Goal: Task Accomplishment & Management: Complete application form

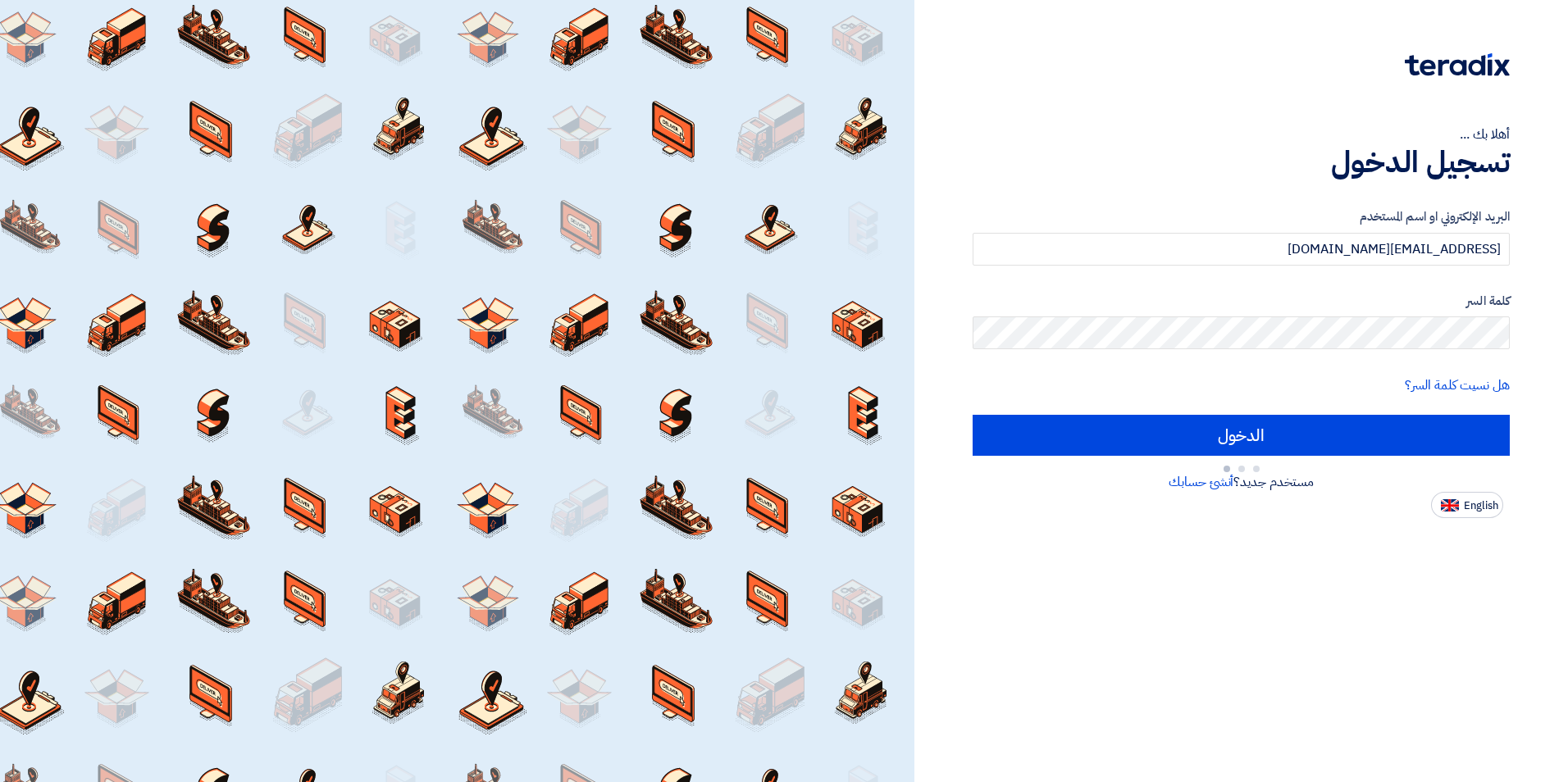
type input "Sign in"
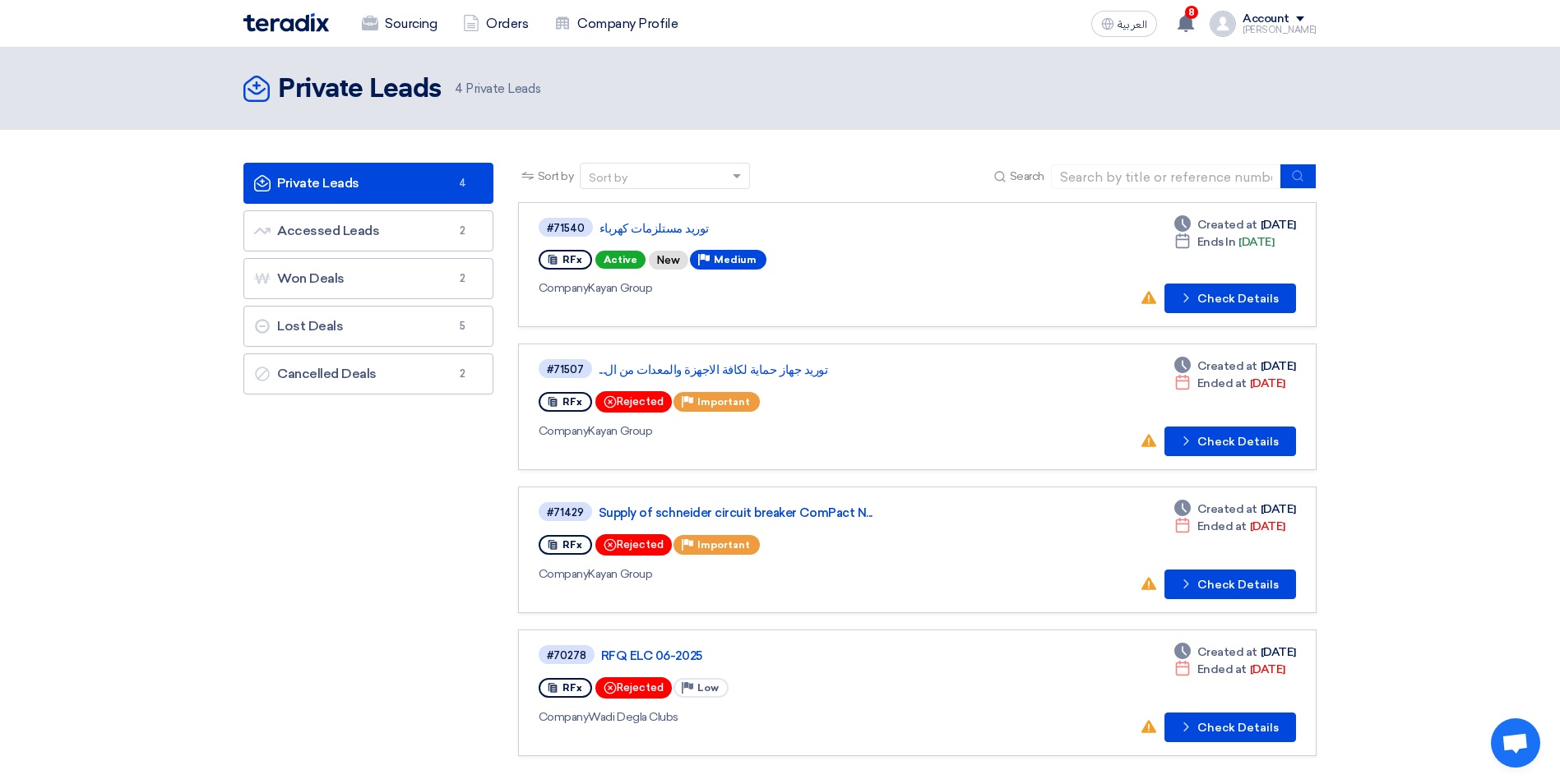
click at [844, 287] on div "Company Kayan Group" at bounding box center [776, 287] width 475 height 17
click at [1260, 307] on button "Check details Check Details" at bounding box center [1229, 298] width 131 height 29
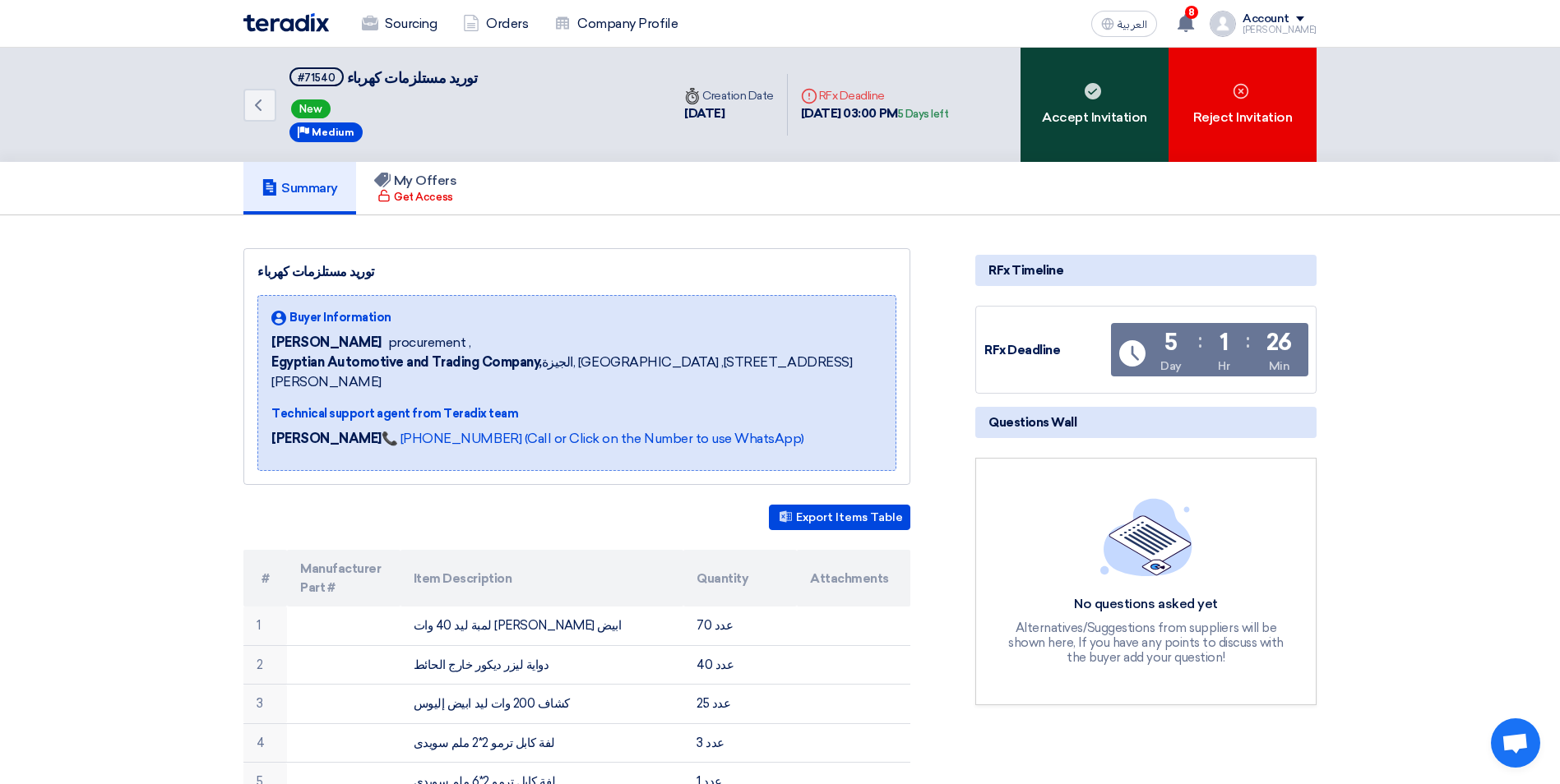
click at [1062, 105] on div "Accept Invitation" at bounding box center [1094, 105] width 148 height 114
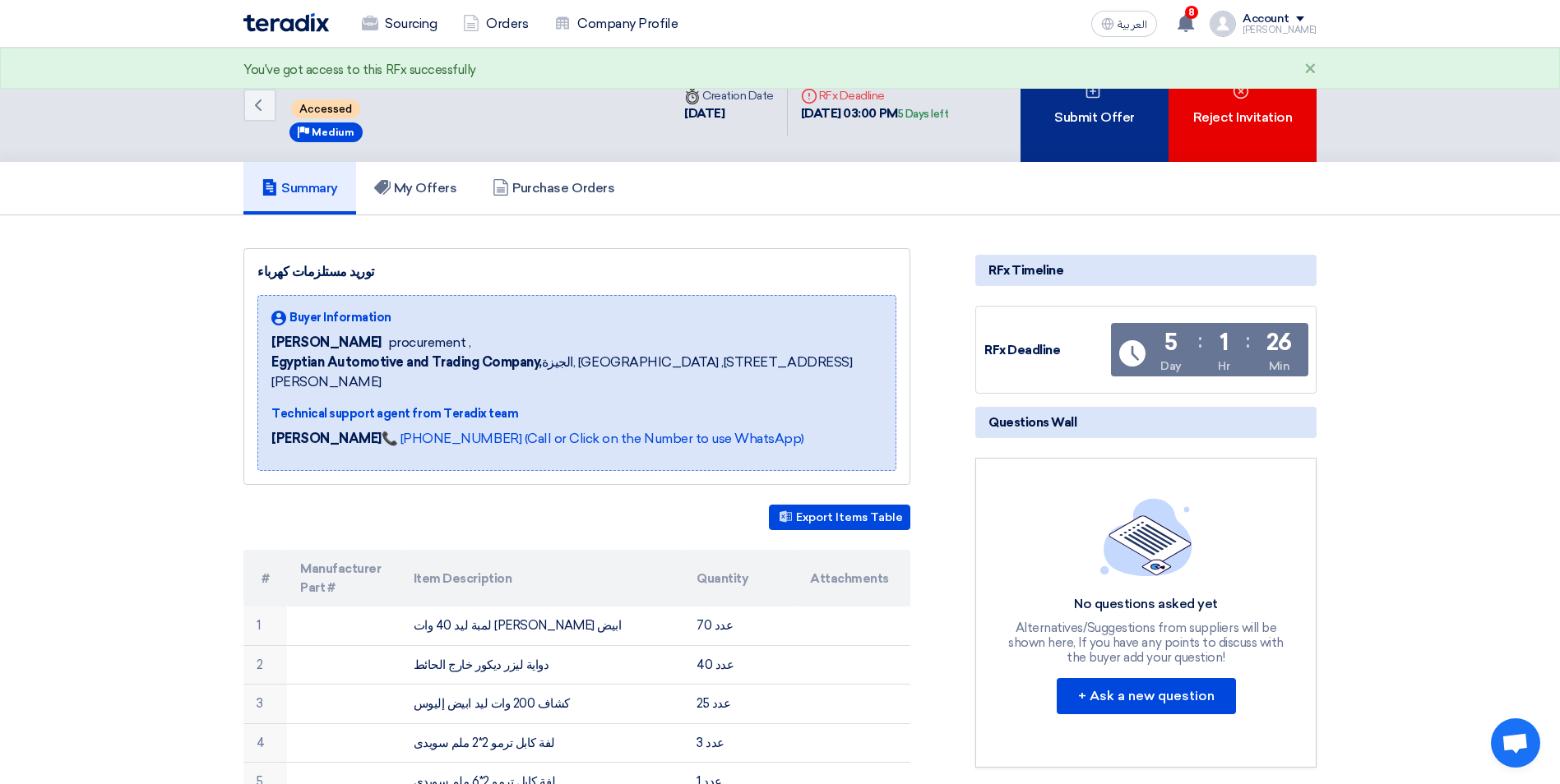
click at [1085, 109] on div "Submit Offer" at bounding box center [1094, 105] width 148 height 114
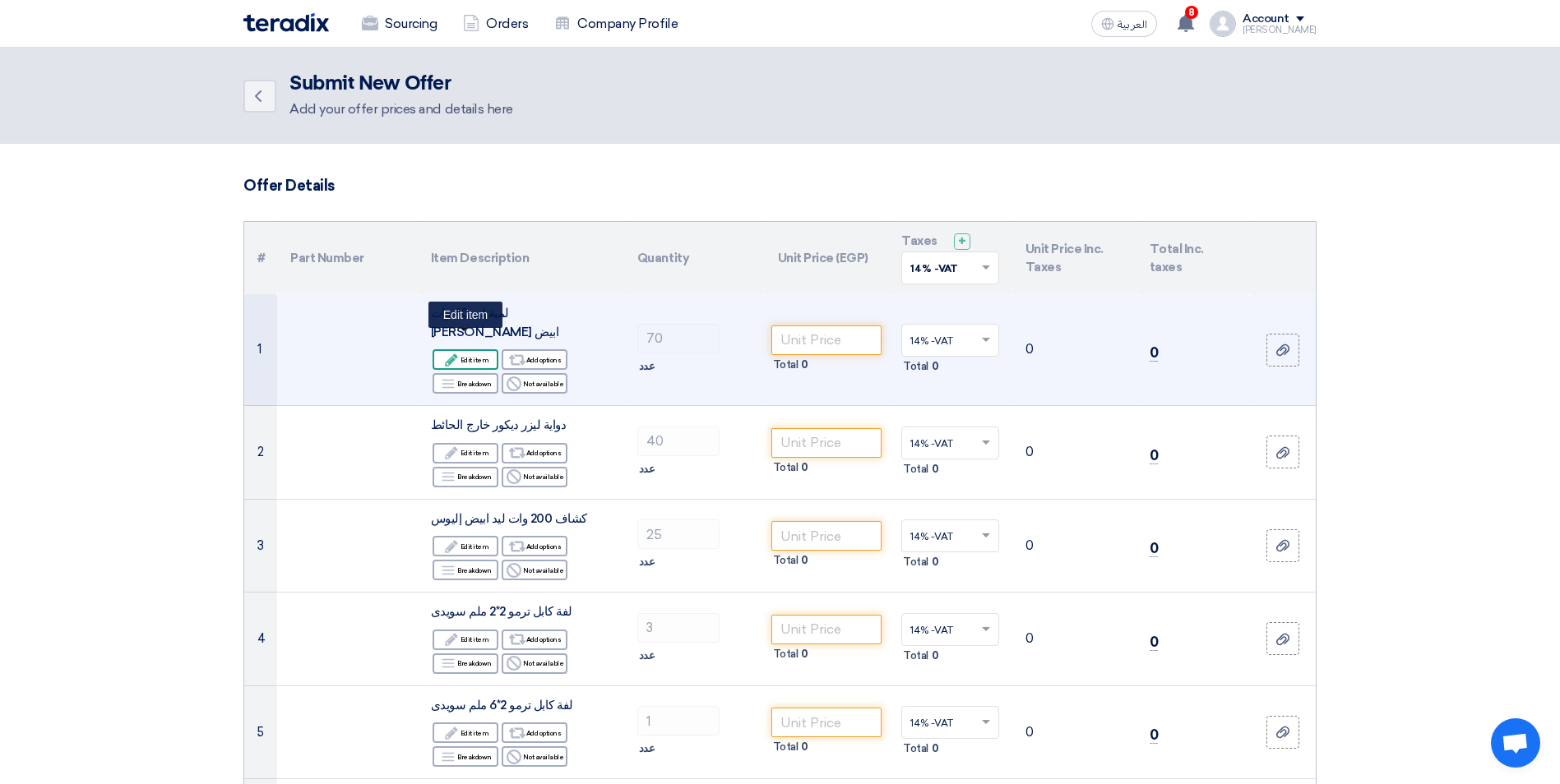
click at [462, 349] on div "Edit Edit item" at bounding box center [465, 359] width 66 height 20
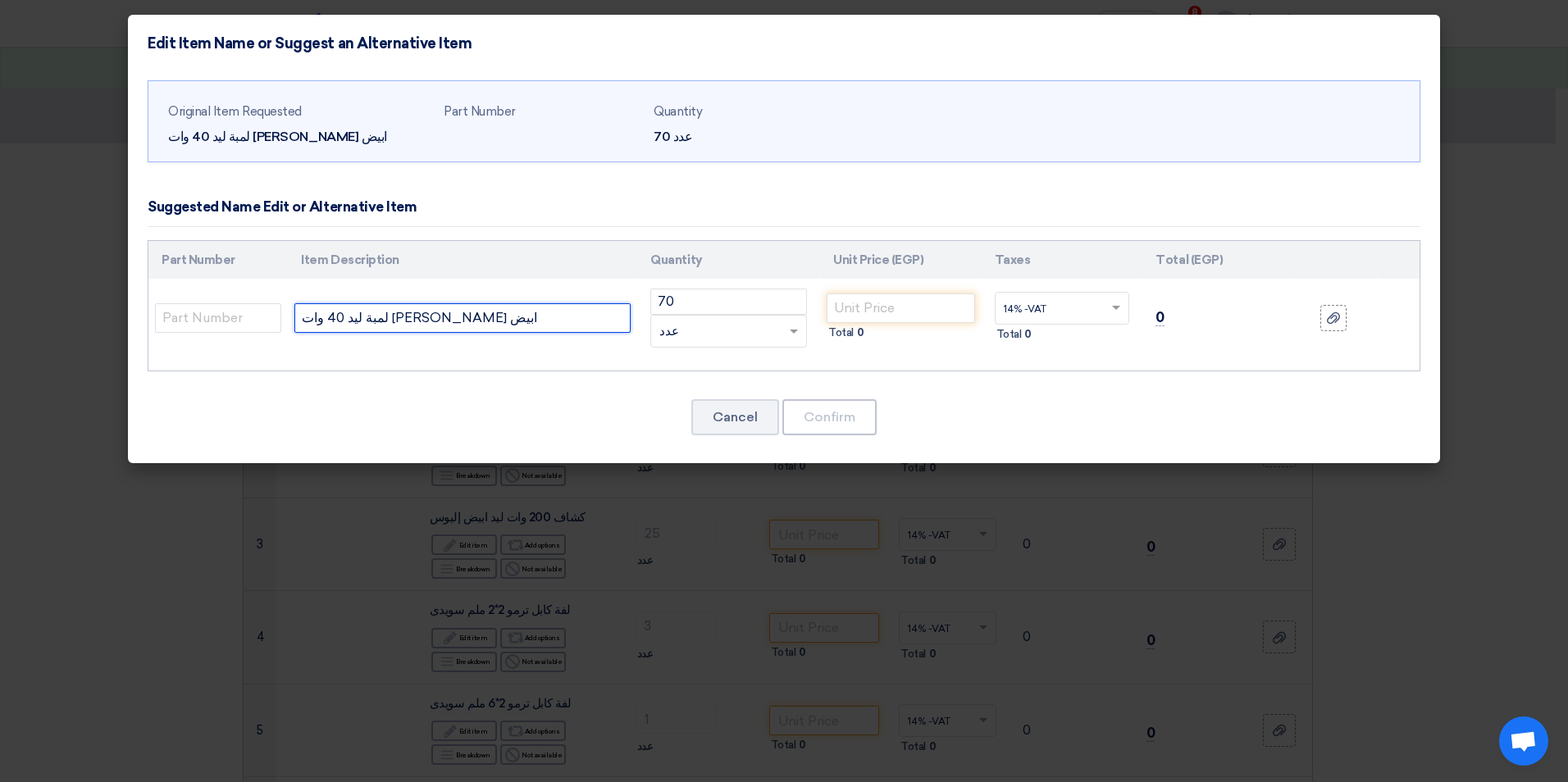
click at [393, 315] on input "لمبة ليد 40 وات [PERSON_NAME] ابيض" at bounding box center [462, 317] width 336 height 29
type input "لمبة ليد 45 وات إليوس ابيض"
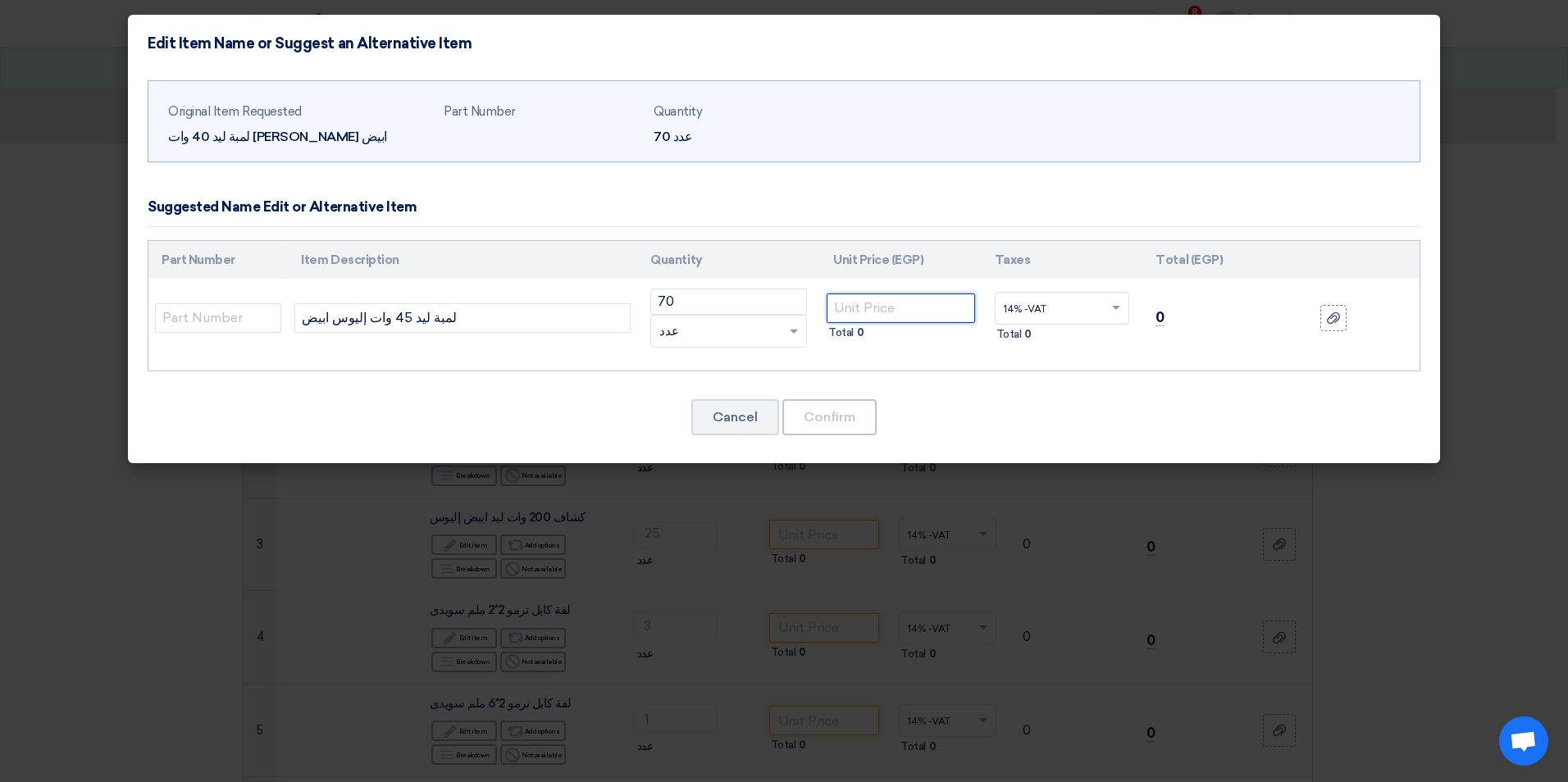
click at [893, 301] on input "number" at bounding box center [901, 307] width 148 height 29
type input "365"
click at [849, 430] on button "Confirm" at bounding box center [829, 417] width 95 height 36
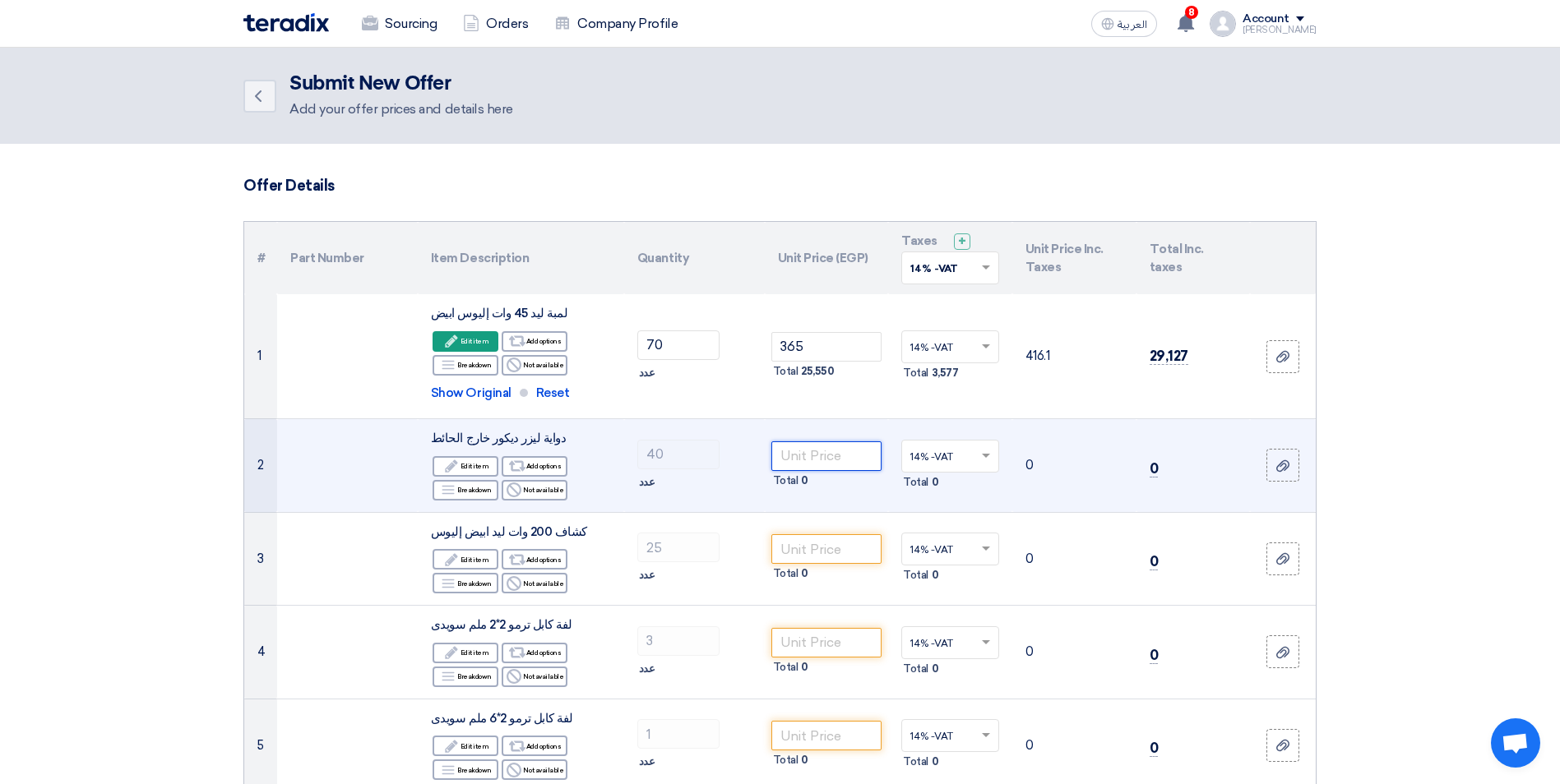
click at [863, 450] on input "number" at bounding box center [826, 455] width 111 height 29
type input "30"
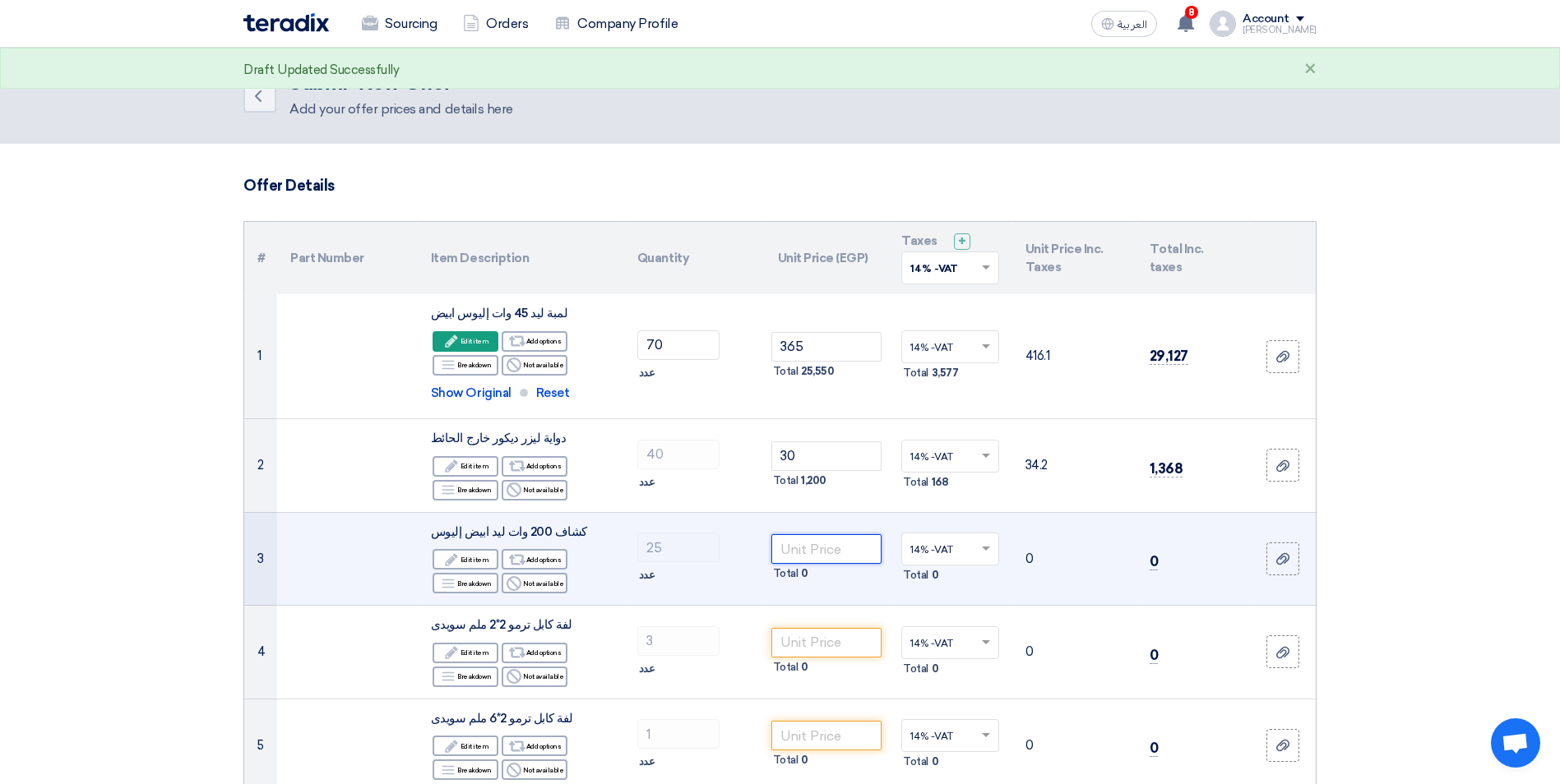
click at [817, 549] on input "number" at bounding box center [826, 548] width 111 height 29
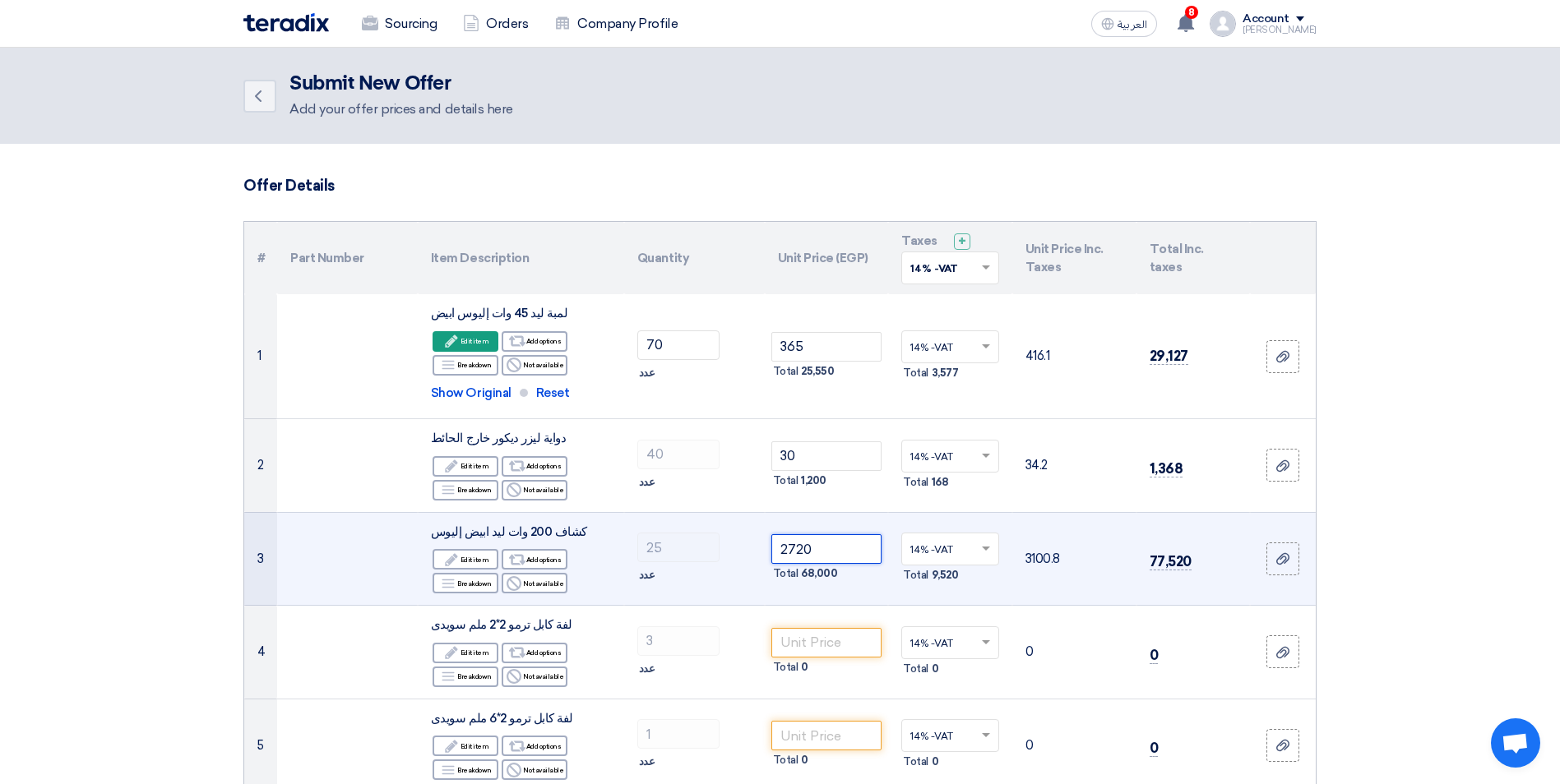
type input "2720"
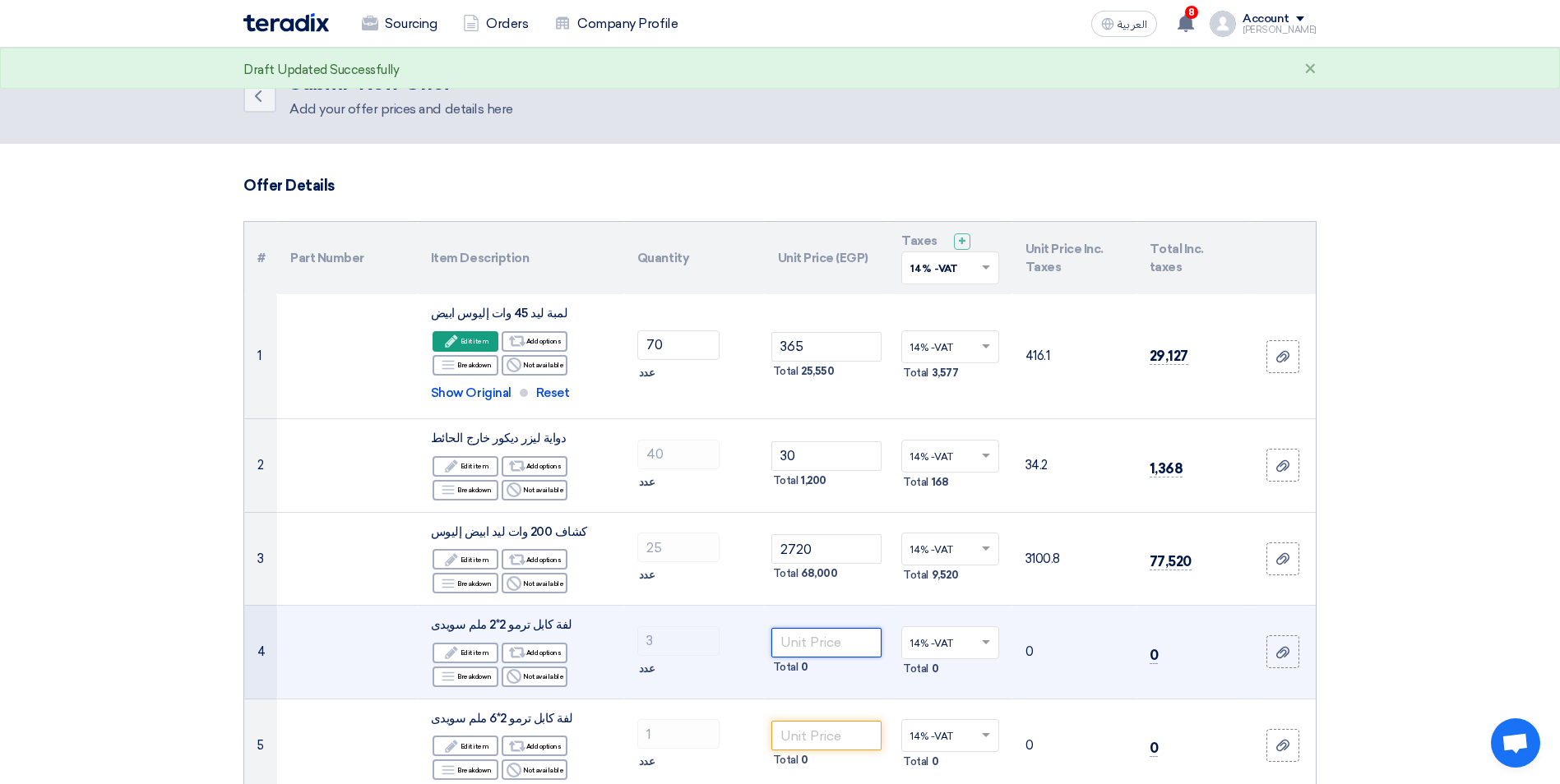
click at [831, 646] on input "number" at bounding box center [826, 642] width 111 height 29
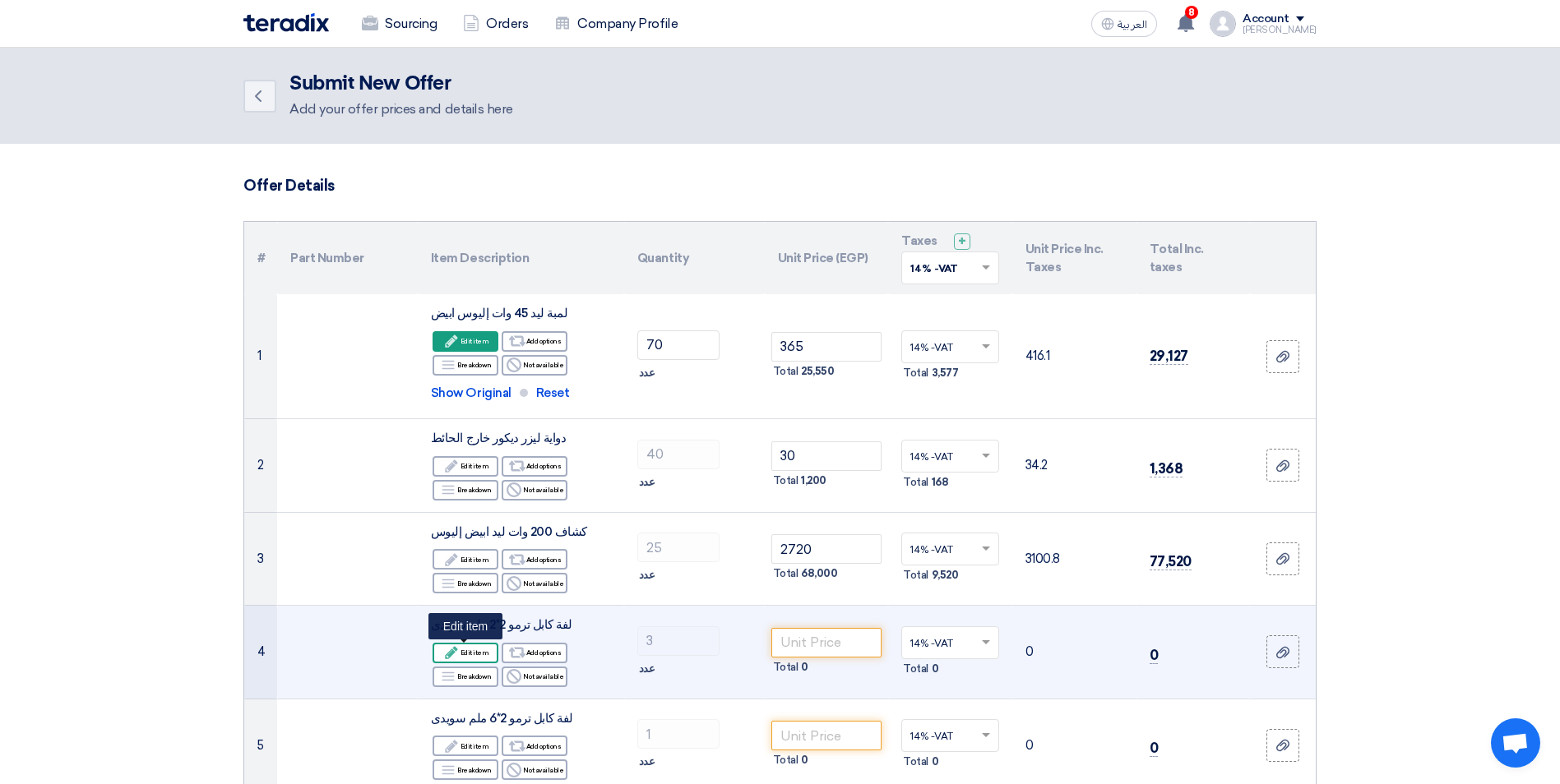
click at [480, 655] on div "Edit Edit item" at bounding box center [465, 652] width 66 height 20
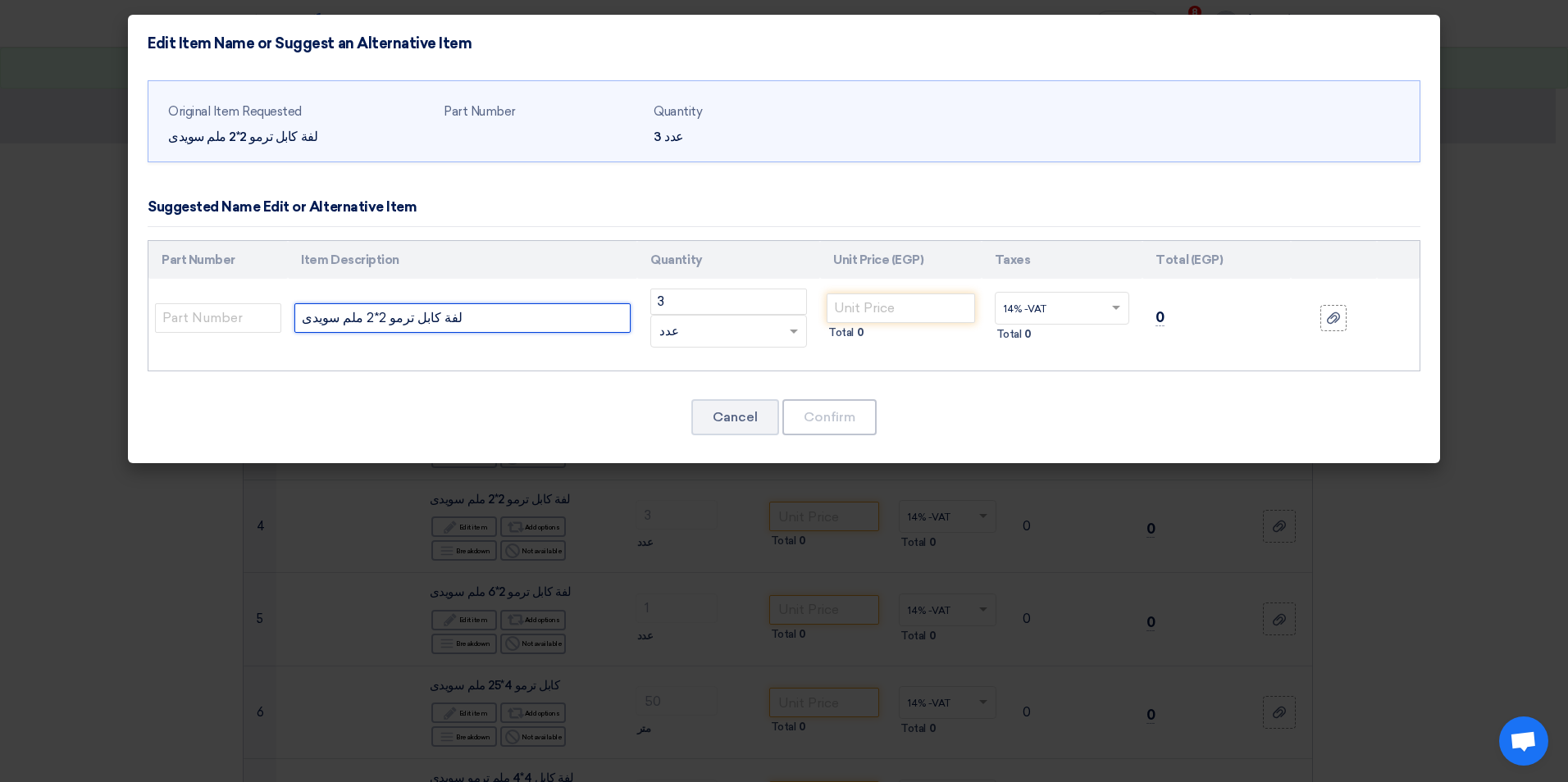
click at [374, 319] on input "لفة كابل ترمو 2*2 ملم سويدى" at bounding box center [462, 317] width 336 height 29
click at [371, 319] on input "لفة كابل ترمو 2*2 ملم سويدى" at bounding box center [462, 317] width 336 height 29
type input "لفة كابل ترمو شعر 2*2 ملم سويدى"
click at [846, 301] on input "number" at bounding box center [901, 307] width 148 height 29
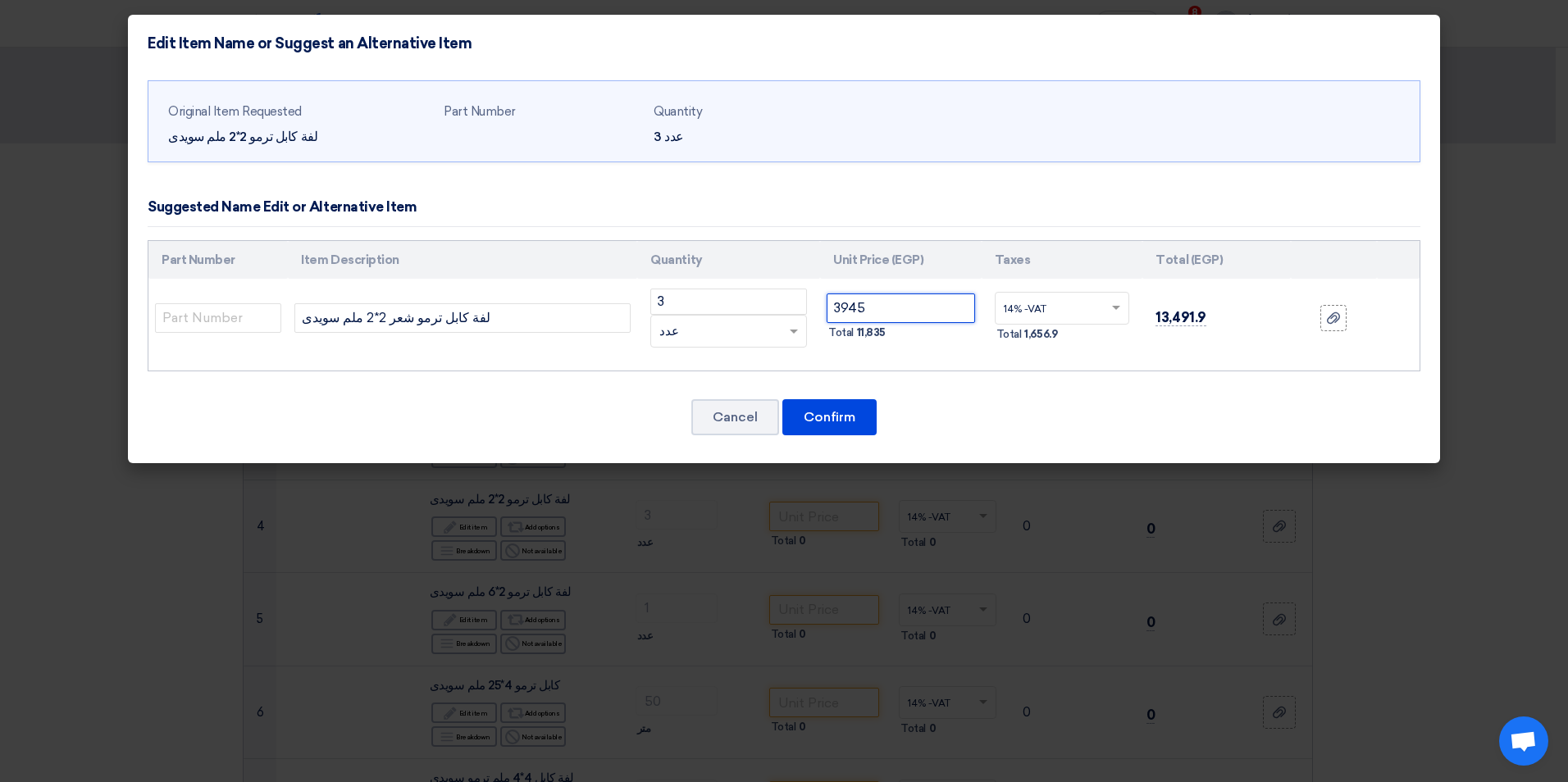
type input "3945"
click at [802, 410] on button "Confirm" at bounding box center [829, 417] width 95 height 36
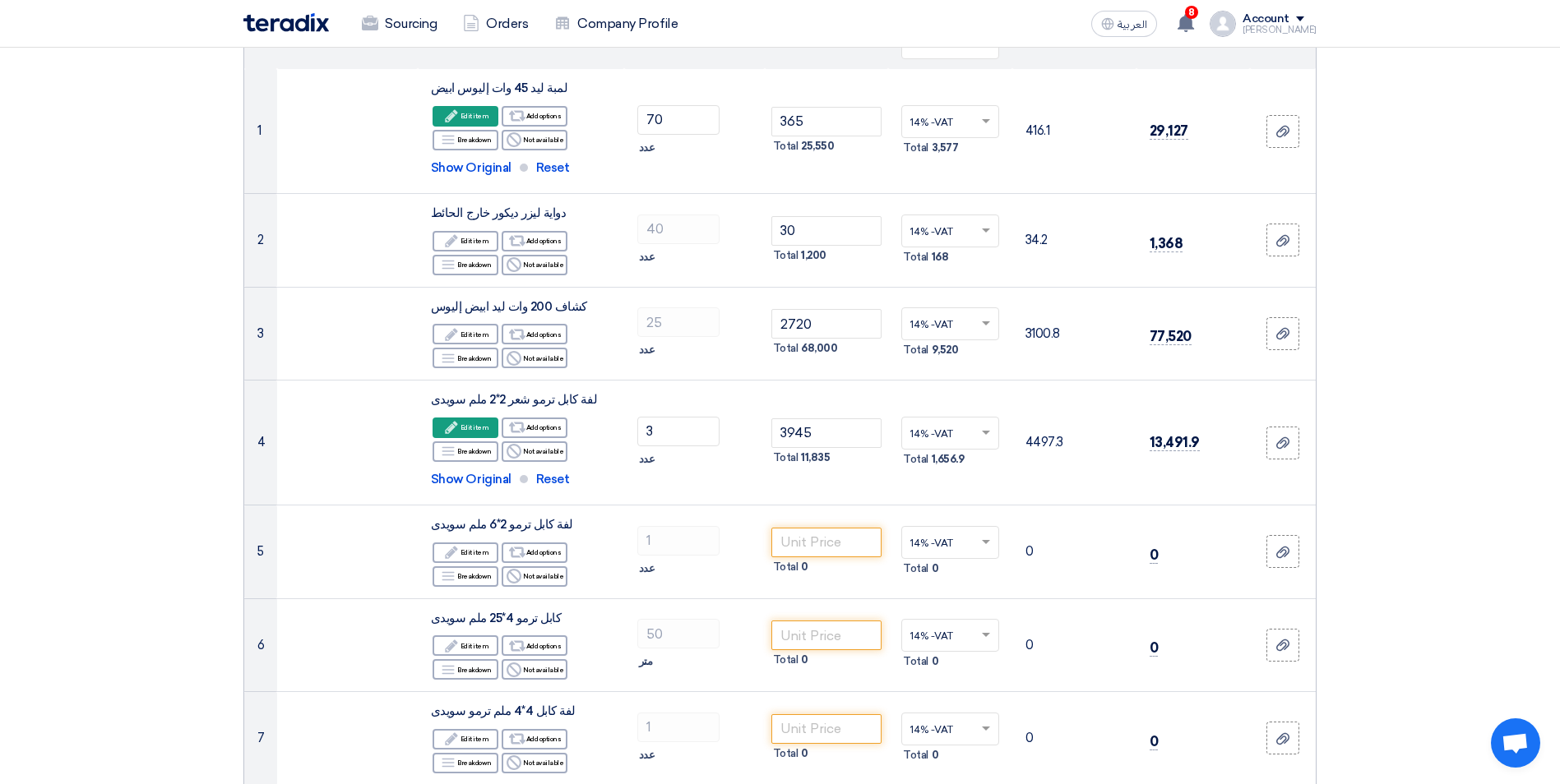
scroll to position [246, 0]
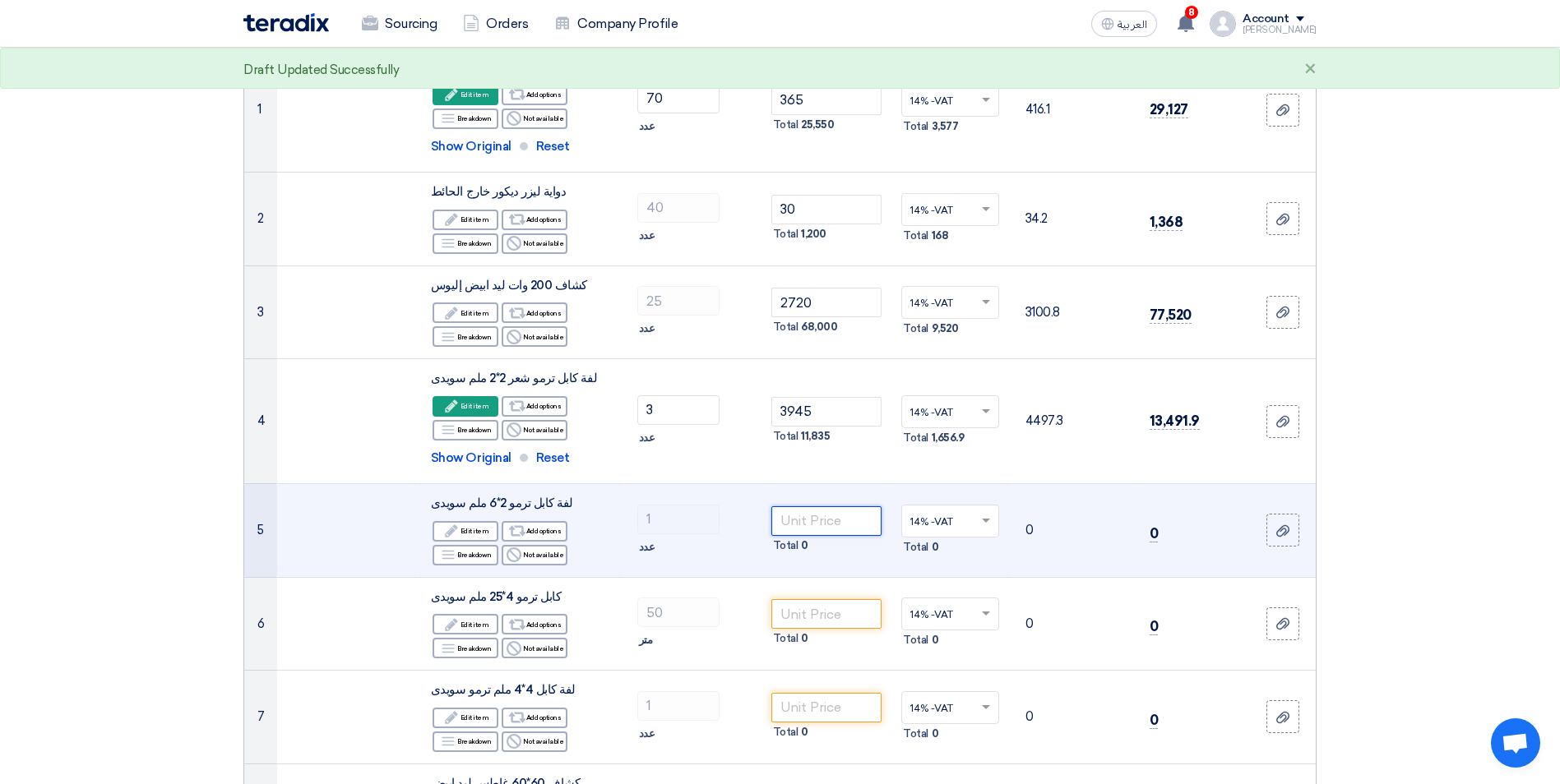
click at [826, 516] on input "number" at bounding box center [826, 520] width 111 height 29
click at [488, 525] on div "Edit Edit item" at bounding box center [465, 531] width 66 height 20
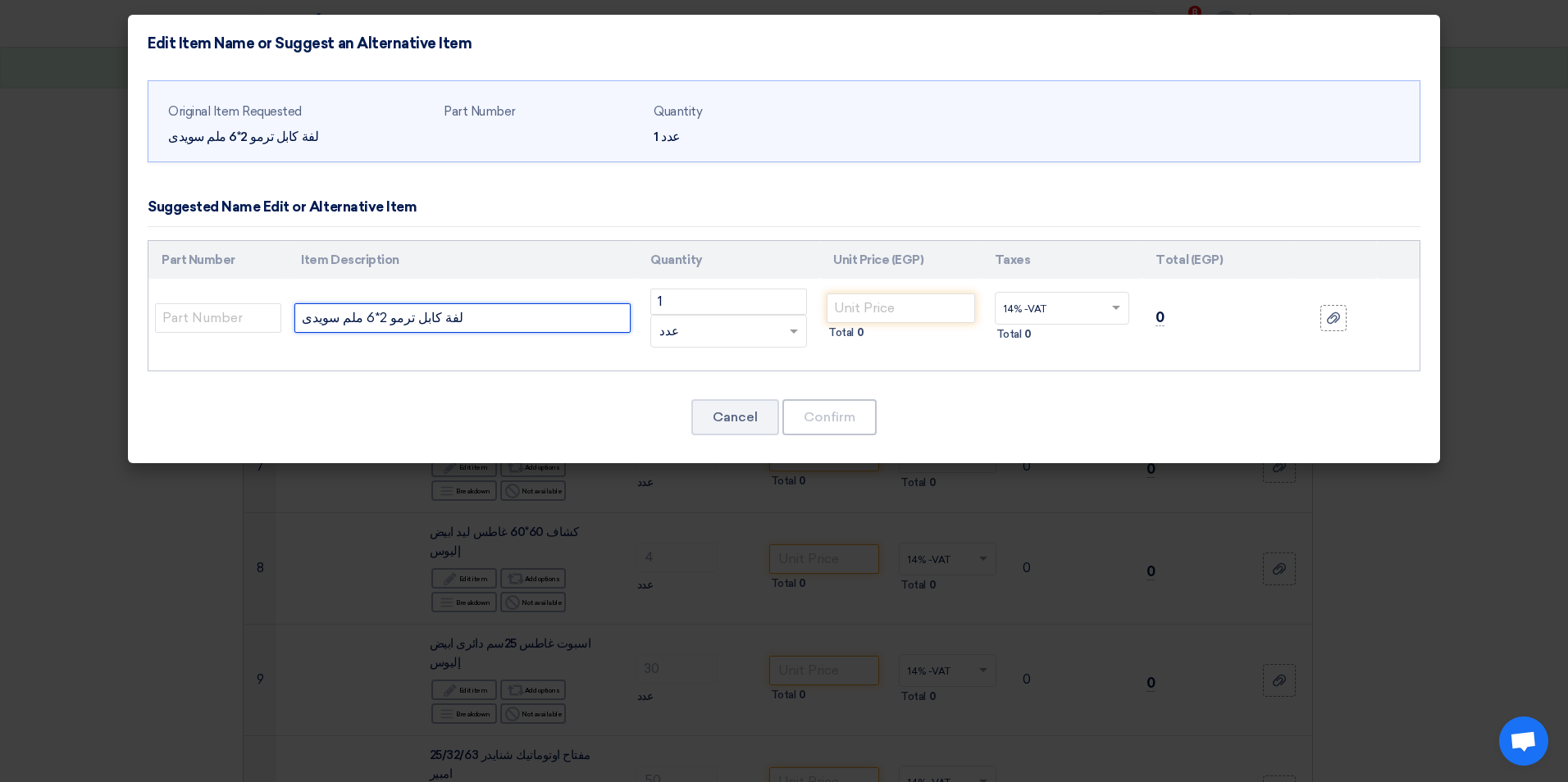
click at [365, 323] on input "لفة كابل ترمو 2*6 ملم سويدى" at bounding box center [462, 317] width 336 height 29
click at [373, 324] on input "لفة كابل ترمو 2*6 ملم سويدى" at bounding box center [462, 317] width 336 height 29
type input "لفة كابل ترموشعر 2*6 ملم سويدى"
click at [897, 303] on input "number" at bounding box center [901, 307] width 148 height 29
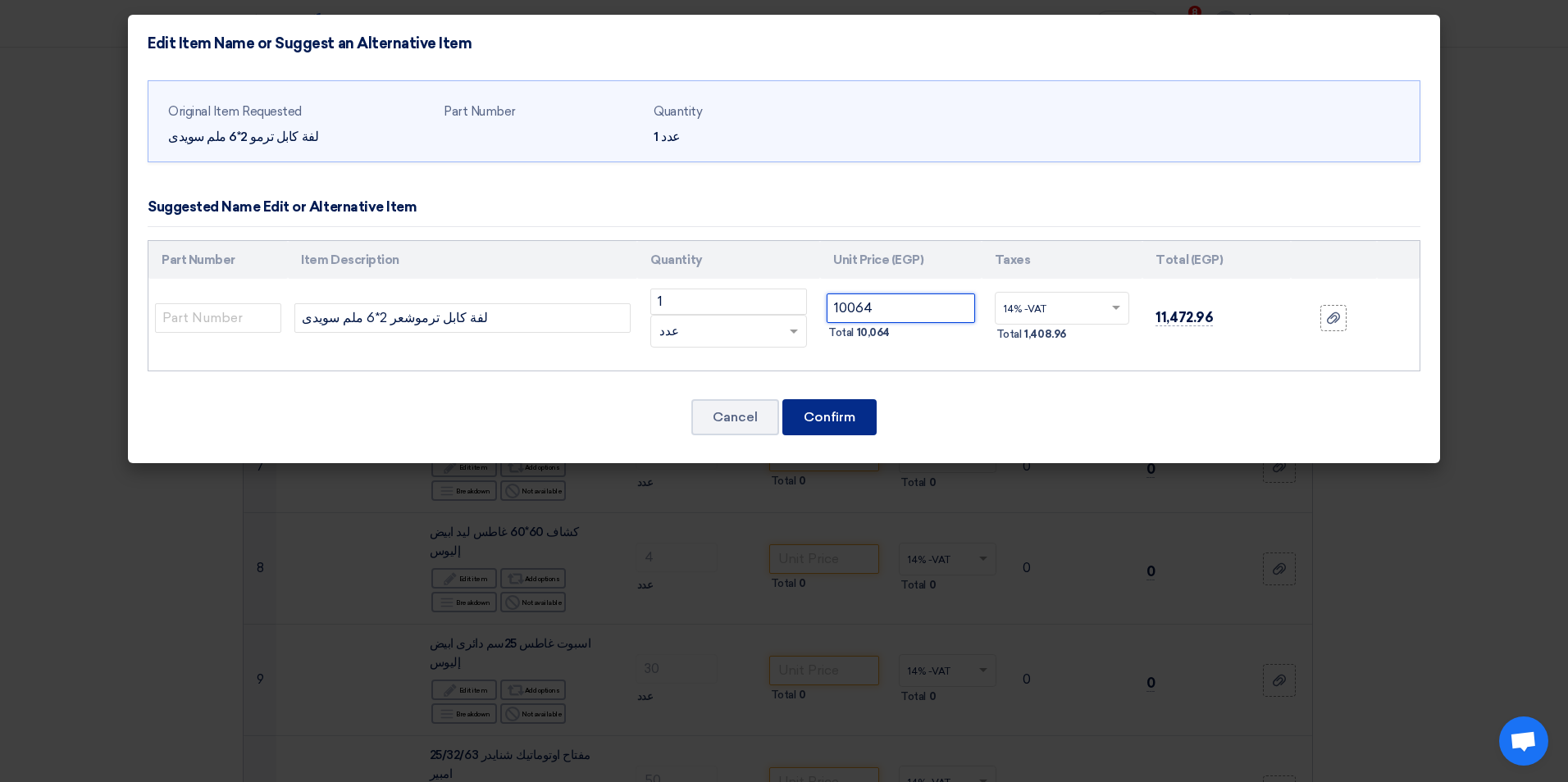
type input "10064"
click at [835, 403] on button "Confirm" at bounding box center [829, 417] width 95 height 36
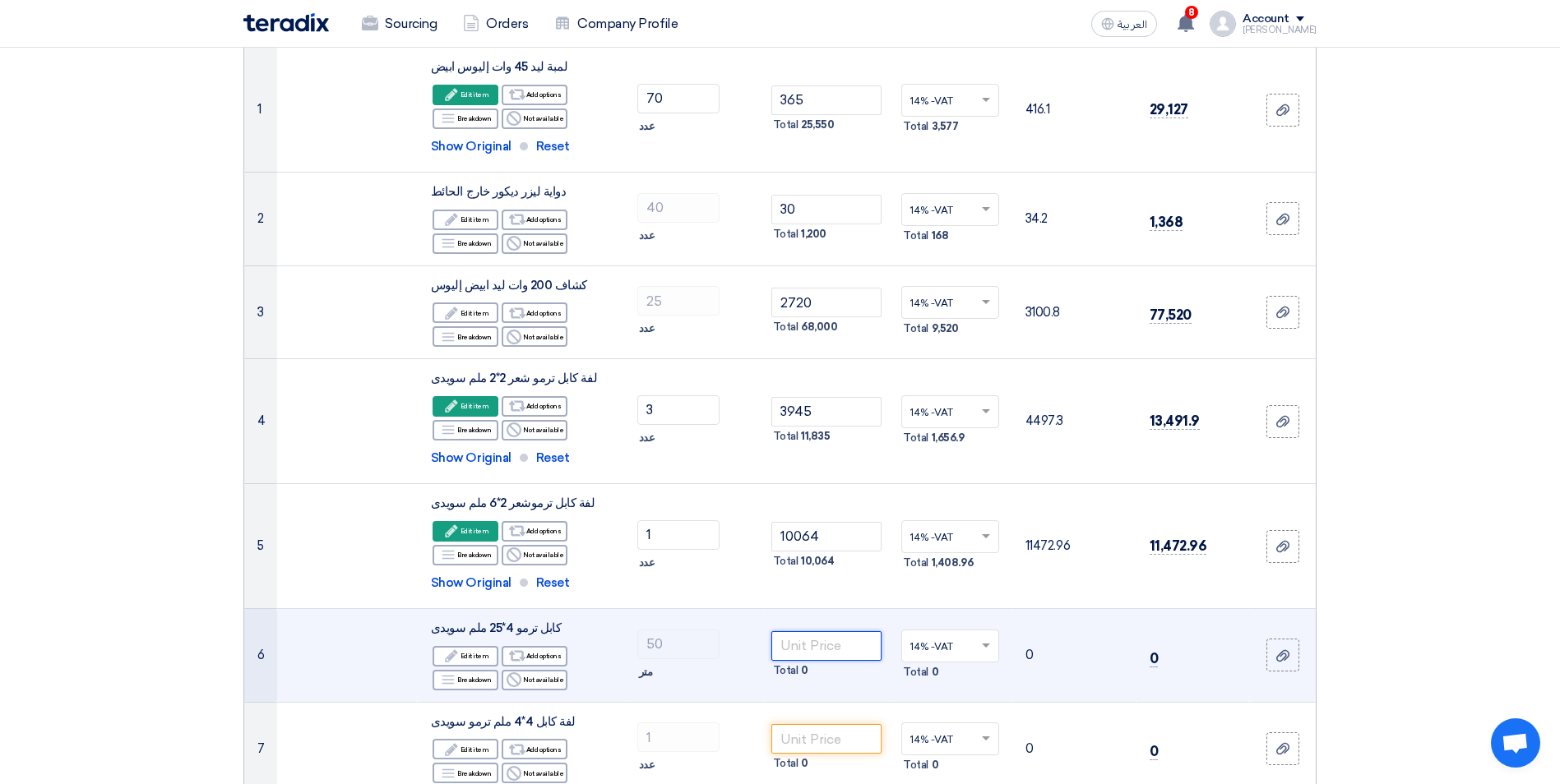
click at [863, 637] on input "number" at bounding box center [826, 645] width 111 height 29
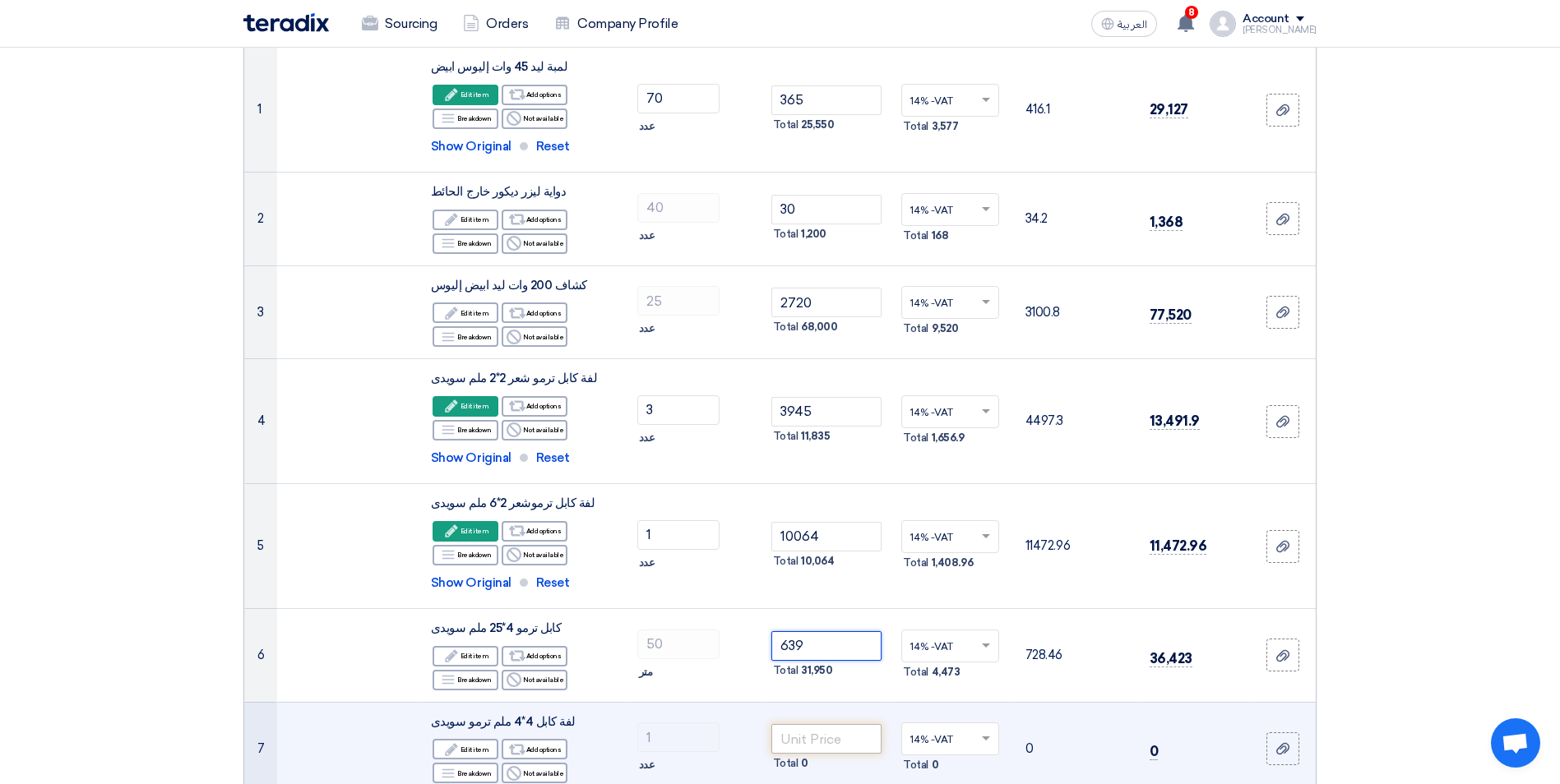
type input "639"
click at [819, 741] on input "number" at bounding box center [826, 738] width 111 height 29
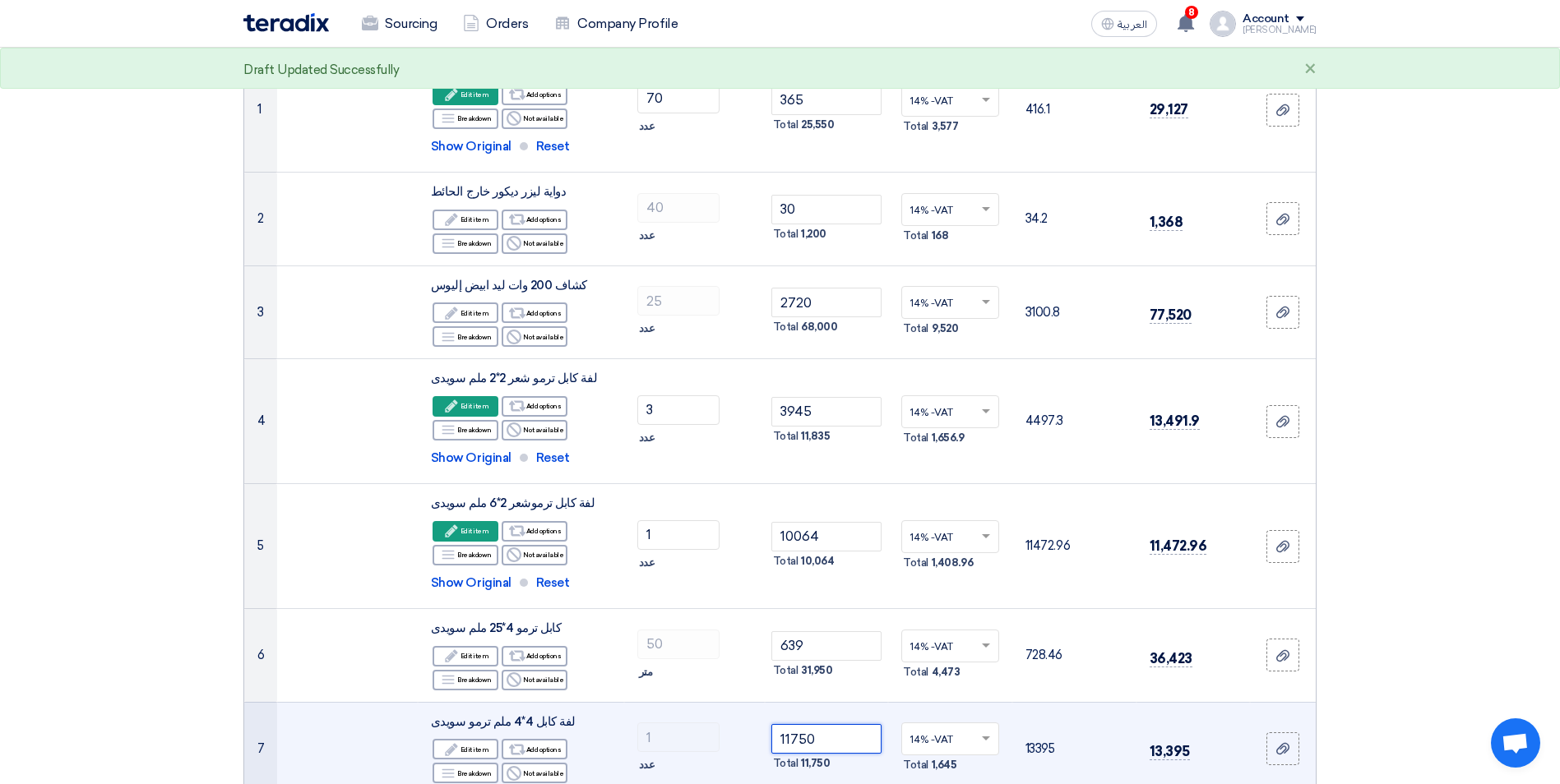
type input "11750"
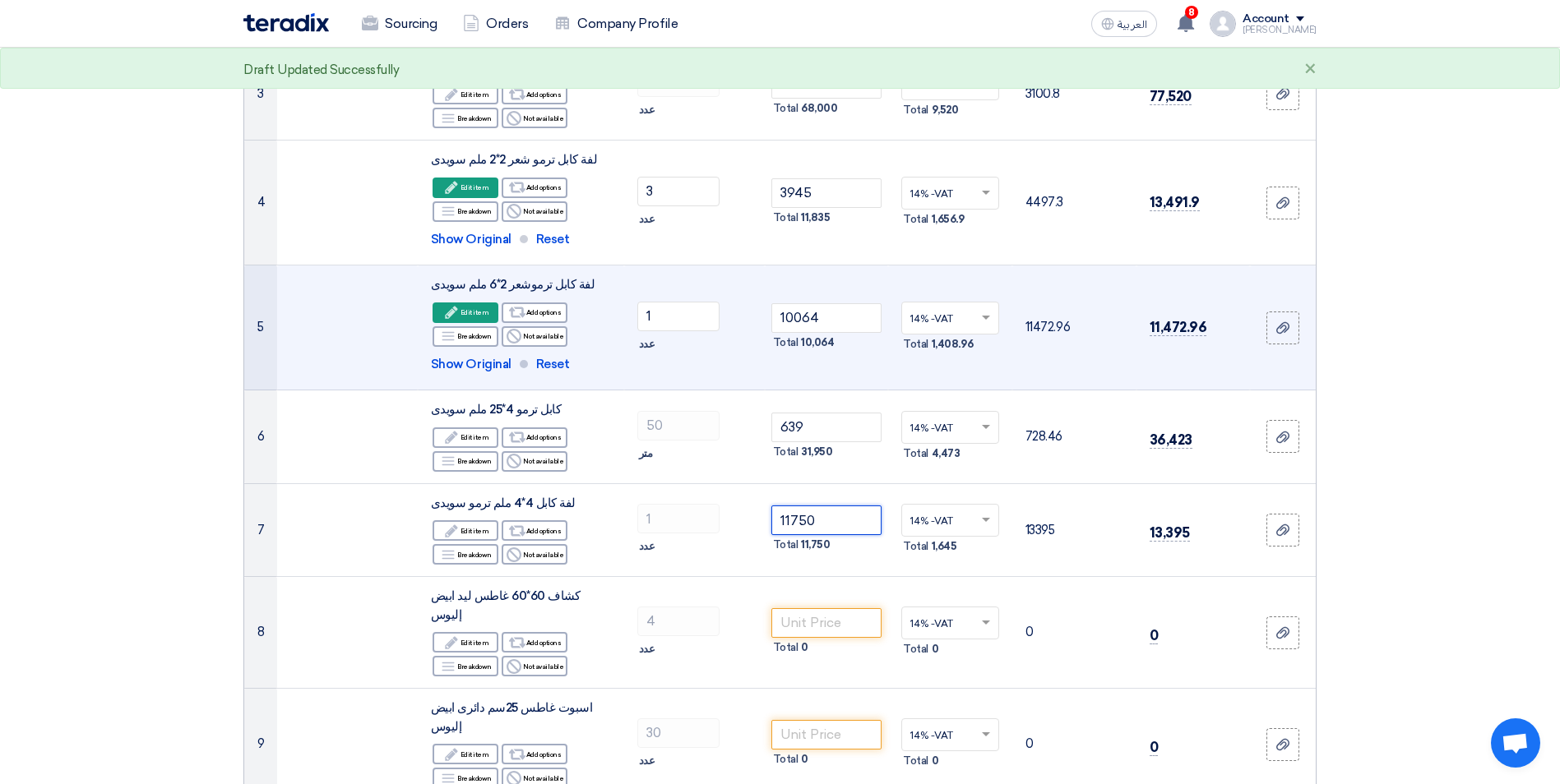
scroll to position [493, 0]
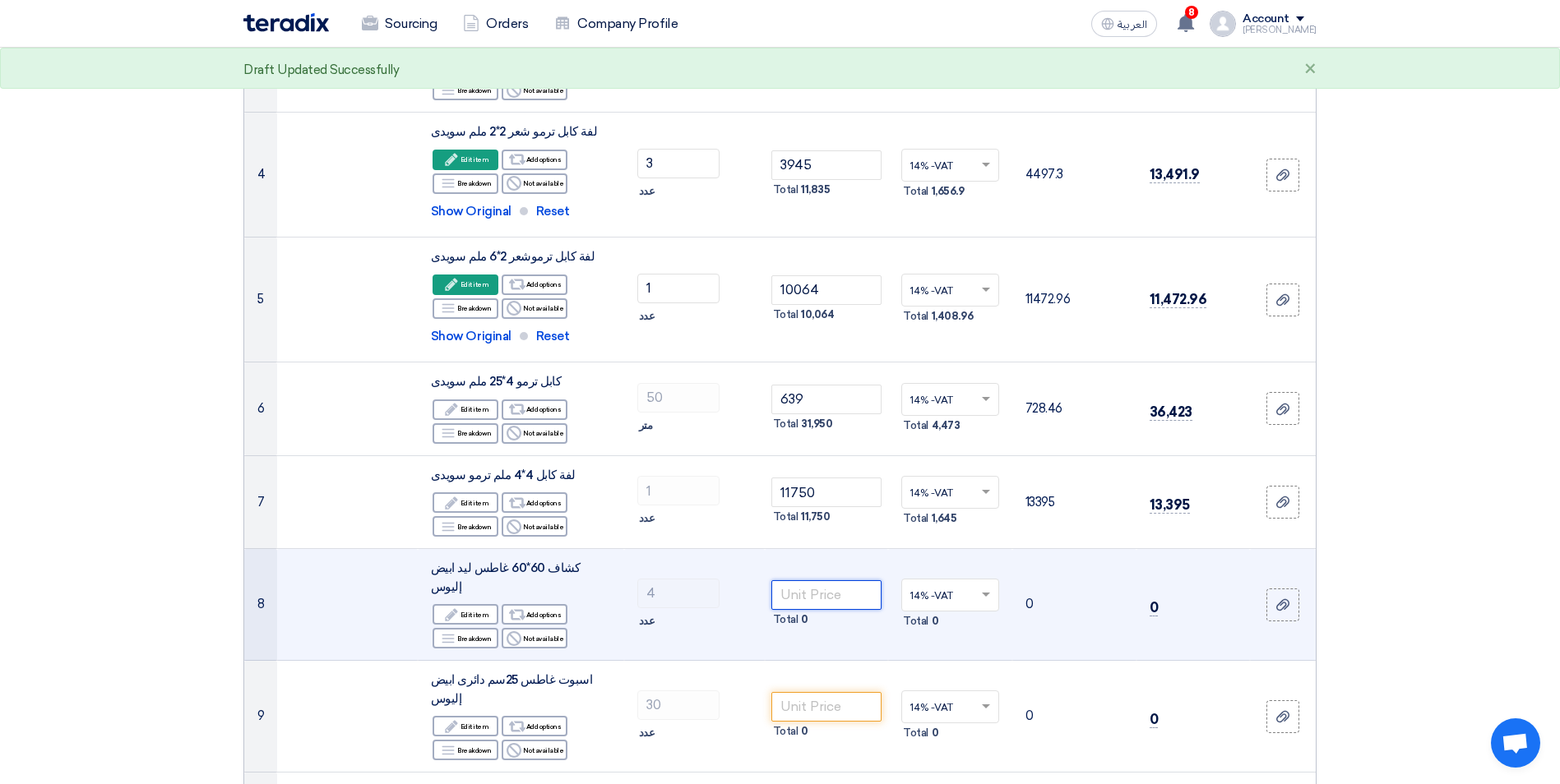
click at [842, 590] on input "number" at bounding box center [826, 594] width 111 height 29
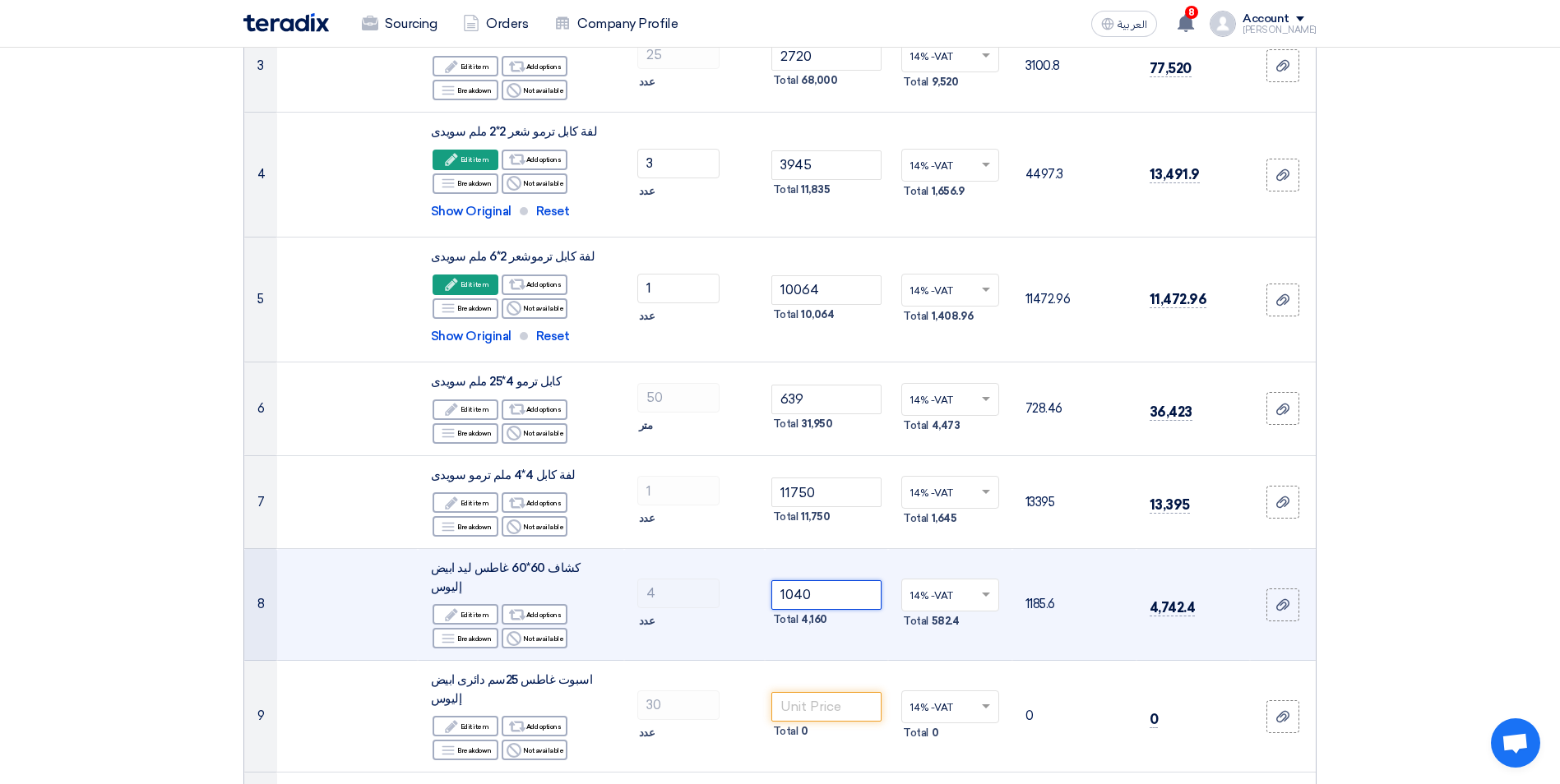
type input "1040"
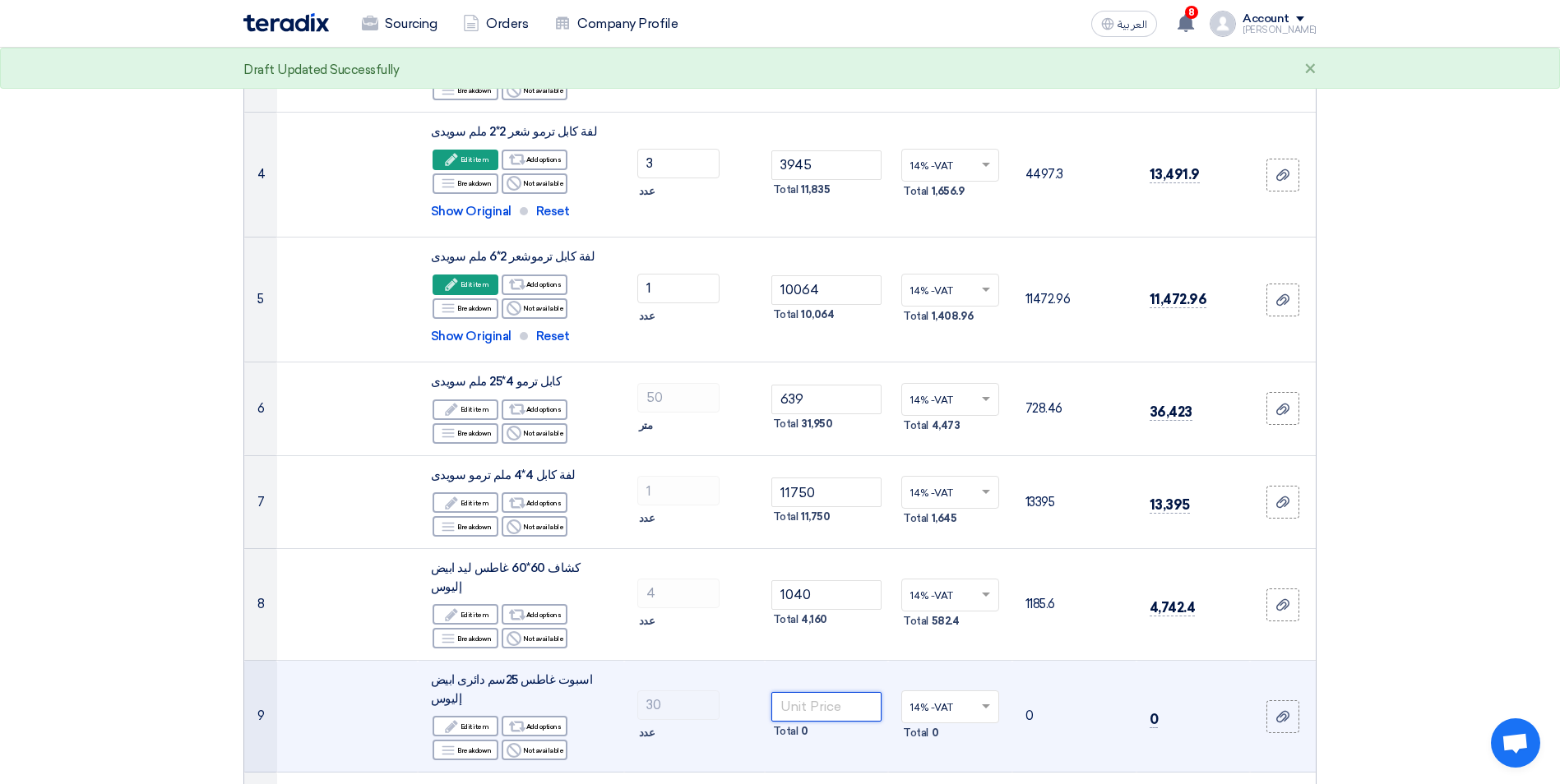
click at [812, 692] on input "number" at bounding box center [826, 706] width 111 height 29
type input "240"
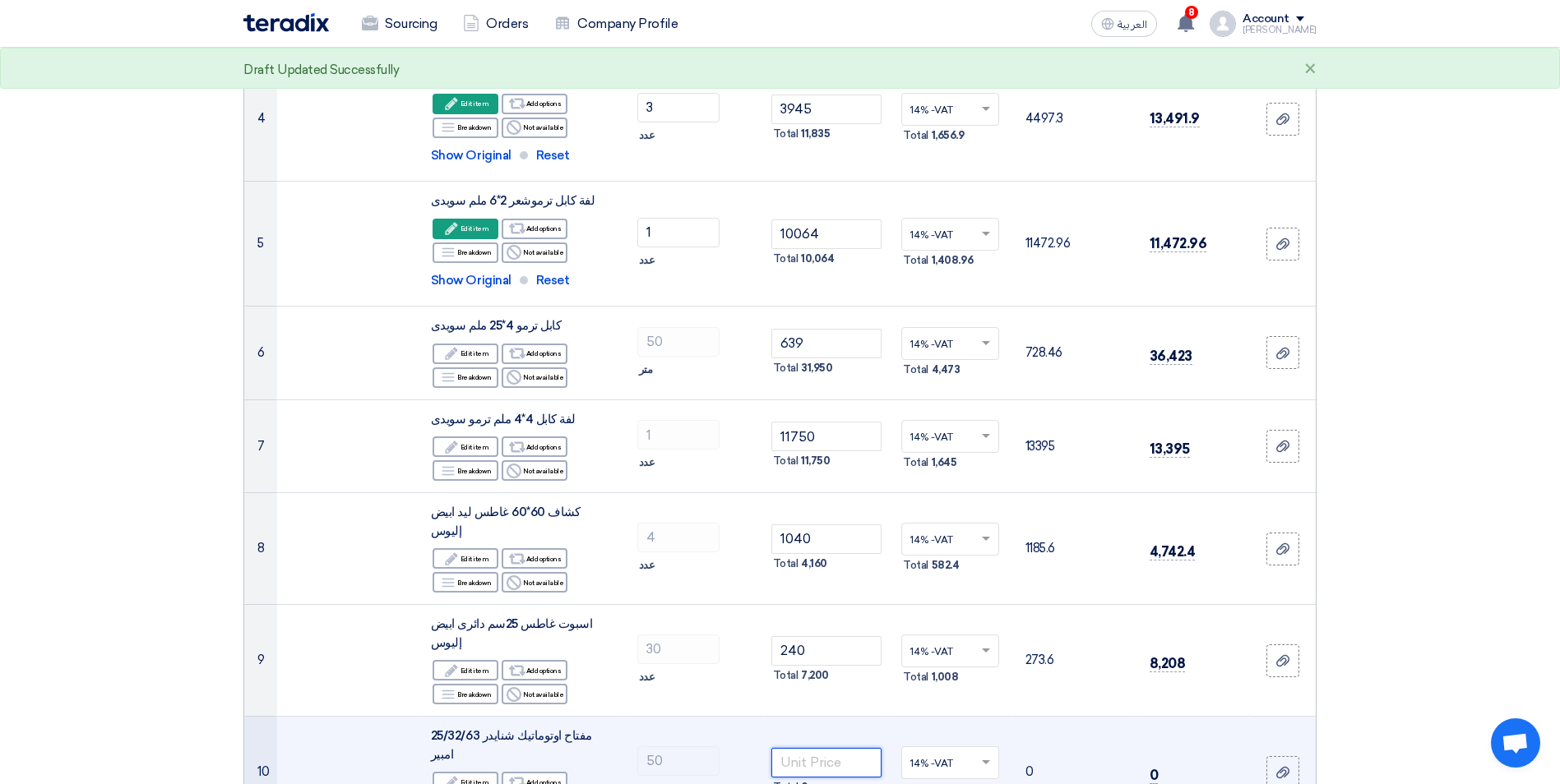
scroll to position [657, 0]
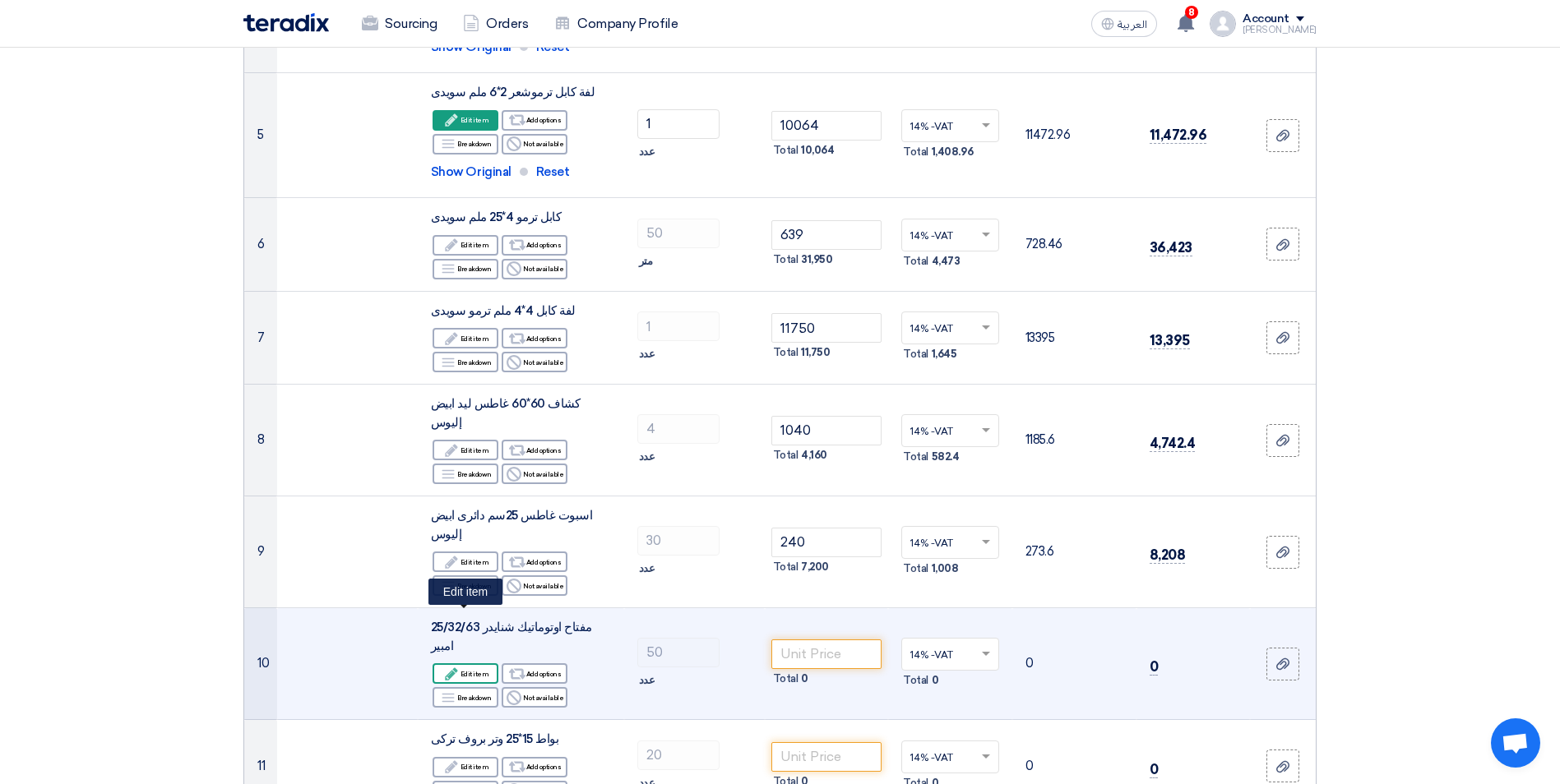
click at [488, 664] on div "Edit Edit item" at bounding box center [465, 673] width 66 height 20
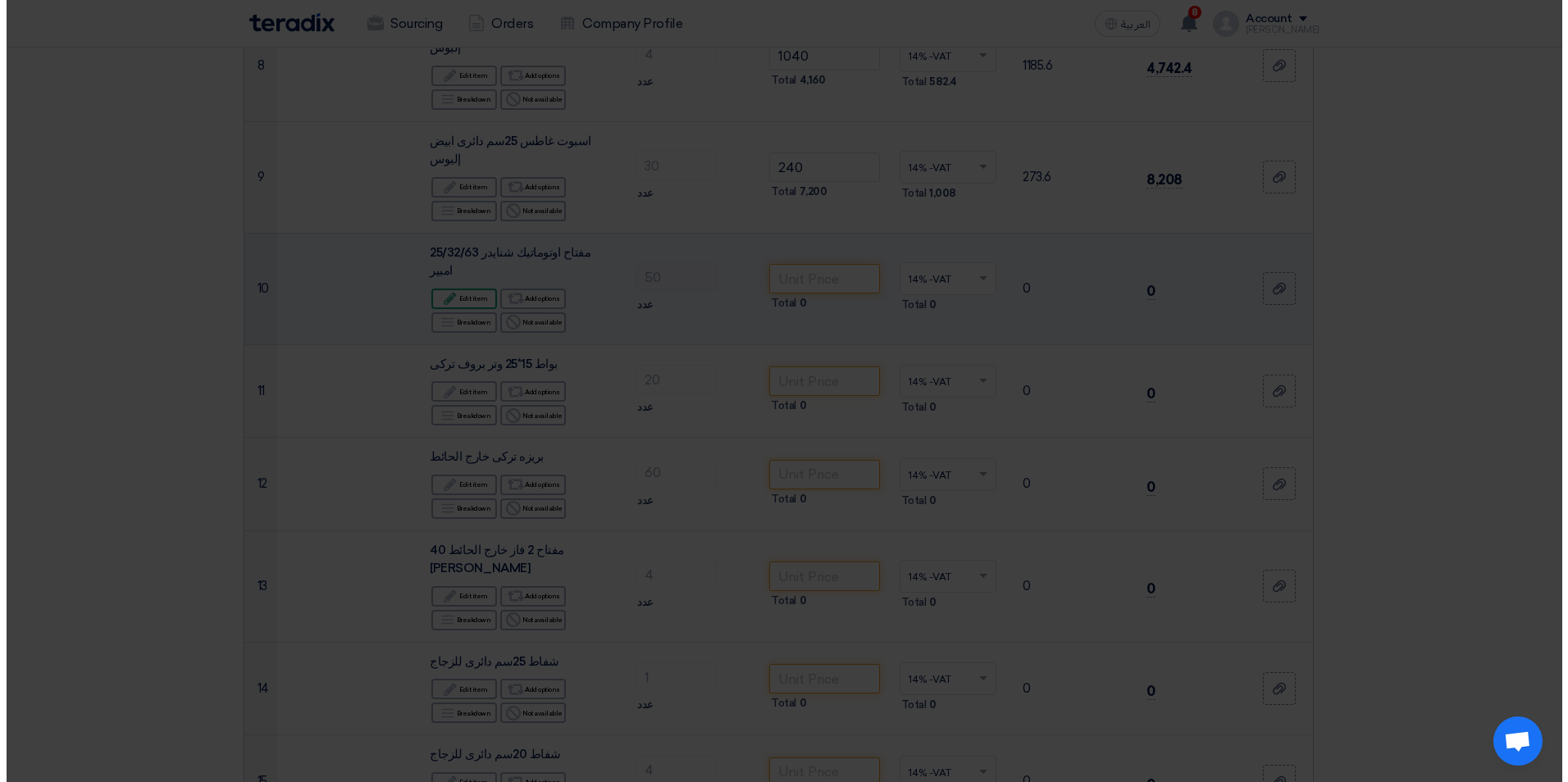
scroll to position [531, 0]
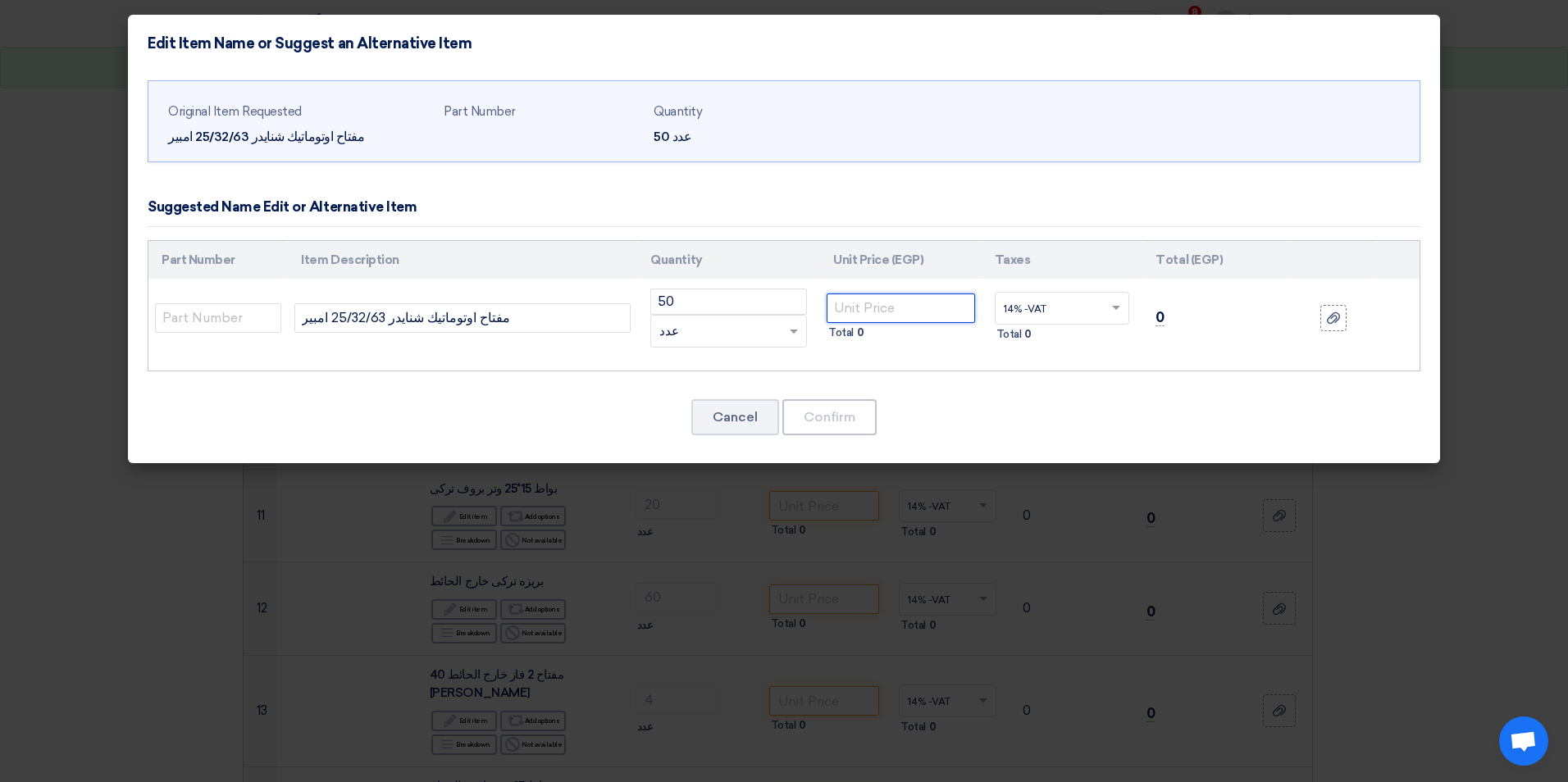
click at [870, 300] on input "number" at bounding box center [901, 307] width 148 height 29
type input "130"
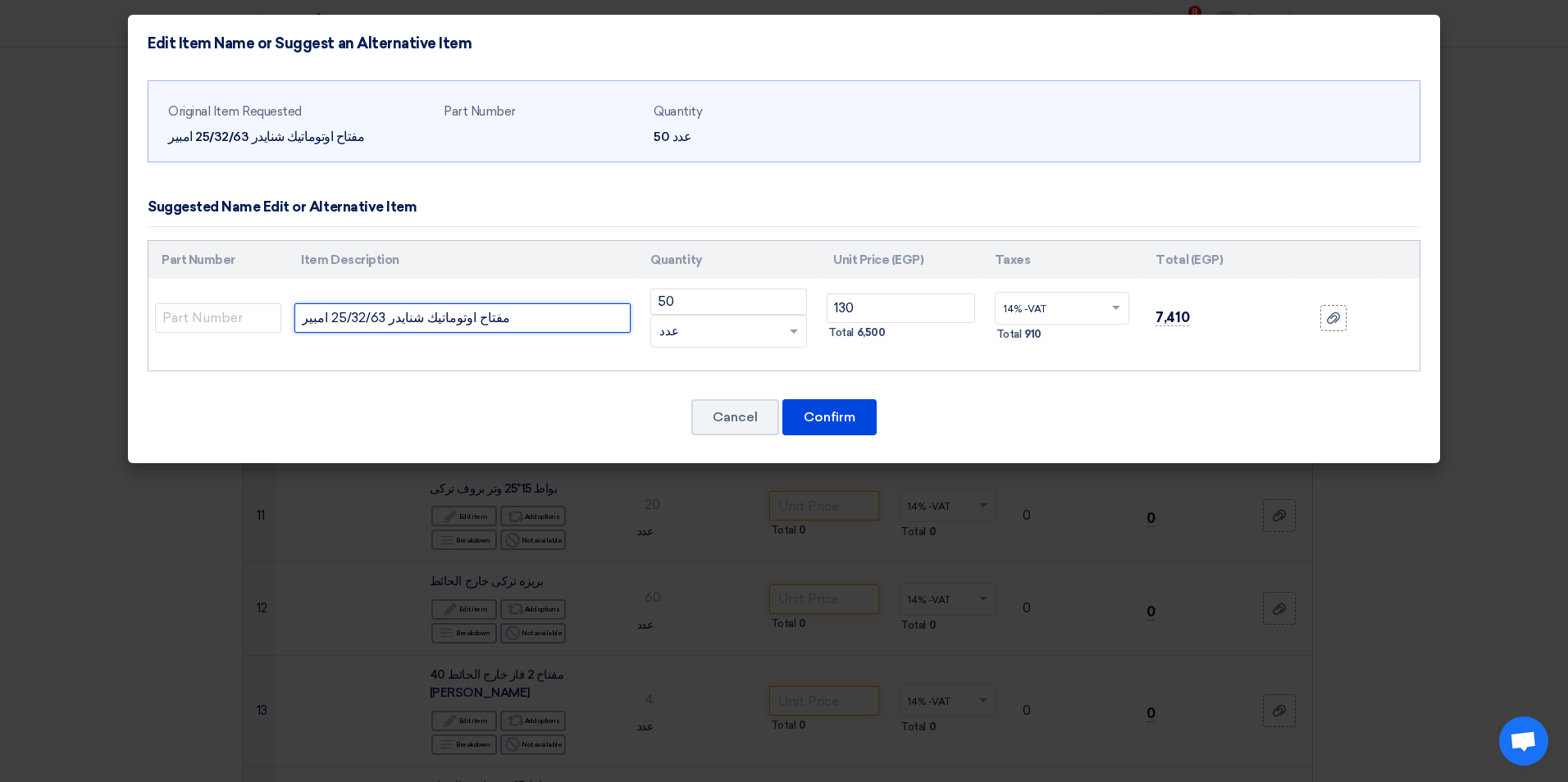
drag, startPoint x: 359, startPoint y: 314, endPoint x: 377, endPoint y: 320, distance: 19.0
click at [377, 320] on input "مفتاح اوتوماتيك شنايدر 25/32/63 امبير" at bounding box center [462, 317] width 336 height 29
click at [306, 324] on input "مفتاح اوتوماتيك شنايدر 25/32 امبير" at bounding box center [462, 317] width 336 height 29
click at [301, 322] on input "مفتاح اوتوماتيك شنايدر 25/32 امبير" at bounding box center [462, 317] width 336 height 29
type input "احاي 63 =270مفتاح اوتوماتيك شنايدر 25/32 امبير"
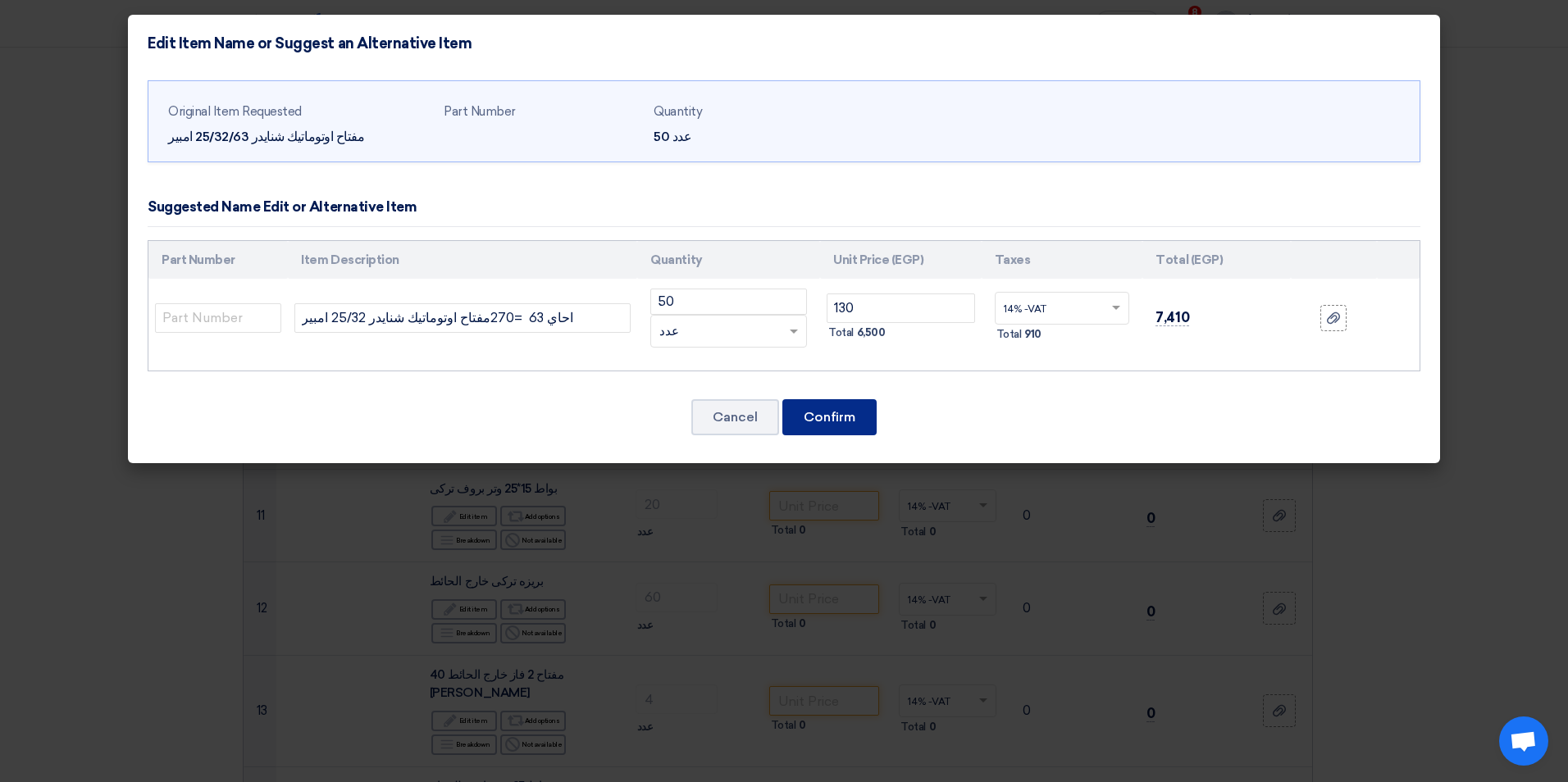
click at [861, 411] on button "Confirm" at bounding box center [829, 417] width 95 height 36
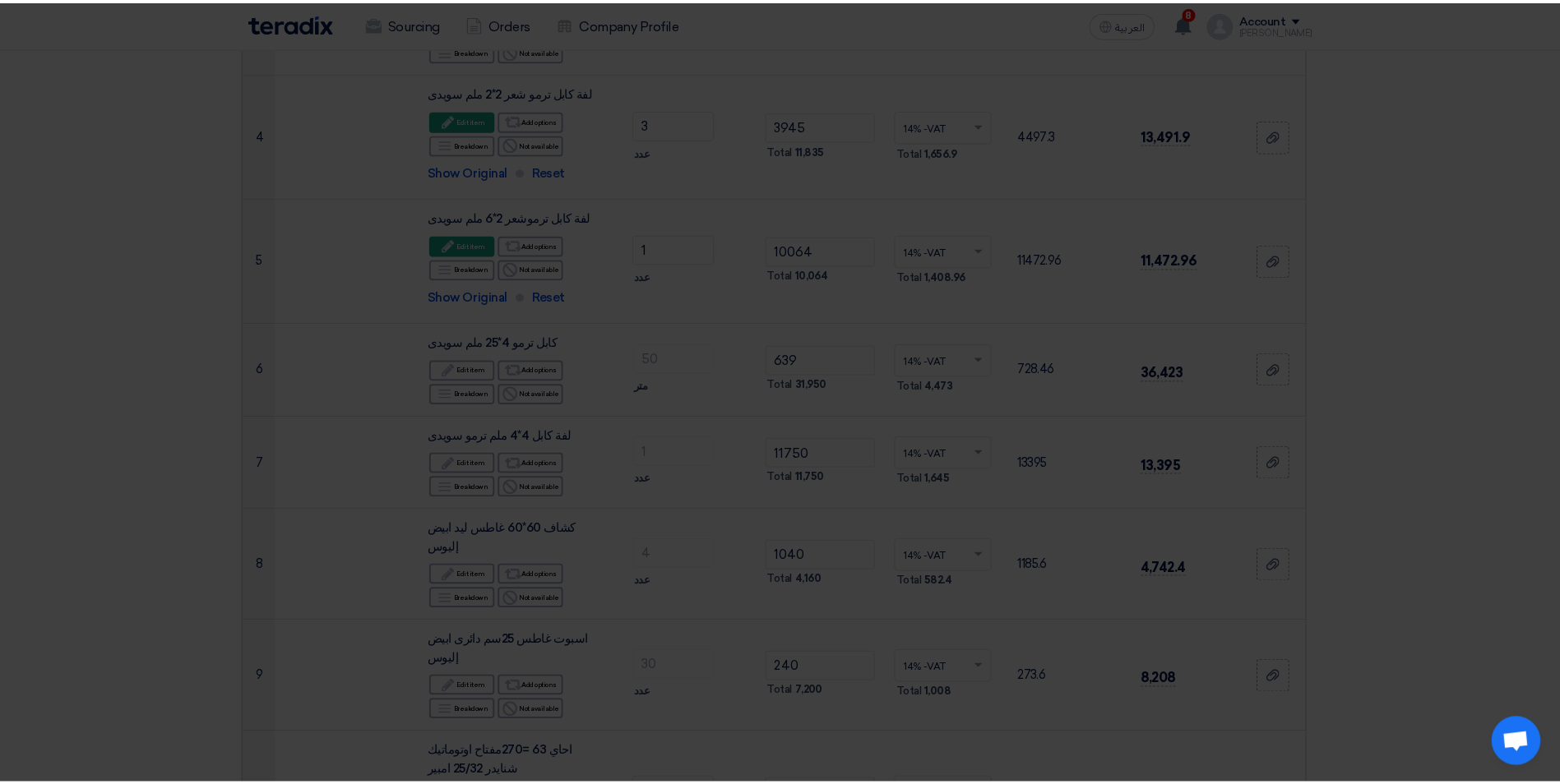
scroll to position [906, 0]
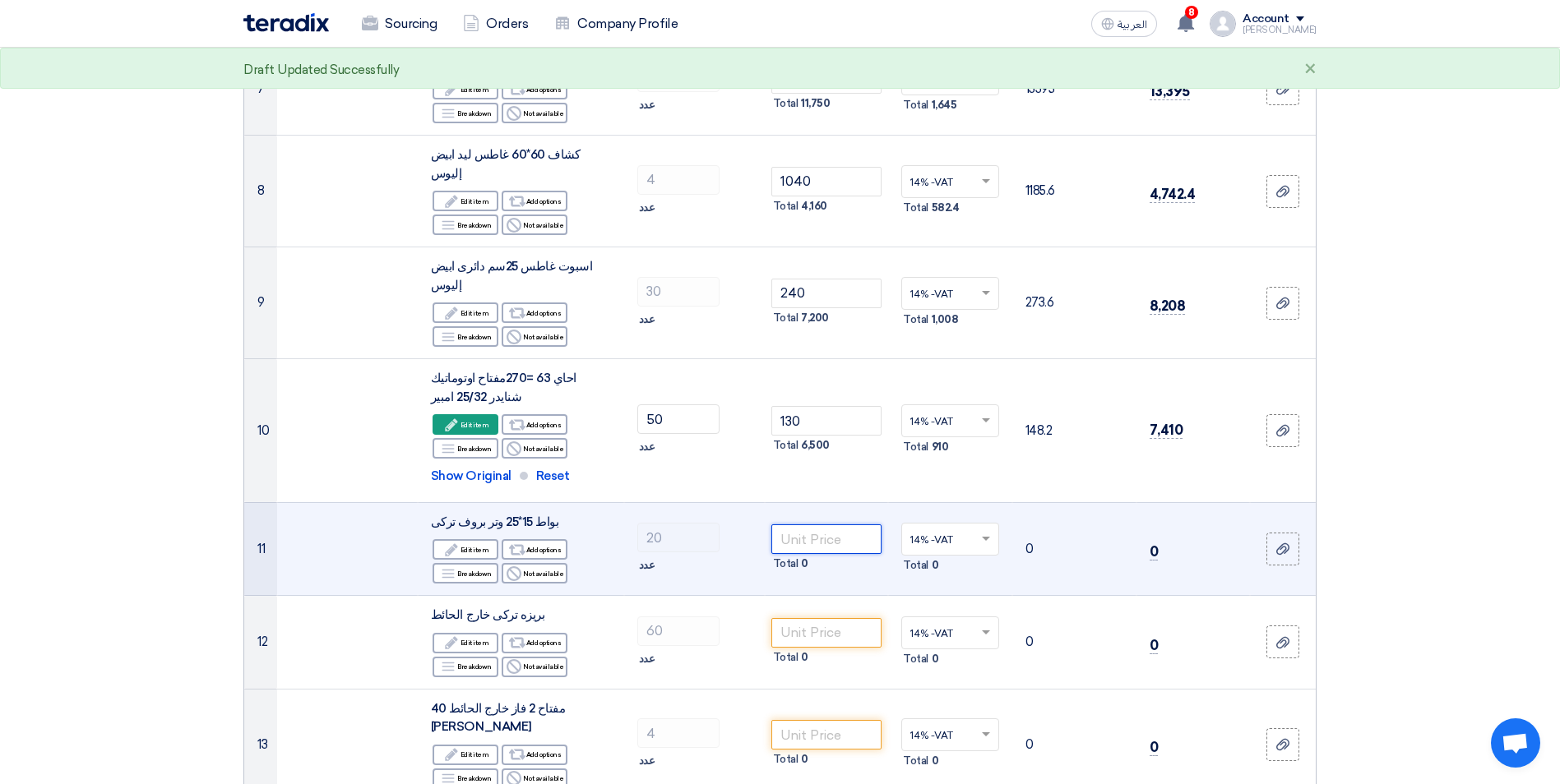
click at [828, 524] on input "number" at bounding box center [826, 539] width 111 height 29
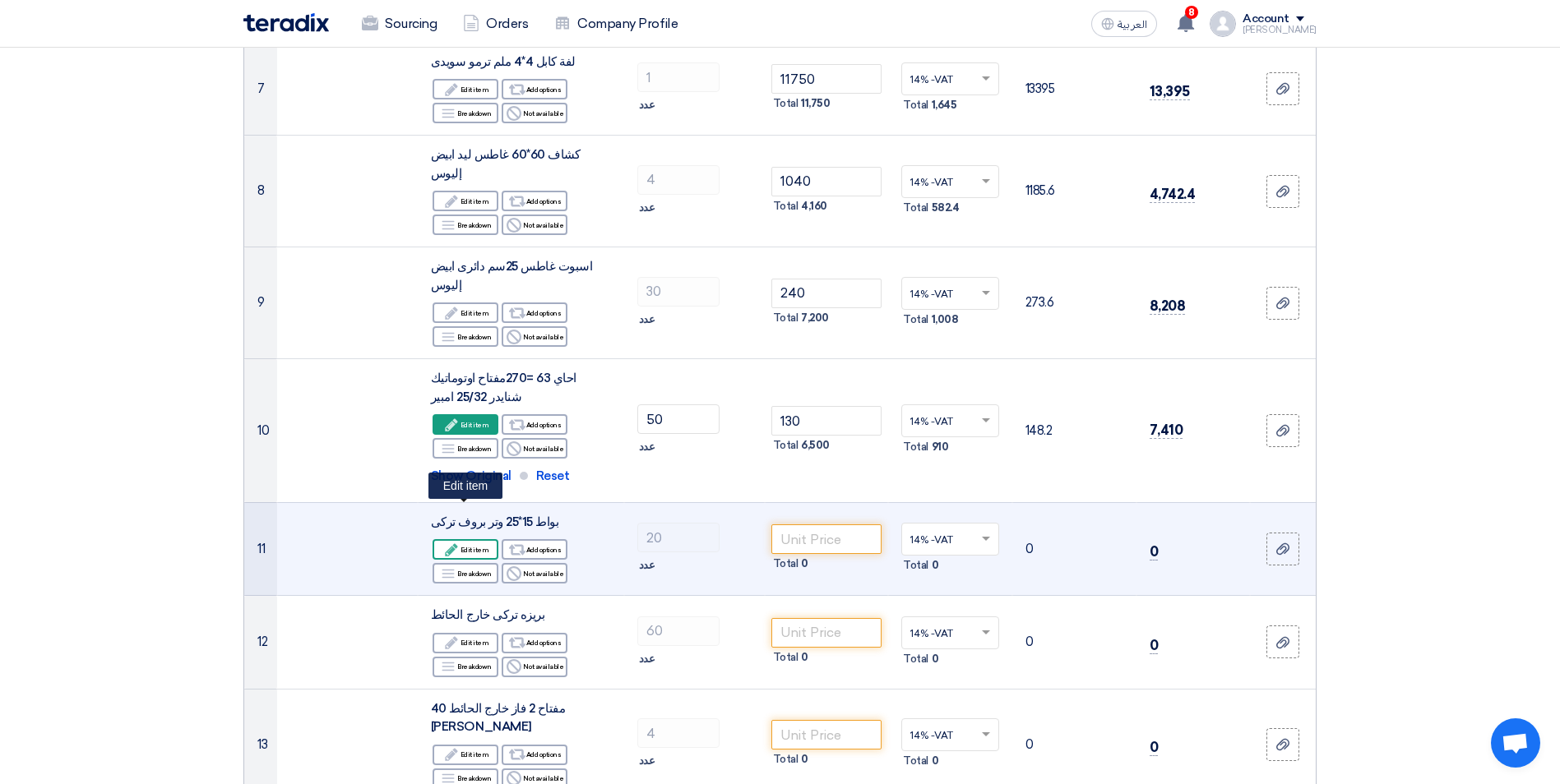
click at [486, 539] on div "Edit Edit item" at bounding box center [465, 549] width 66 height 20
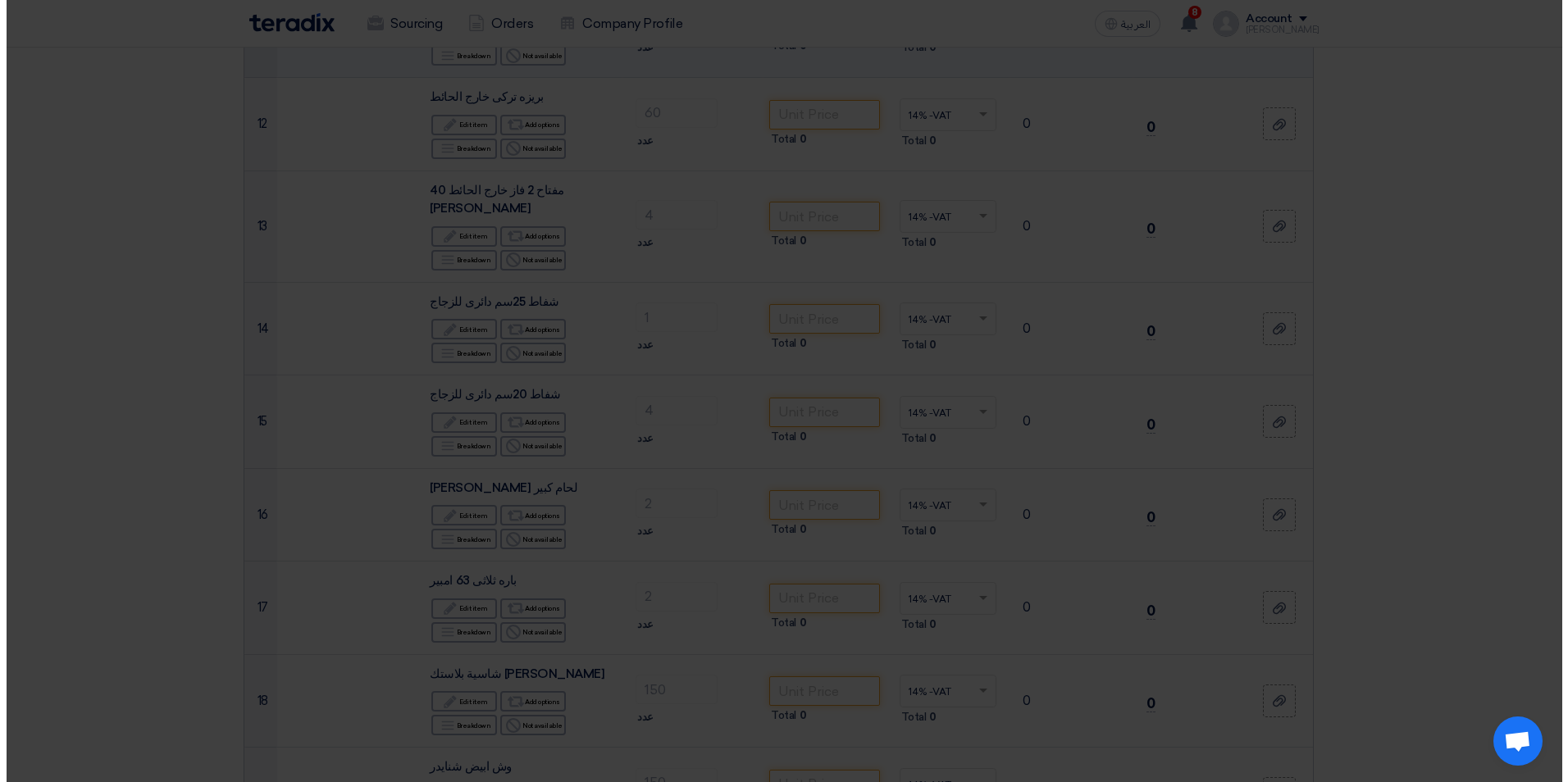
scroll to position [531, 0]
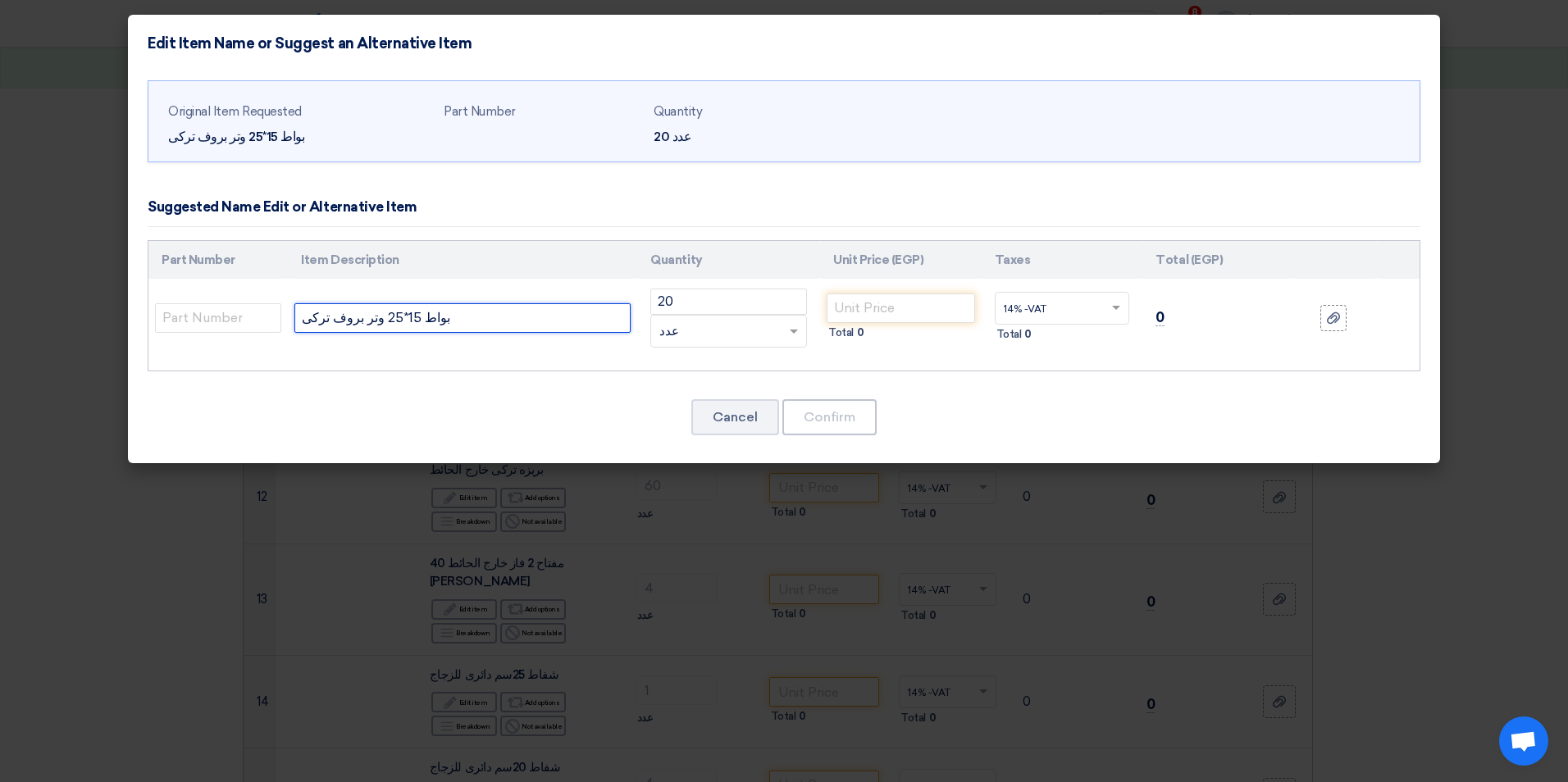
drag, startPoint x: 323, startPoint y: 313, endPoint x: 289, endPoint y: 330, distance: 38.0
click at [289, 330] on td "بواط 15*25 وتر بروف تركى" at bounding box center [462, 317] width 349 height 79
drag, startPoint x: 401, startPoint y: 319, endPoint x: 416, endPoint y: 343, distance: 28.3
click at [410, 342] on td "بواط 15*25 وتر بروف ايطالي" at bounding box center [462, 317] width 349 height 79
type input "بواط 19*25 وتر بروف ايطالي"
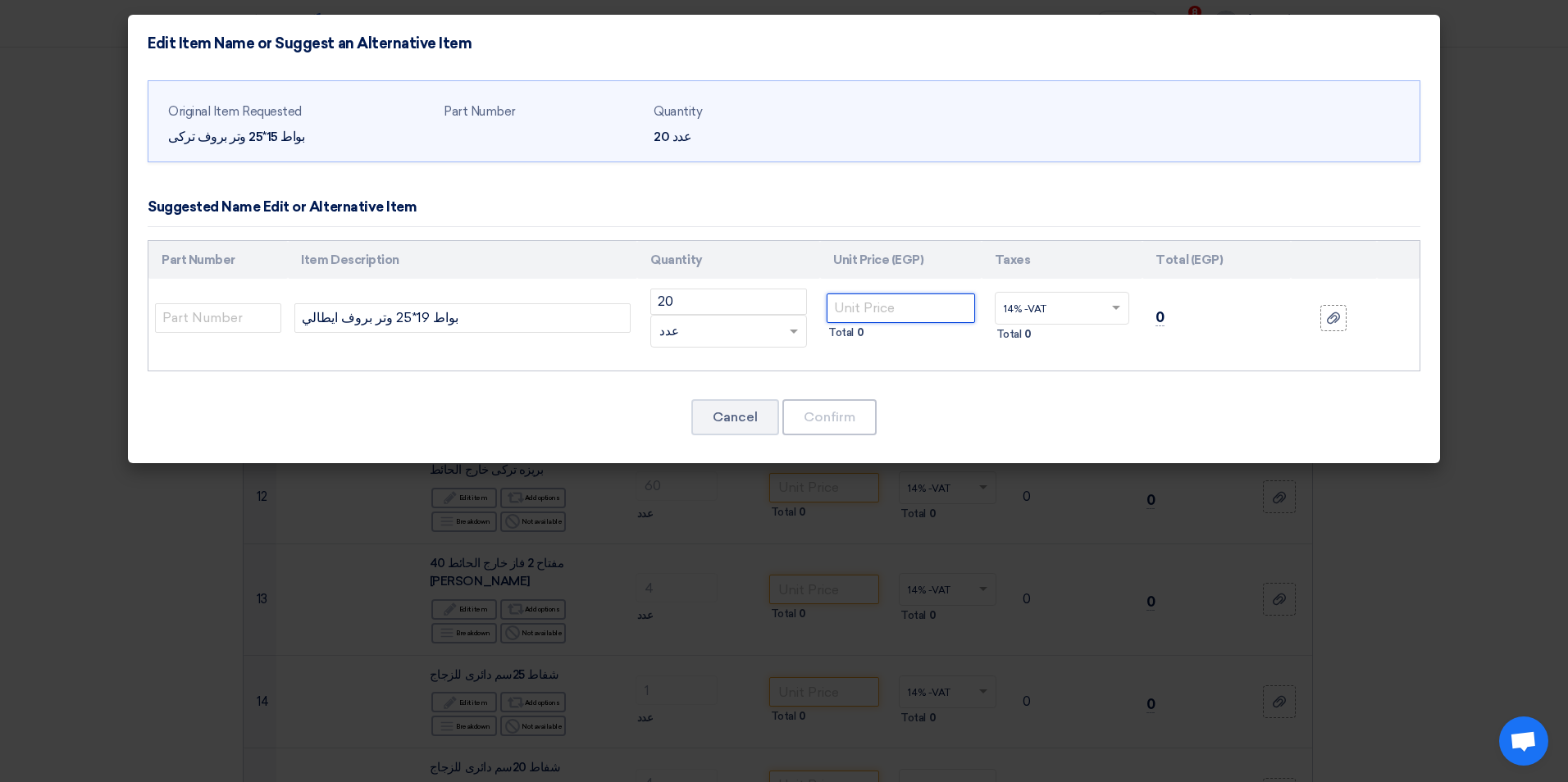
click at [858, 298] on input "number" at bounding box center [901, 307] width 148 height 29
type input "380"
click at [841, 411] on button "Confirm" at bounding box center [829, 417] width 95 height 36
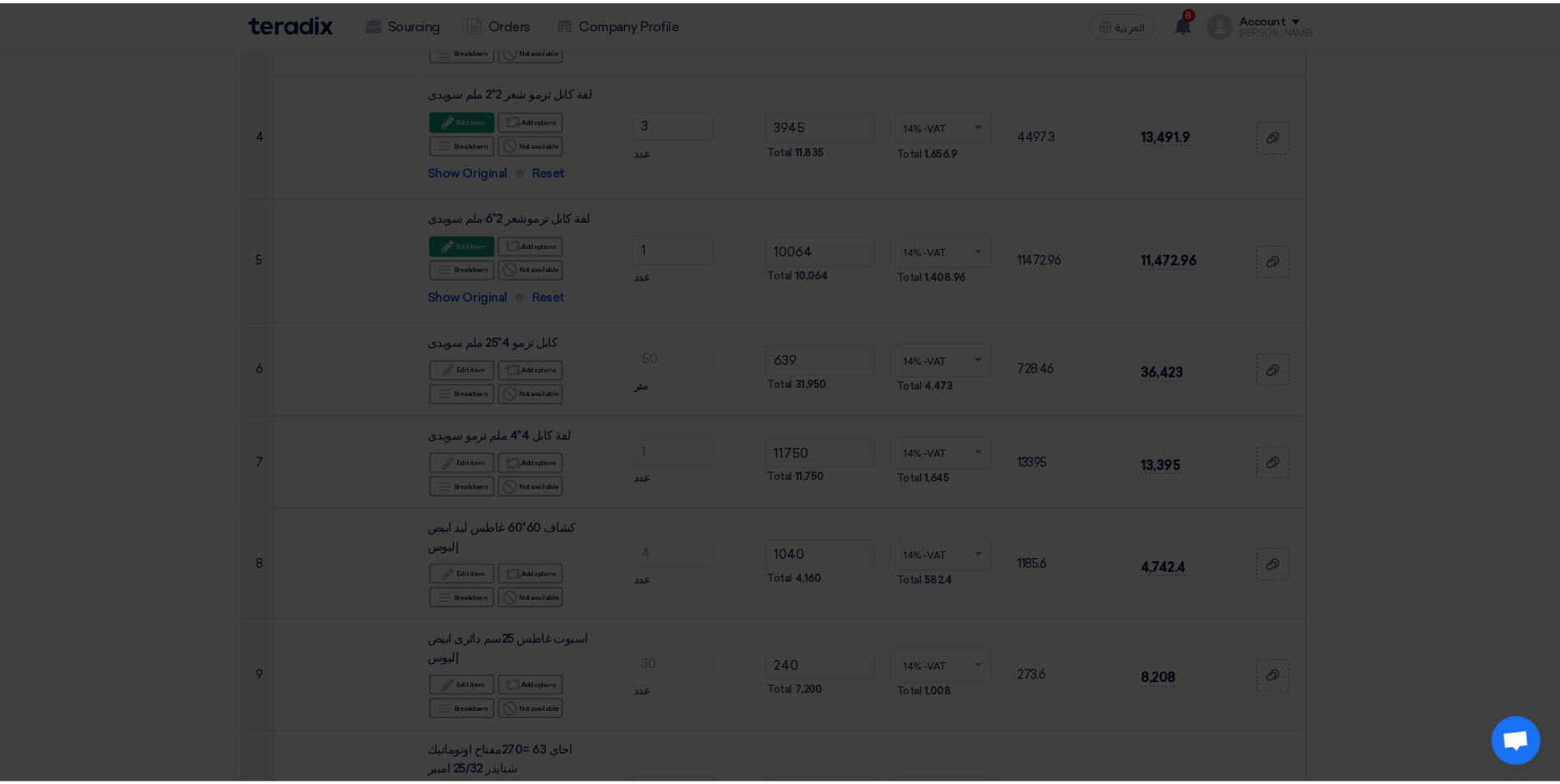
scroll to position [906, 0]
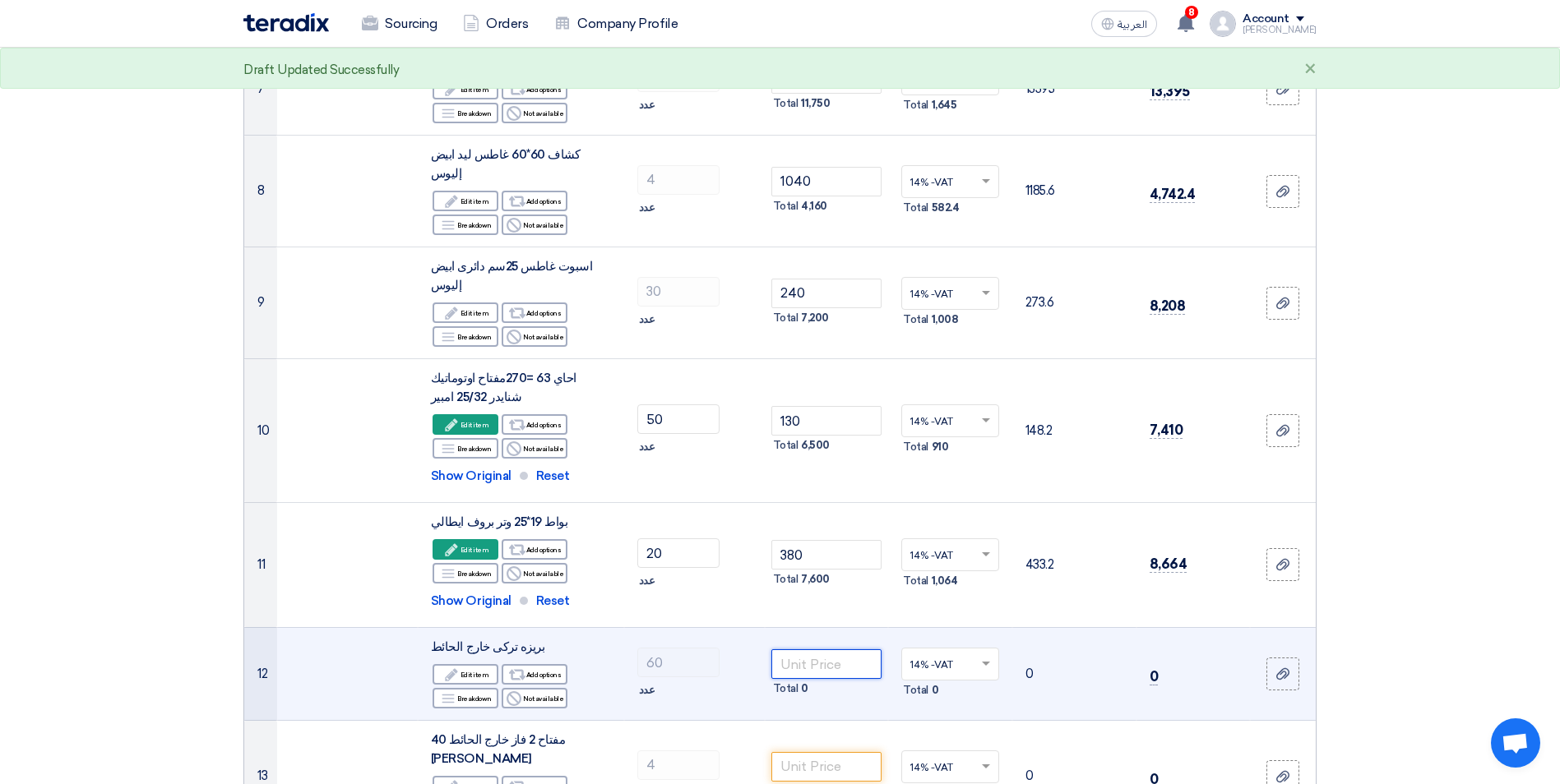
click at [823, 649] on input "number" at bounding box center [826, 664] width 111 height 29
type input "85"
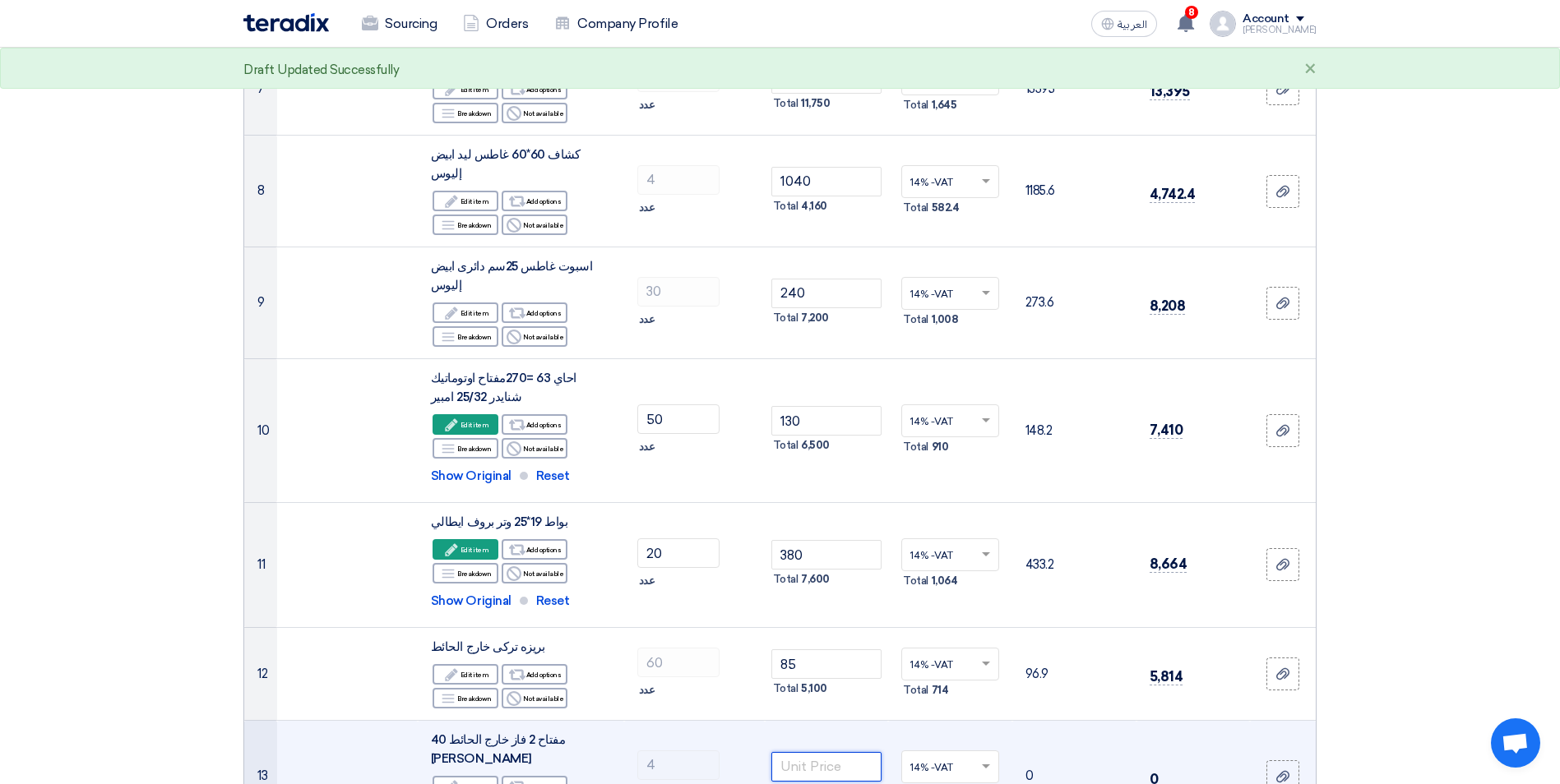
click at [854, 752] on input "number" at bounding box center [826, 766] width 111 height 29
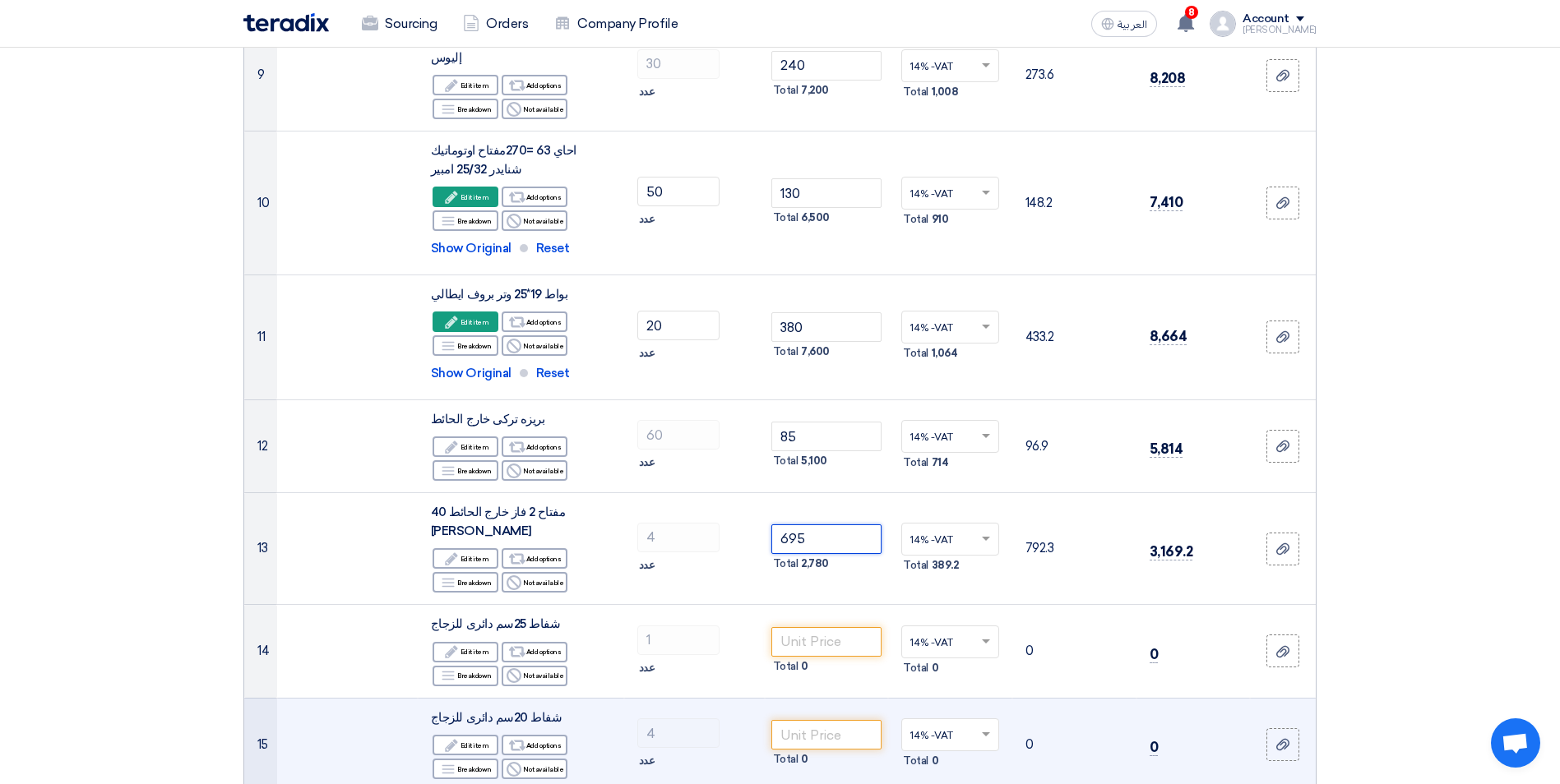
scroll to position [1153, 0]
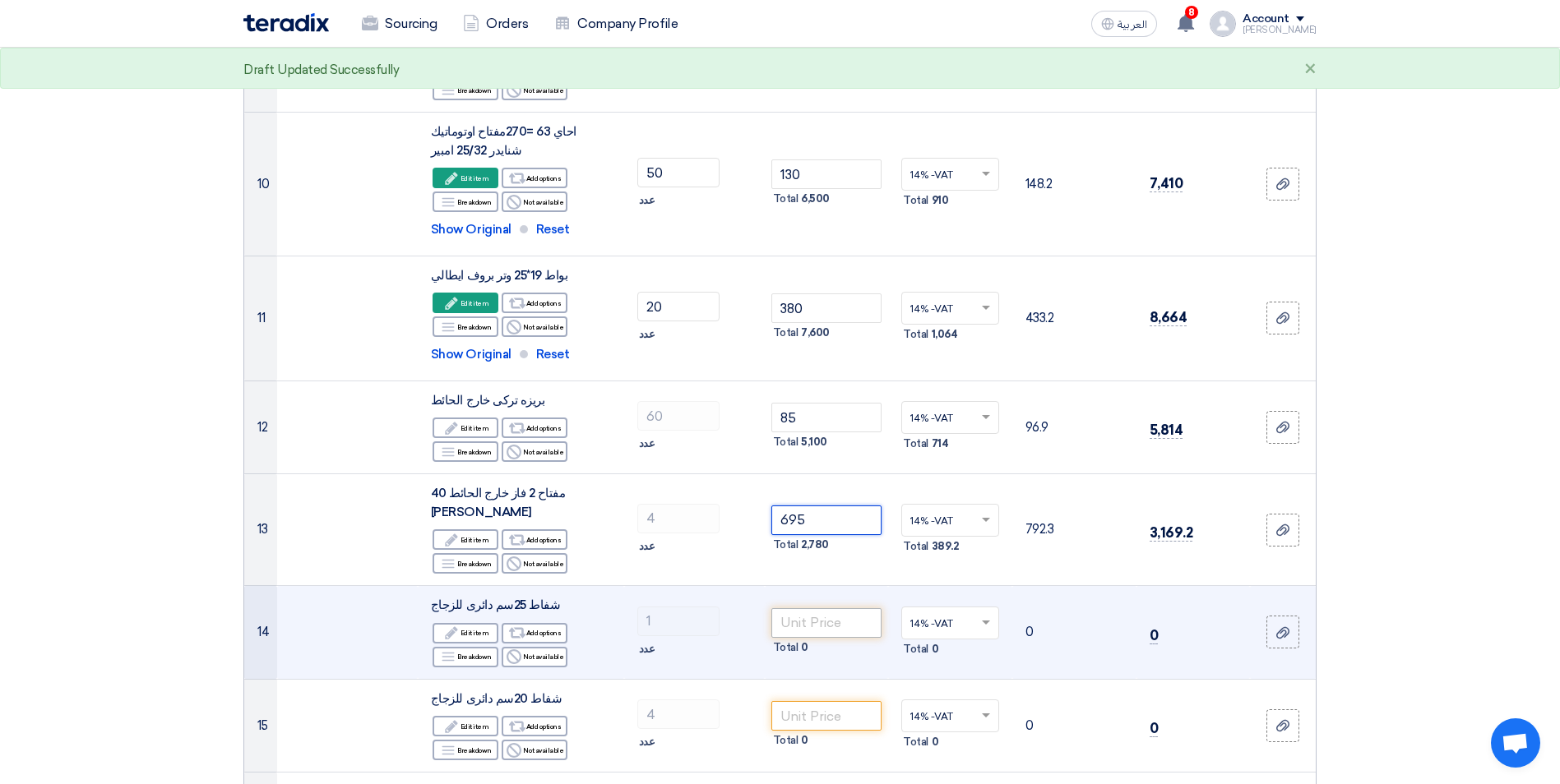
type input "695"
click at [784, 608] on input "number" at bounding box center [826, 622] width 111 height 29
type input "1100"
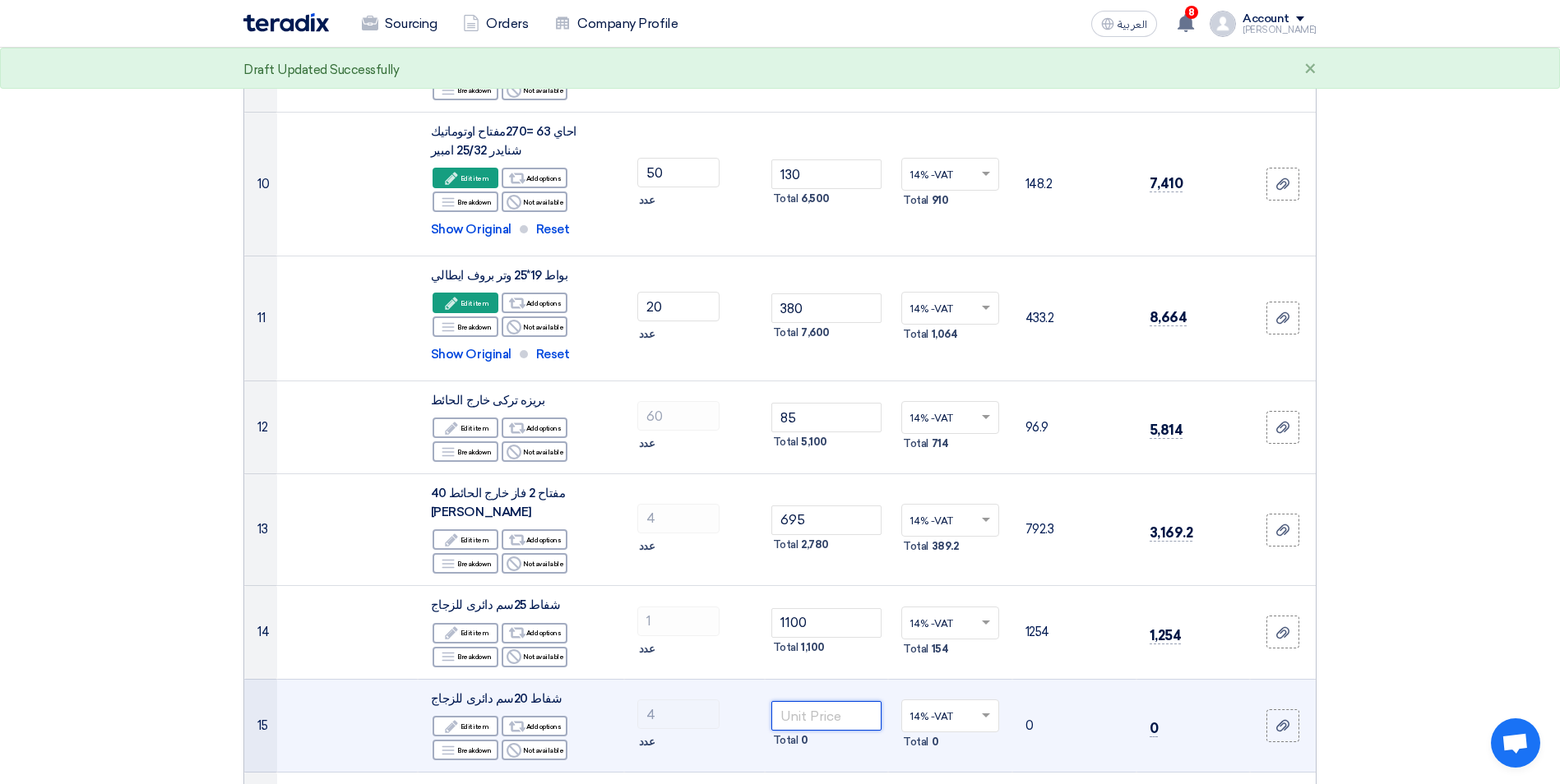
click at [821, 701] on input "number" at bounding box center [826, 715] width 111 height 29
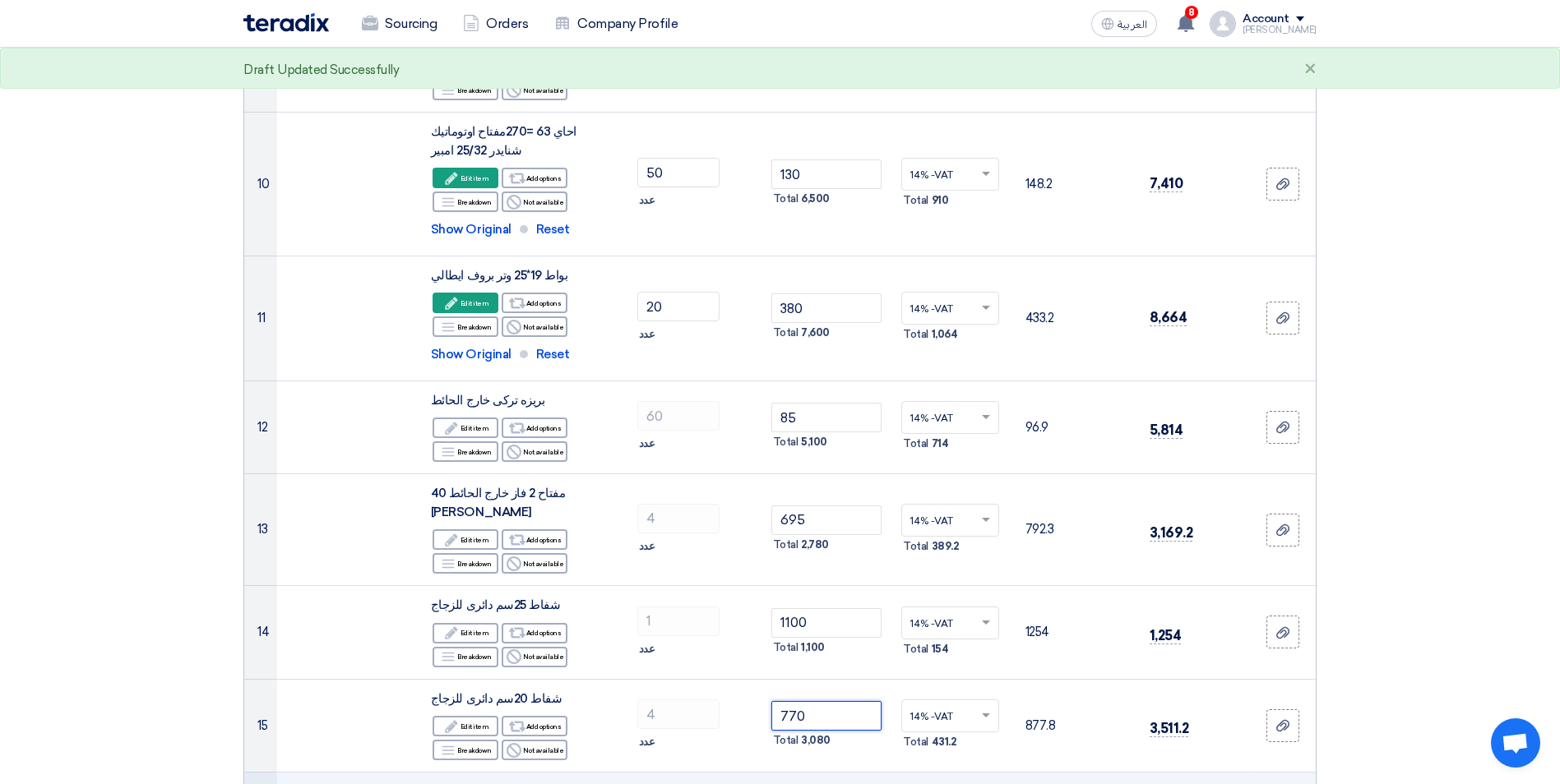
type input "770"
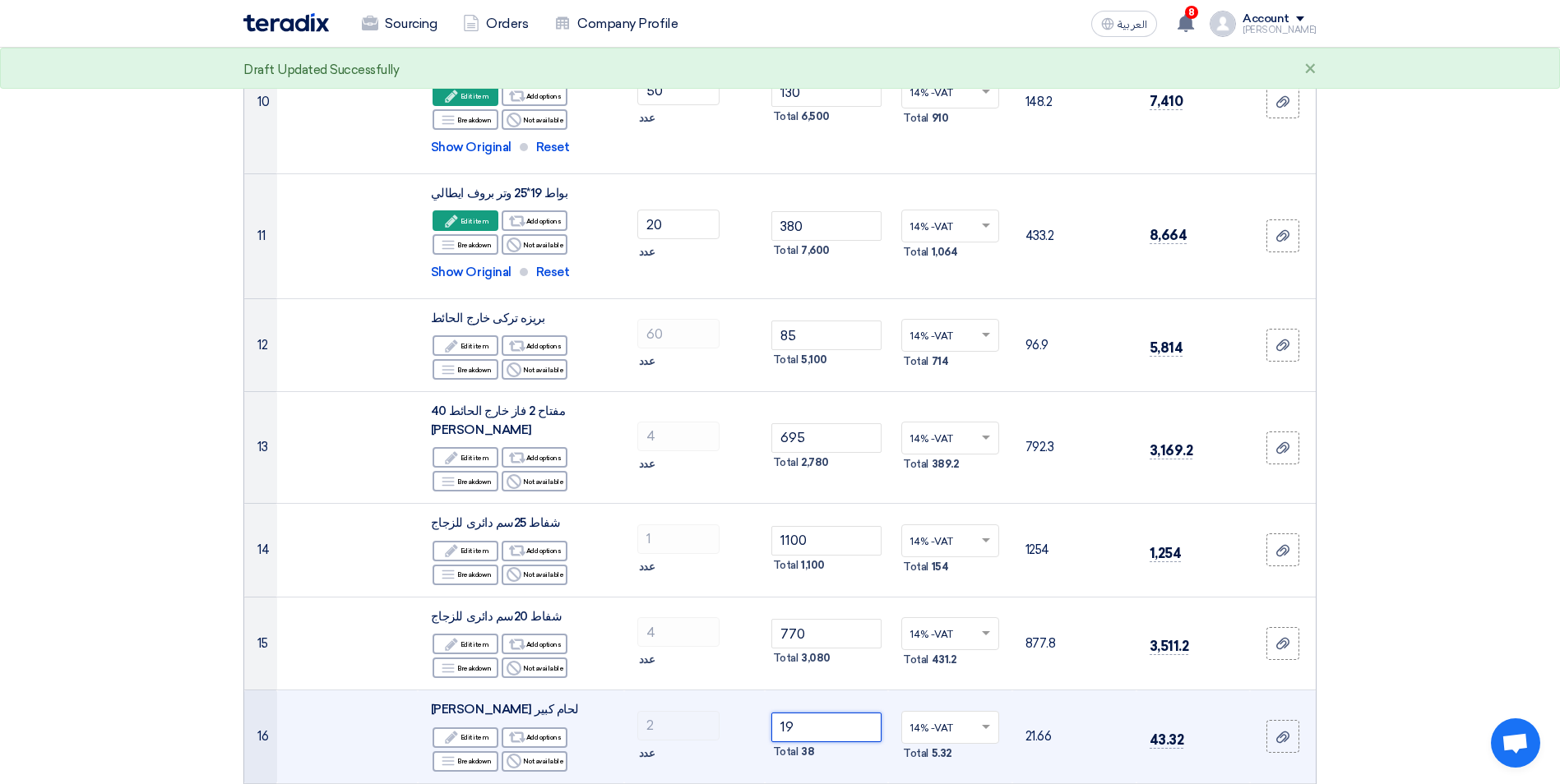
scroll to position [1317, 0]
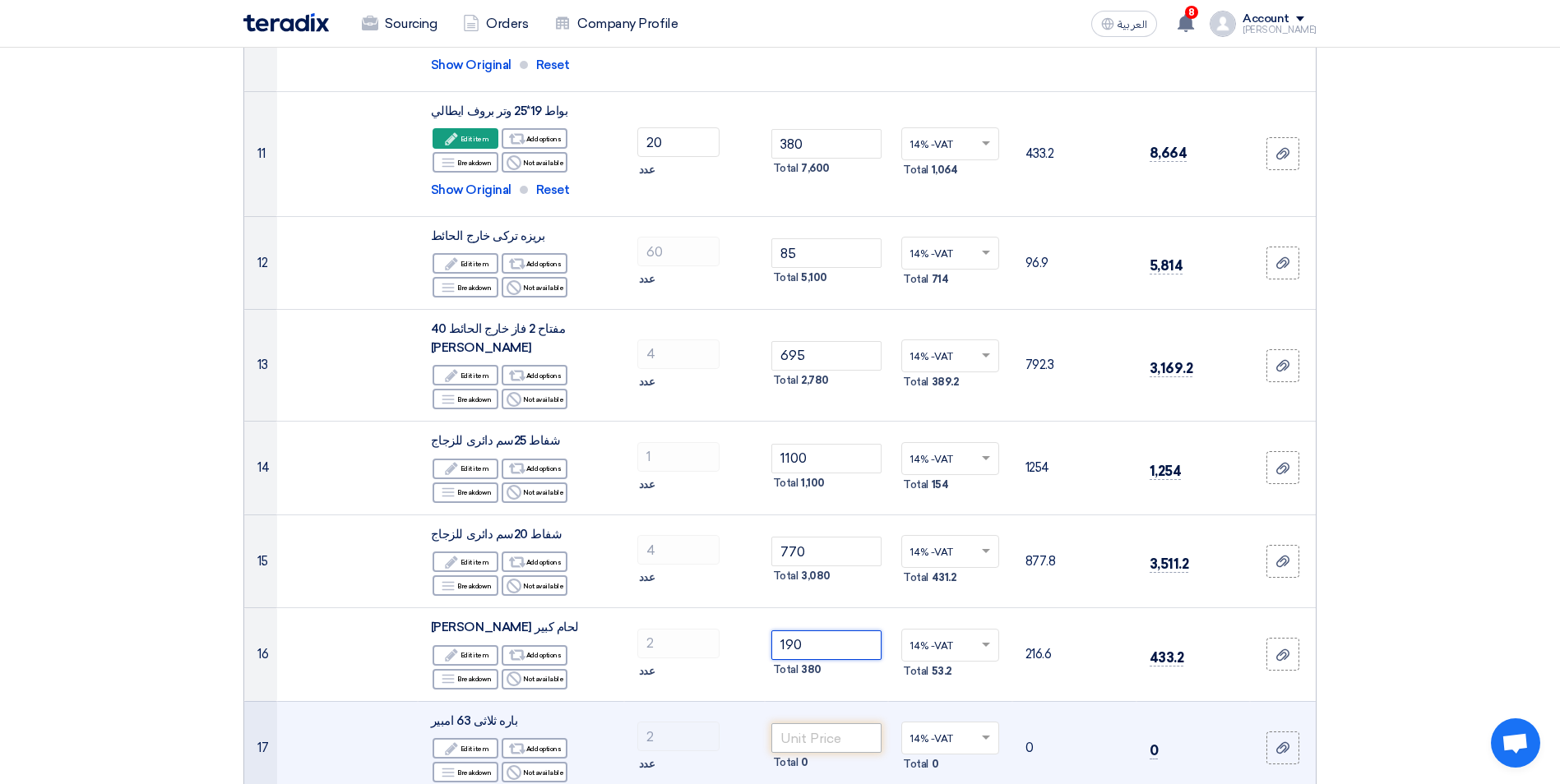
type input "190"
click at [852, 723] on input "number" at bounding box center [826, 737] width 111 height 29
click at [448, 742] on use at bounding box center [451, 749] width 12 height 12
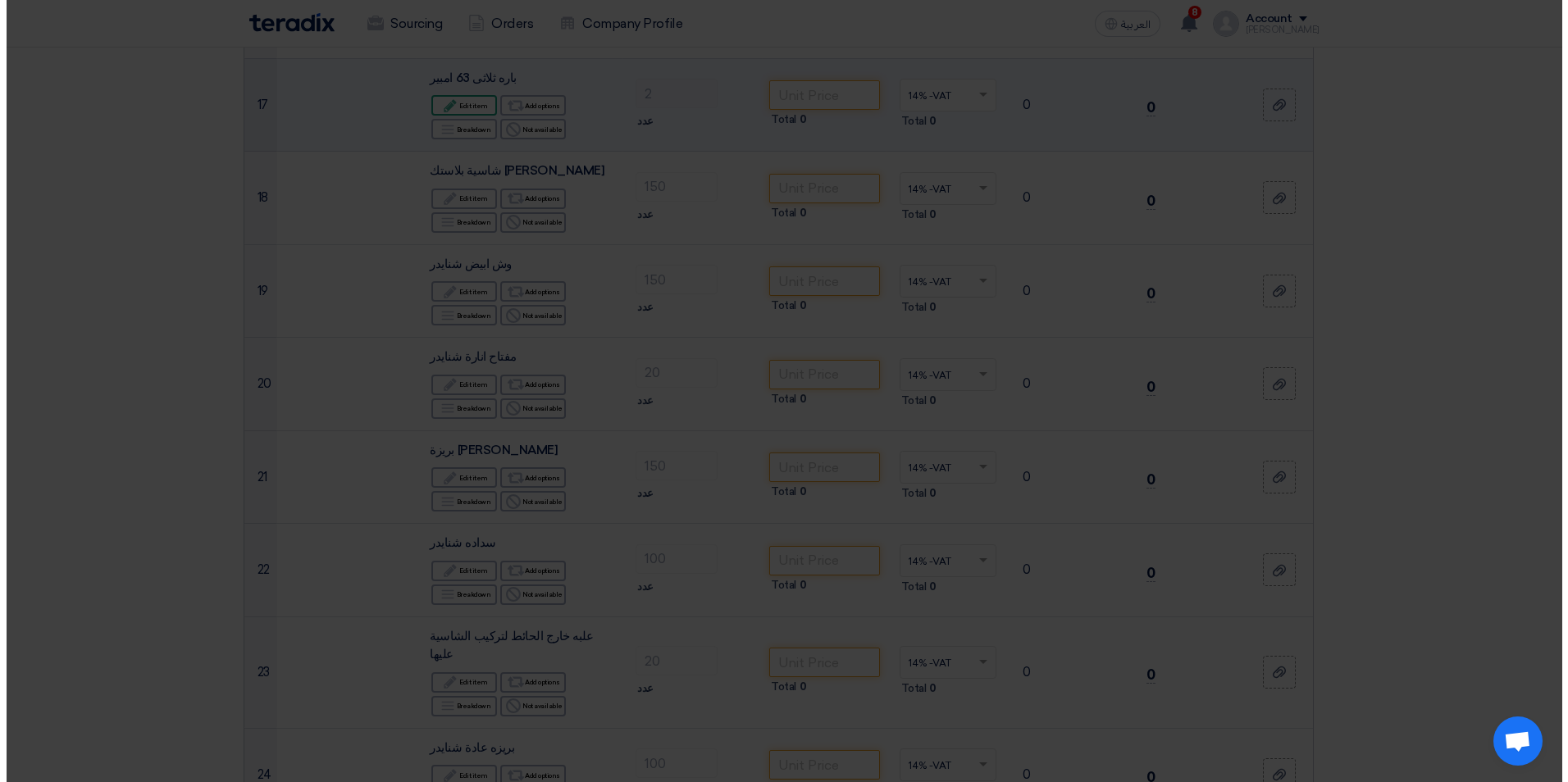
scroll to position [940, 0]
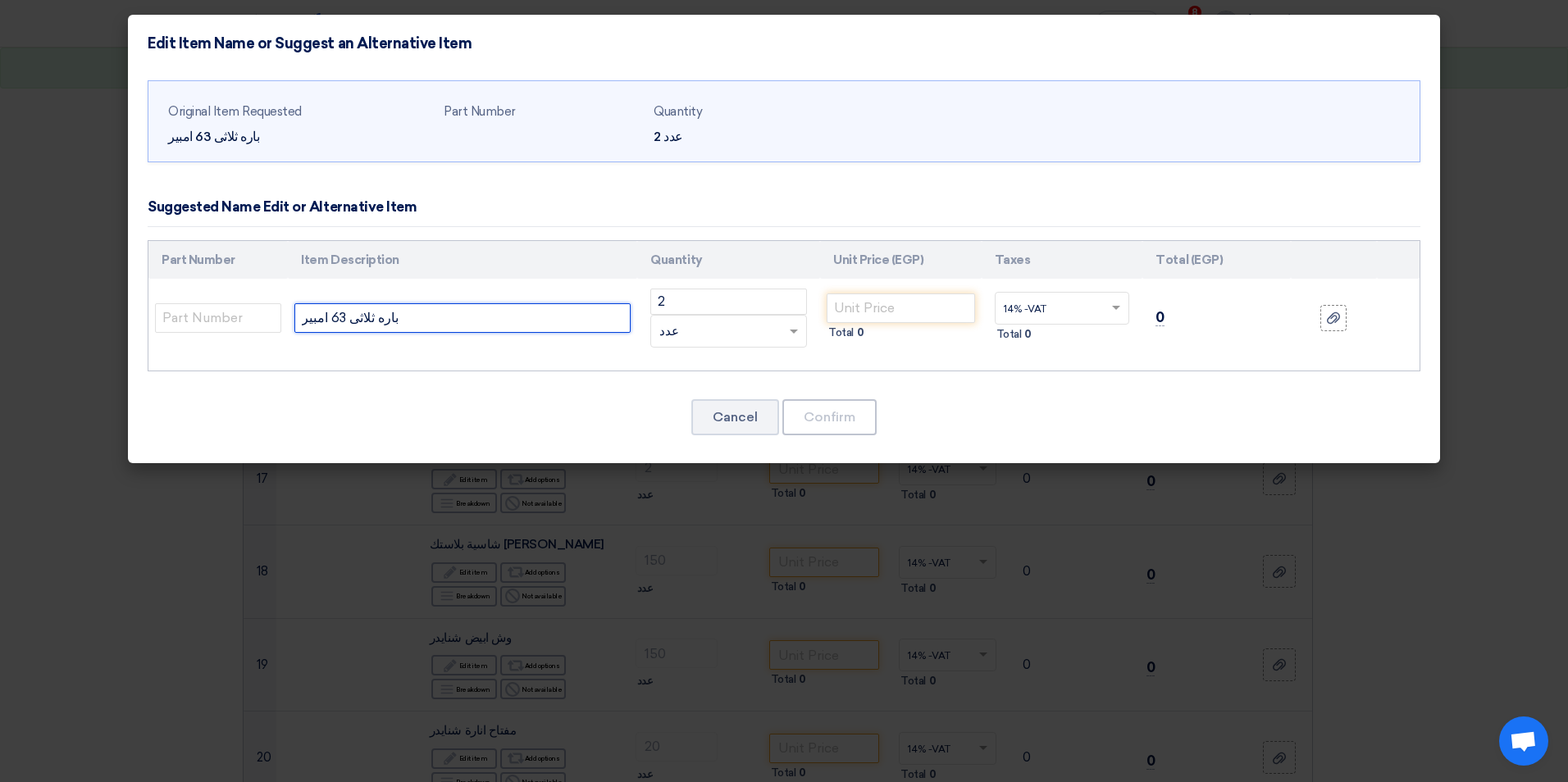
click at [301, 315] on input "باره ثلاثى 63 امبير" at bounding box center [462, 317] width 336 height 29
type input "1 متر باره ثلاثى 63 امبير"
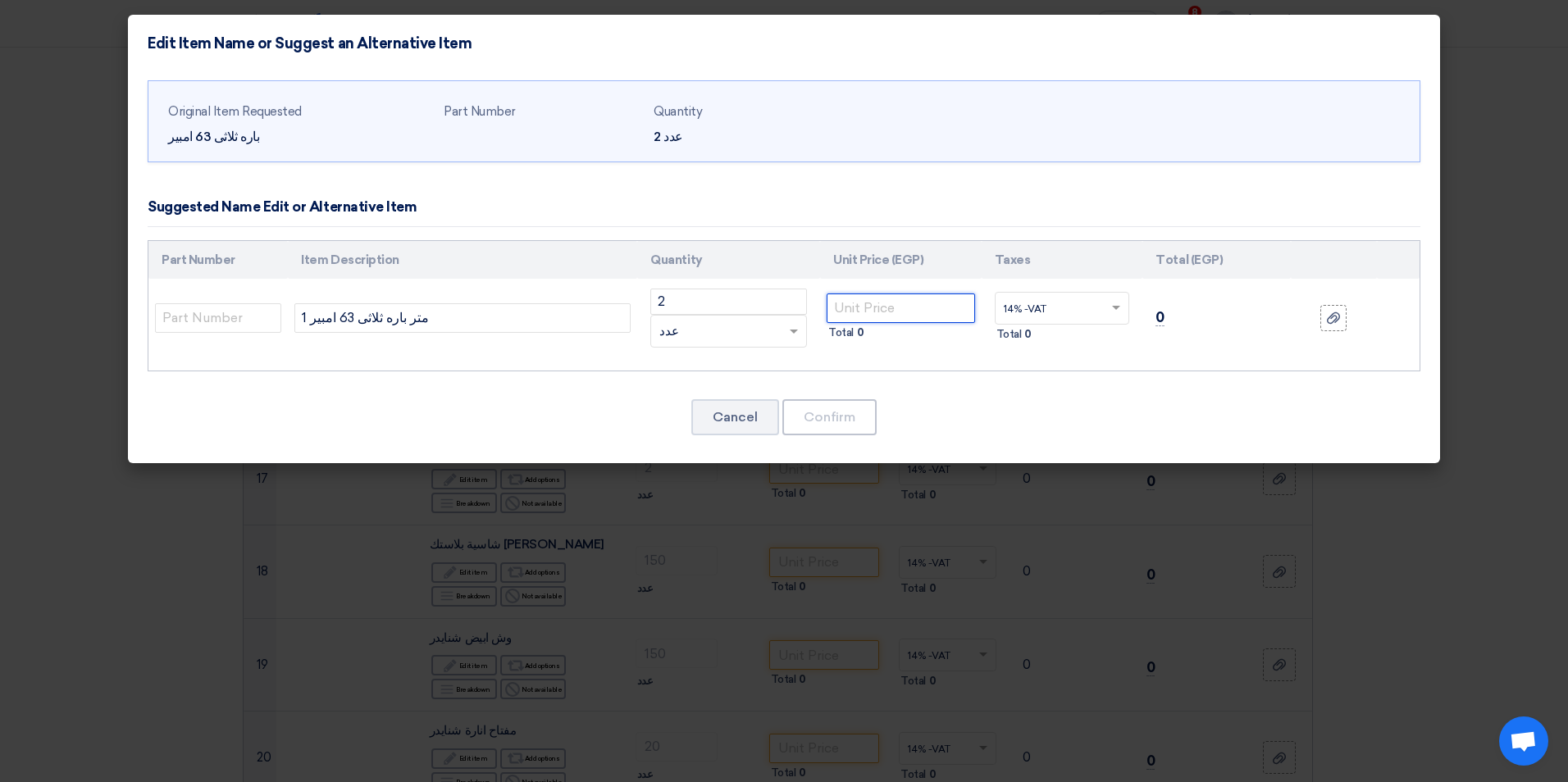
click at [889, 315] on input "number" at bounding box center [901, 307] width 148 height 29
type input "350"
click at [835, 412] on button "Confirm" at bounding box center [829, 417] width 95 height 36
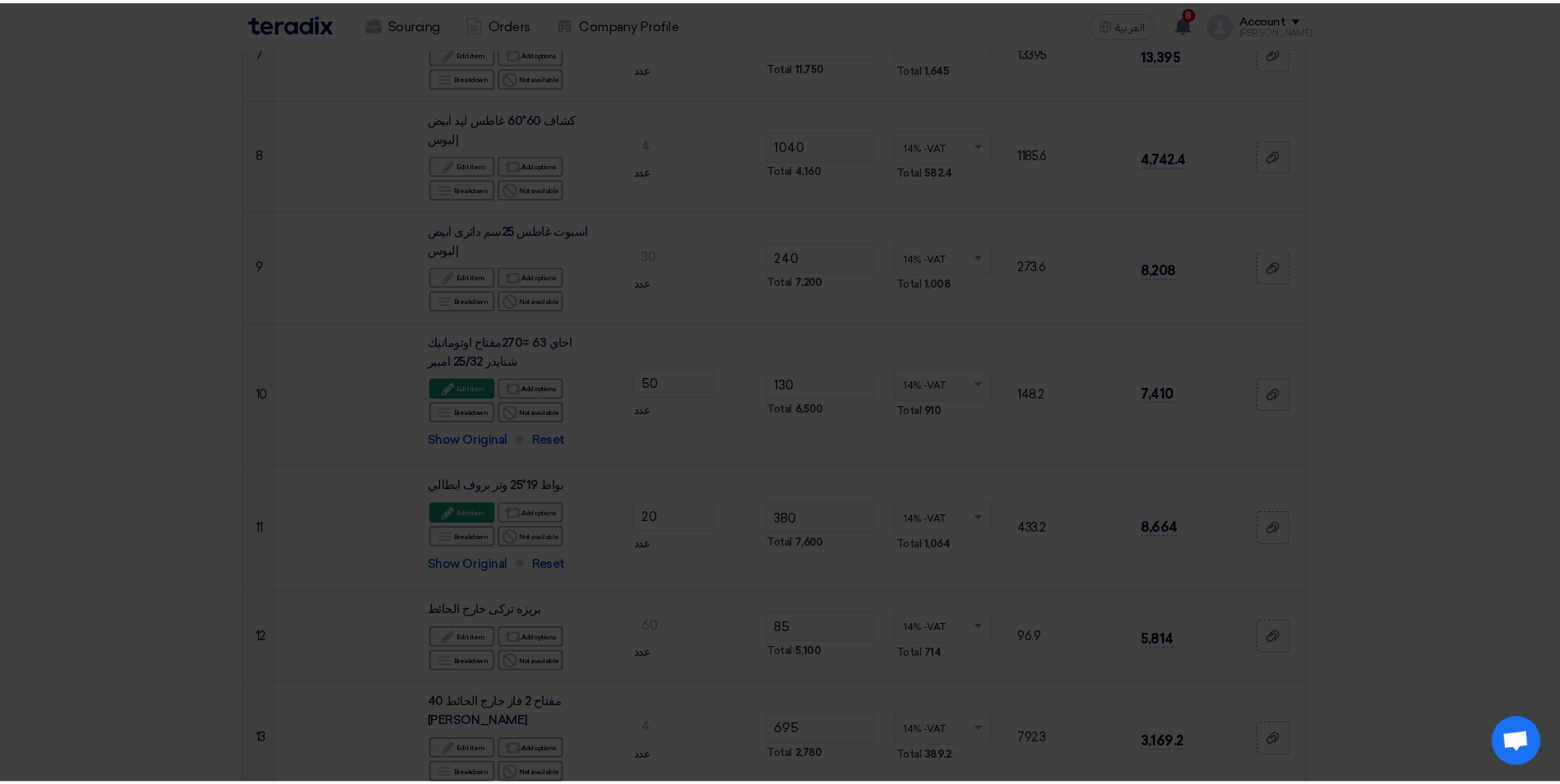
scroll to position [1585, 0]
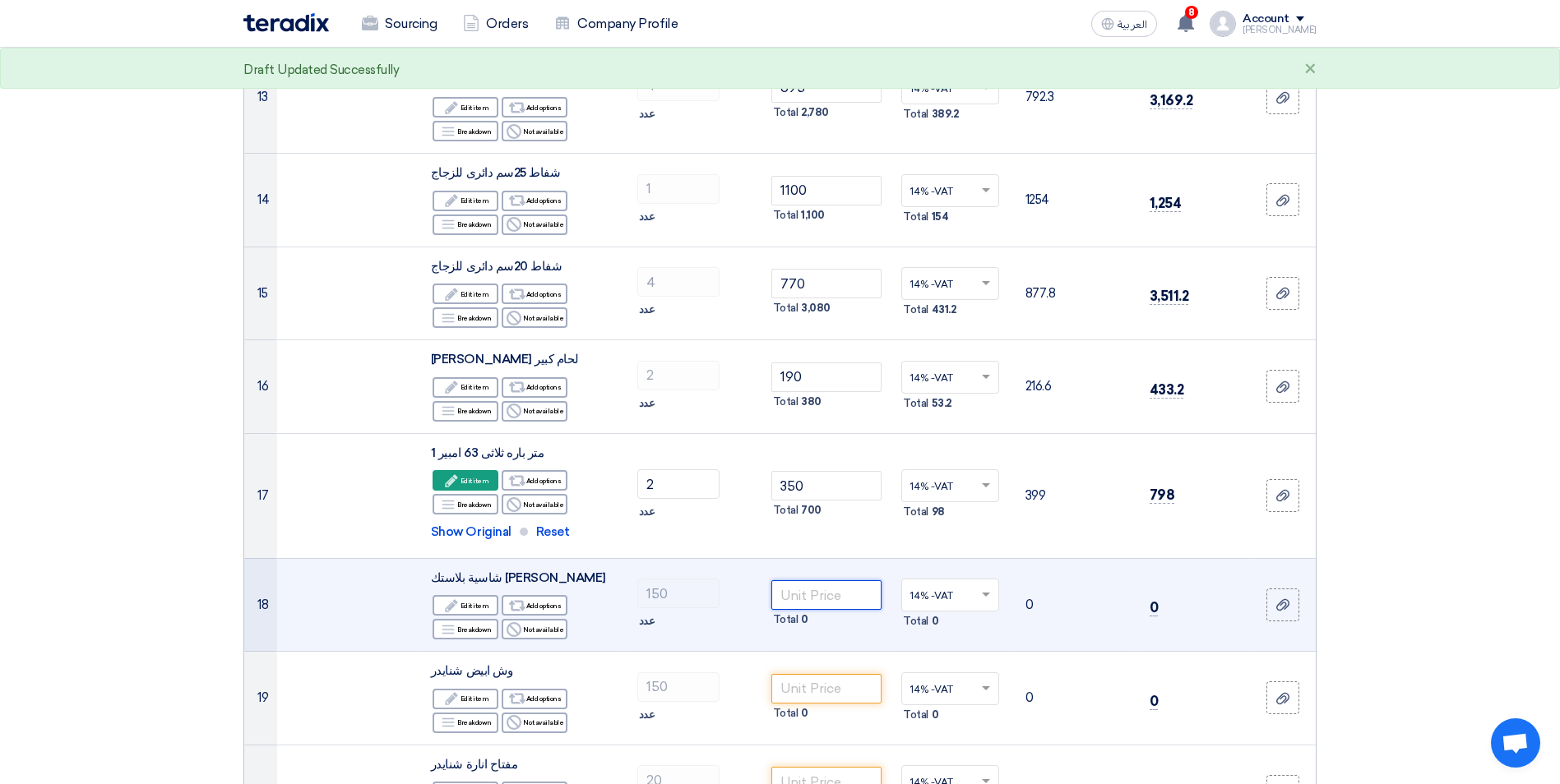
click at [835, 580] on input "number" at bounding box center [826, 594] width 111 height 29
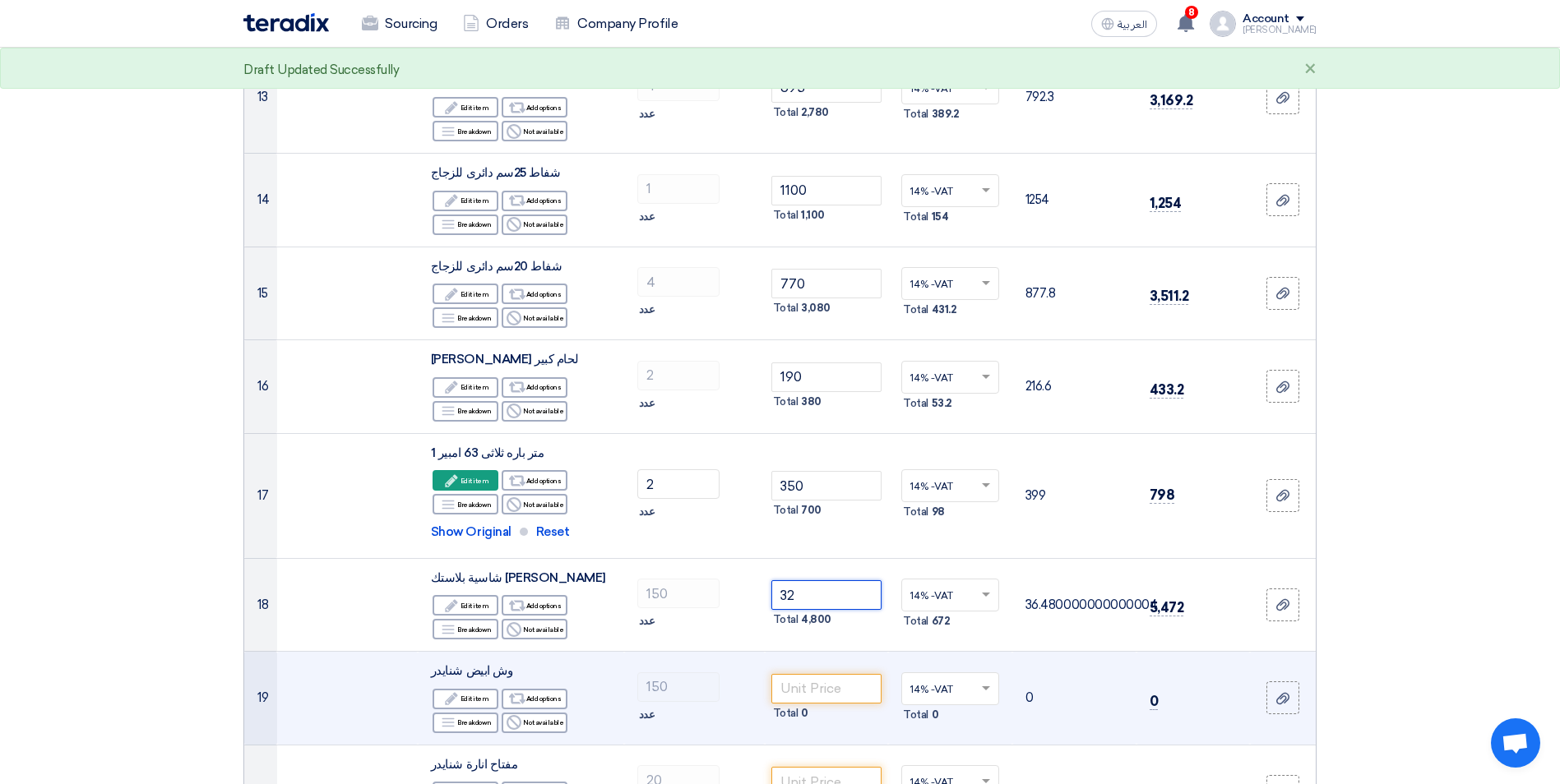
type input "32"
click at [842, 652] on td "Total 0" at bounding box center [827, 699] width 124 height 94
click at [842, 674] on input "number" at bounding box center [826, 688] width 111 height 29
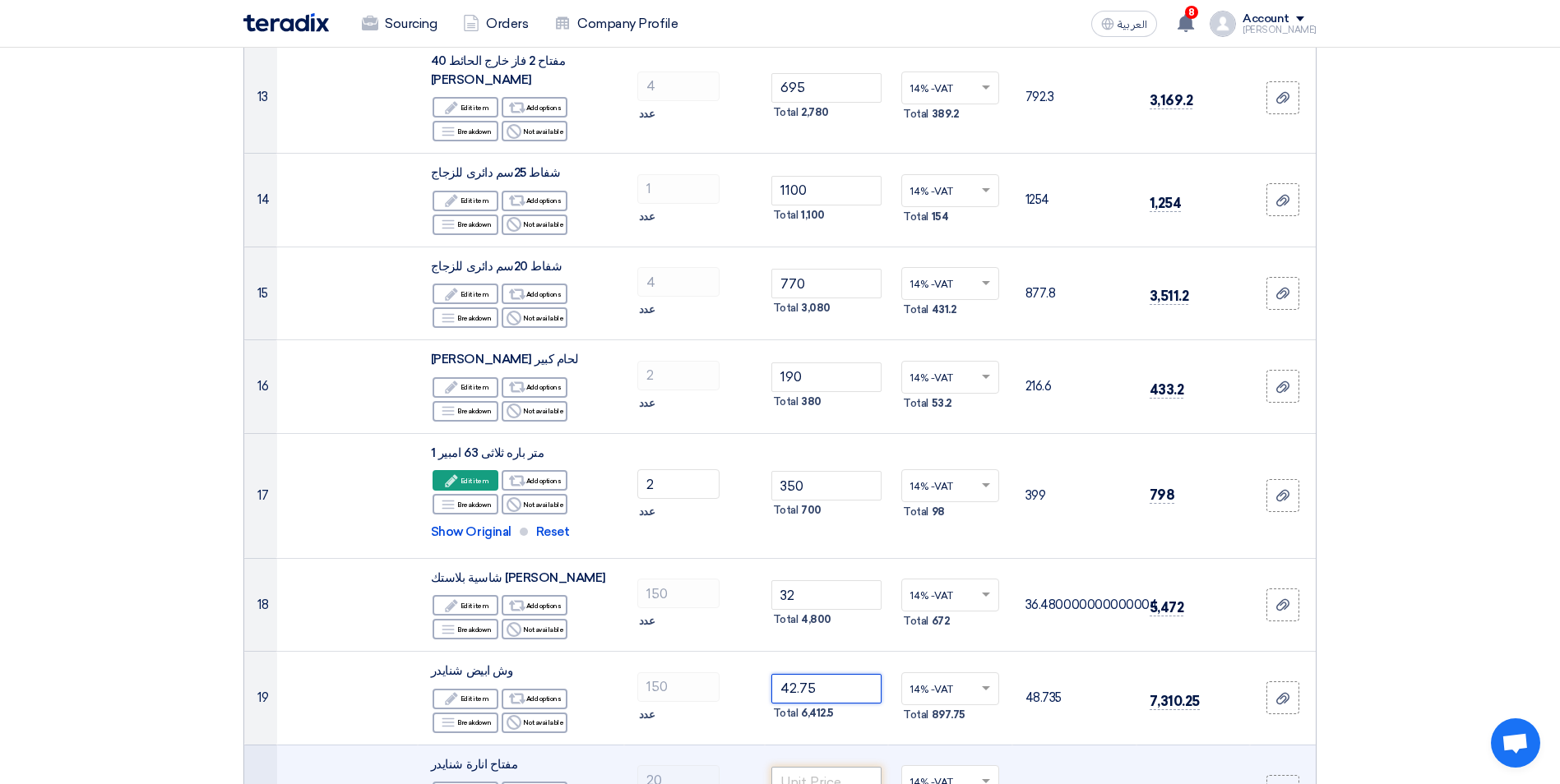
type input "42.75"
click at [820, 766] on input "number" at bounding box center [826, 780] width 111 height 29
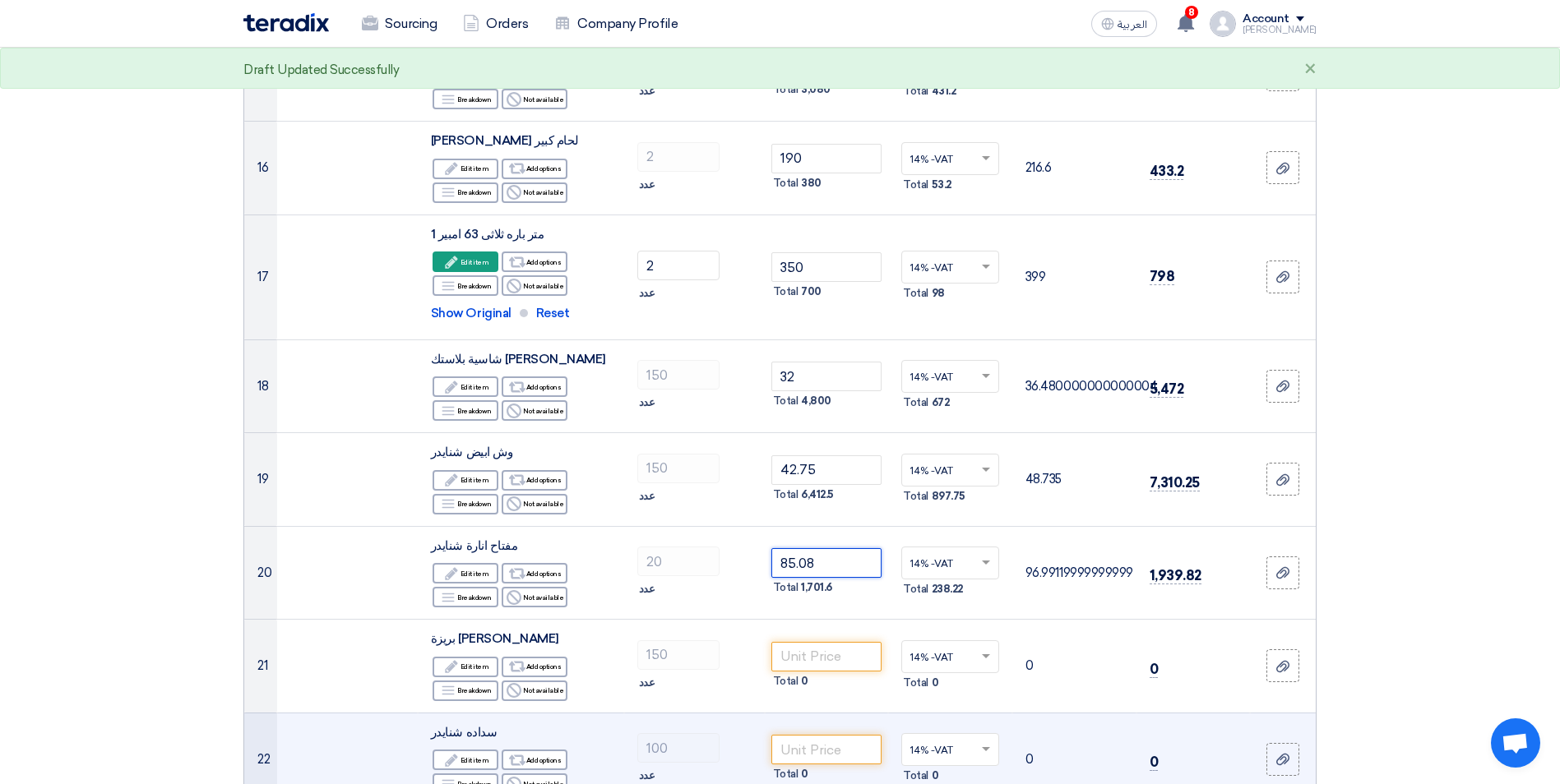
scroll to position [1832, 0]
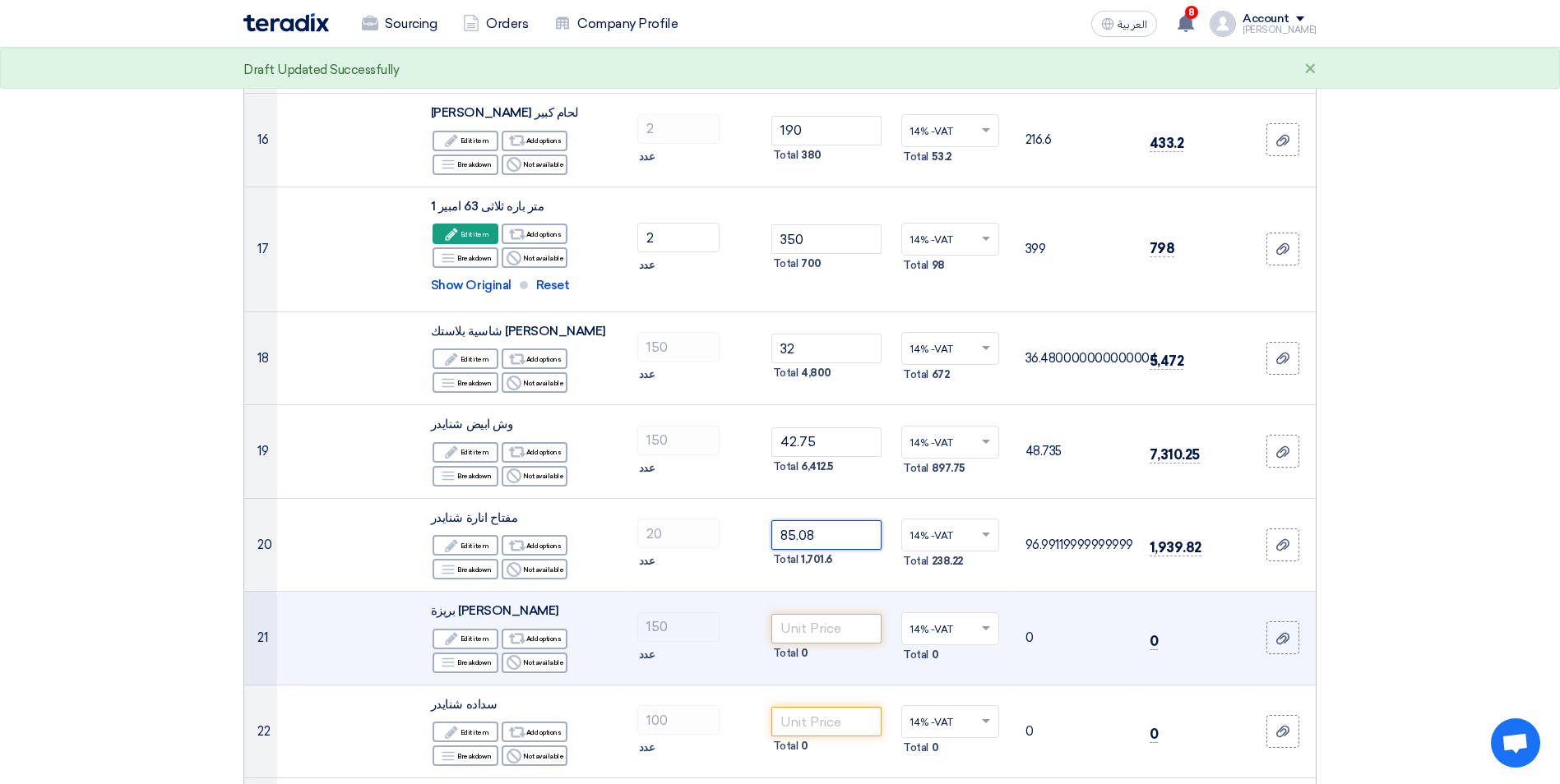
type input "85.08"
click at [841, 614] on input "number" at bounding box center [826, 628] width 111 height 29
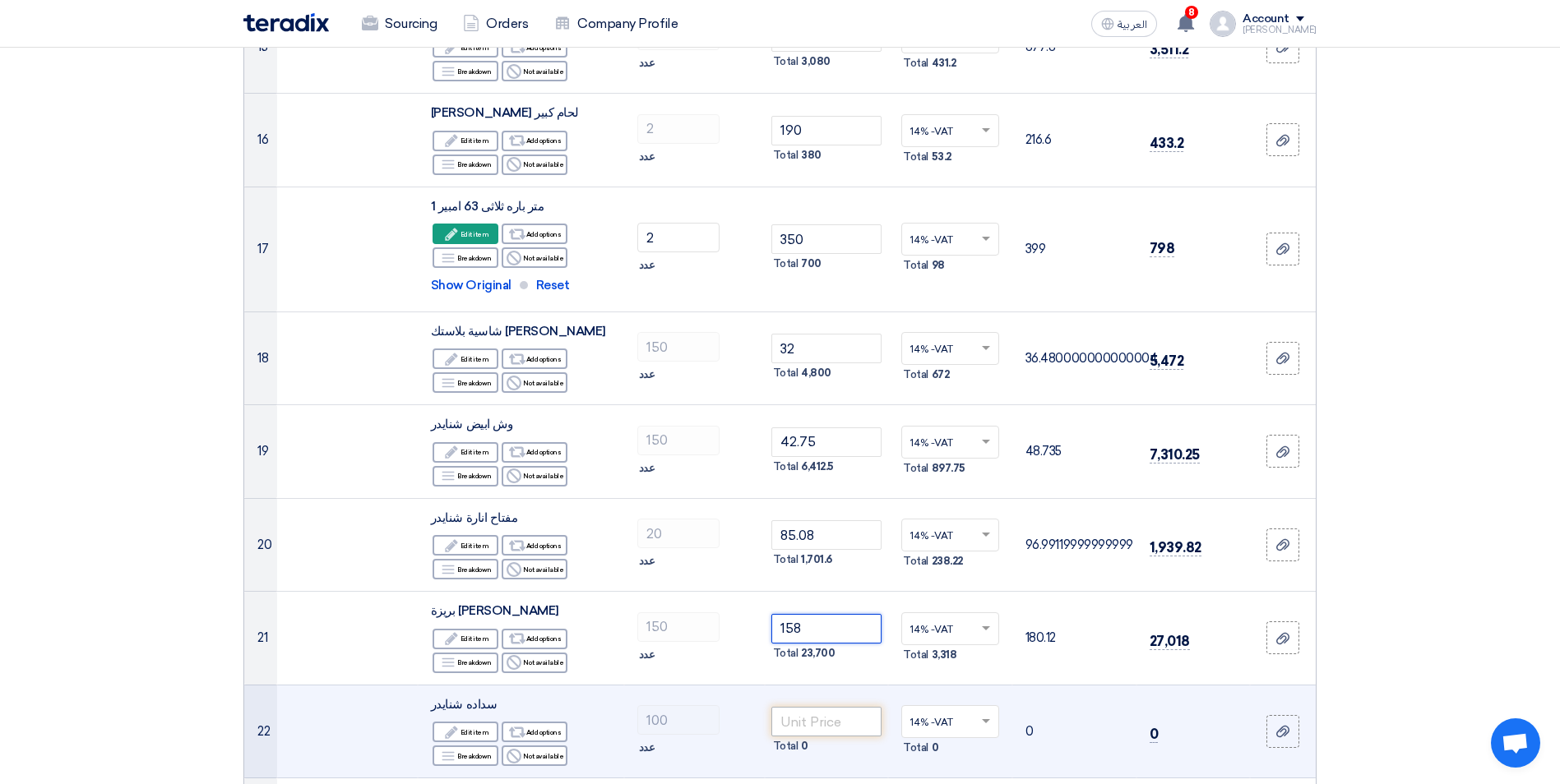
type input "158"
click at [829, 707] on input "number" at bounding box center [826, 721] width 111 height 29
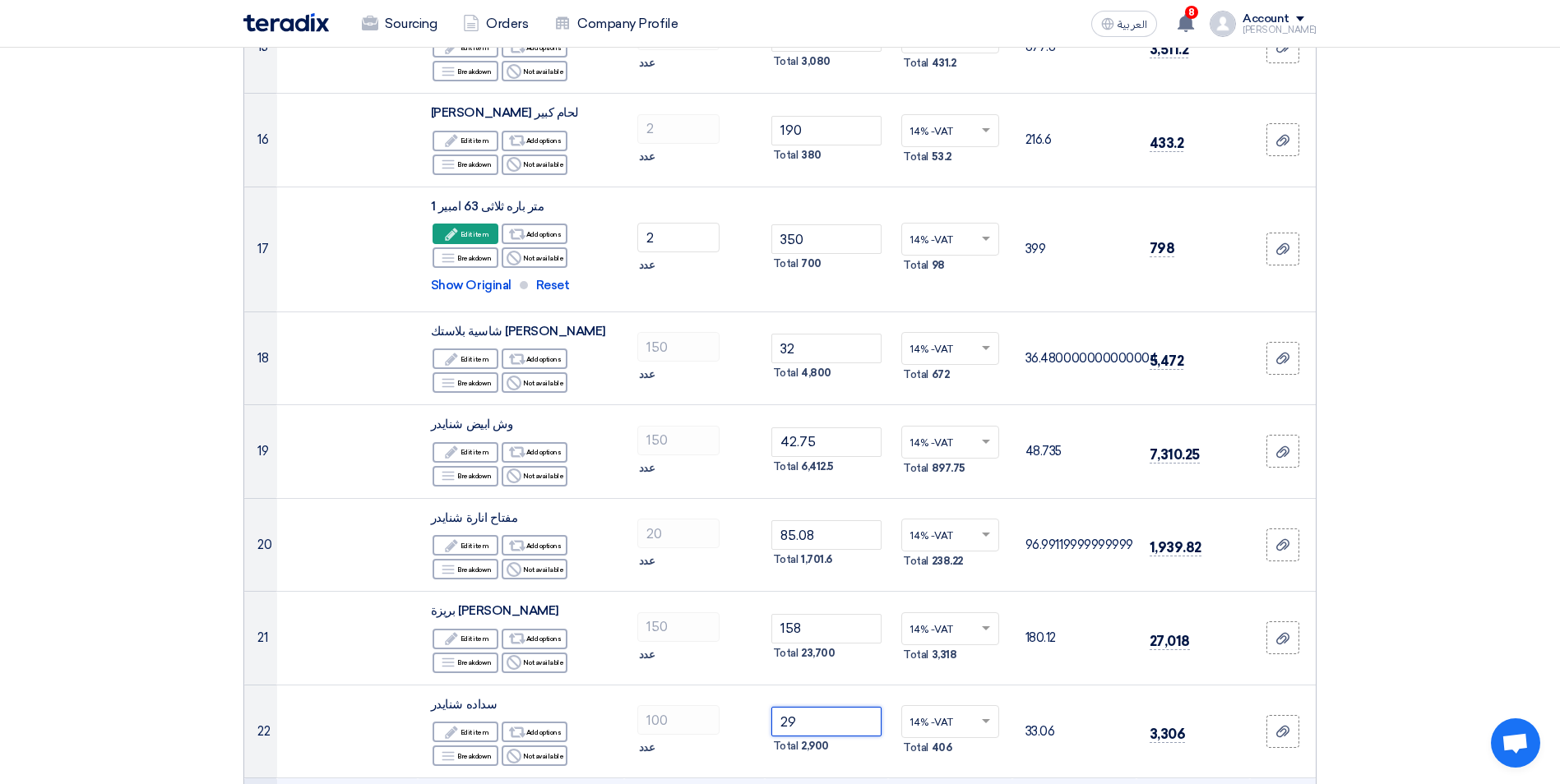
type input "29"
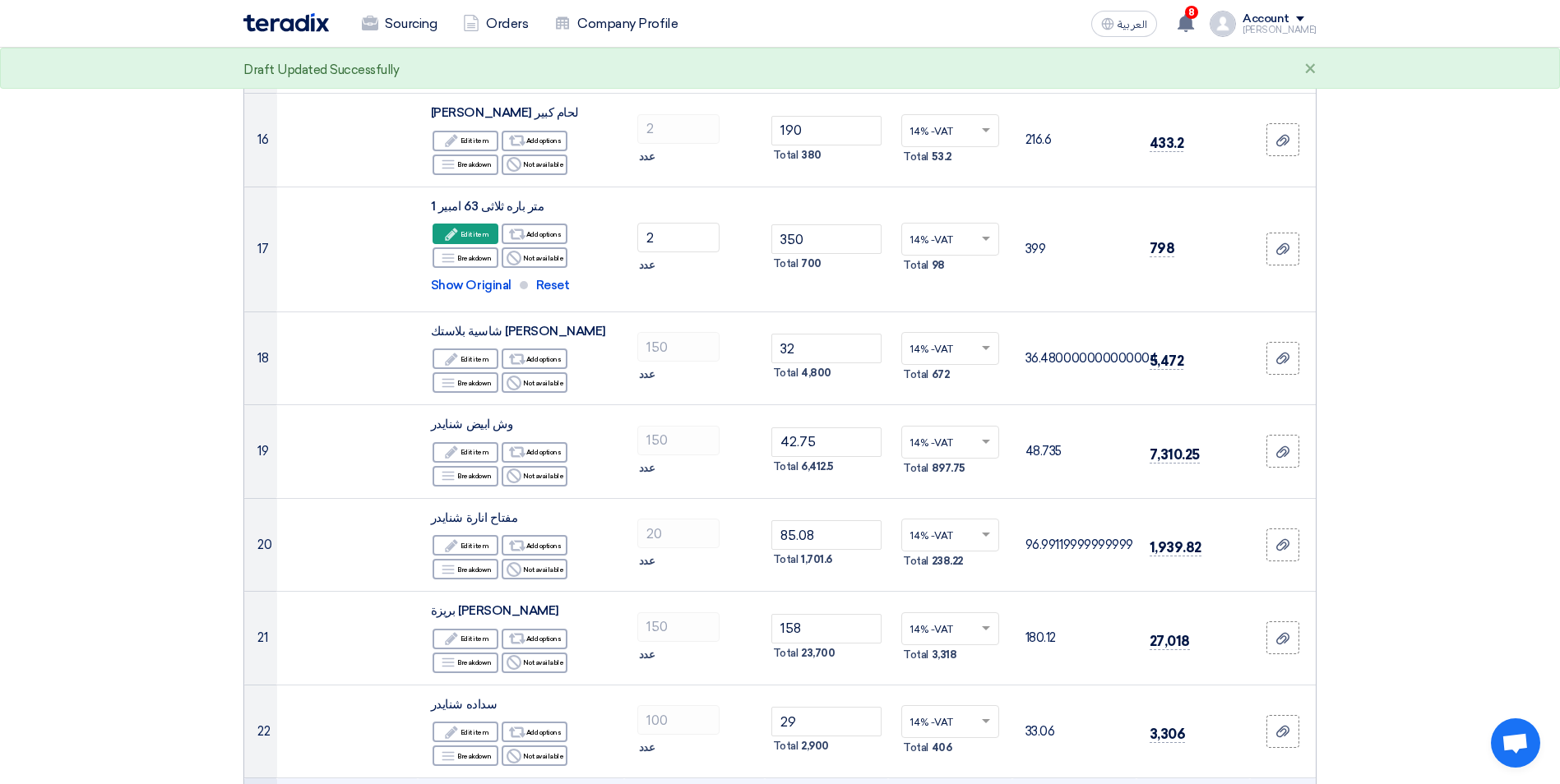
scroll to position [1913, 0]
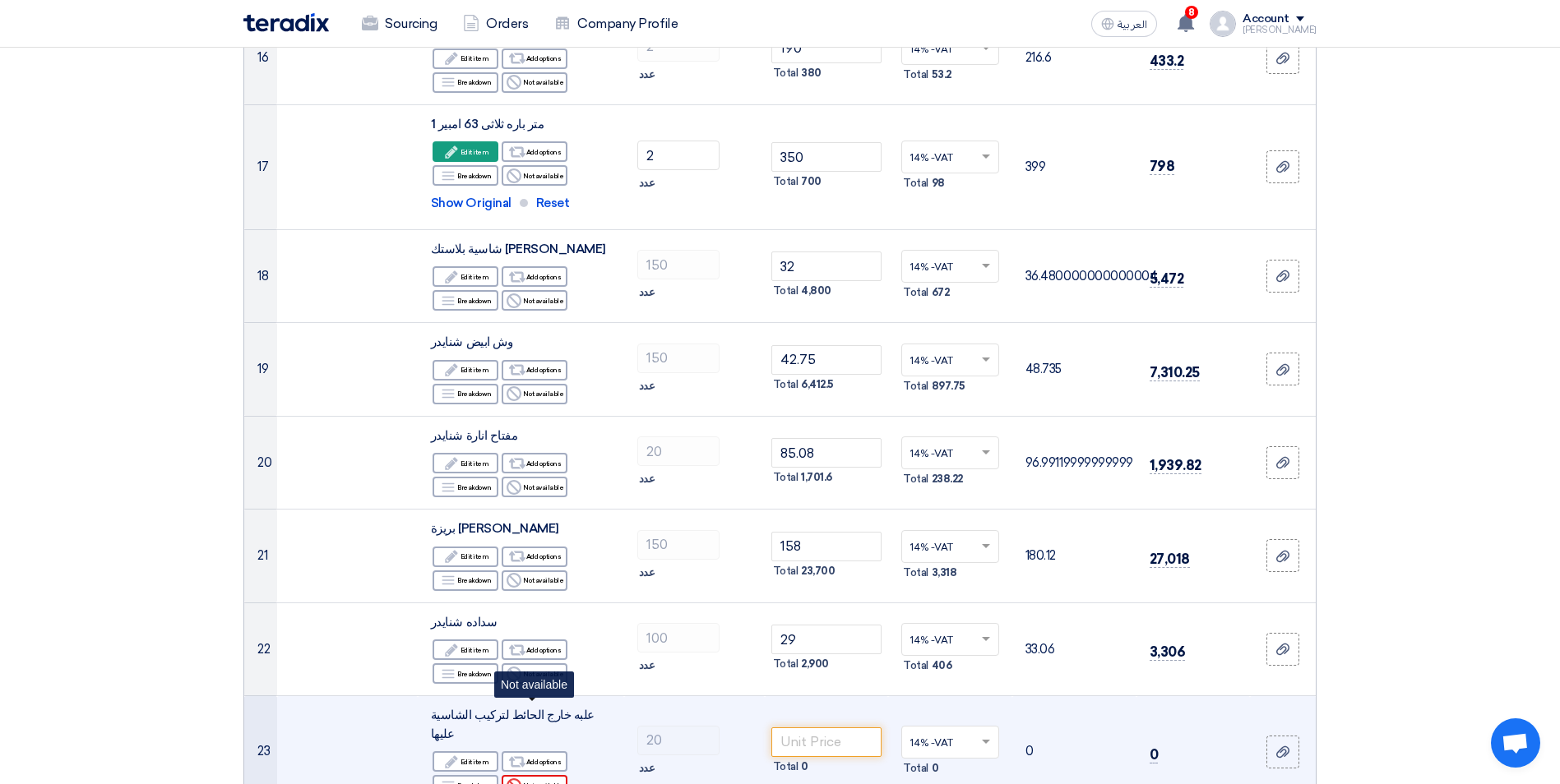
click at [541, 775] on div "Reject Not available" at bounding box center [534, 785] width 66 height 20
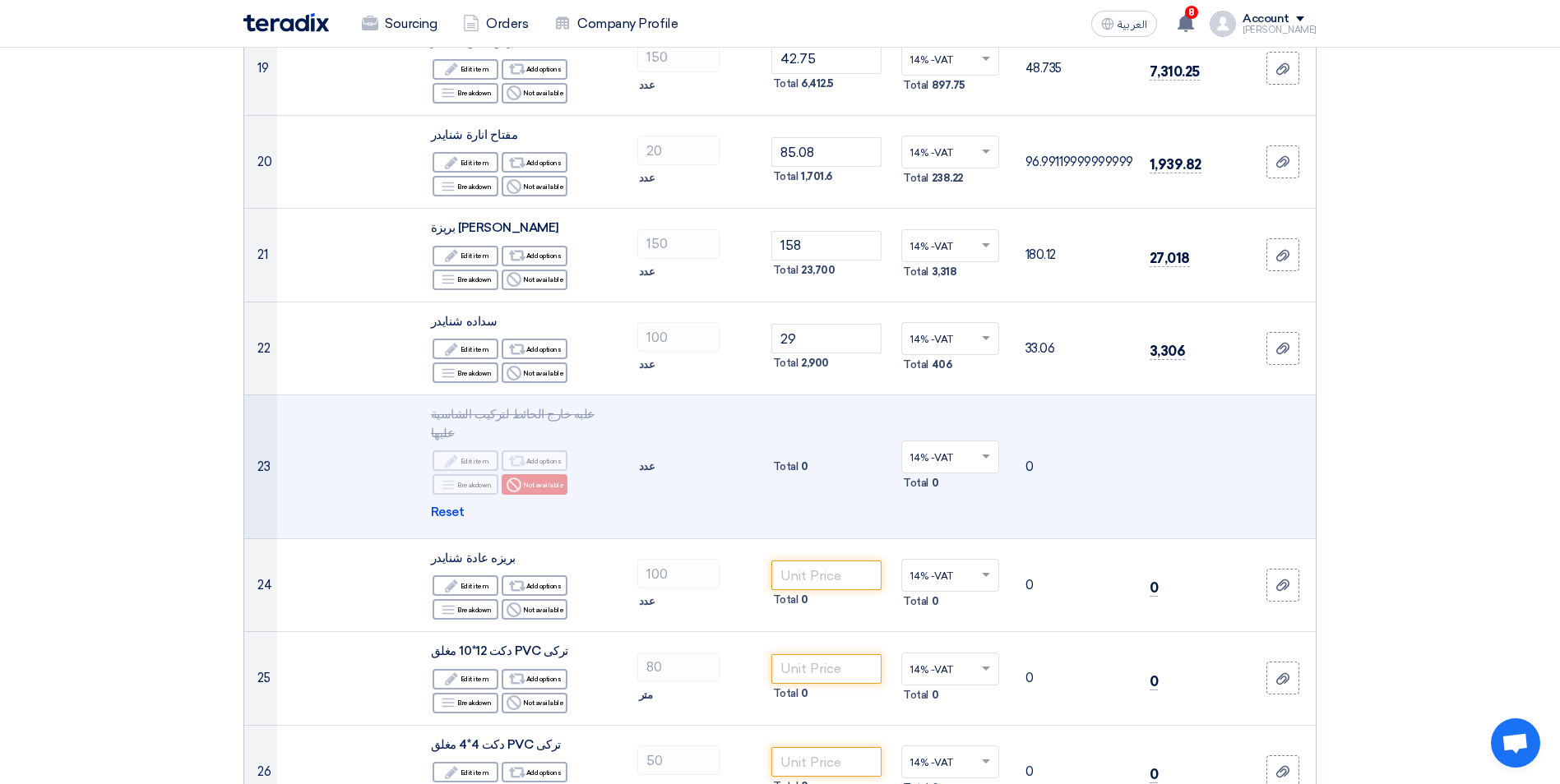
scroll to position [2242, 0]
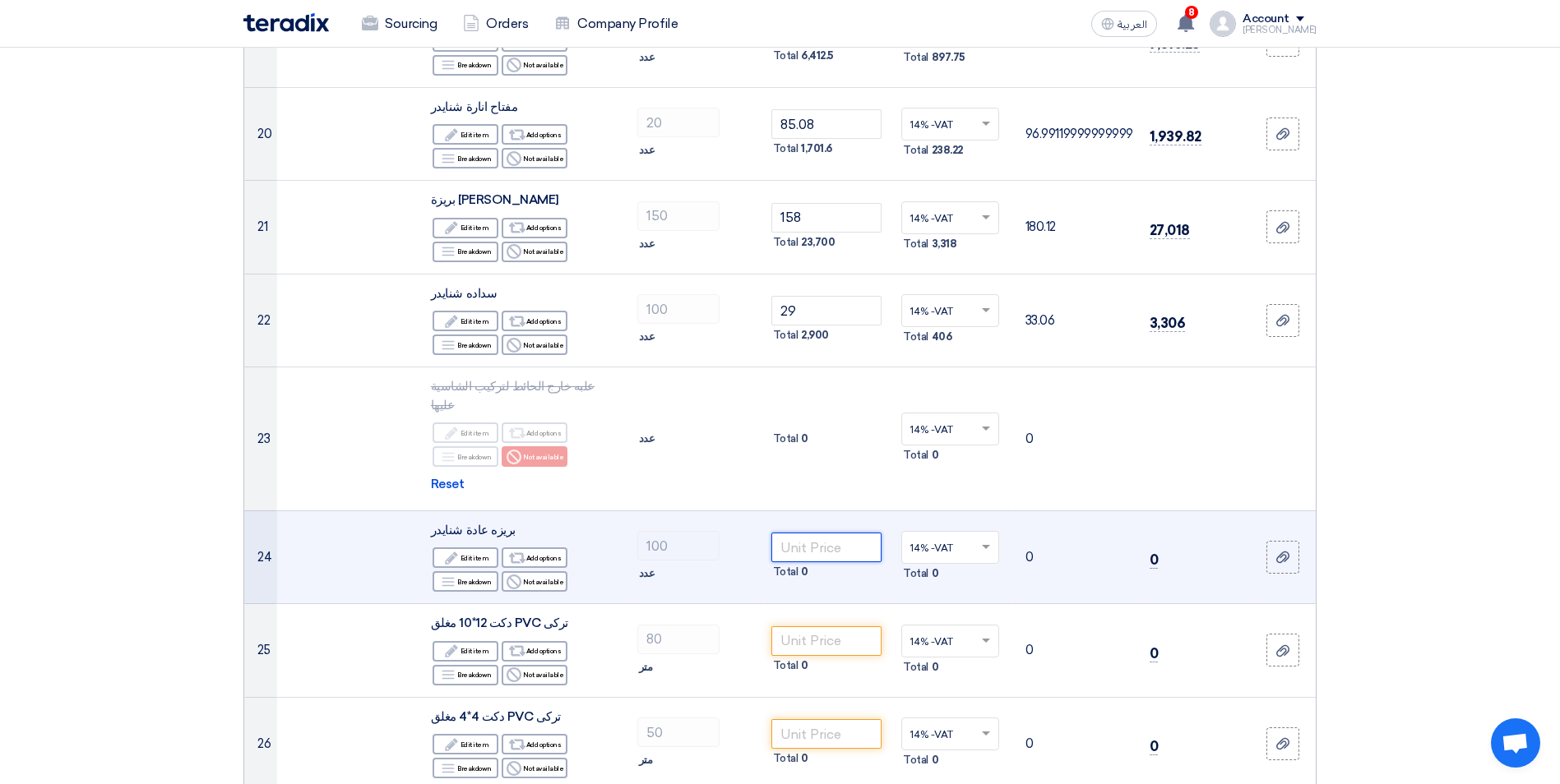
click at [831, 532] on input "number" at bounding box center [826, 547] width 111 height 29
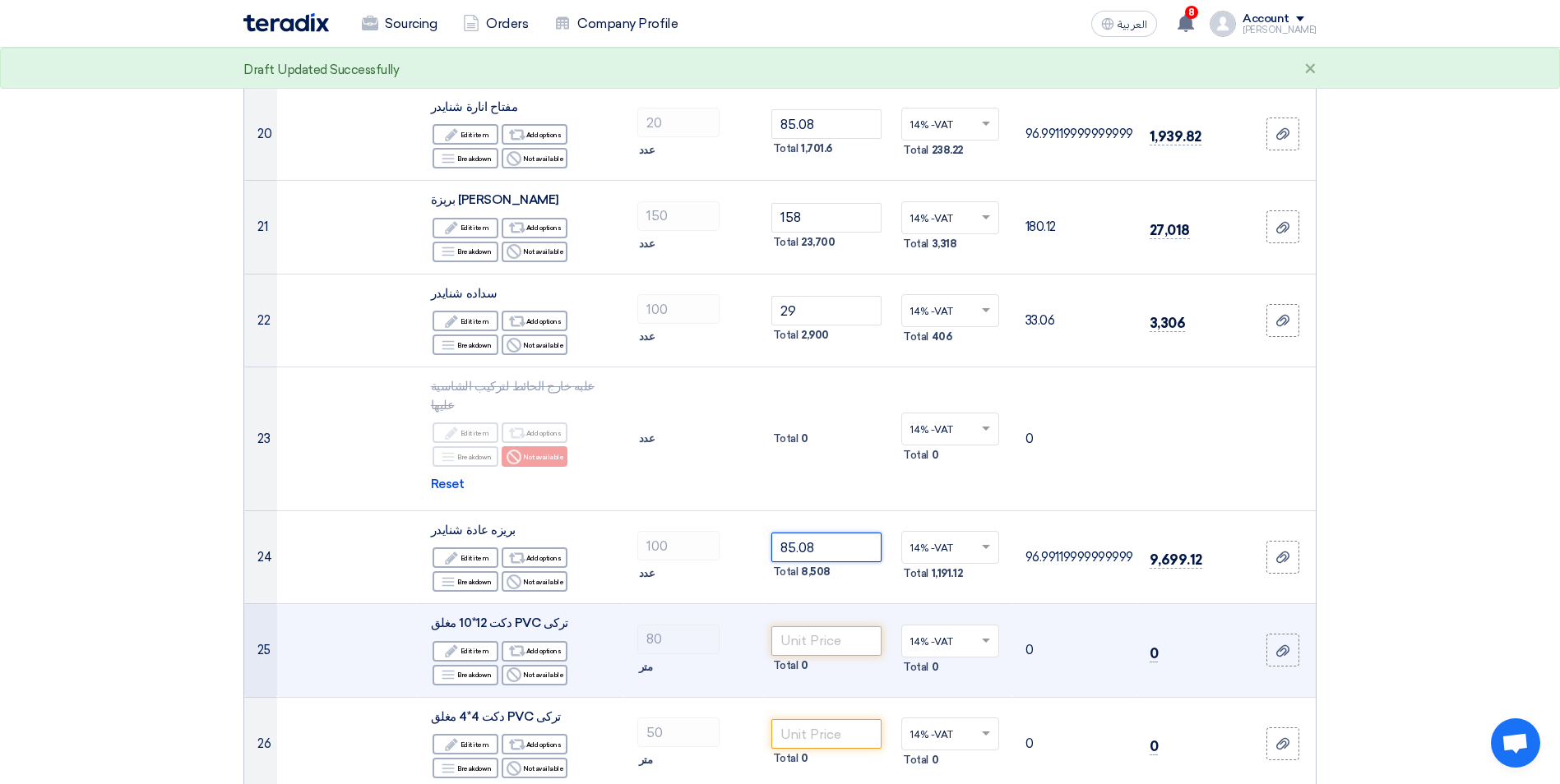
type input "85.08"
click at [819, 626] on input "number" at bounding box center [826, 640] width 111 height 29
click at [460, 641] on div "Edit Edit item" at bounding box center [465, 651] width 66 height 20
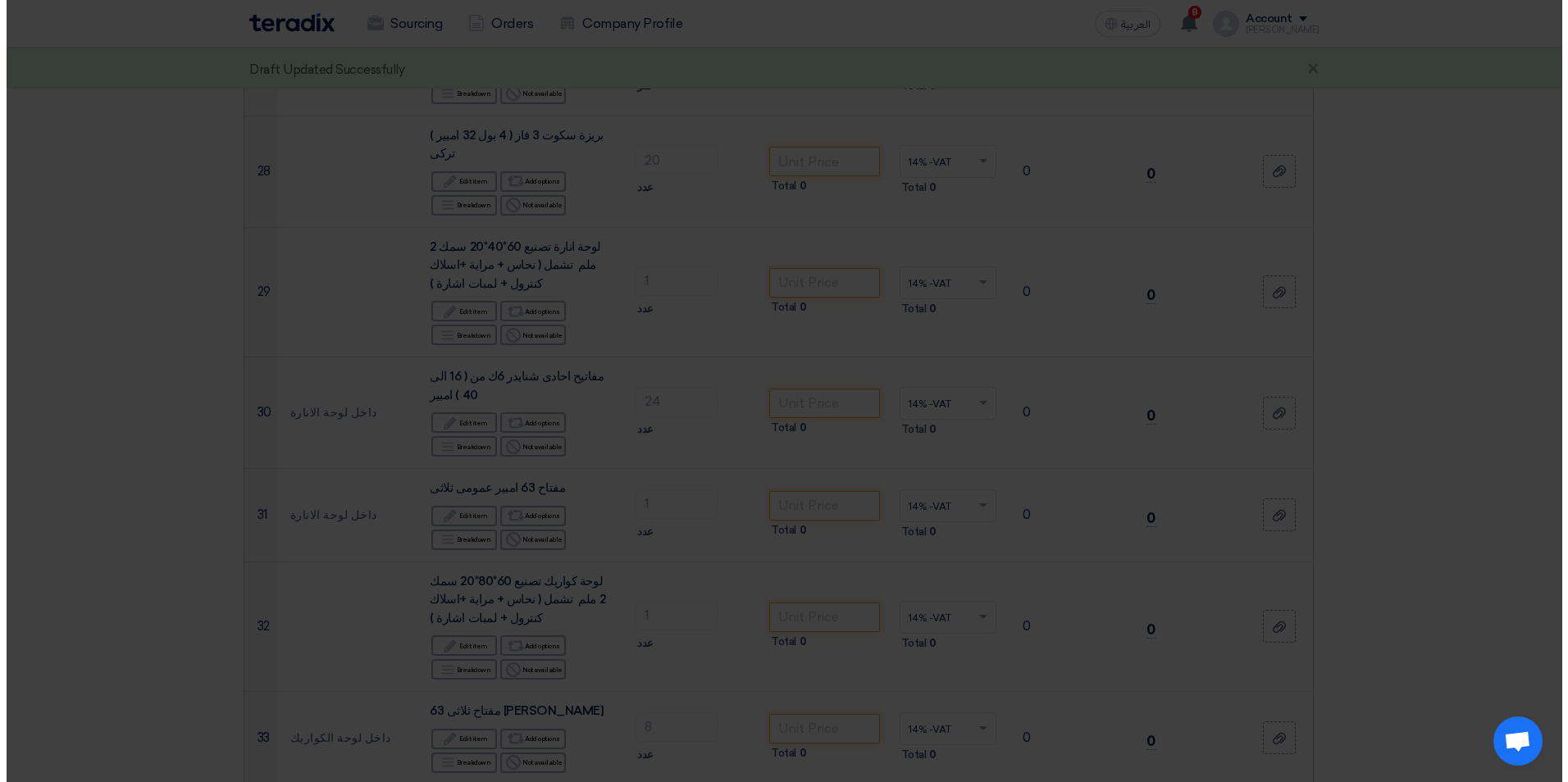
scroll to position [1471, 0]
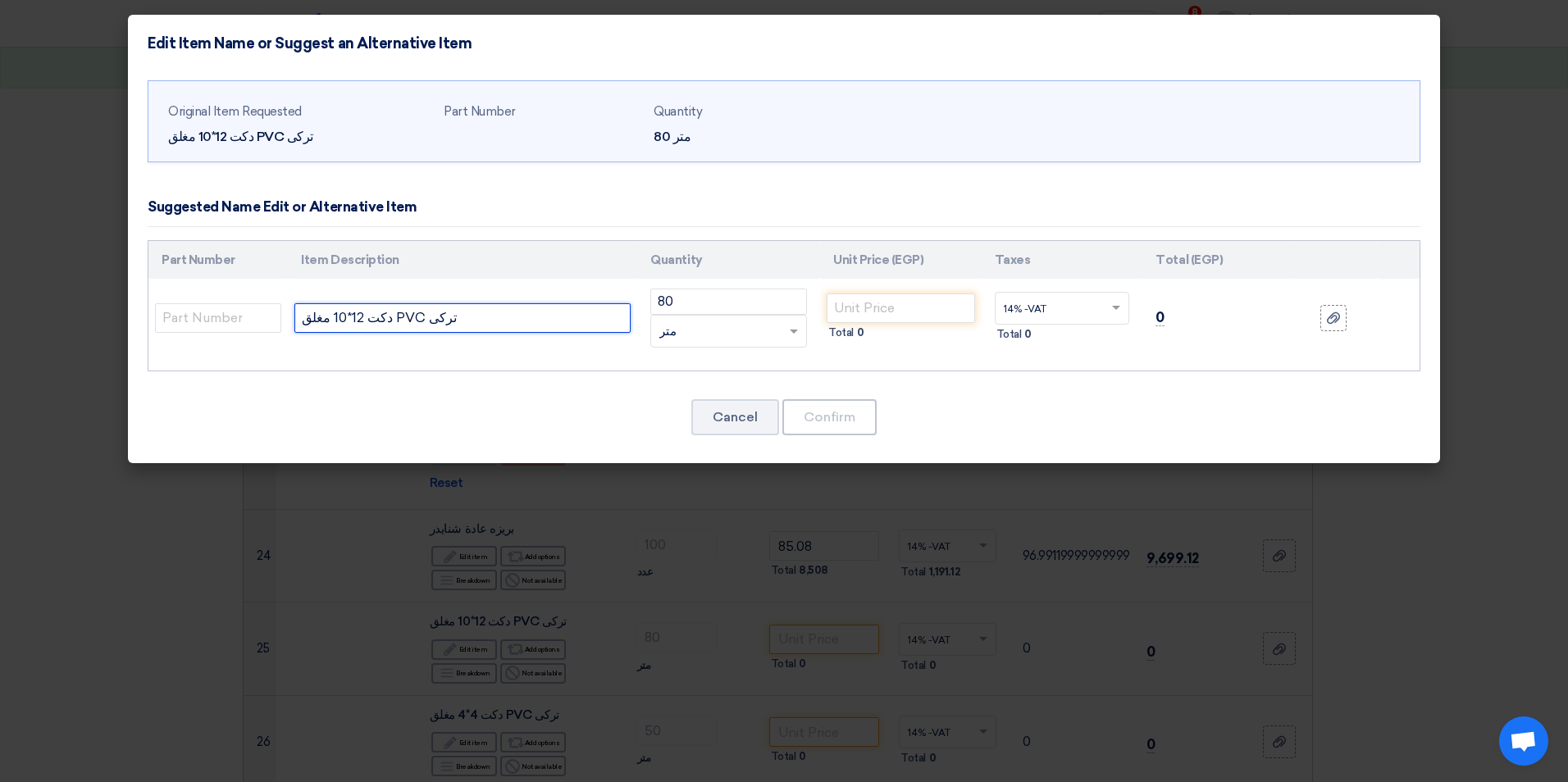
click at [355, 315] on input "دكت 12*10 مغلق PVC تركى" at bounding box center [462, 317] width 336 height 29
type input "دكت 10*10 مغلق PVC تركى"
click at [927, 300] on input "number" at bounding box center [901, 307] width 148 height 29
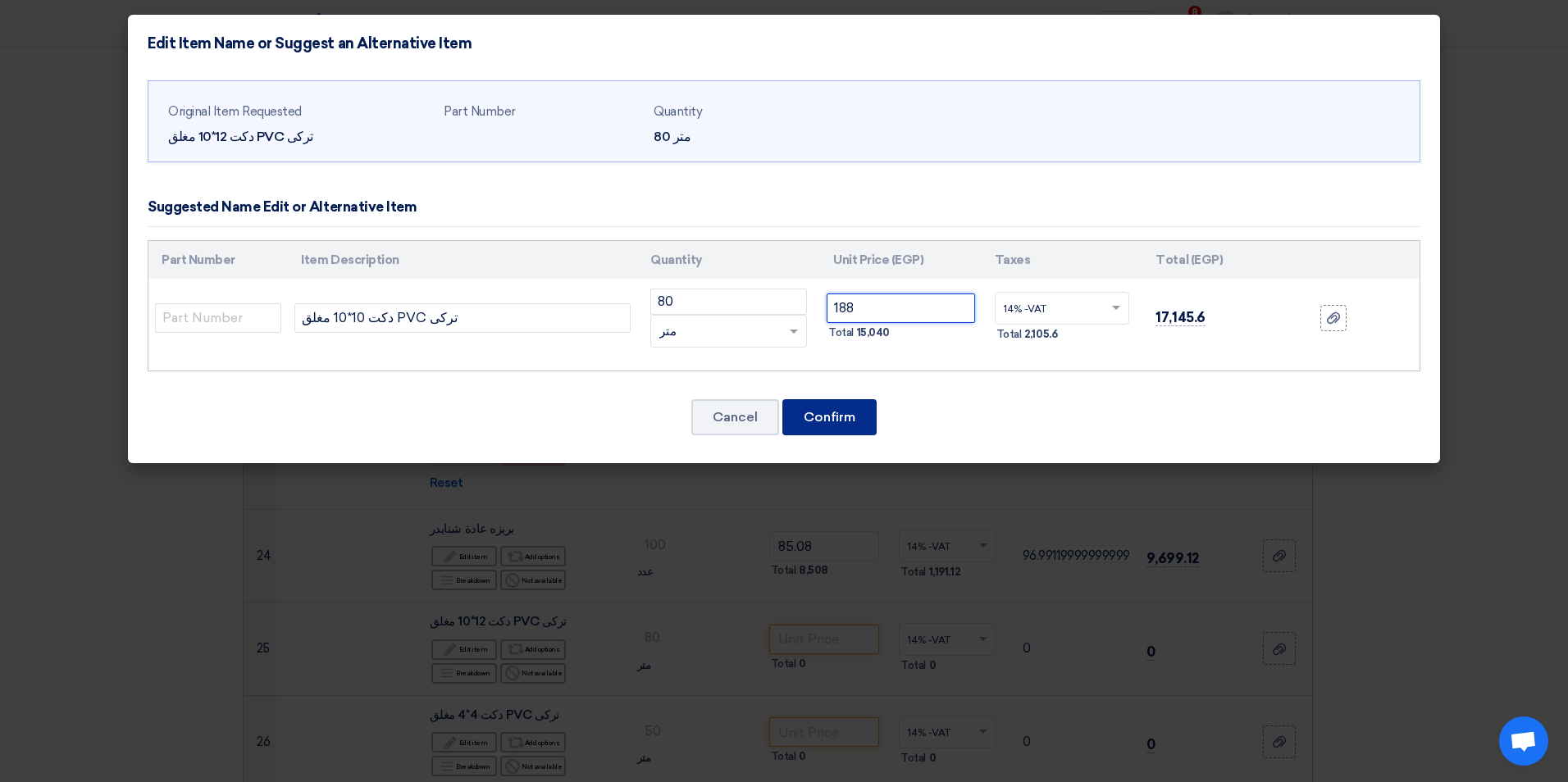
type input "188"
click at [848, 420] on button "Confirm" at bounding box center [829, 417] width 95 height 36
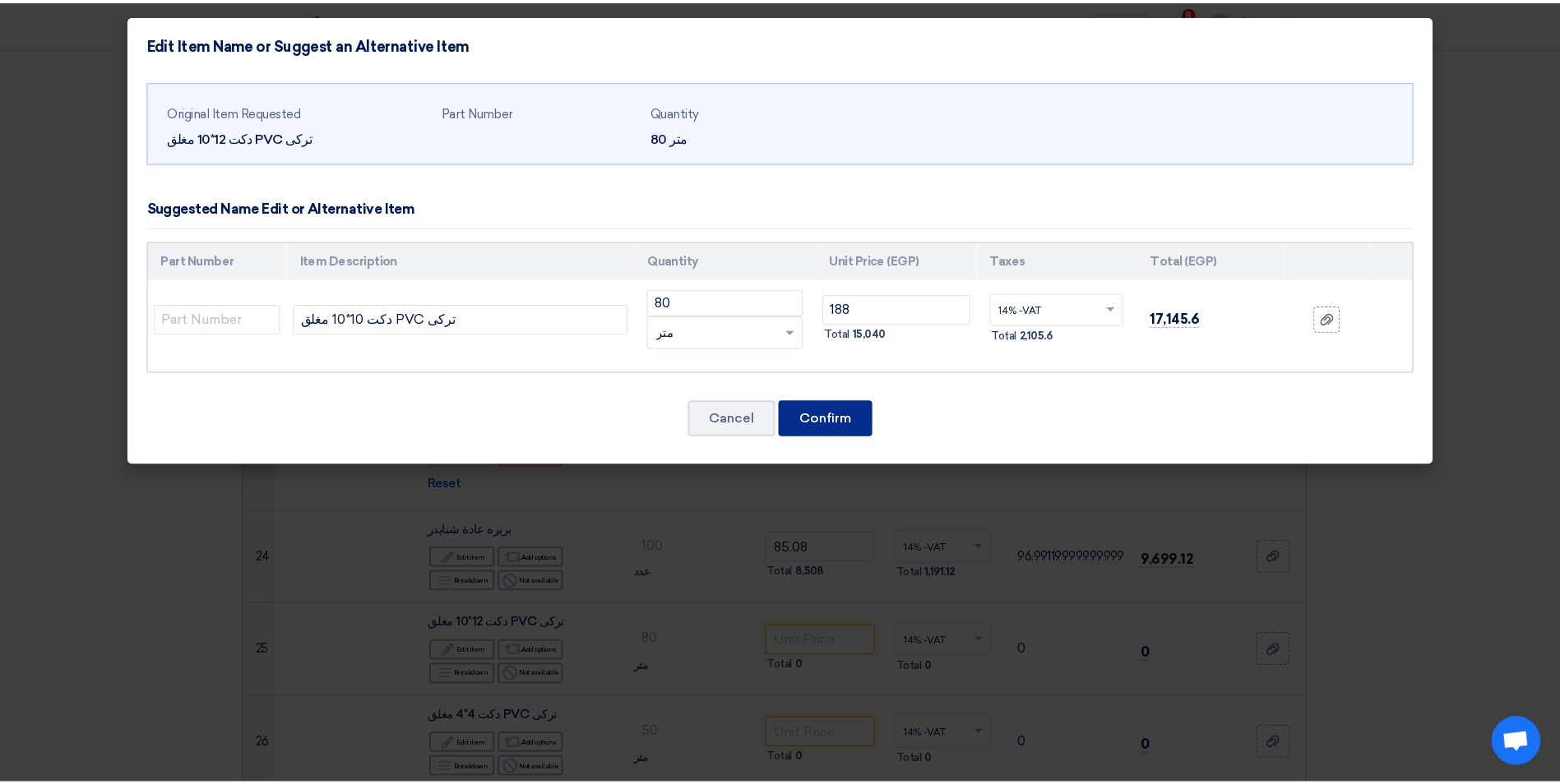
scroll to position [2242, 0]
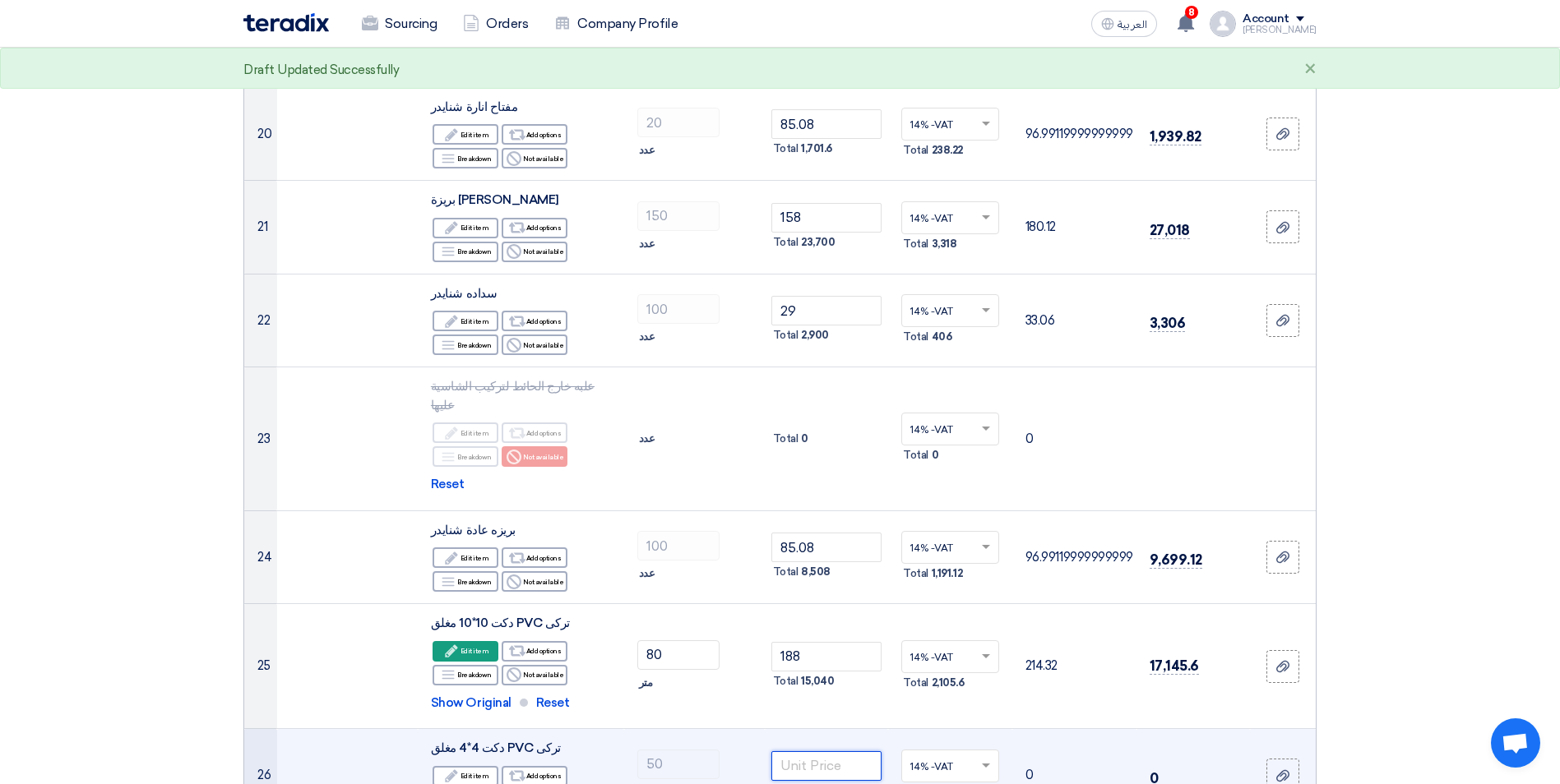
click at [813, 751] on input "number" at bounding box center [826, 765] width 111 height 29
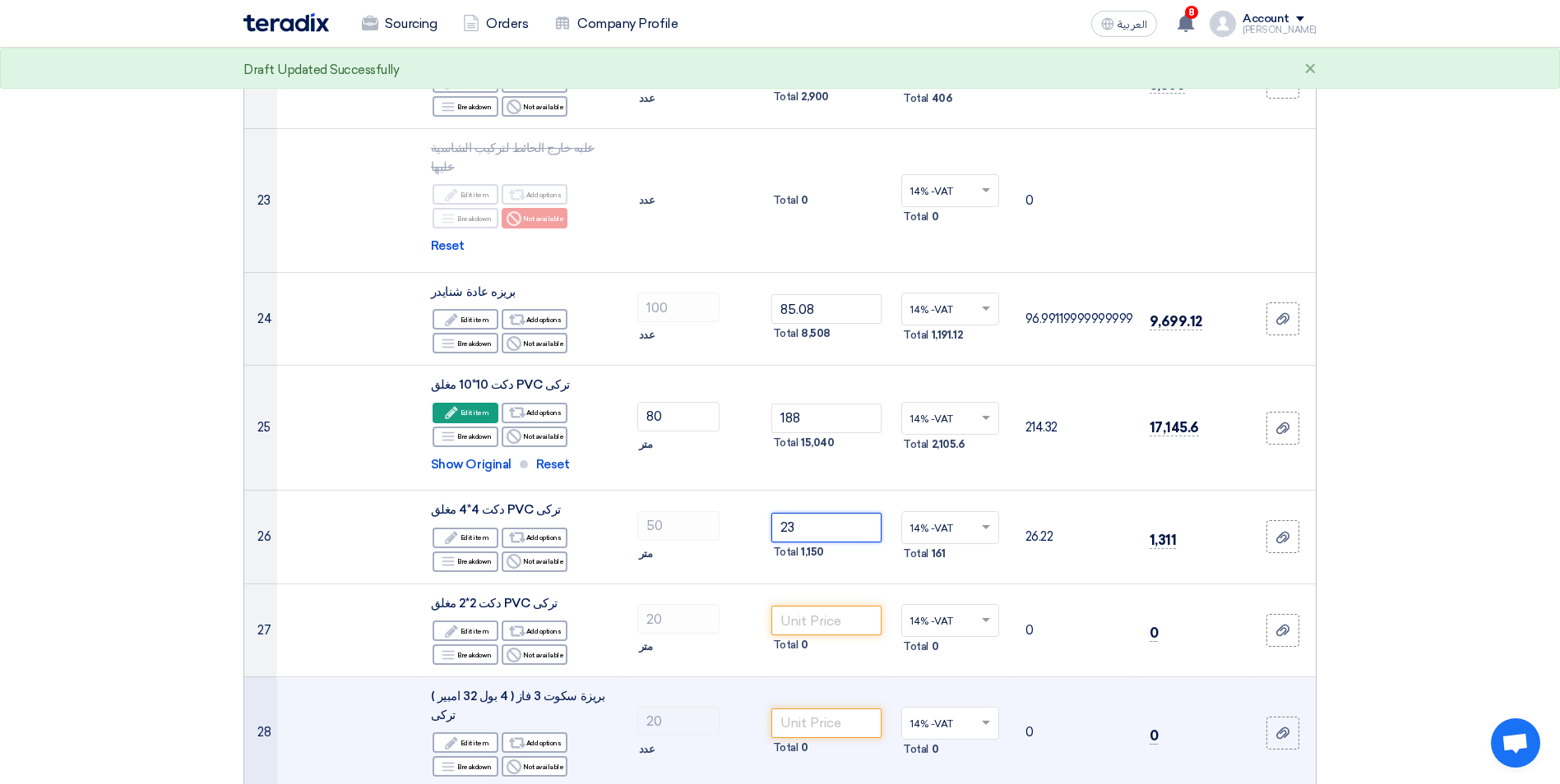
scroll to position [2489, 0]
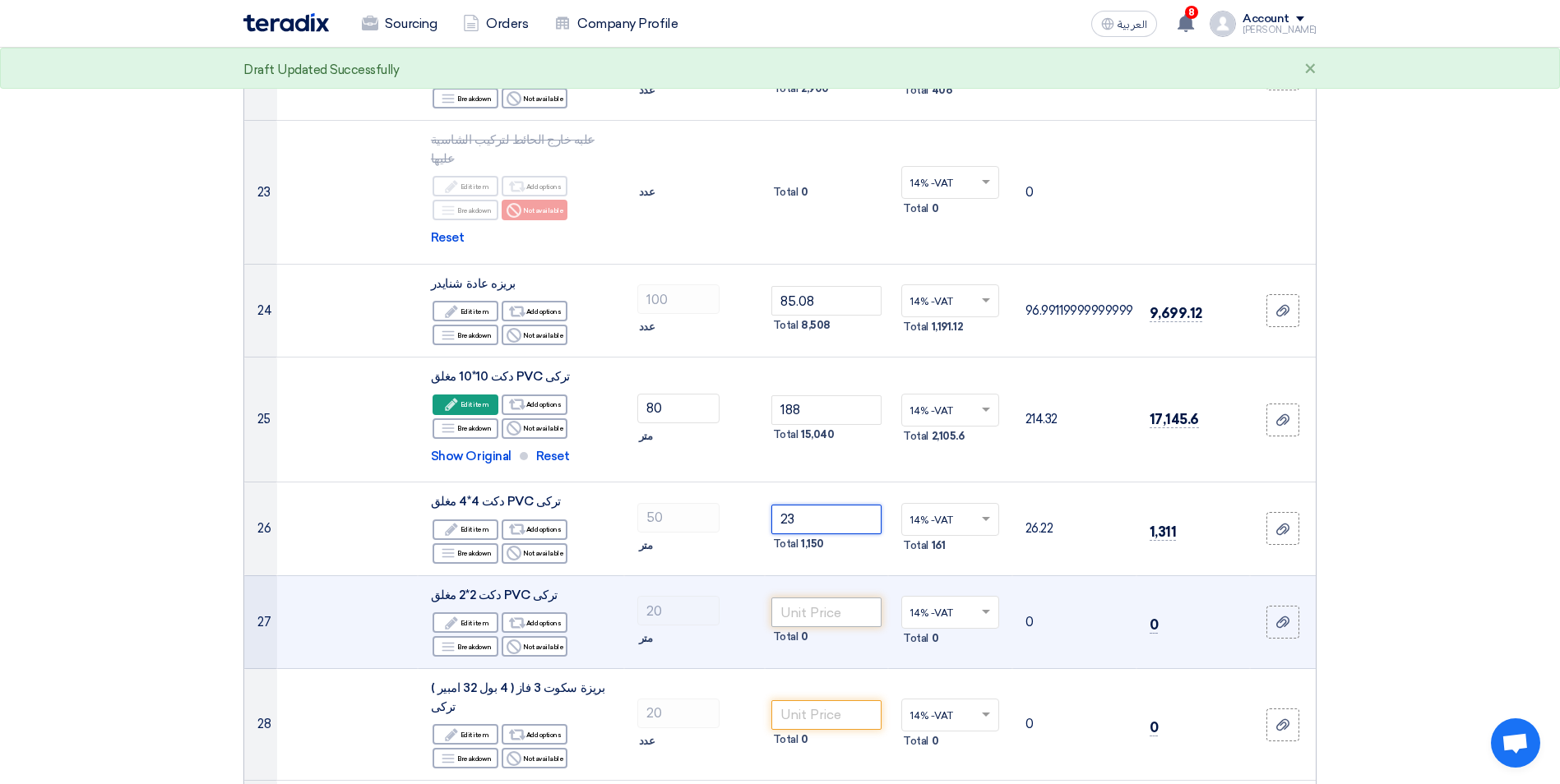
type input "23"
click at [833, 597] on input "number" at bounding box center [826, 611] width 111 height 29
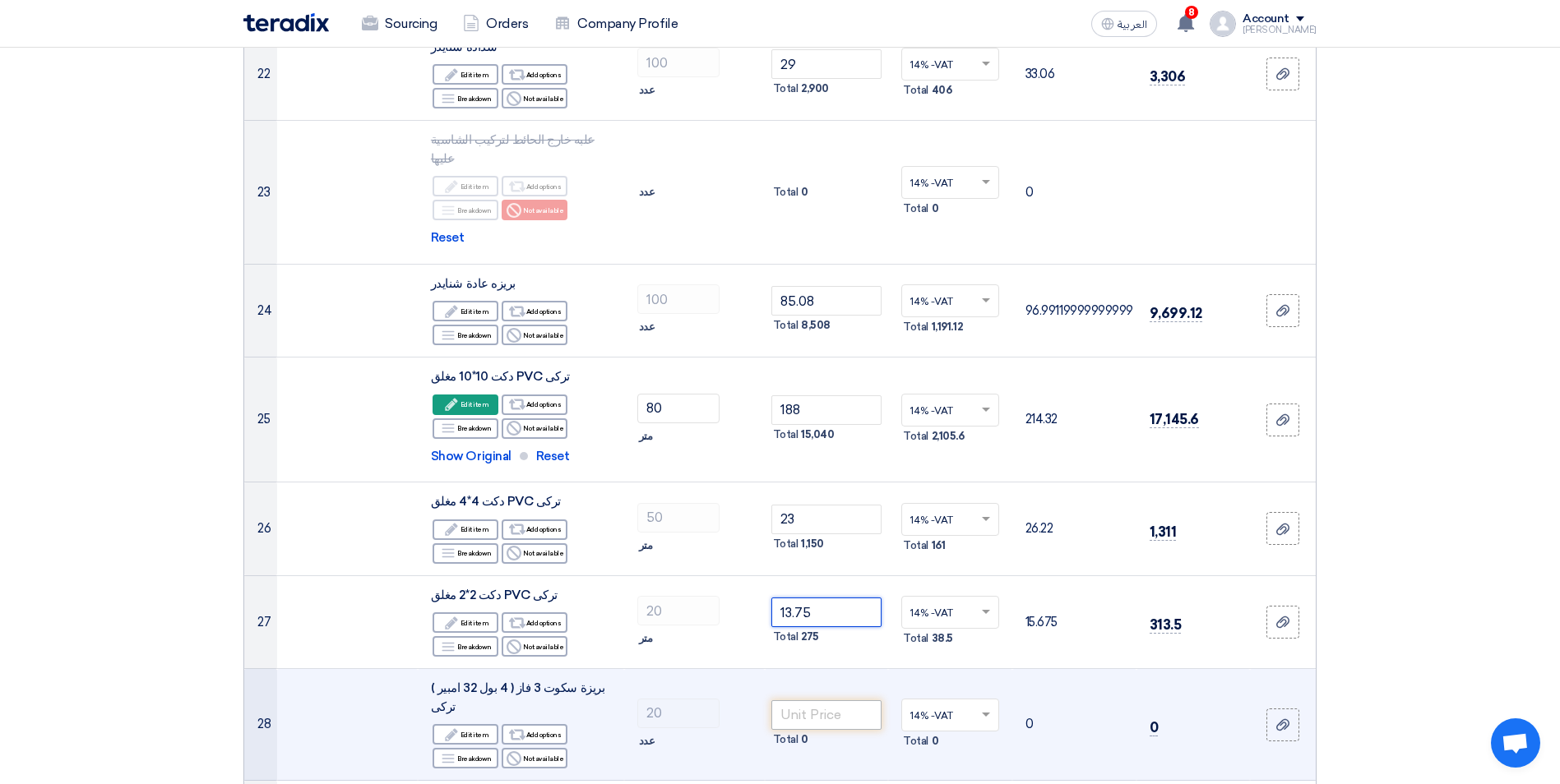
type input "13.75"
click at [800, 700] on input "number" at bounding box center [826, 714] width 111 height 29
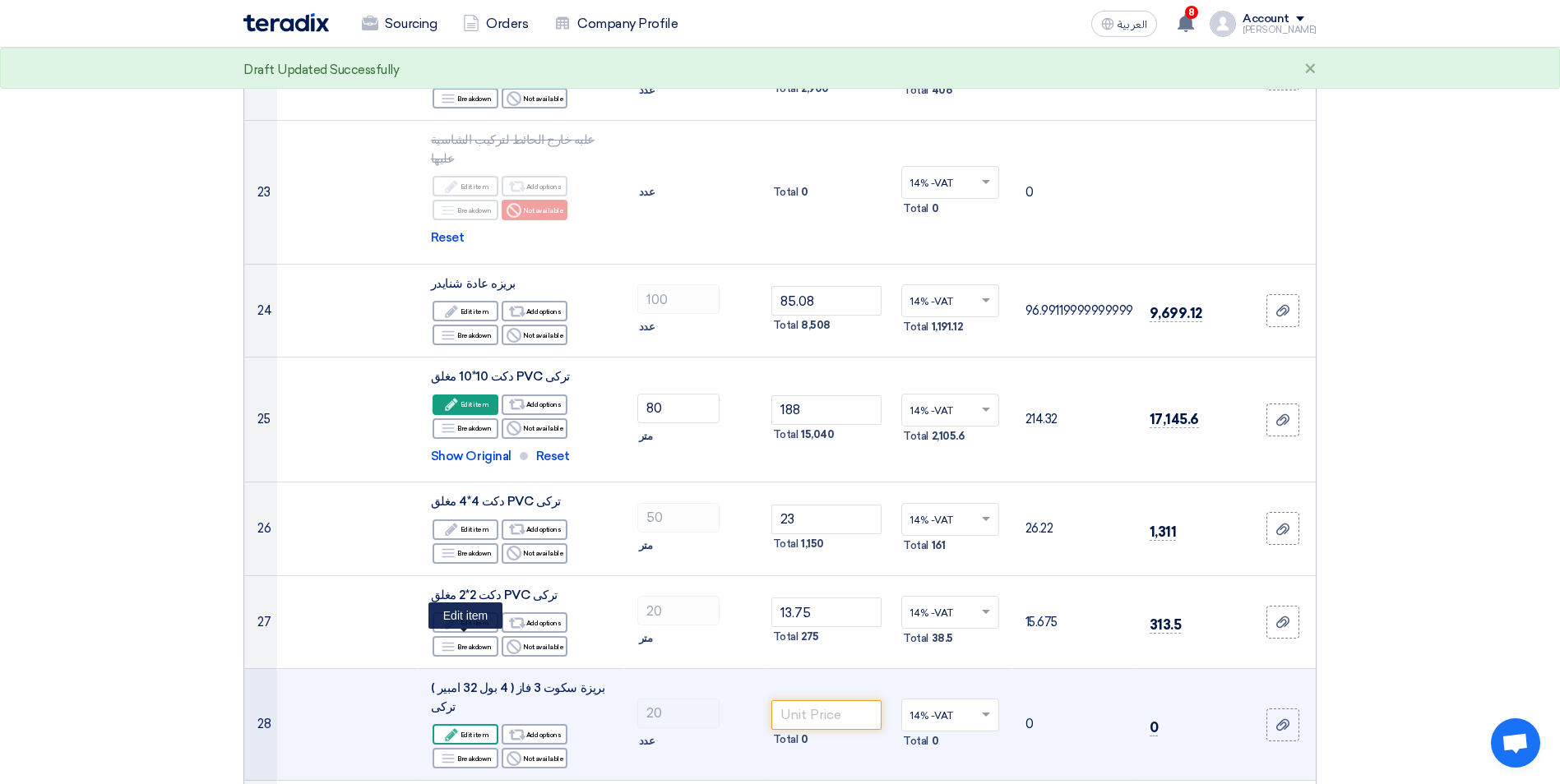
click at [457, 728] on use at bounding box center [451, 734] width 12 height 12
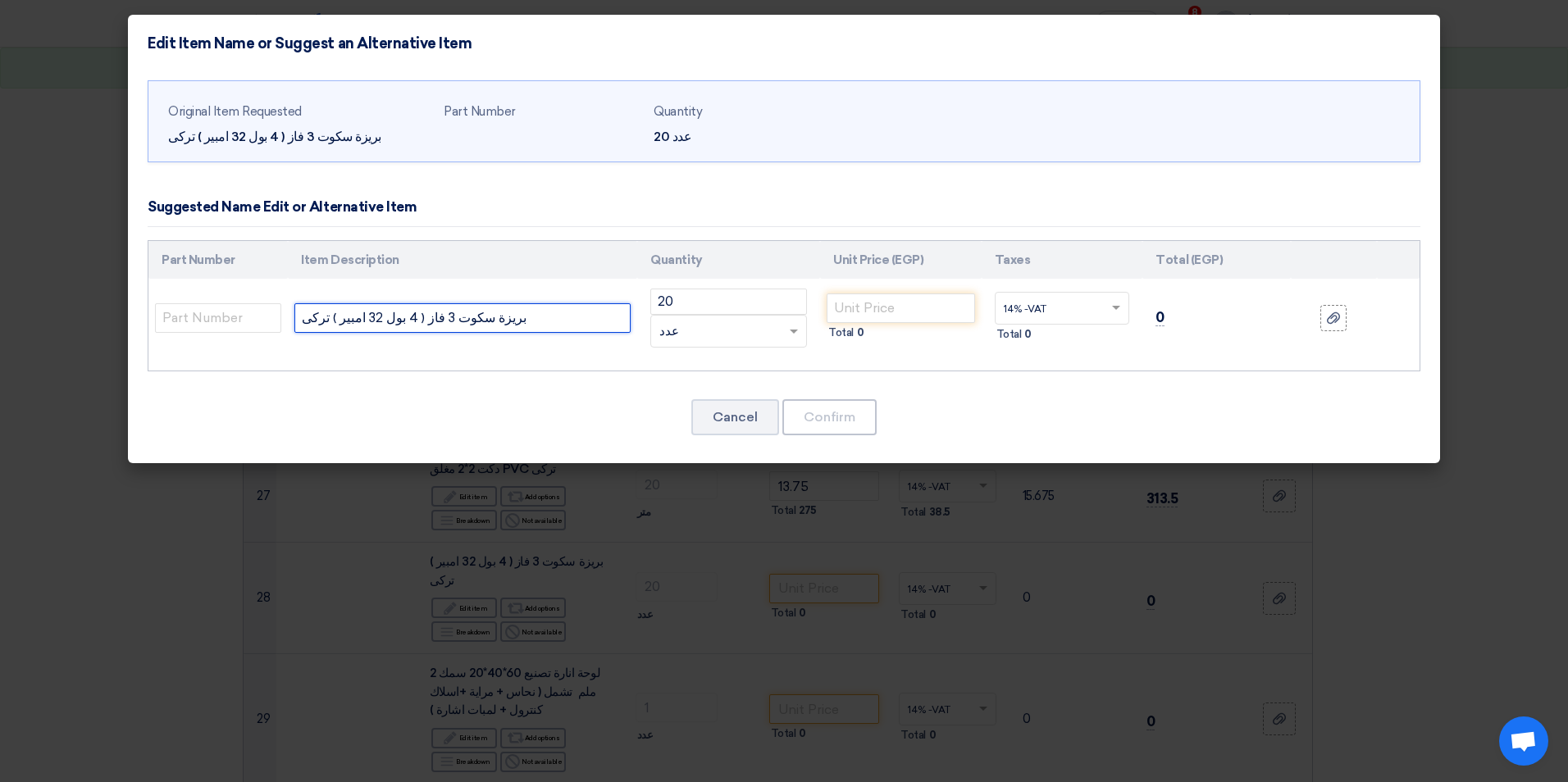
drag, startPoint x: 323, startPoint y: 315, endPoint x: 292, endPoint y: 321, distance: 31.6
click at [292, 321] on td "بريزة سكوت 3 فاز ( 4 بول 32 امبير ) تركى" at bounding box center [462, 317] width 349 height 79
type input "[PERSON_NAME] 3 فاز ( 4 [PERSON_NAME] 32 امبير ) ايطالي"
click at [860, 307] on input "number" at bounding box center [901, 307] width 148 height 29
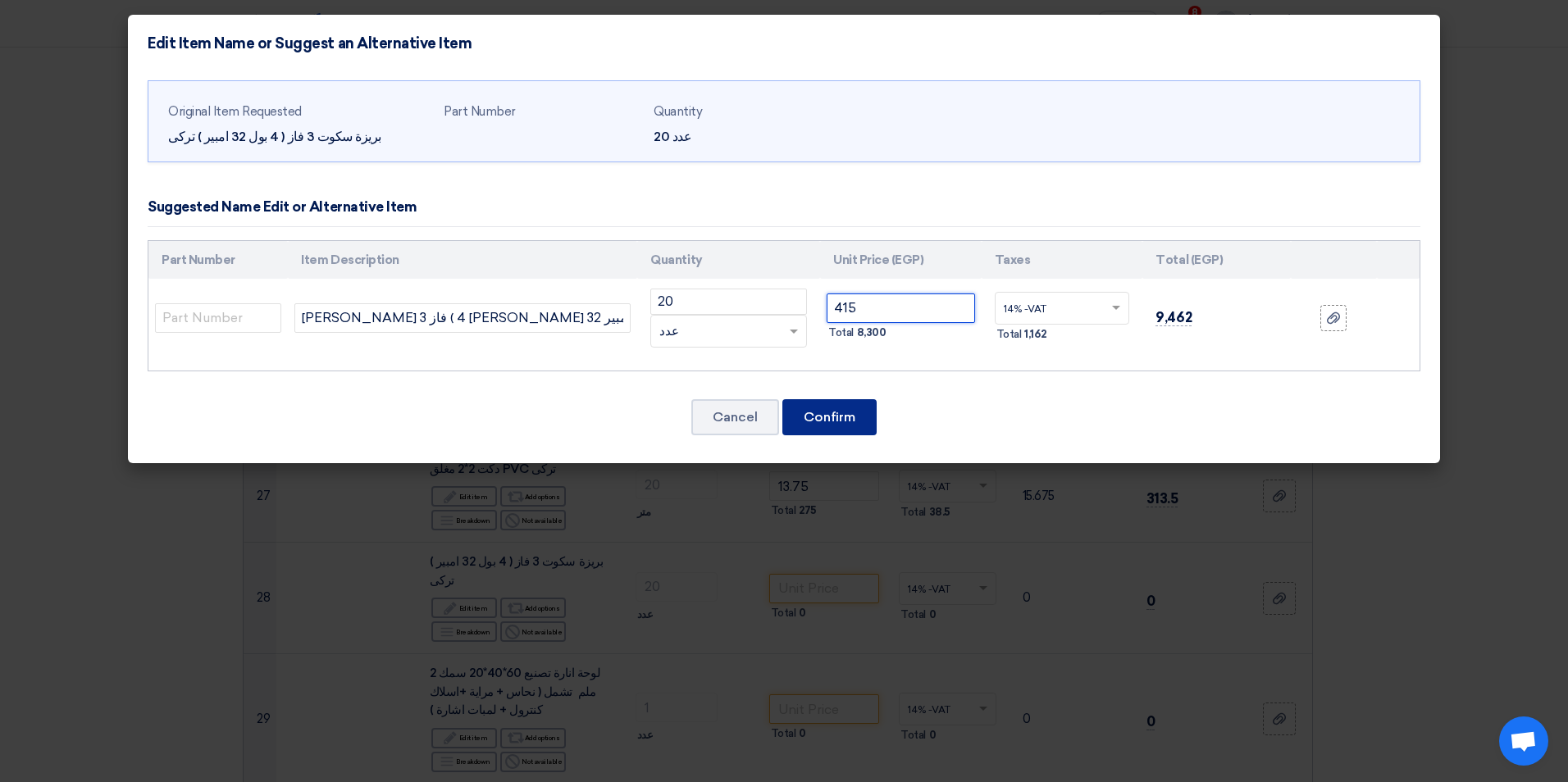
type input "415"
click at [841, 405] on button "Confirm" at bounding box center [829, 417] width 95 height 36
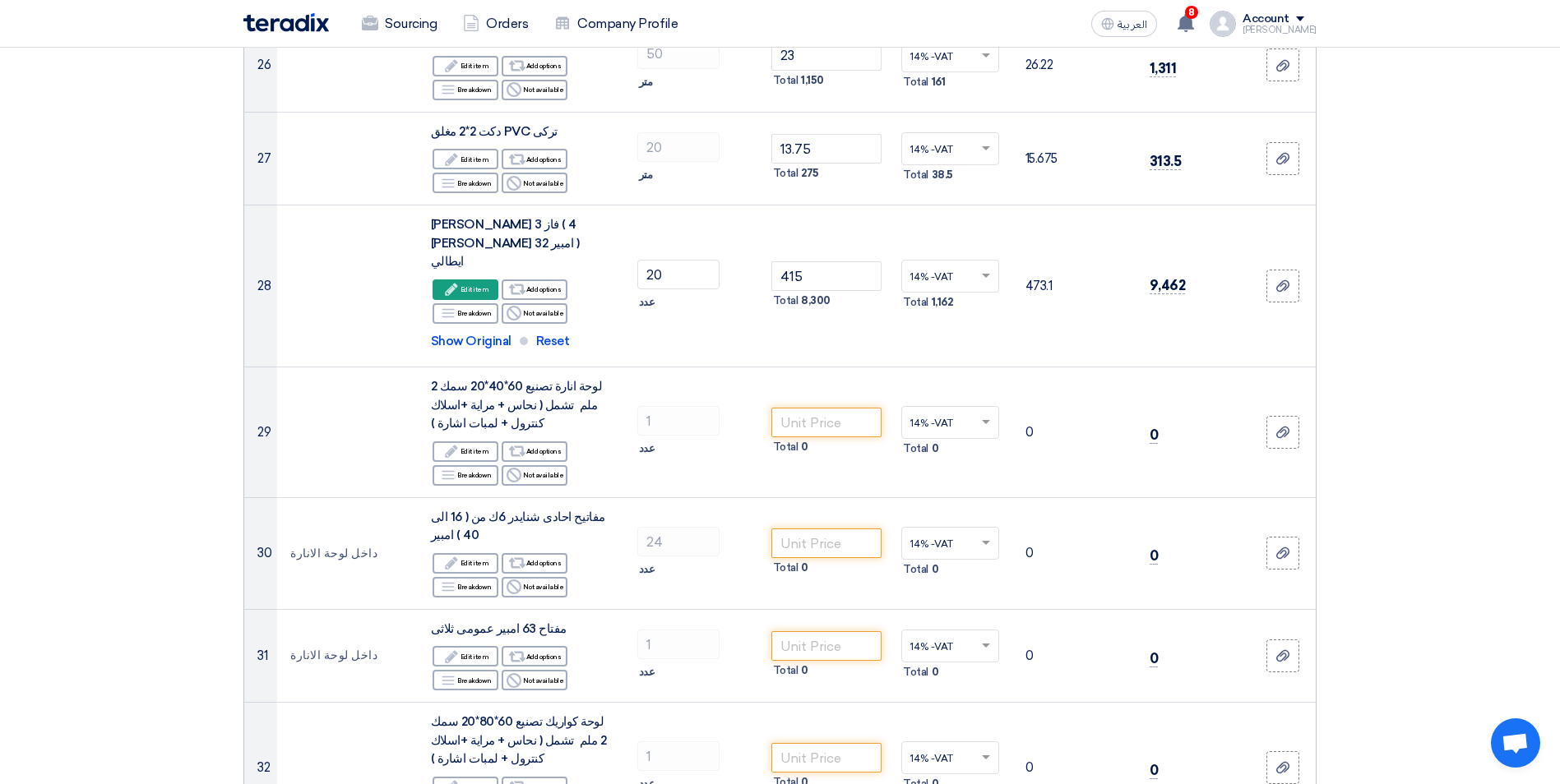
scroll to position [2982, 0]
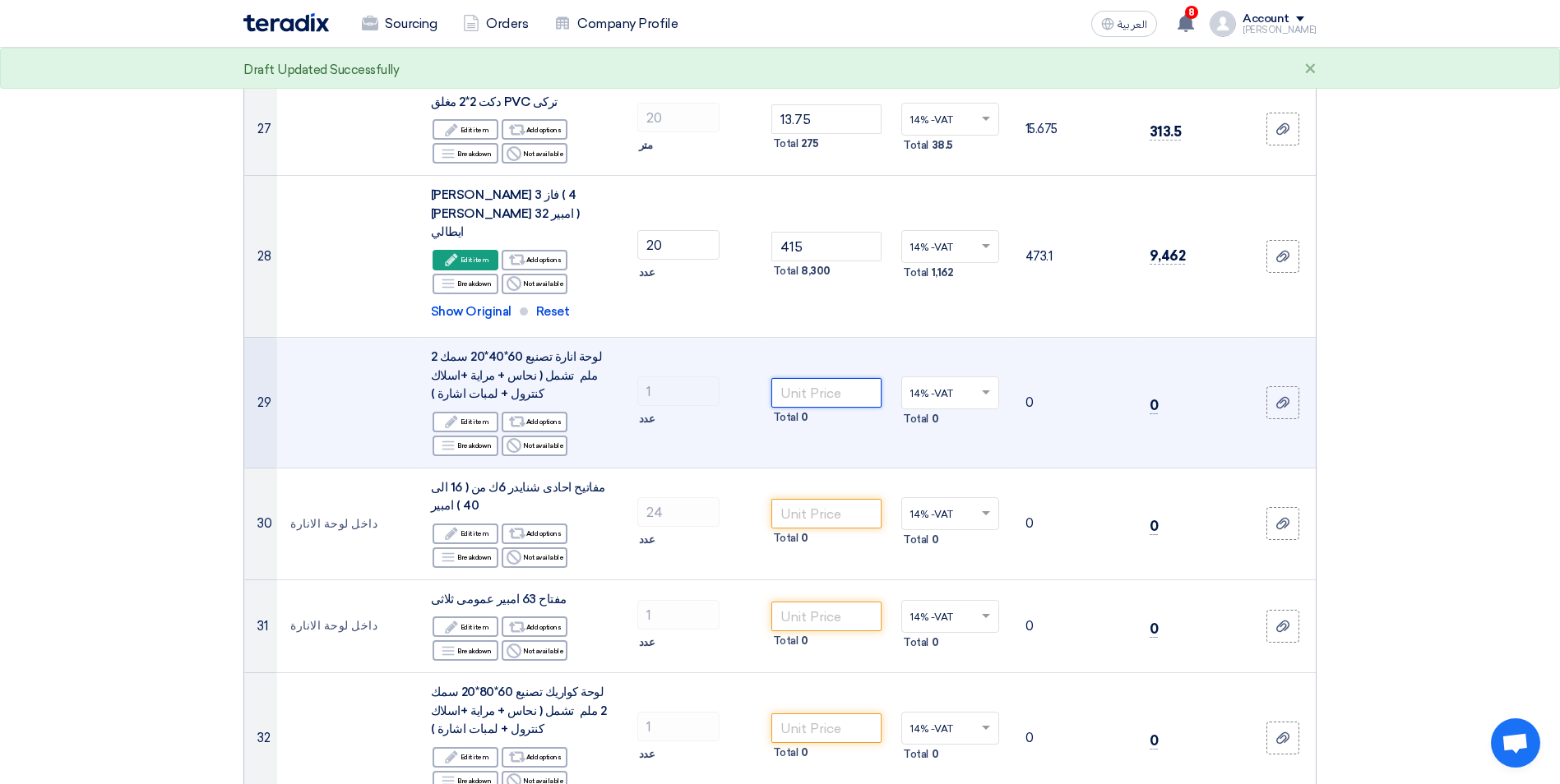
click at [821, 378] on input "number" at bounding box center [826, 392] width 111 height 29
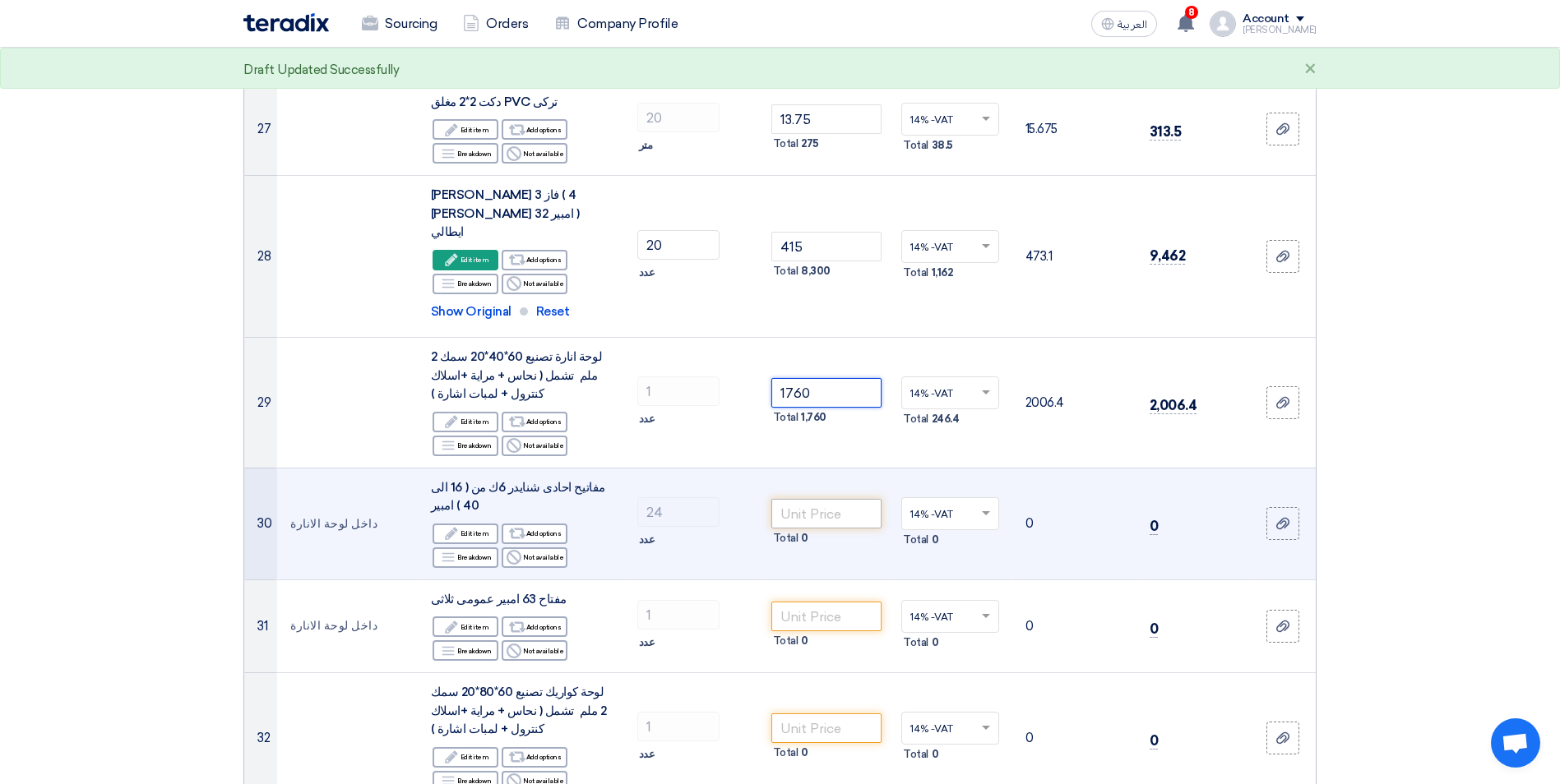
type input "1760"
click at [862, 499] on input "number" at bounding box center [826, 513] width 111 height 29
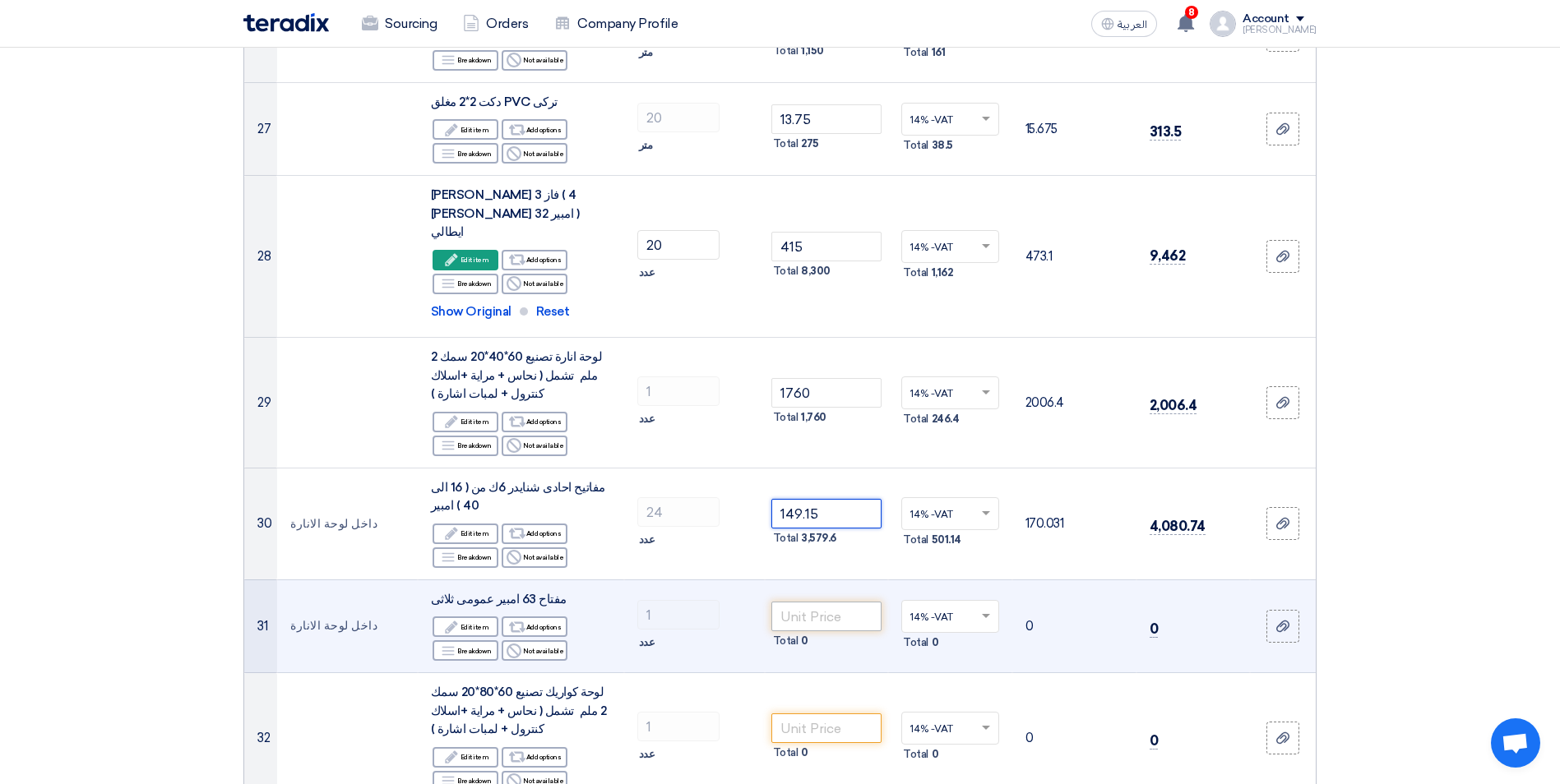
type input "149.15"
click at [805, 602] on input "number" at bounding box center [826, 616] width 111 height 29
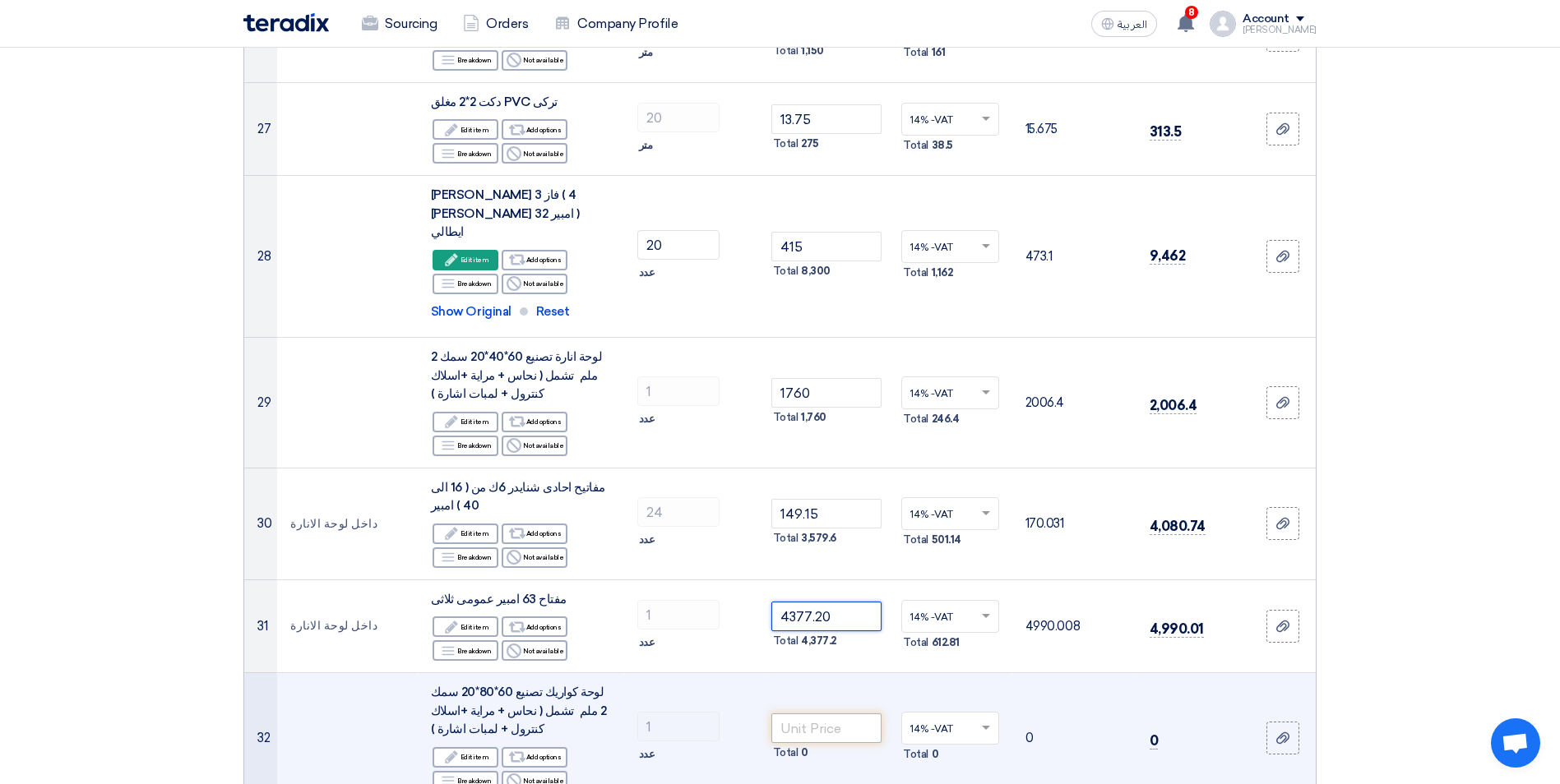
type input "4377.20"
click at [840, 713] on input "number" at bounding box center [826, 727] width 111 height 29
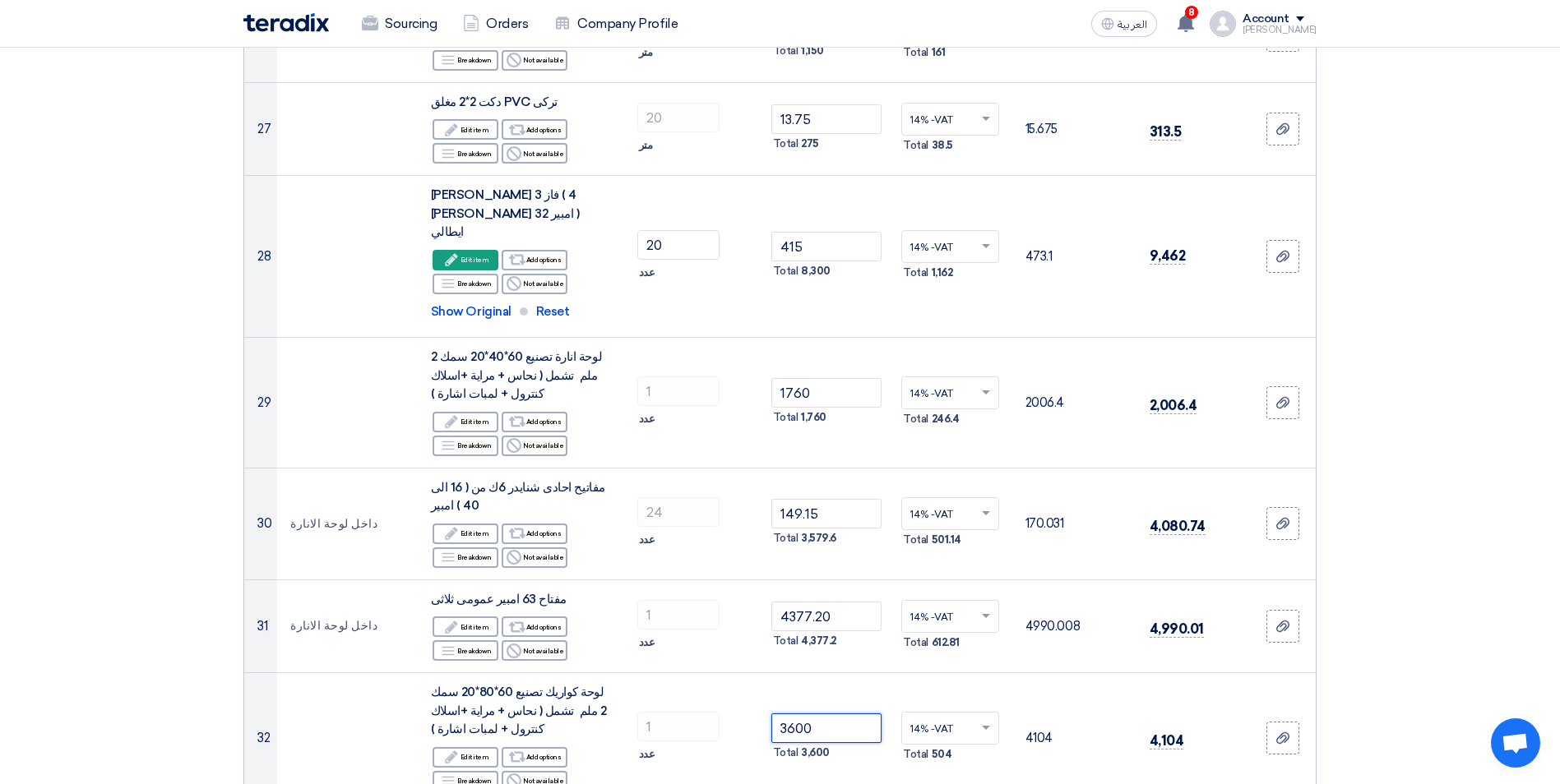
type input "3600"
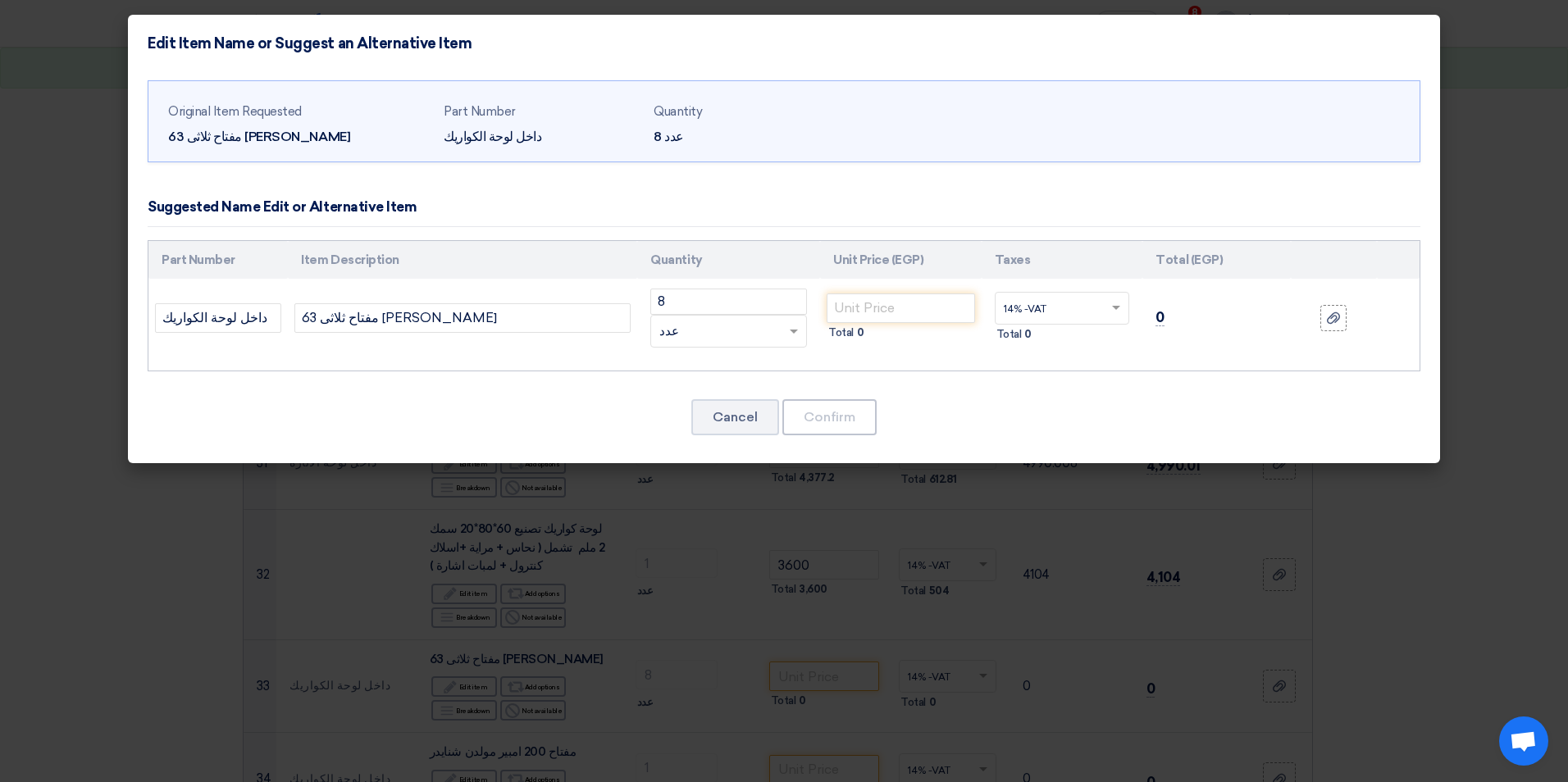
click at [664, 676] on modal-container "Edit Item Name or Suggest an Alternative Item Original Item Requested مفتاح ثلا…" at bounding box center [784, 391] width 1568 height 782
click at [898, 302] on input "number" at bounding box center [901, 307] width 148 height 29
type input "1360"
click at [848, 411] on button "Confirm" at bounding box center [829, 417] width 95 height 36
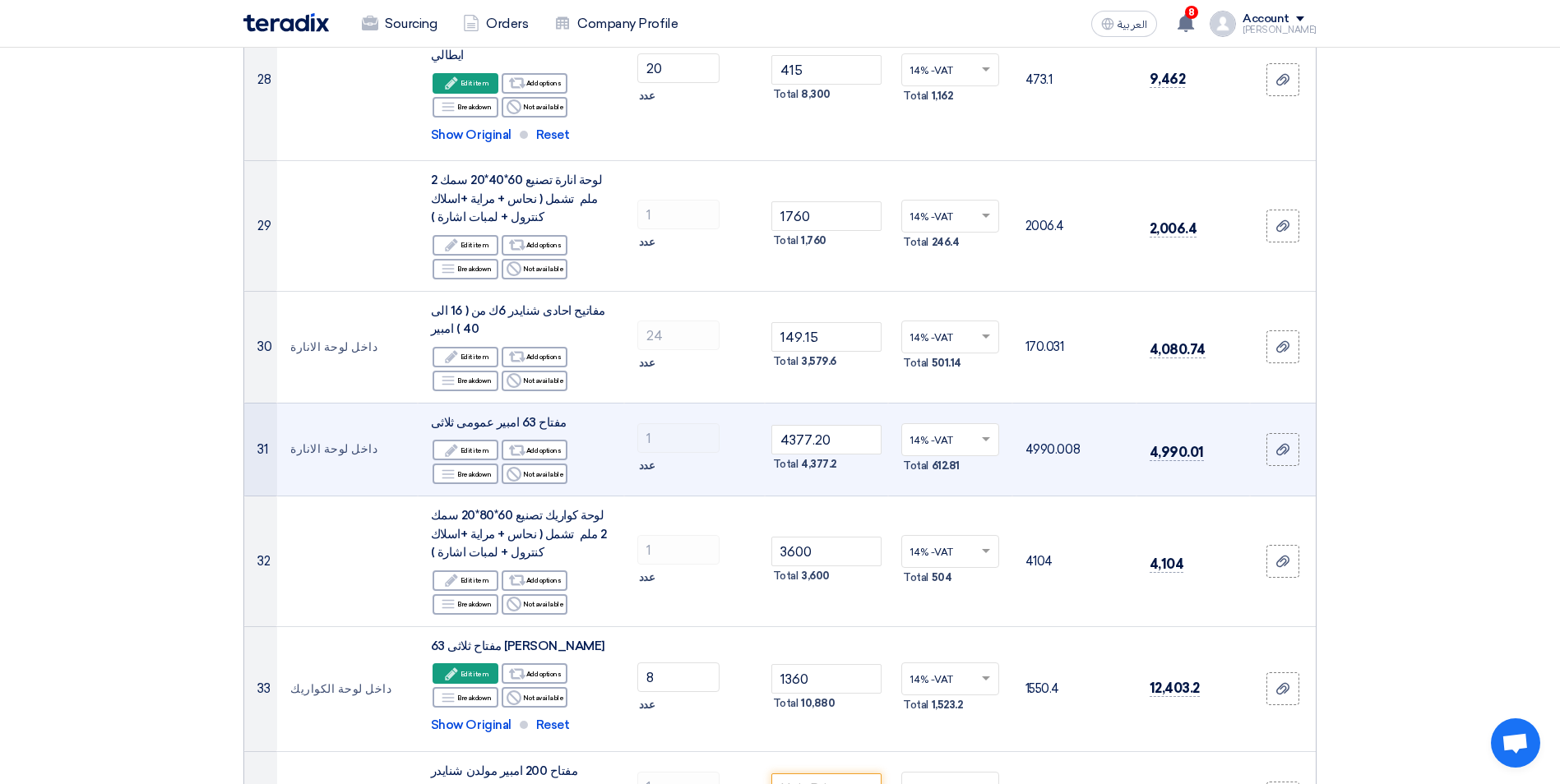
scroll to position [3229, 0]
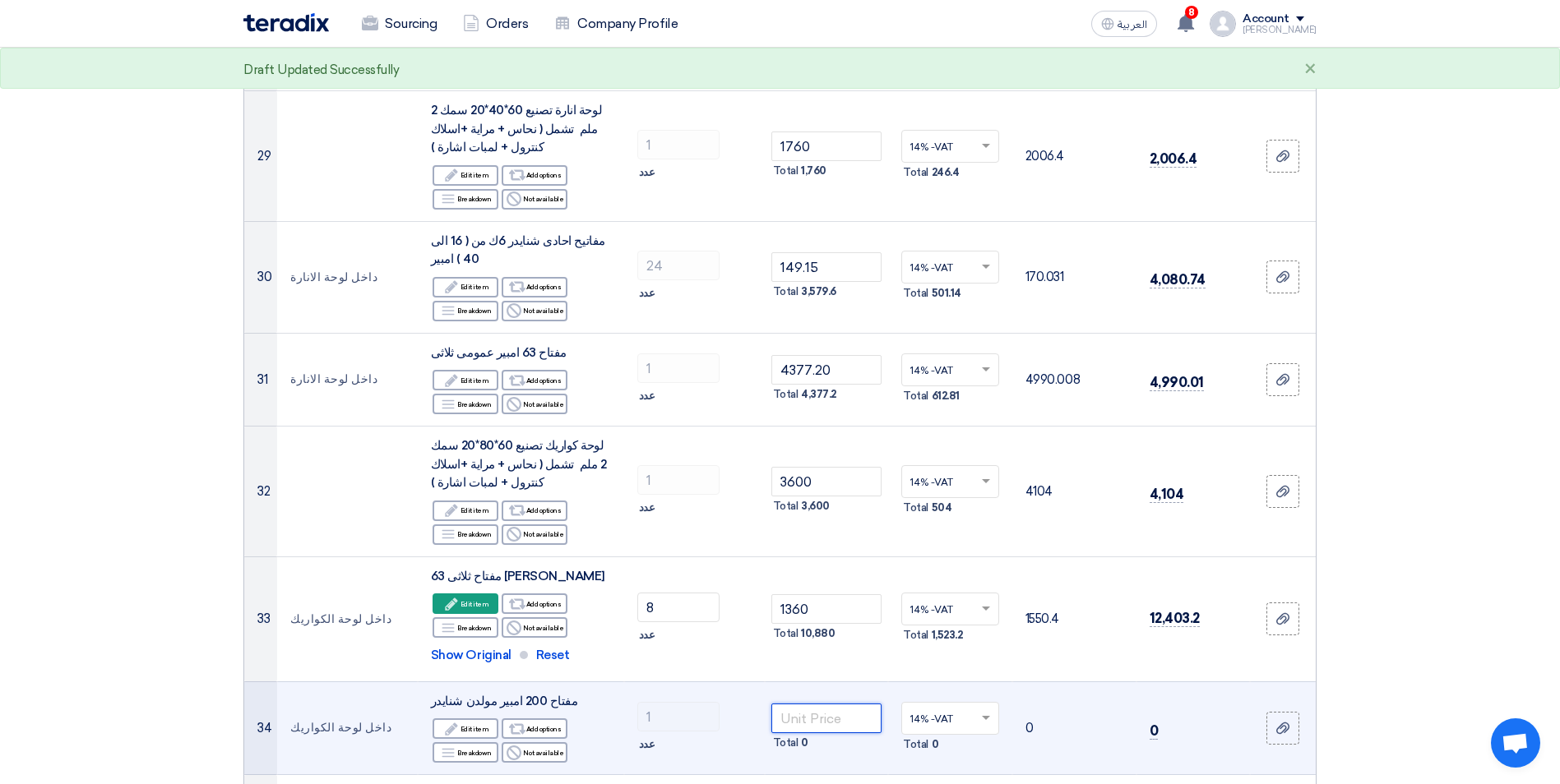
click at [824, 703] on input "number" at bounding box center [826, 718] width 111 height 29
click at [487, 718] on div "Edit Edit item" at bounding box center [465, 728] width 66 height 20
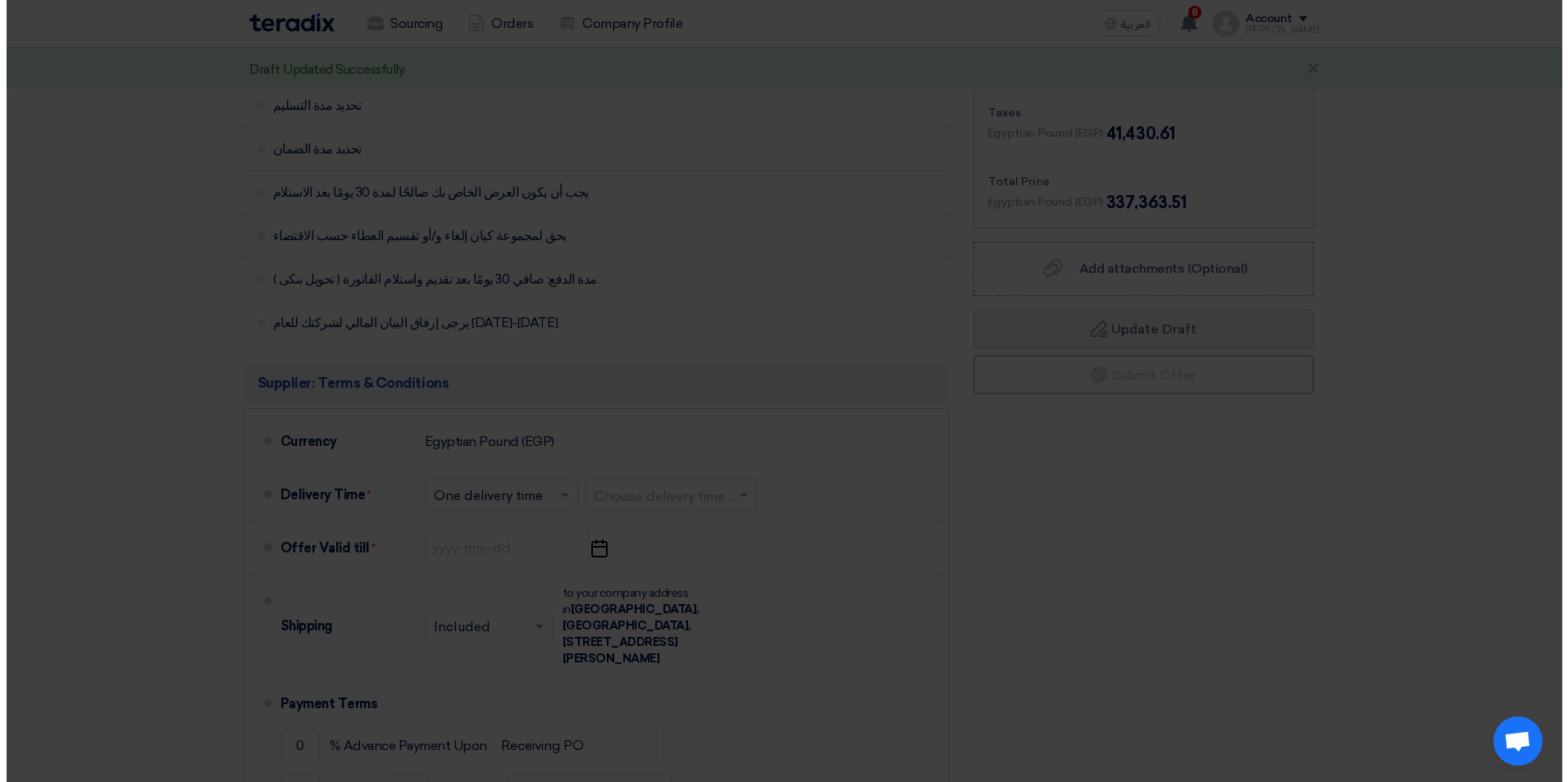
scroll to position [2188, 0]
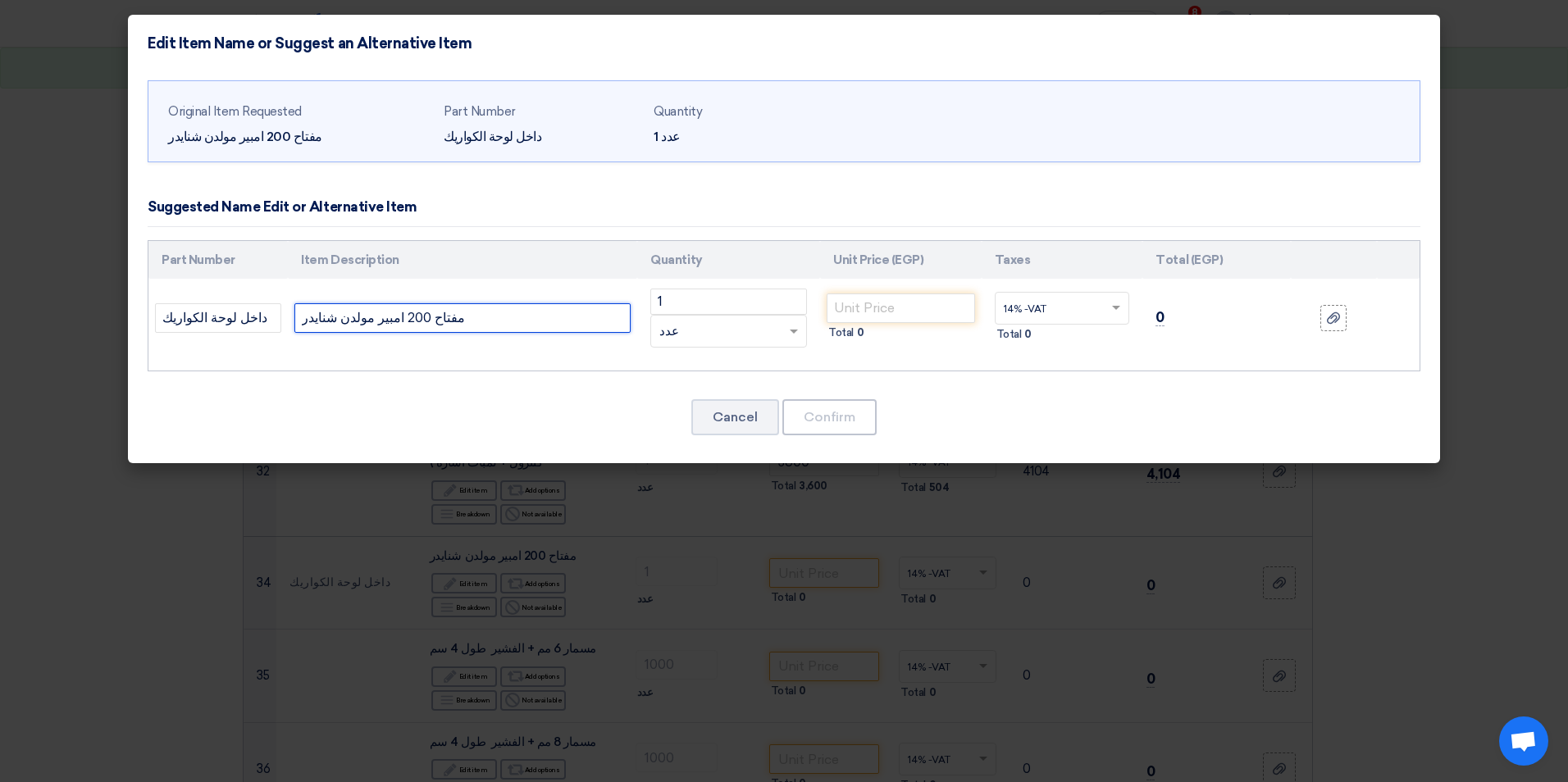
click at [299, 315] on input "مفتاح 200 امبير مولدن شنايدر" at bounding box center [462, 317] width 336 height 29
click at [304, 321] on input "25 مفتاح 200 امبير مولدن شنايدر" at bounding box center [462, 317] width 336 height 29
type input "ك25 مفتاح 200 امبير مولدن شنايدر"
click at [901, 306] on input "number" at bounding box center [901, 307] width 148 height 29
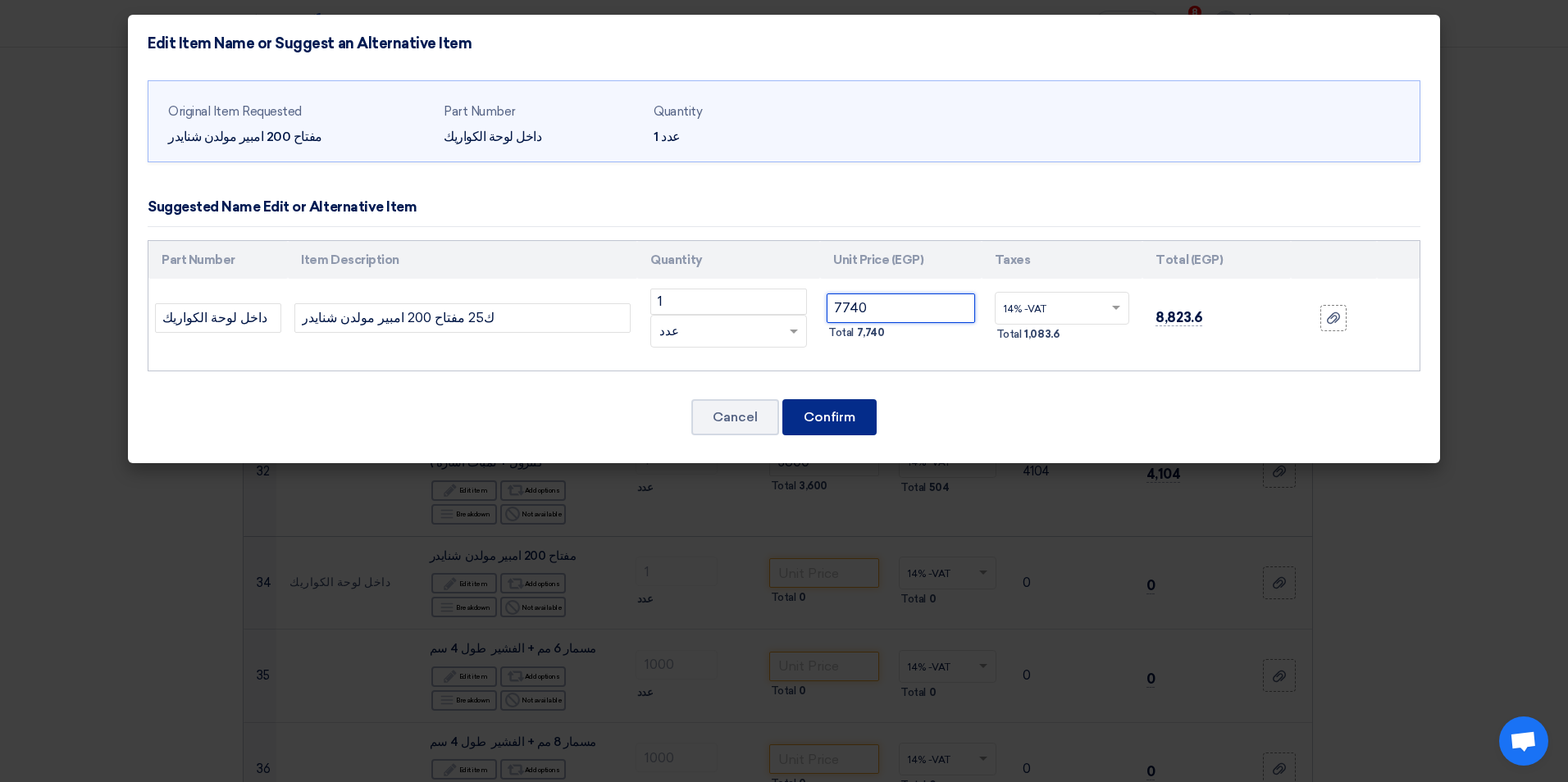
type input "7740"
click at [859, 414] on button "Confirm" at bounding box center [829, 417] width 95 height 36
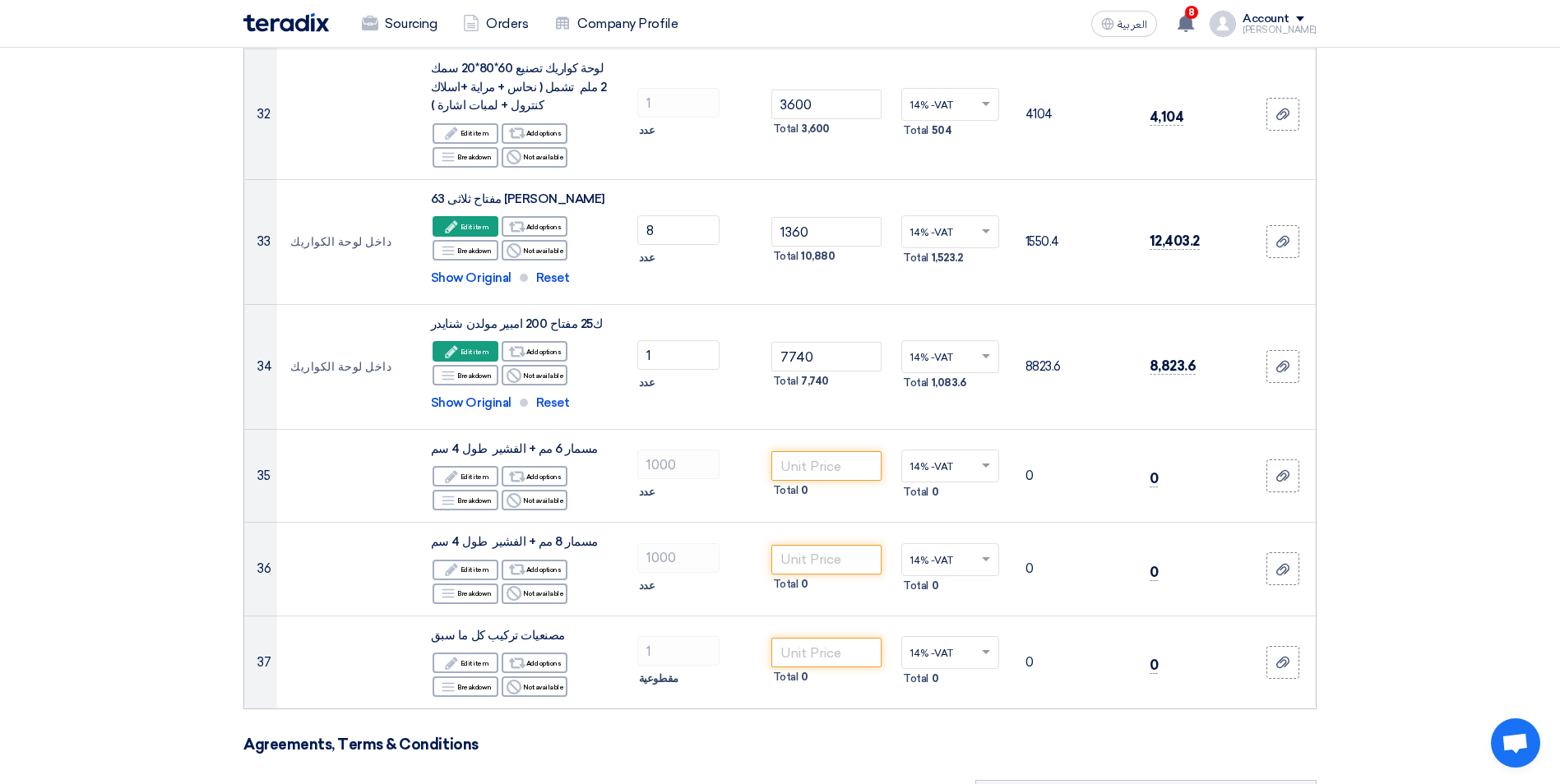
scroll to position [3639, 0]
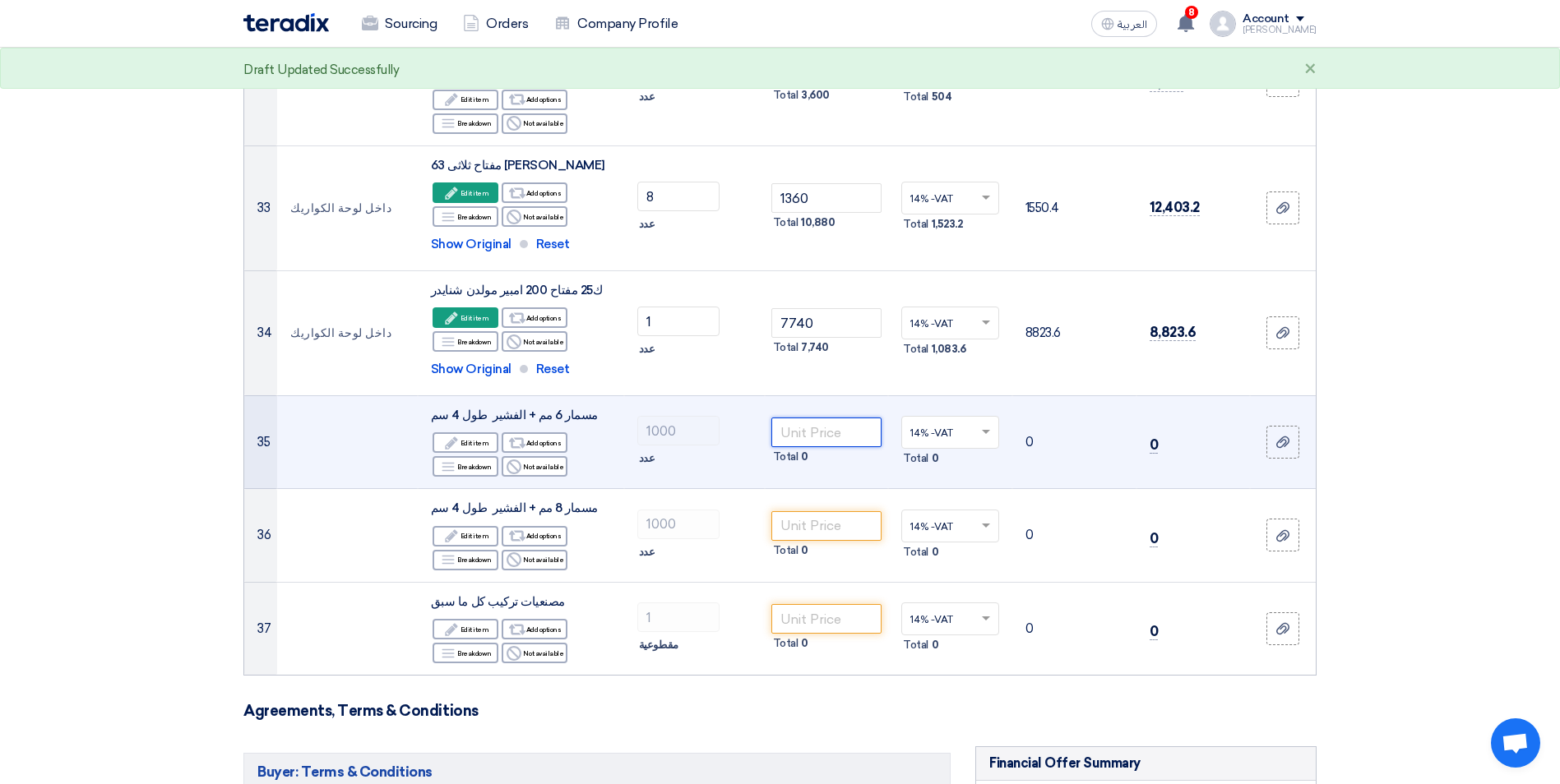
click at [823, 417] on input "number" at bounding box center [826, 431] width 111 height 29
type input "1.25"
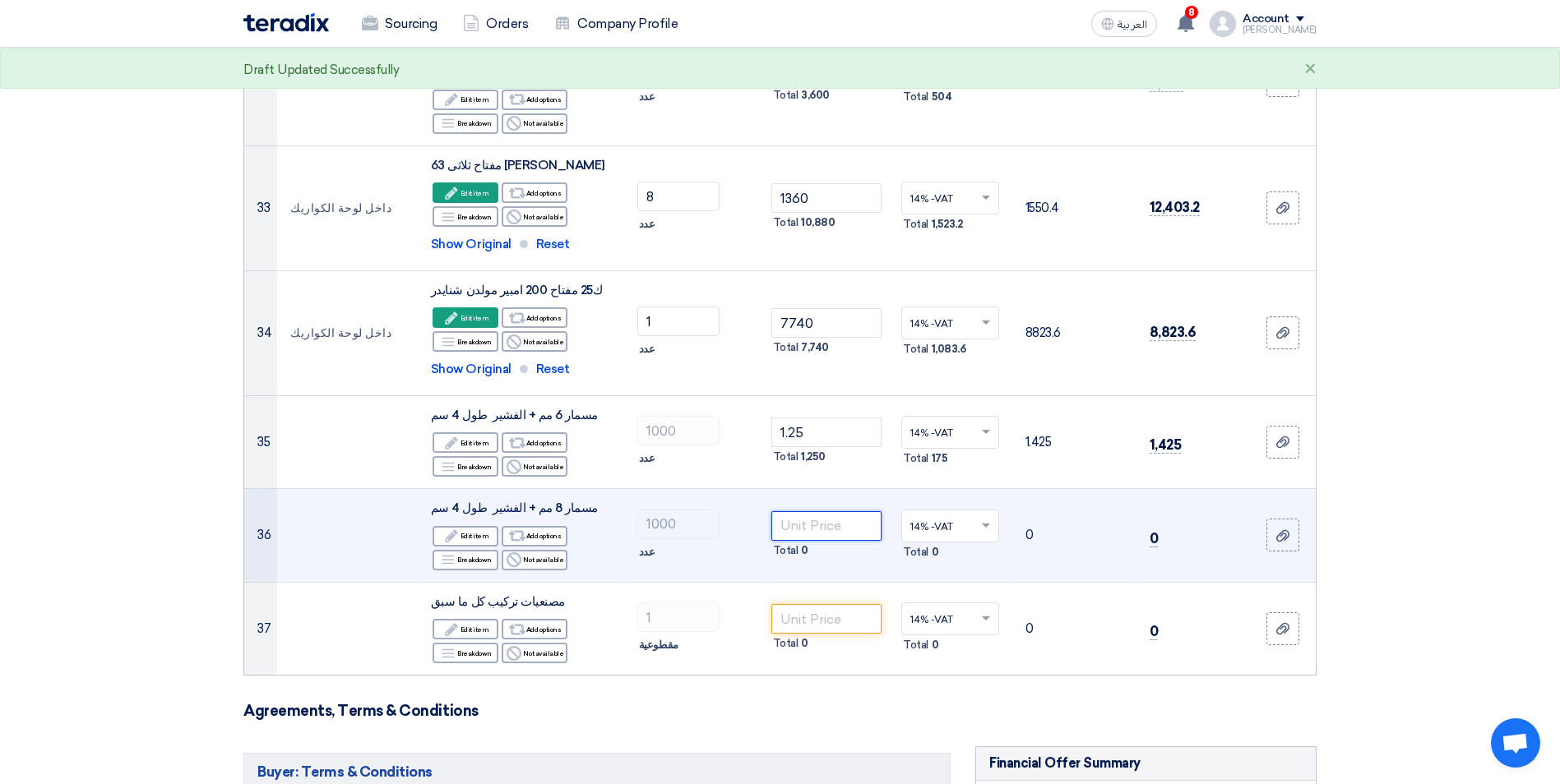
click at [830, 511] on input "number" at bounding box center [826, 525] width 111 height 29
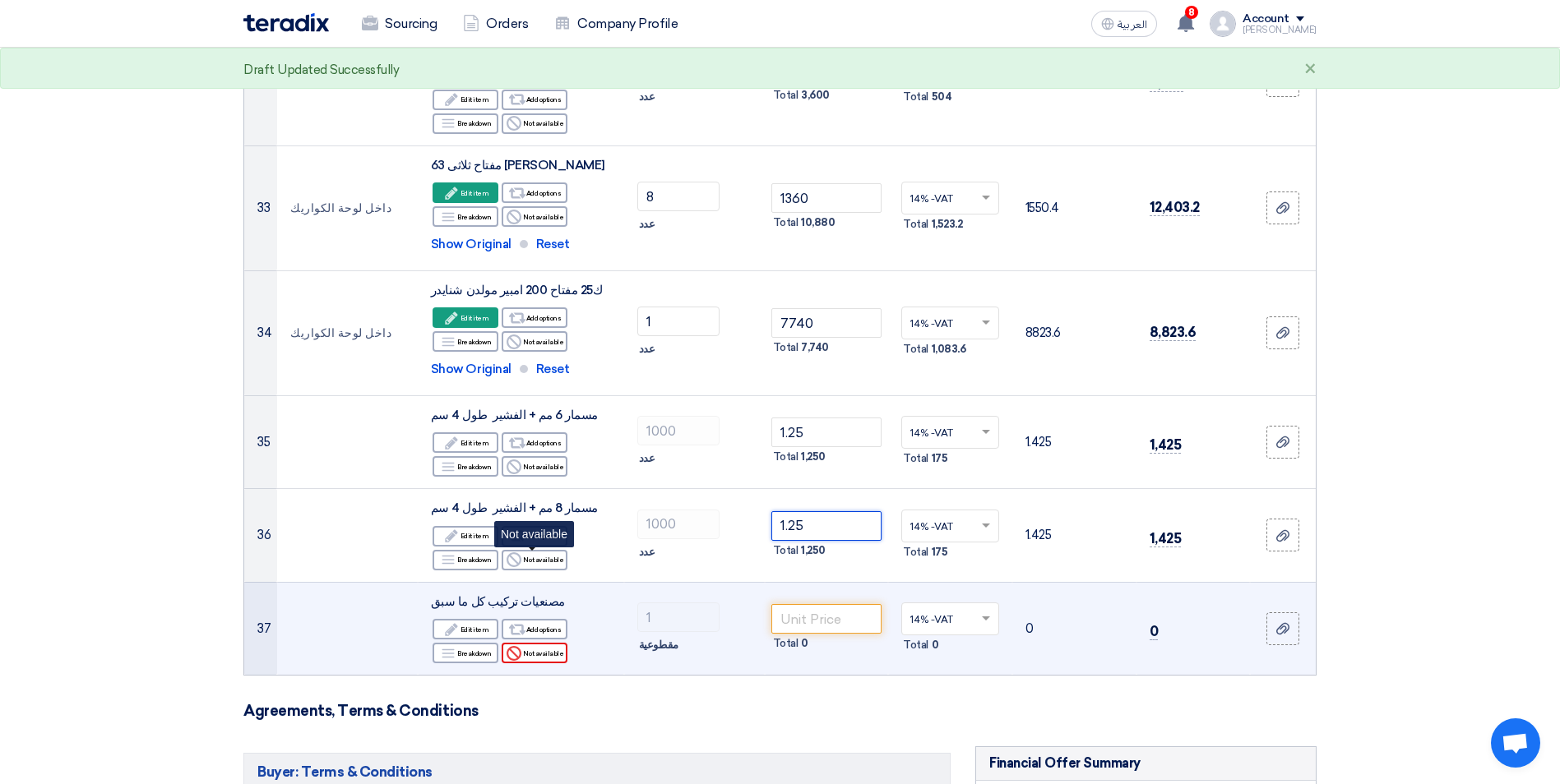
type input "1.25"
click at [562, 642] on div "Reject Not available" at bounding box center [534, 652] width 66 height 20
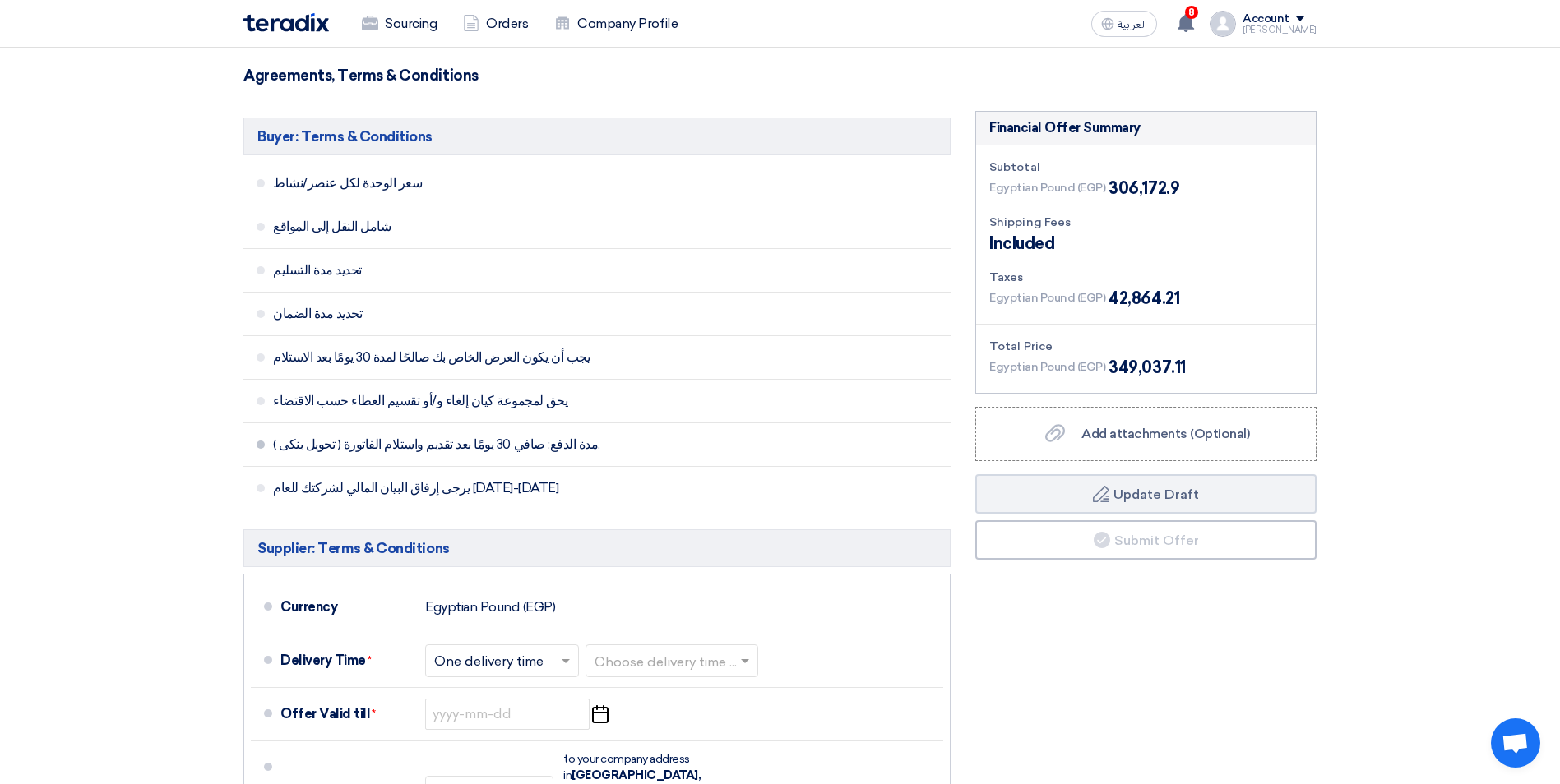
scroll to position [4379, 0]
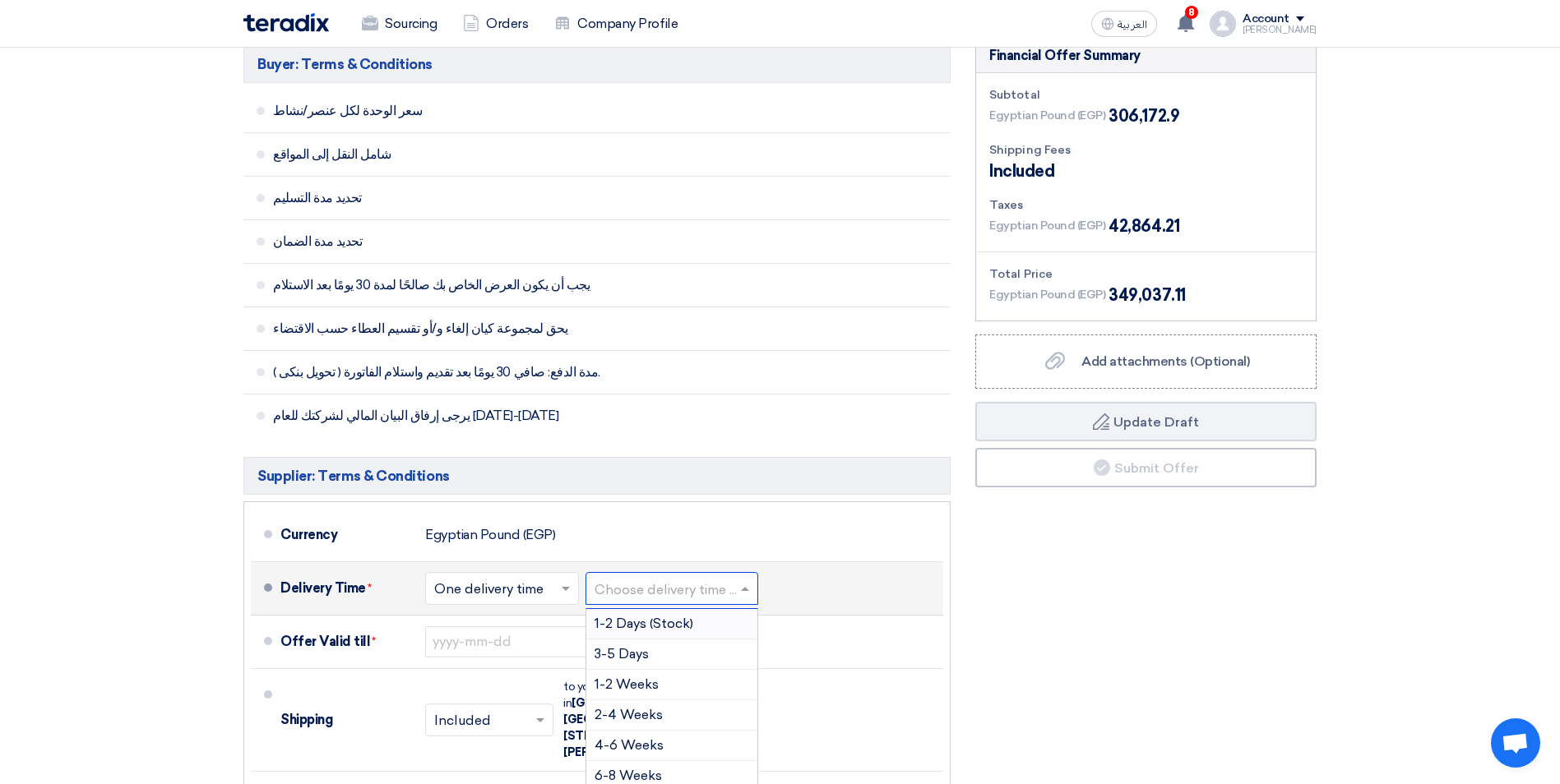
click at [652, 578] on input "text" at bounding box center [673, 589] width 156 height 24
click at [647, 616] on span "1-2 Days (Stock)" at bounding box center [644, 624] width 98 height 16
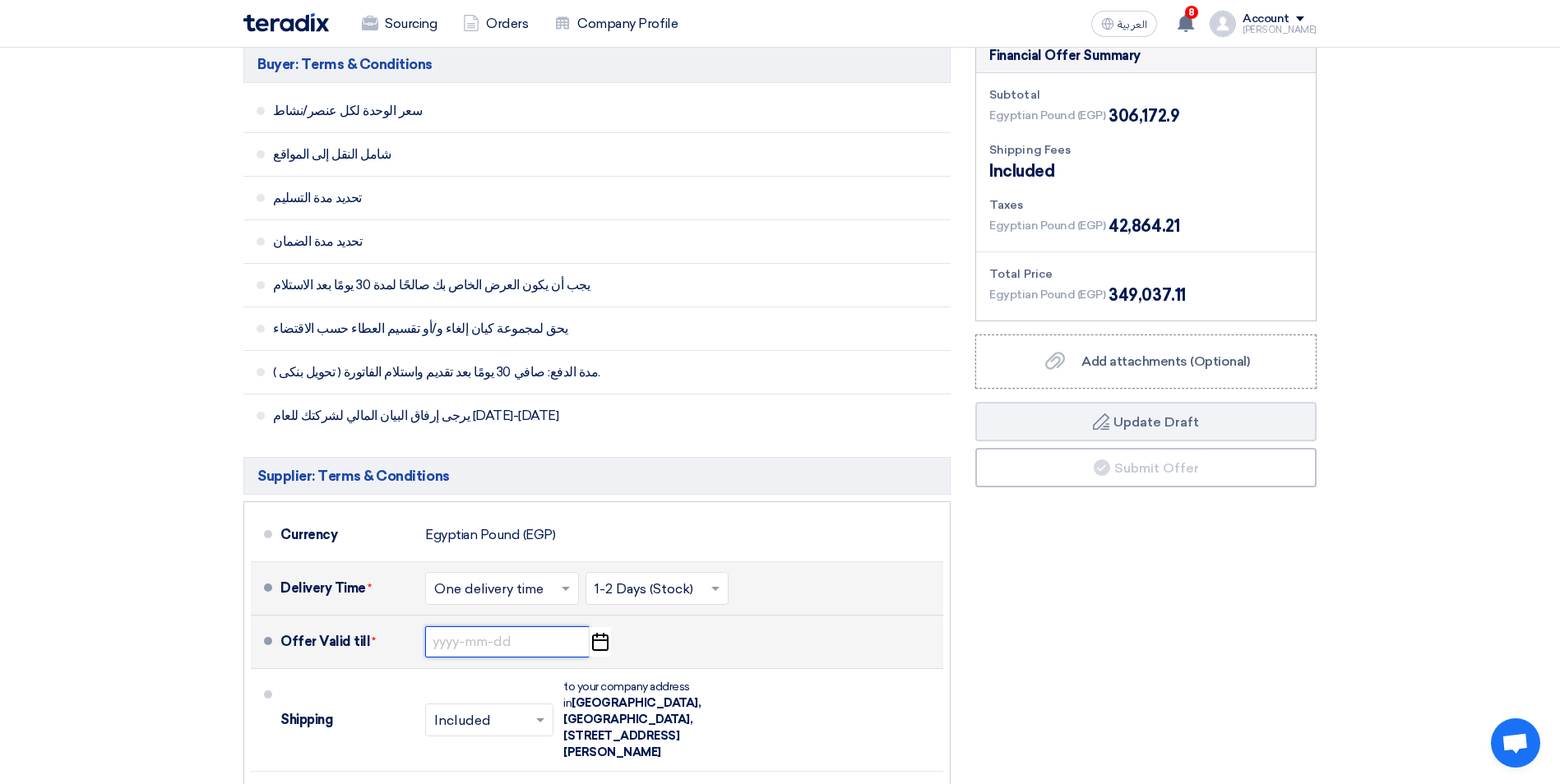
click at [477, 626] on input at bounding box center [508, 641] width 165 height 31
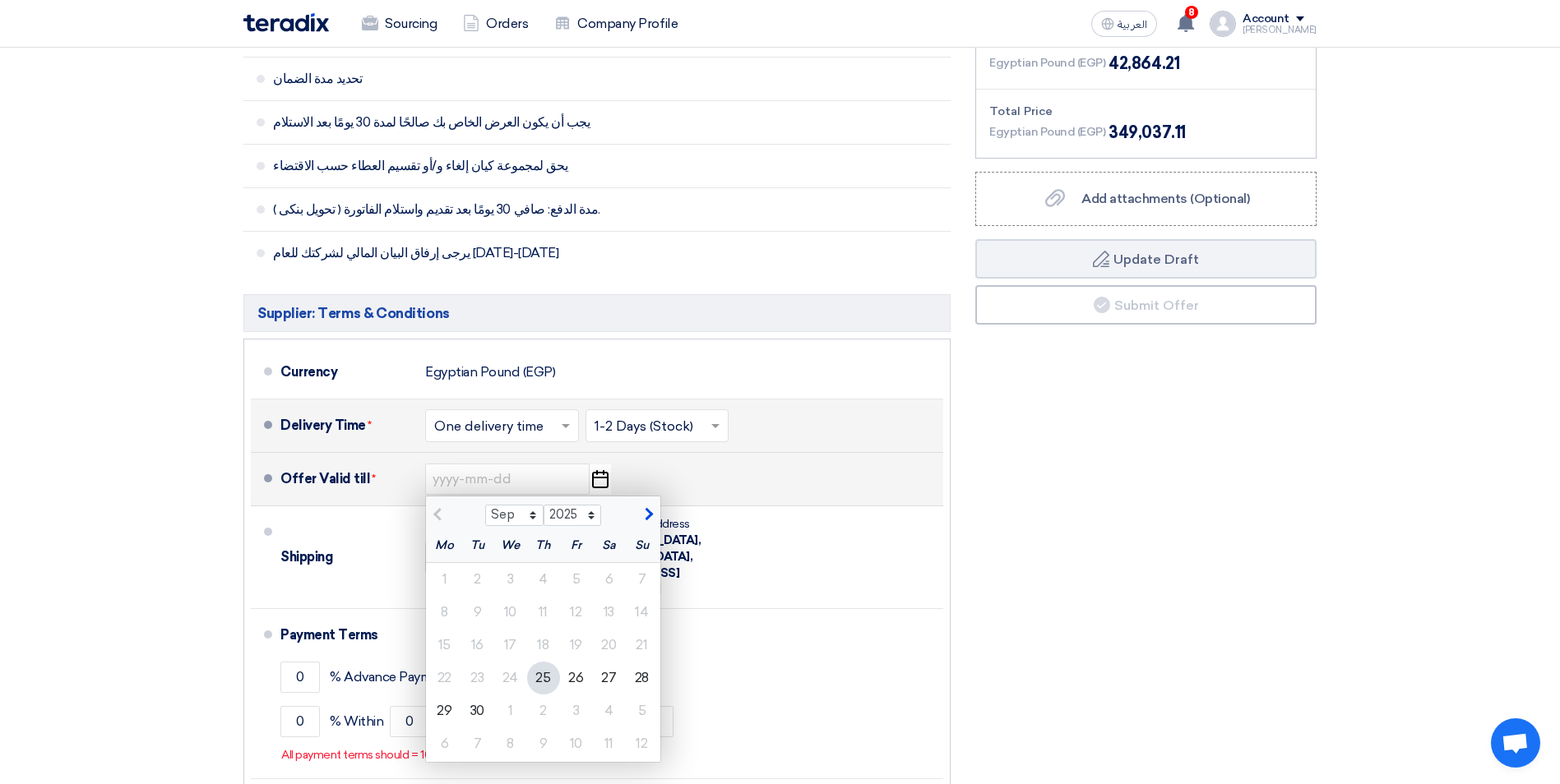
scroll to position [4544, 0]
click at [644, 660] on div "28" at bounding box center [642, 676] width 33 height 33
type input "[DATE]"
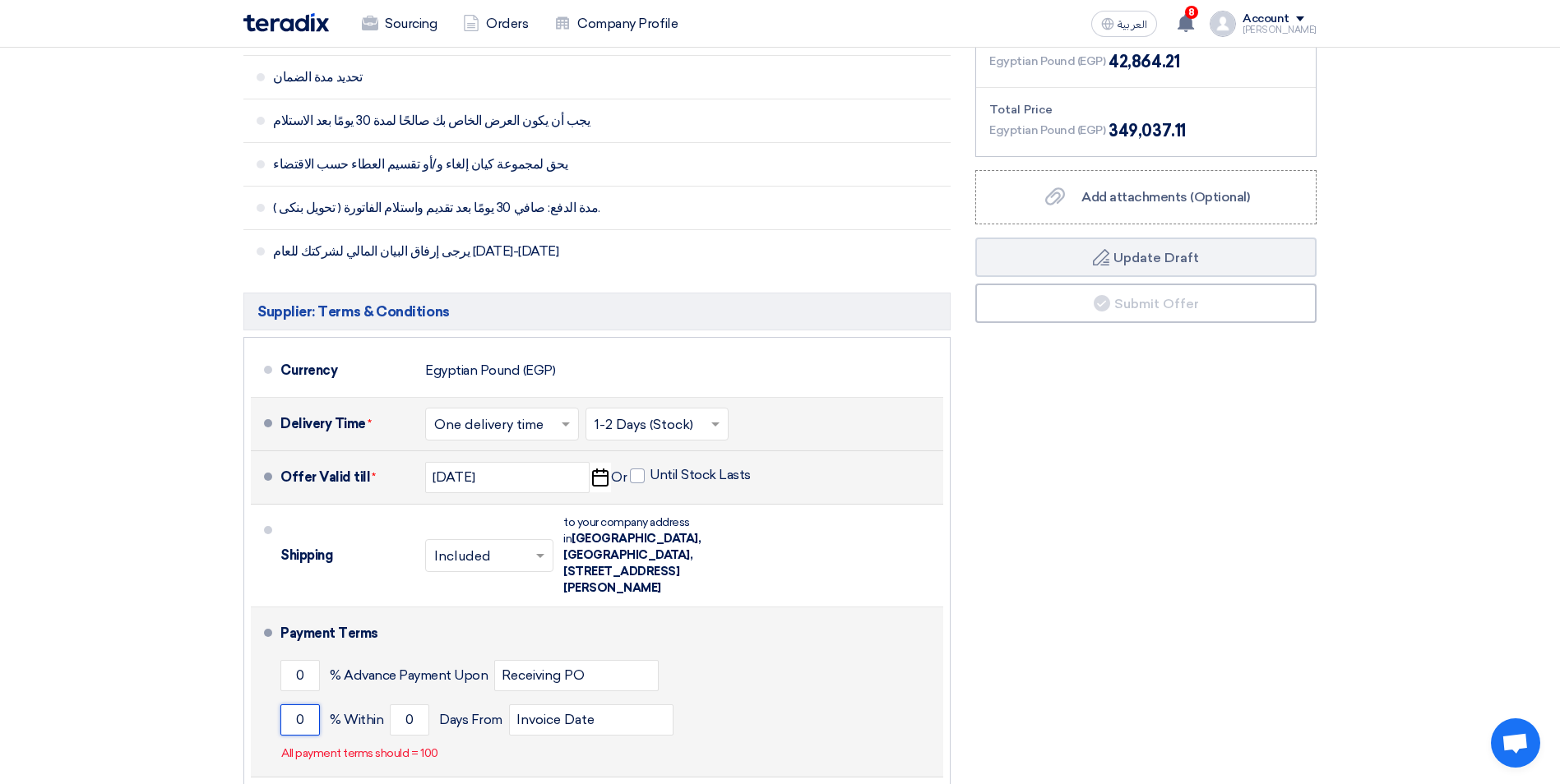
drag, startPoint x: 286, startPoint y: 587, endPoint x: 450, endPoint y: 587, distance: 164.0
click at [450, 698] on div "0 % [DATE] From Invoice Date" at bounding box center [608, 720] width 656 height 44
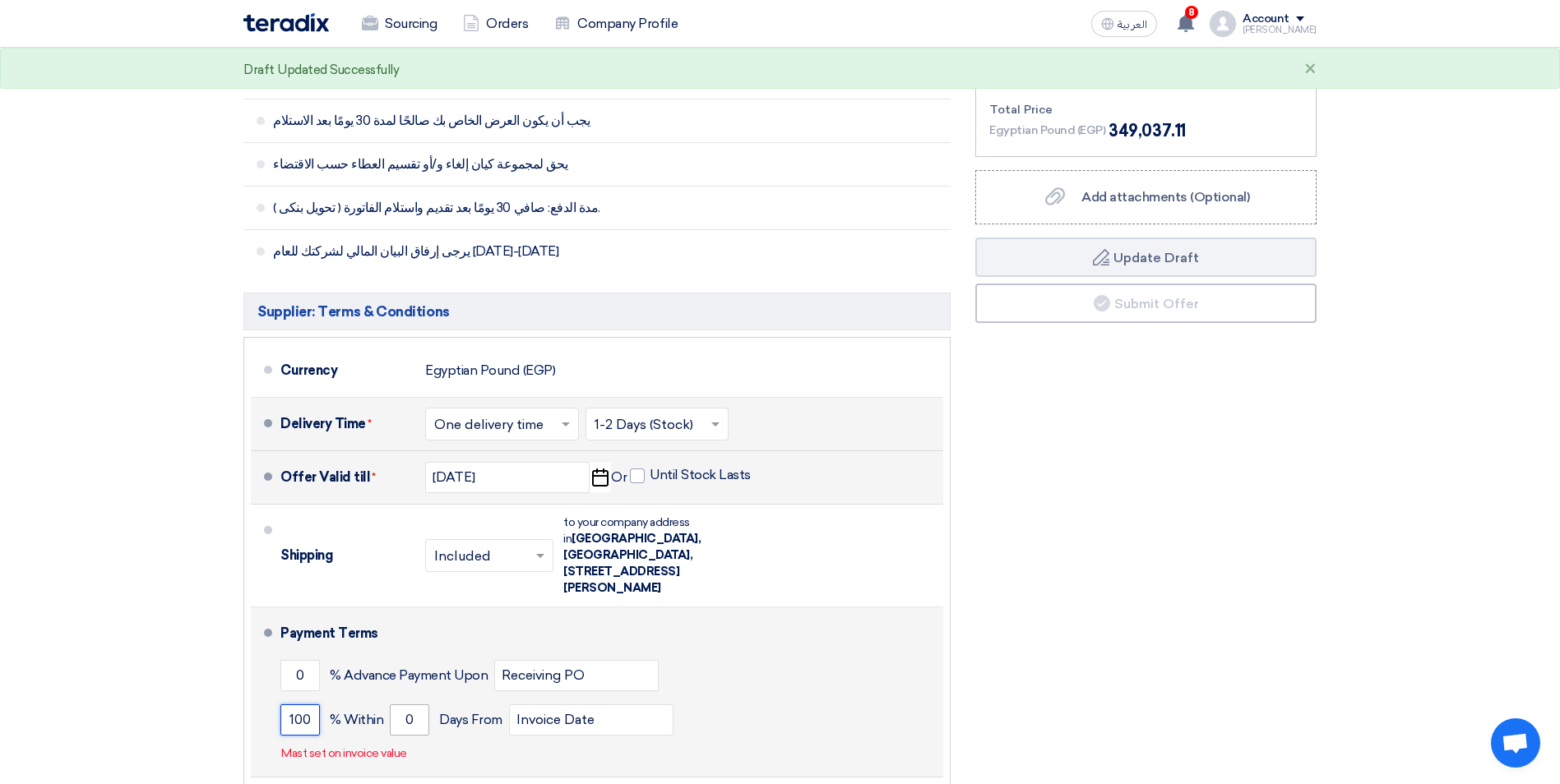
type input "100"
click at [422, 704] on input "0" at bounding box center [410, 719] width 40 height 31
drag, startPoint x: 422, startPoint y: 602, endPoint x: 404, endPoint y: 605, distance: 18.2
click at [404, 704] on input "0" at bounding box center [410, 719] width 40 height 31
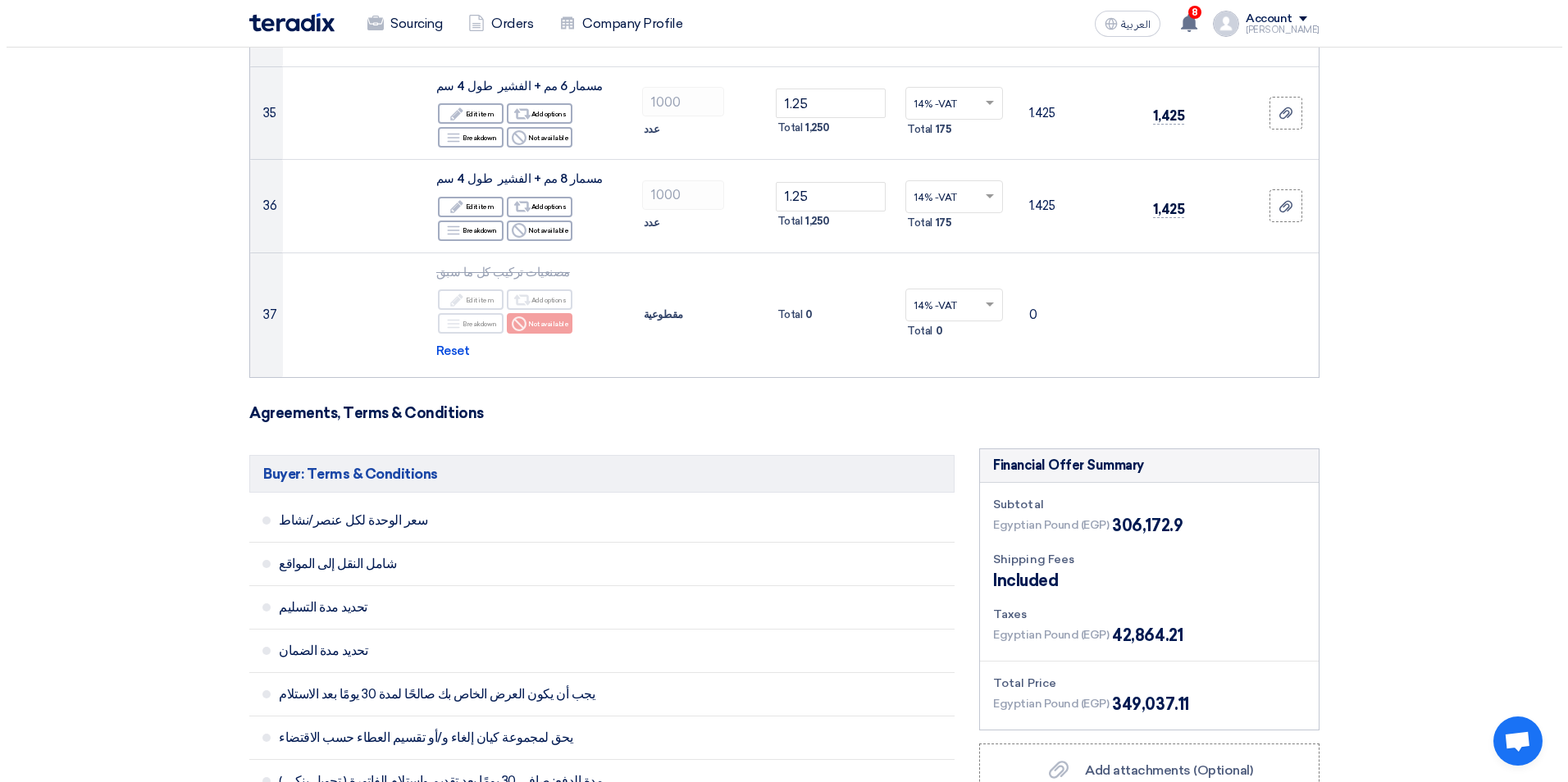
scroll to position [4450, 0]
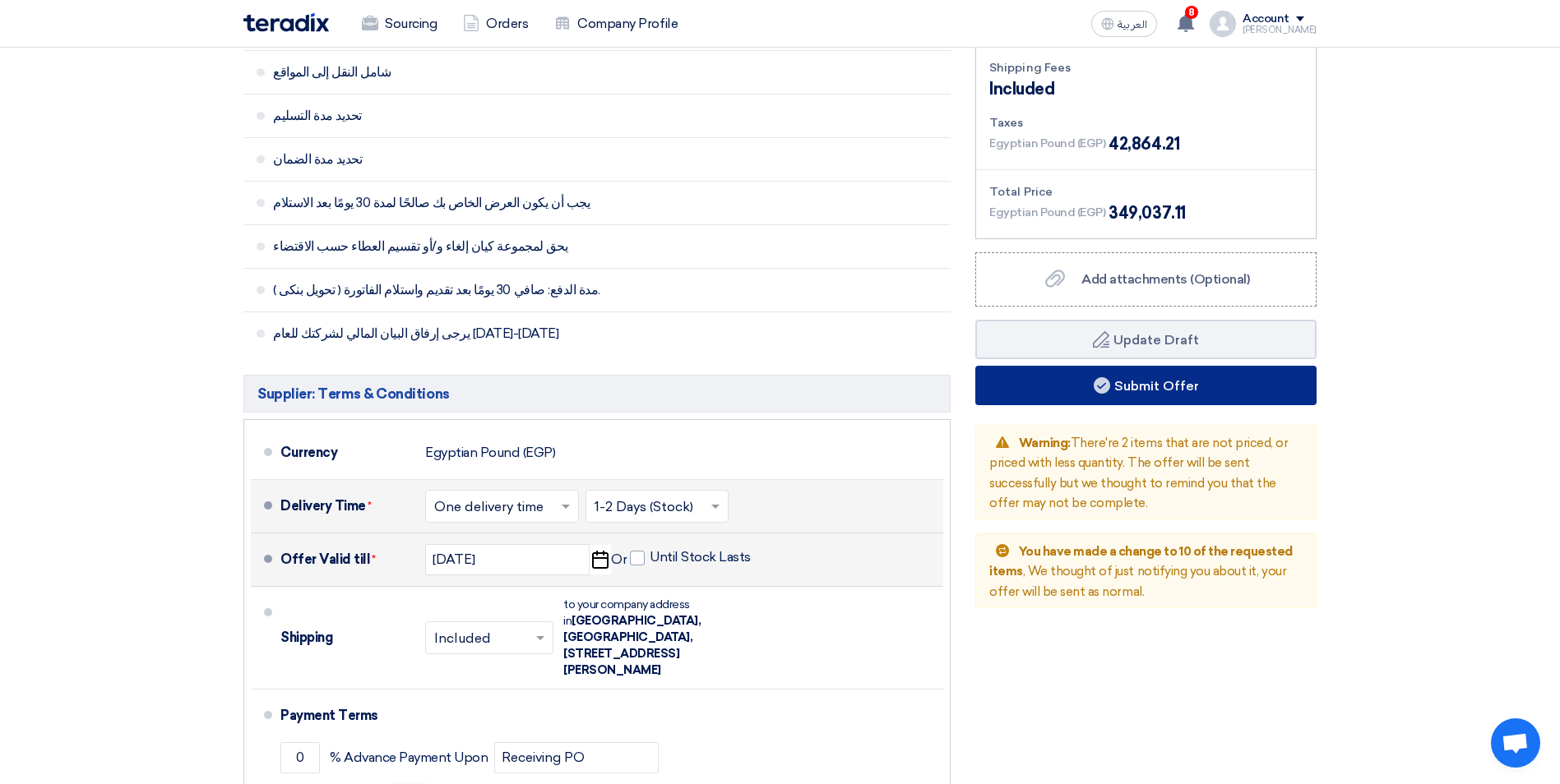
type input "30"
click at [1174, 366] on button "Submit Offer" at bounding box center [1145, 385] width 341 height 40
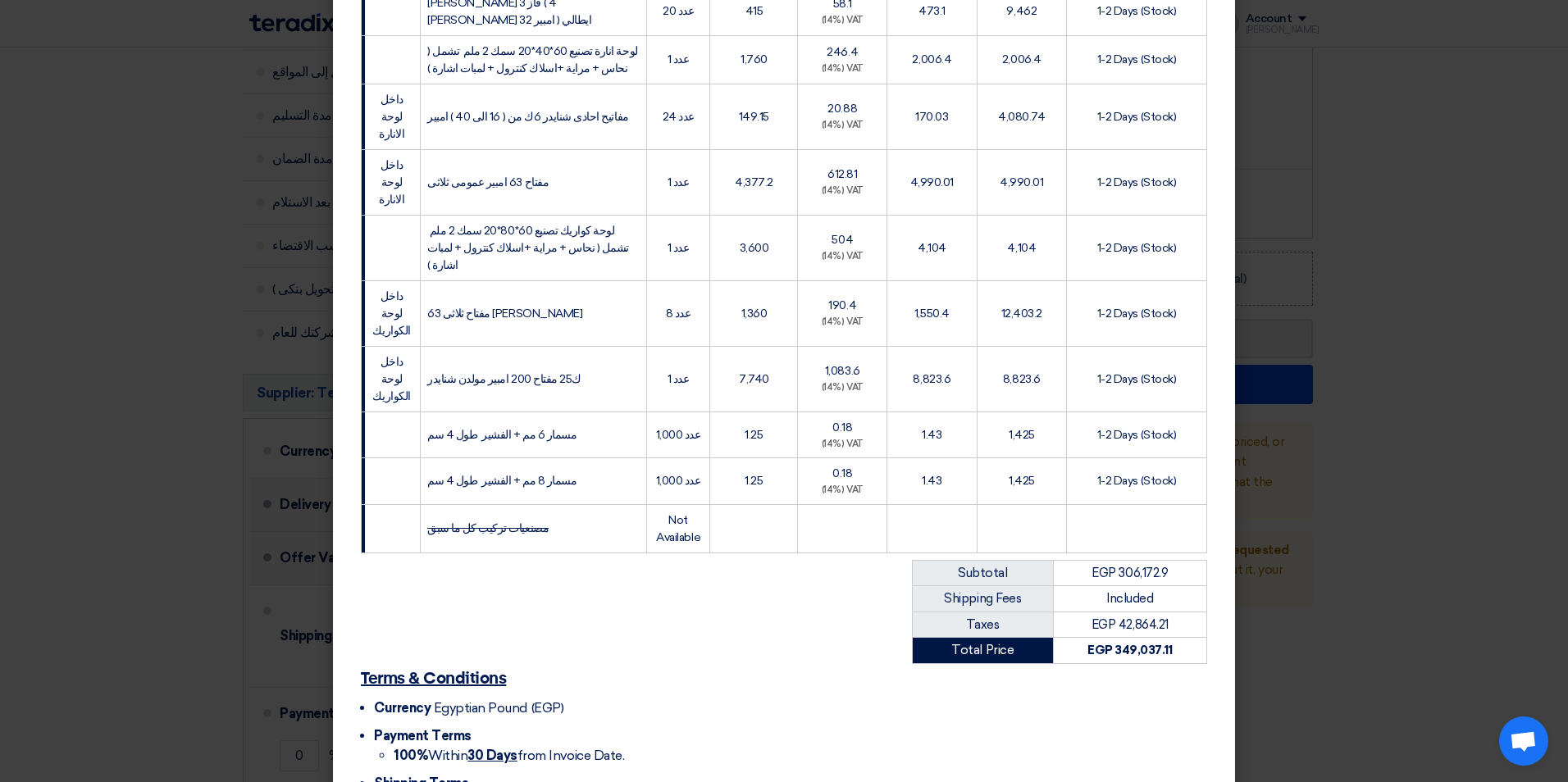
scroll to position [1642, 0]
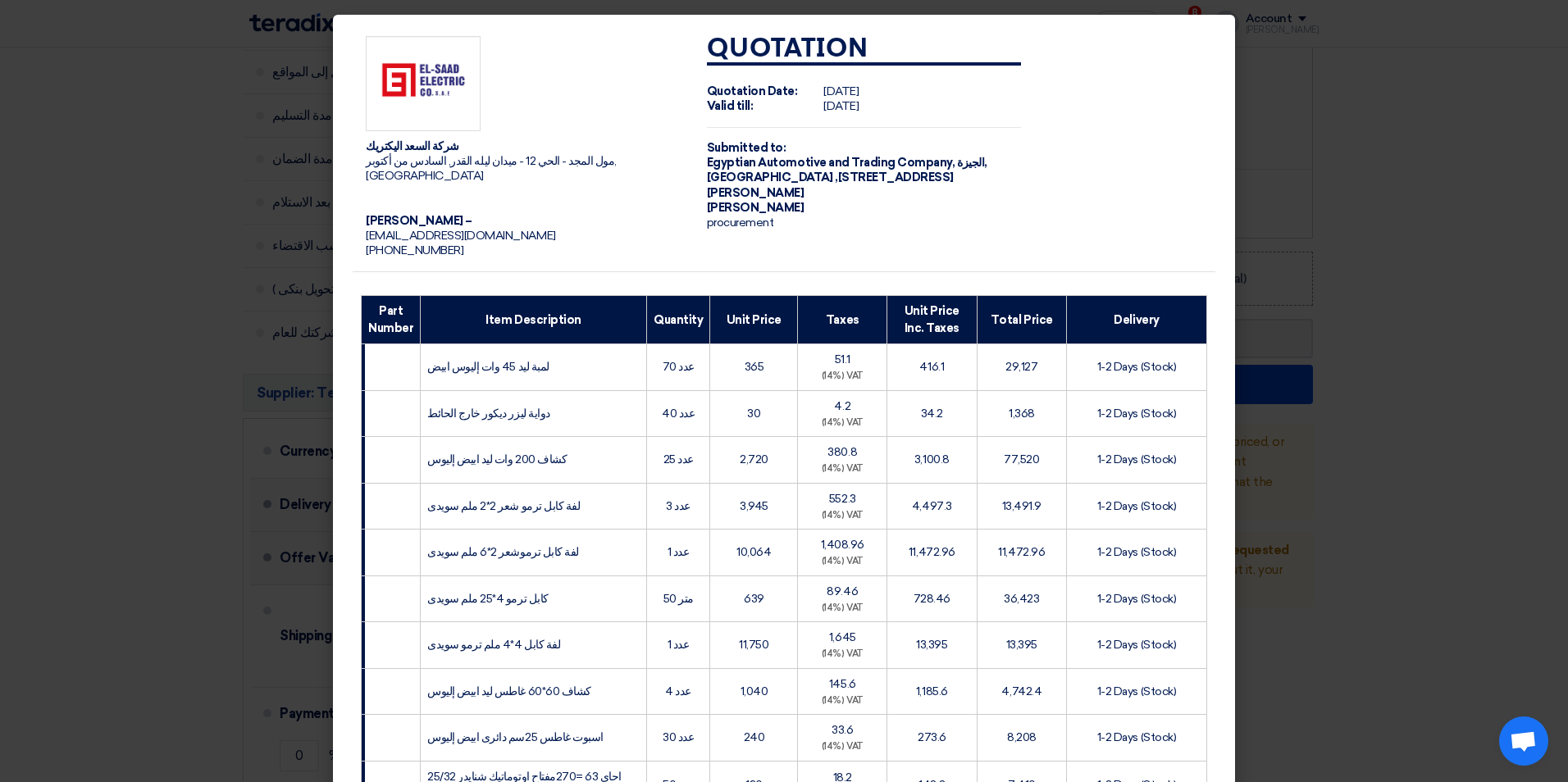
scroll to position [410, 0]
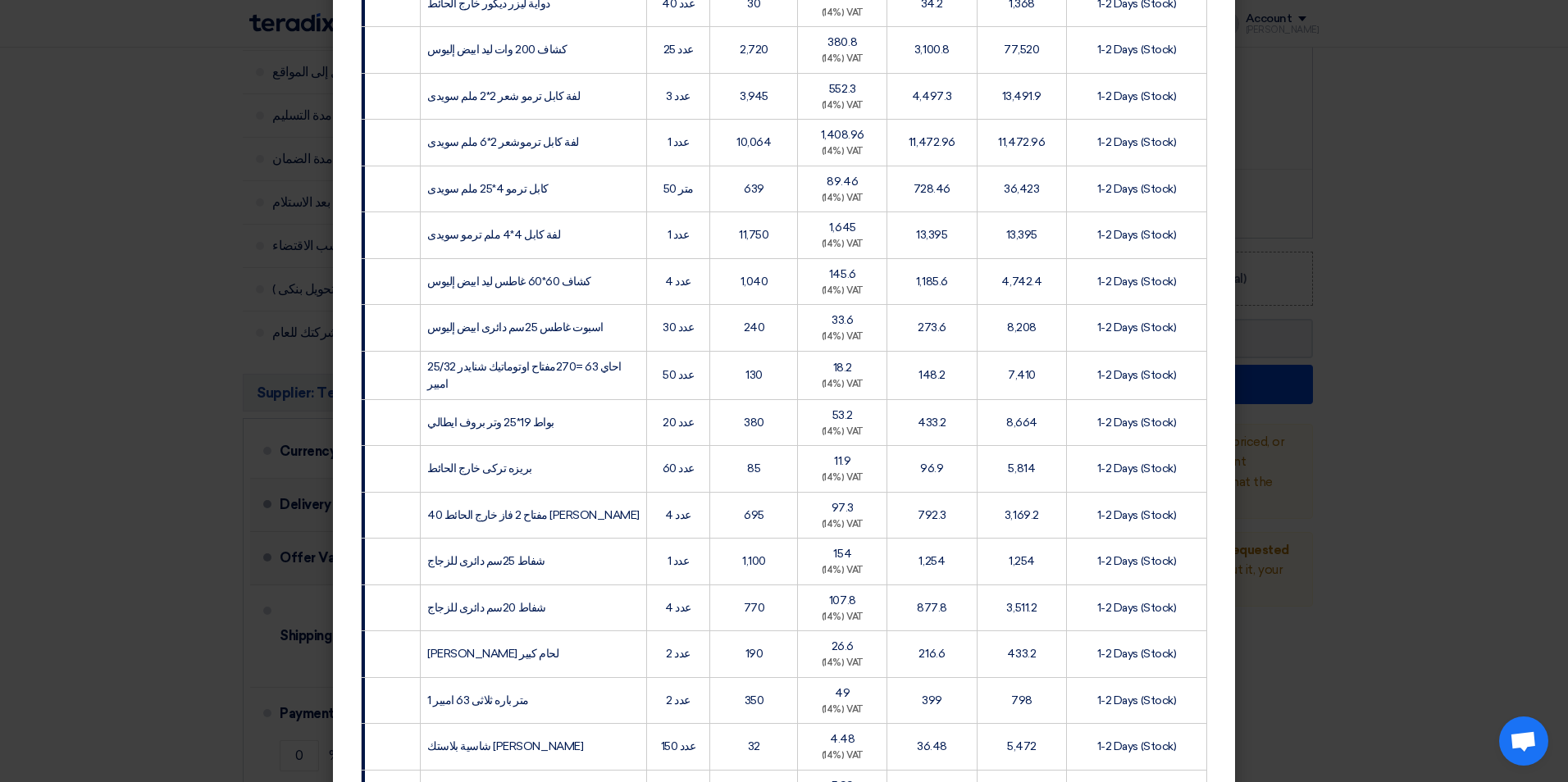
click at [1321, 470] on modal-container "شركة السعد اليكتريك مول المجد - الحي 12 - ميدان ليله القدر, السادس من أكتوبر, […" at bounding box center [784, 391] width 1568 height 782
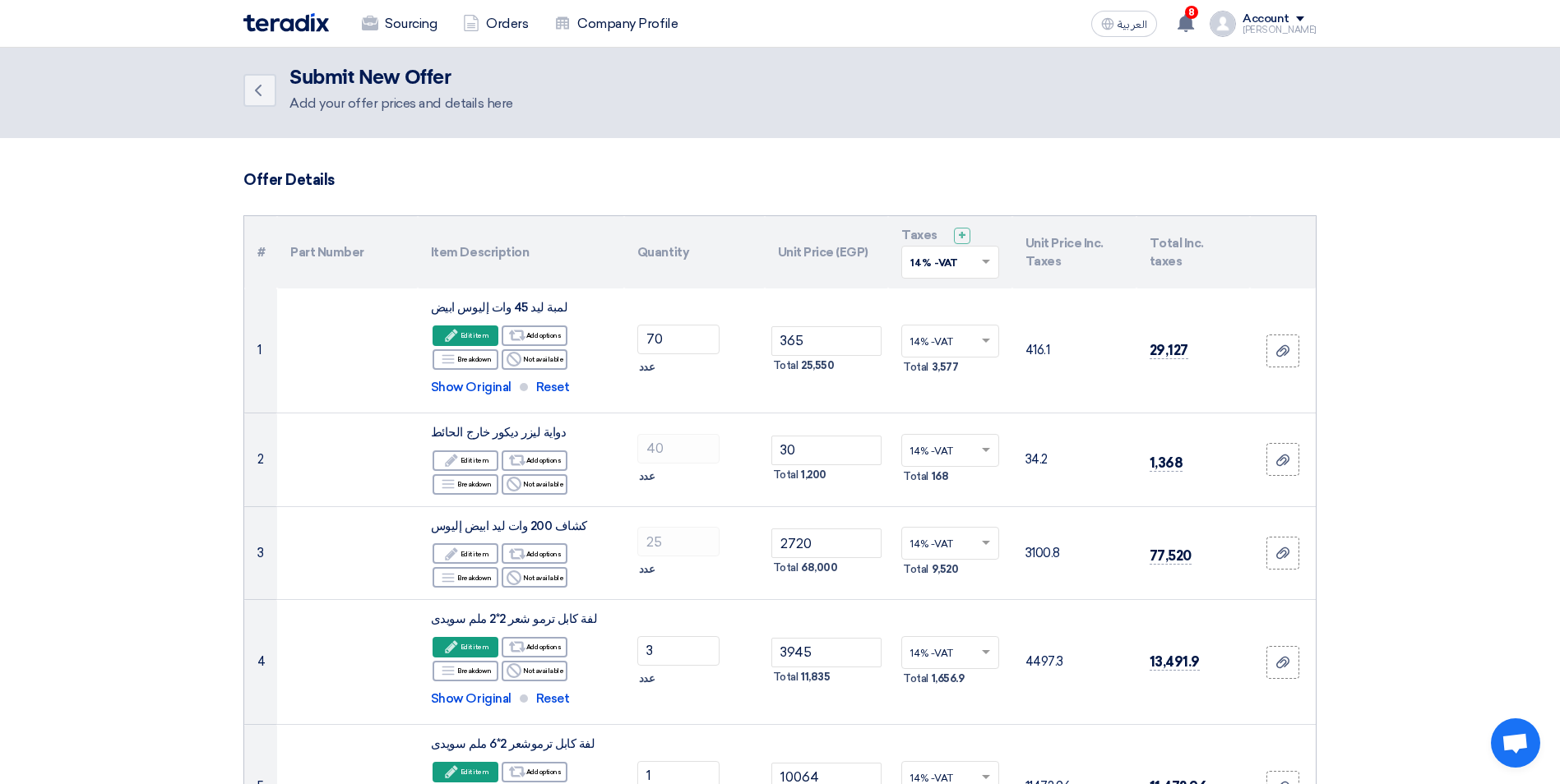
scroll to position [0, 0]
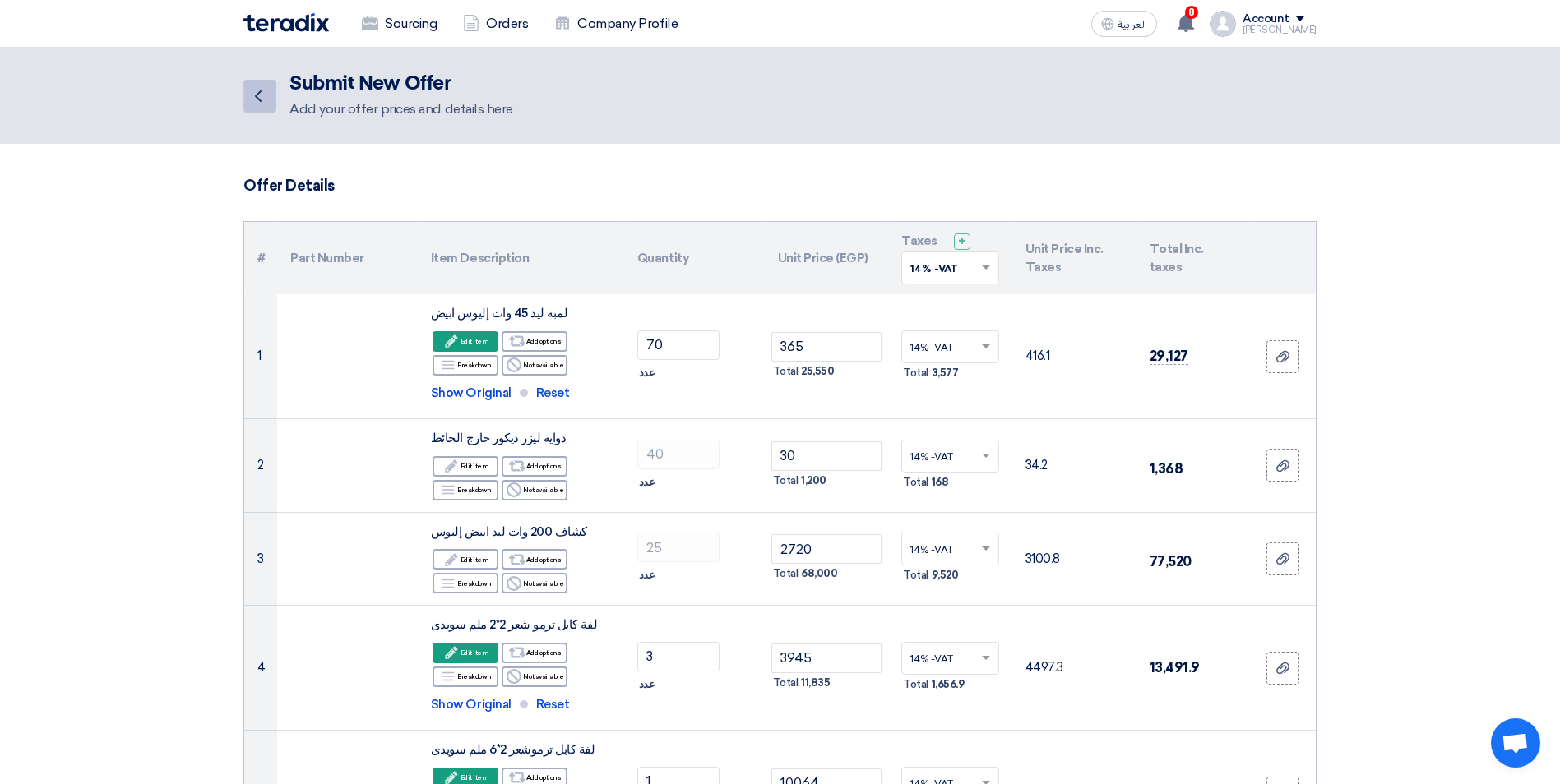
click at [255, 96] on use at bounding box center [258, 96] width 6 height 12
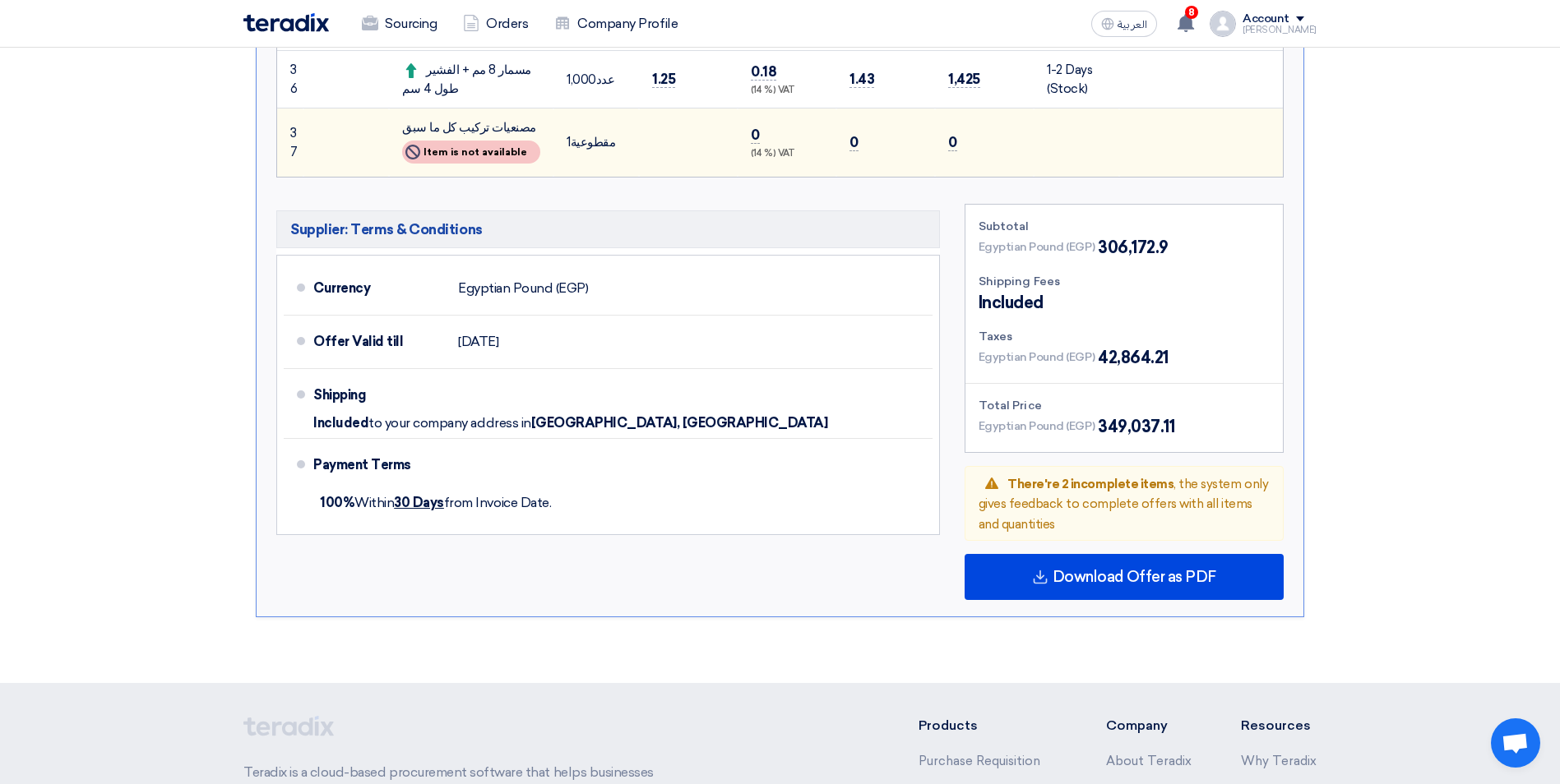
scroll to position [2876, 0]
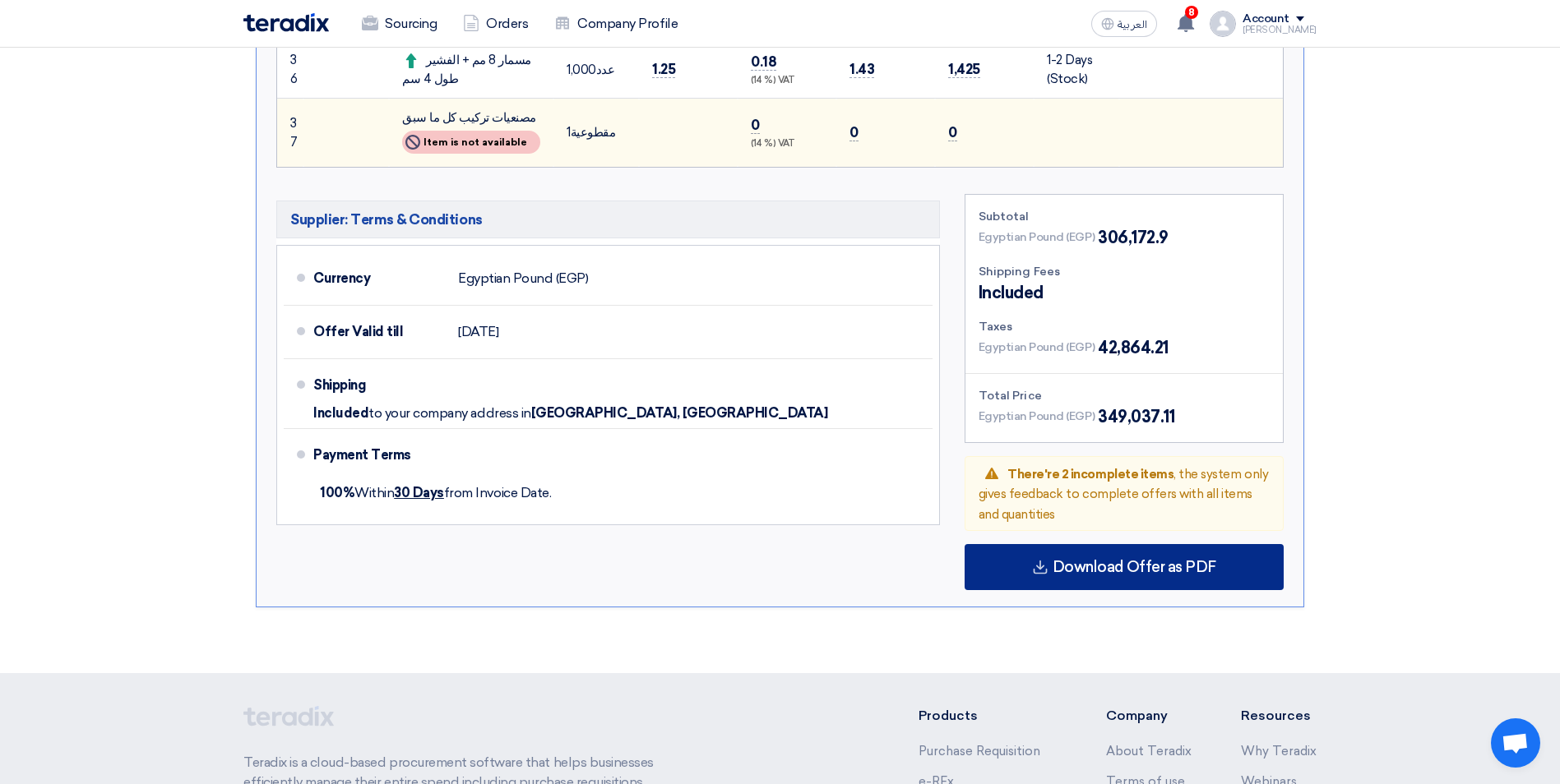
click at [1184, 544] on div "Download Offer as PDF" at bounding box center [1124, 567] width 319 height 46
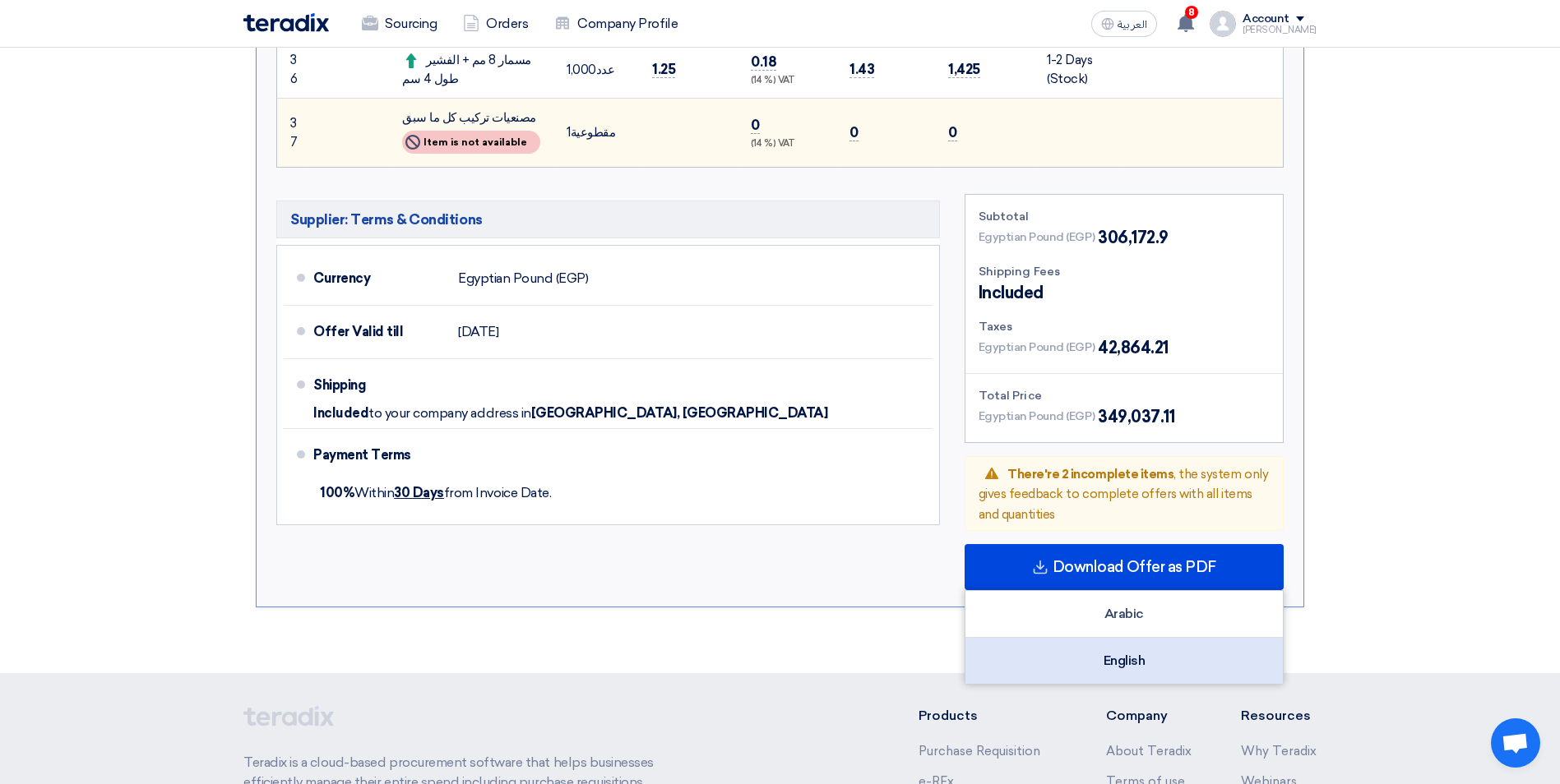
click at [1148, 638] on div "English" at bounding box center [1124, 661] width 317 height 46
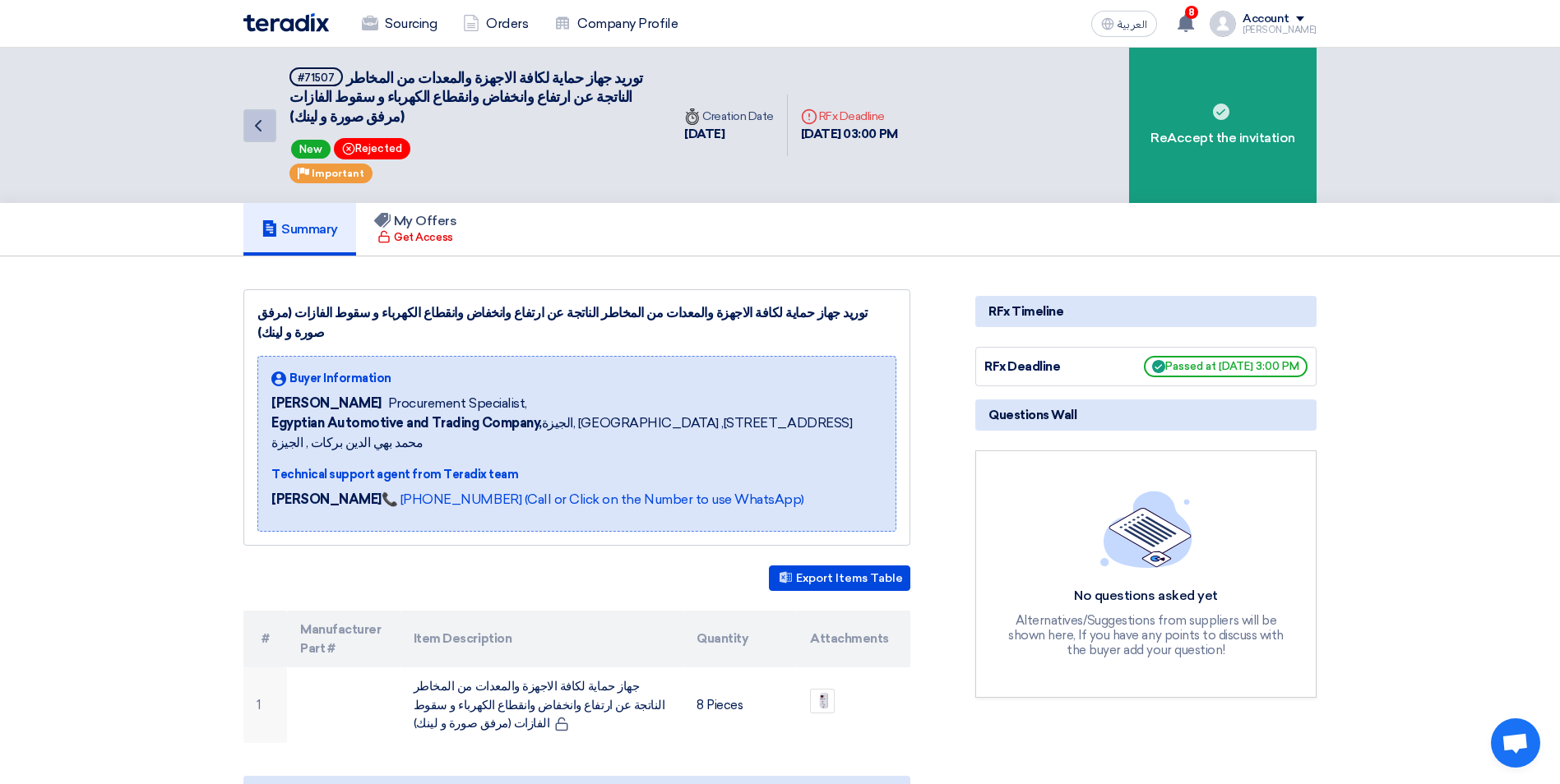
click at [258, 127] on icon "Back" at bounding box center [258, 126] width 20 height 19
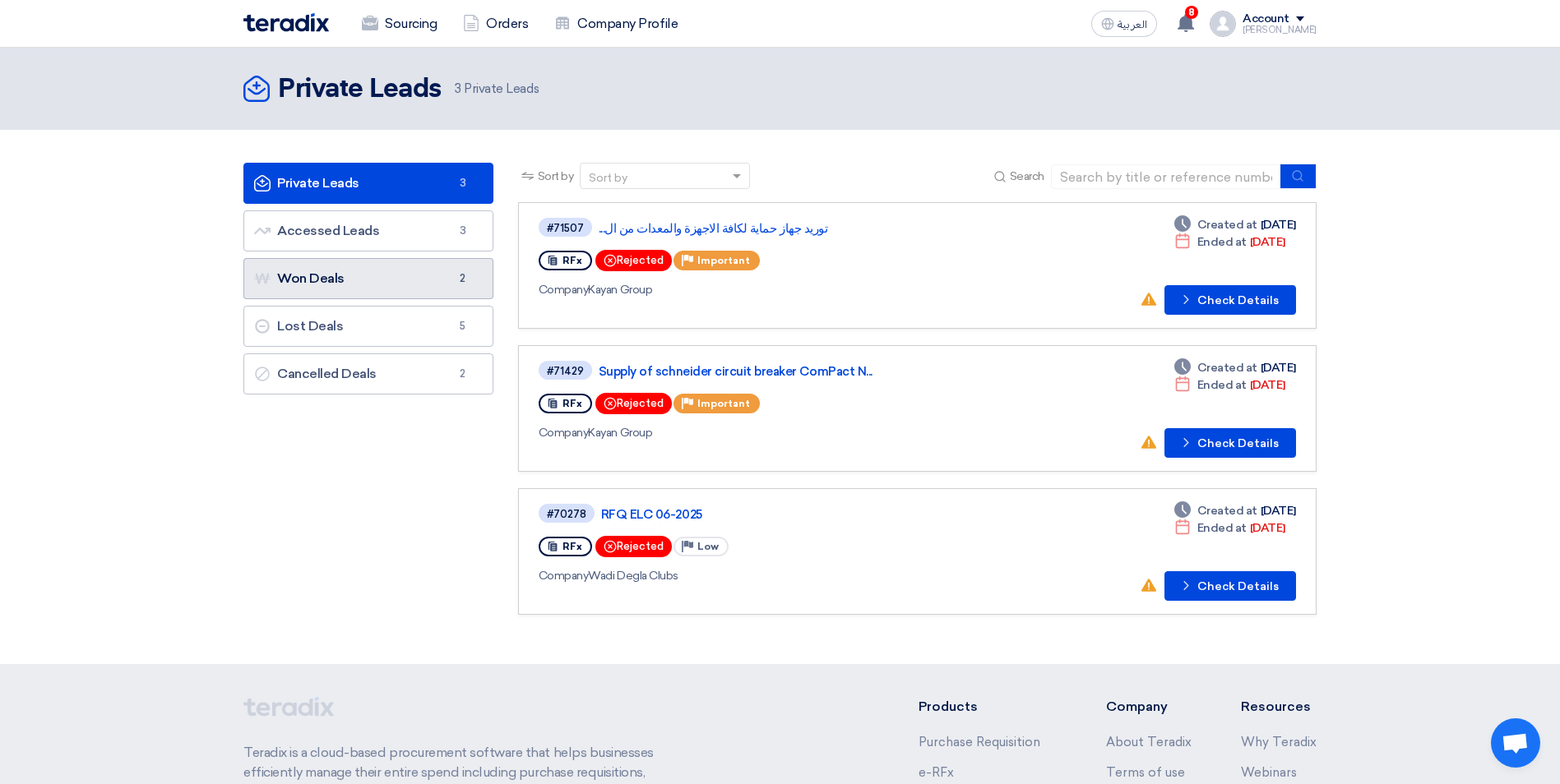
click at [433, 282] on link "Won Deals Won Deals 2" at bounding box center [369, 278] width 250 height 41
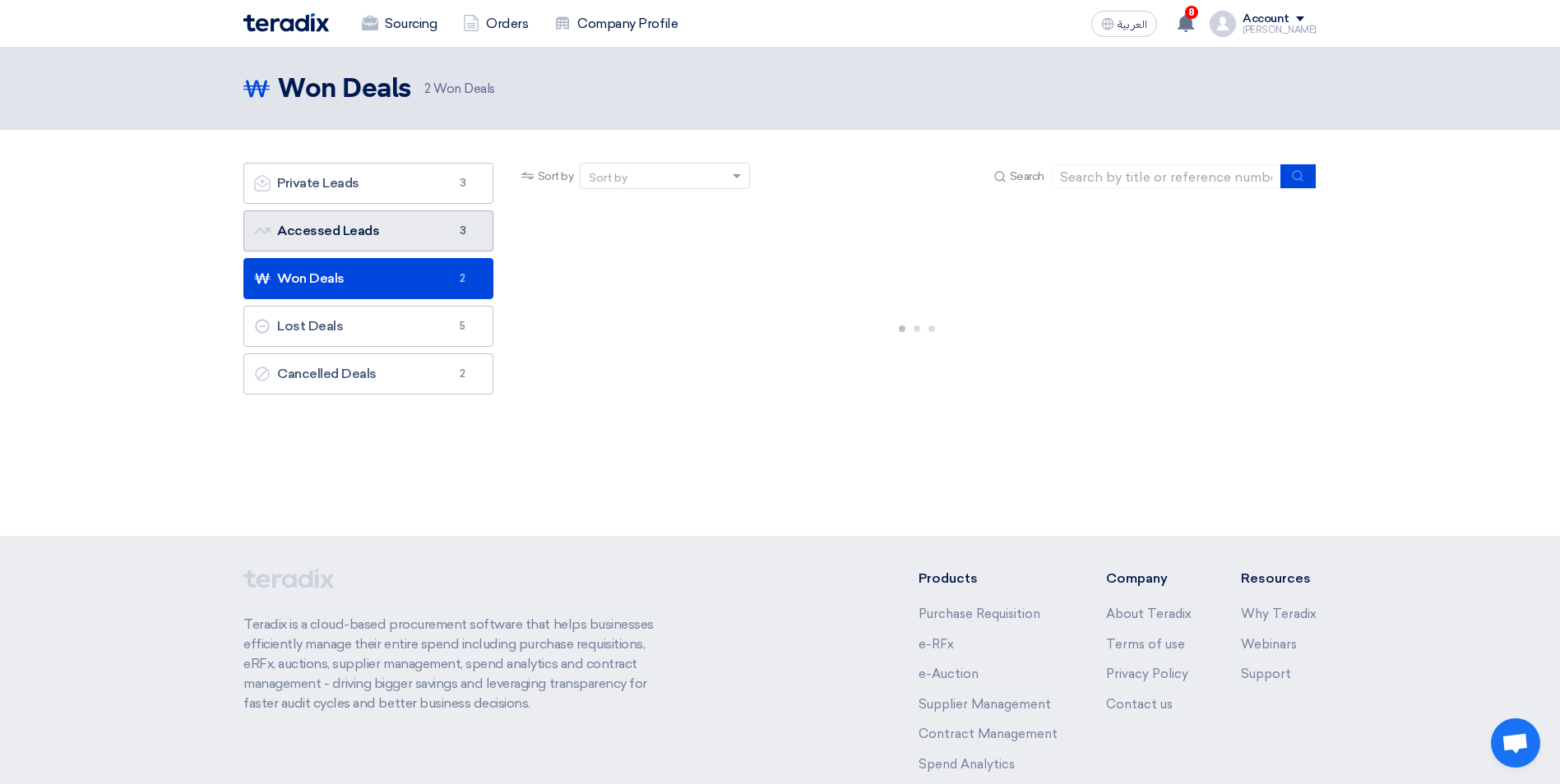
click at [453, 236] on span "3" at bounding box center [463, 230] width 20 height 17
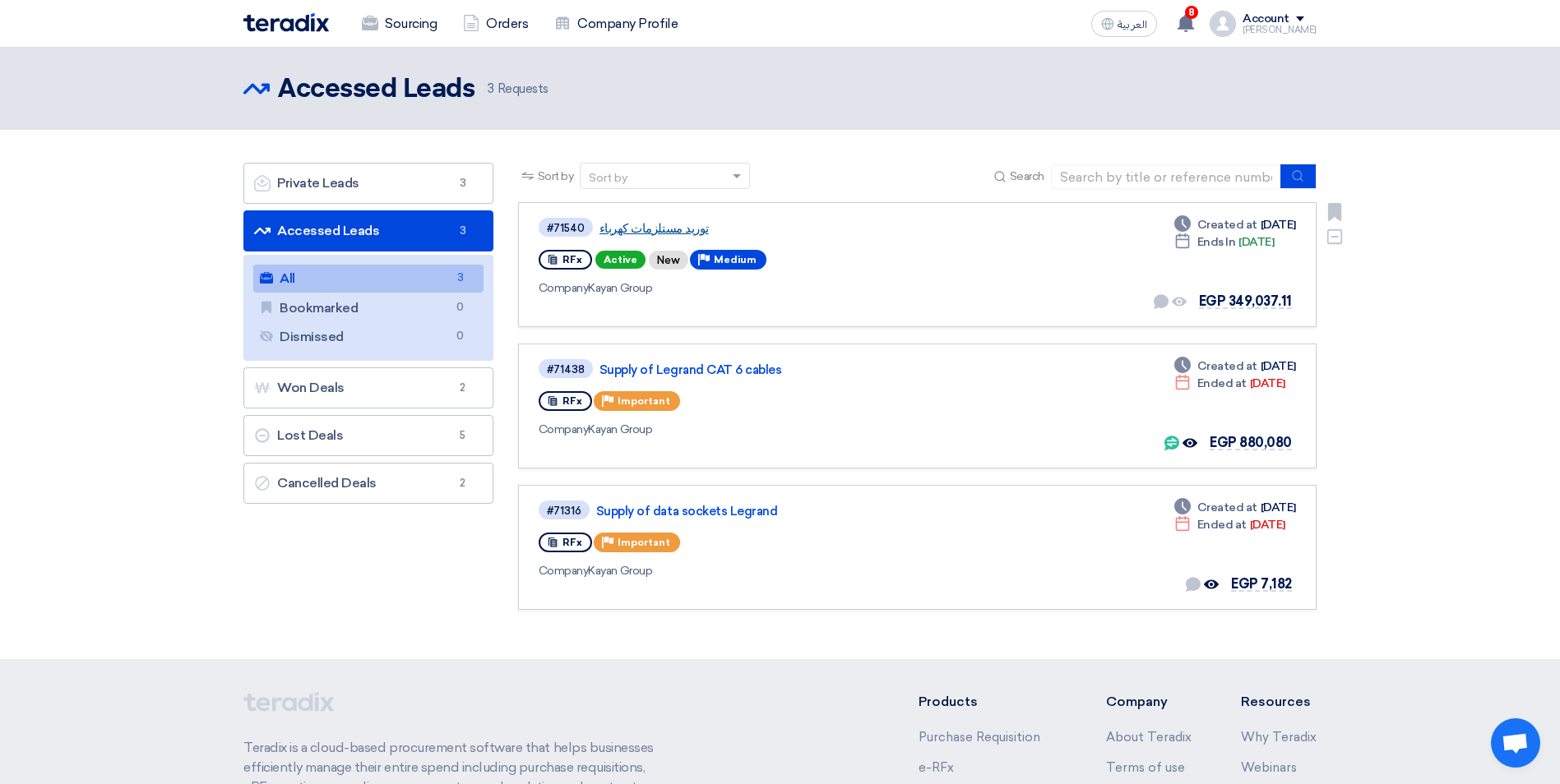
click at [662, 221] on link "توريد مستلزمات كهرباء" at bounding box center [805, 229] width 411 height 15
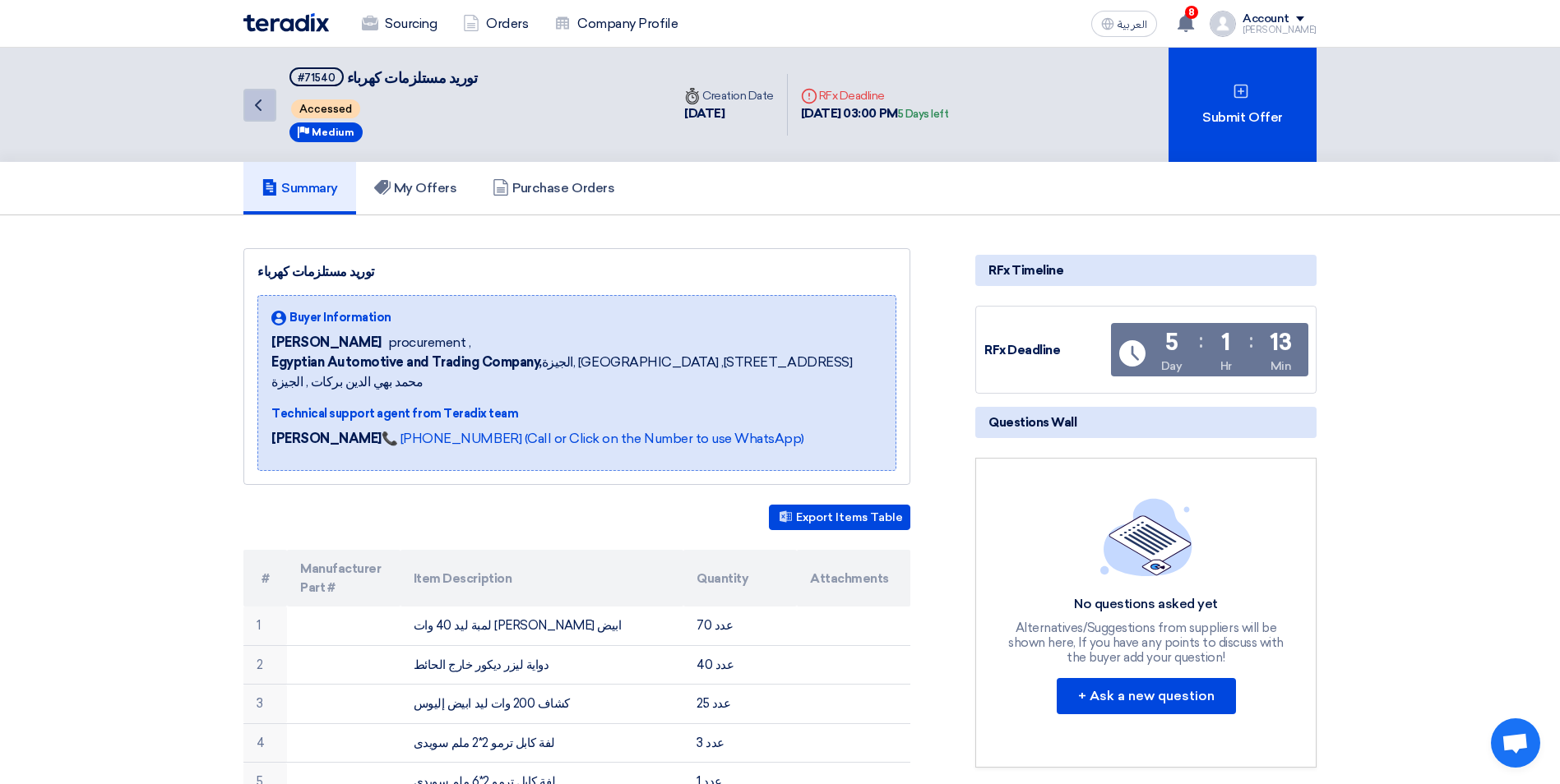
click at [244, 108] on link "Back" at bounding box center [260, 105] width 33 height 33
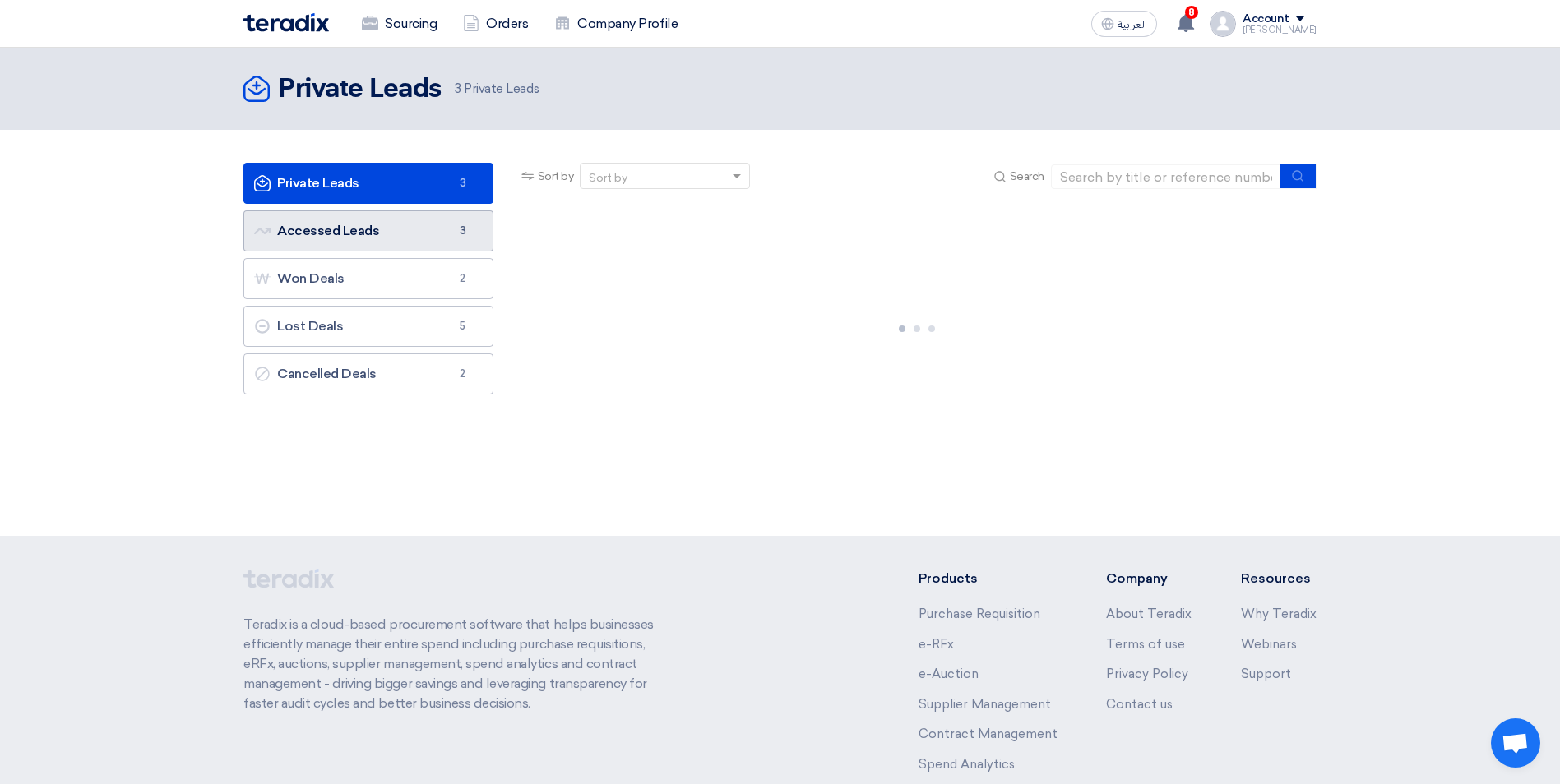
click at [380, 224] on link "Accessed Leads Accessed Leads 3" at bounding box center [369, 230] width 250 height 41
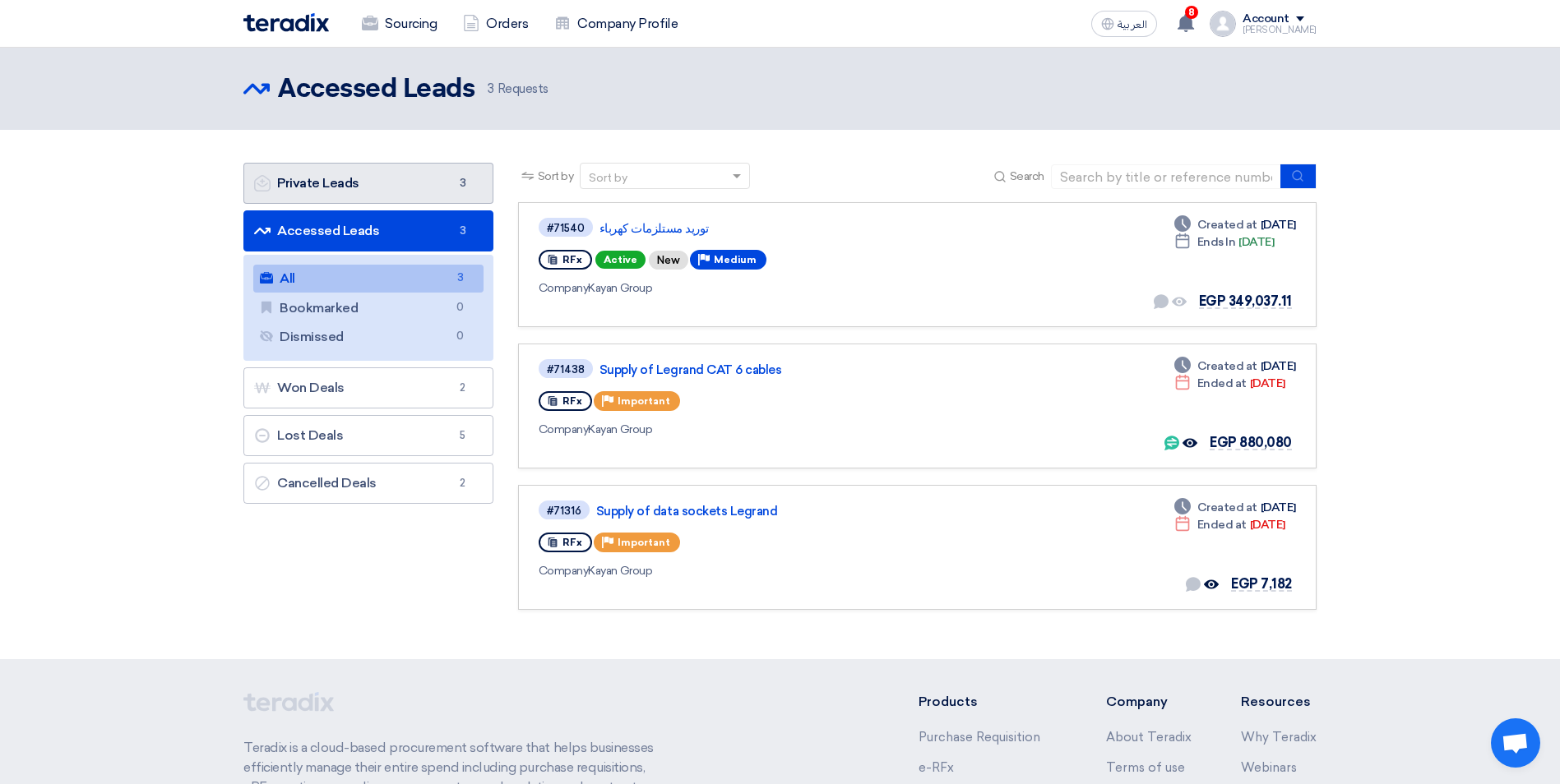
click at [362, 187] on link "Private Leads Private Leads 3" at bounding box center [369, 183] width 250 height 41
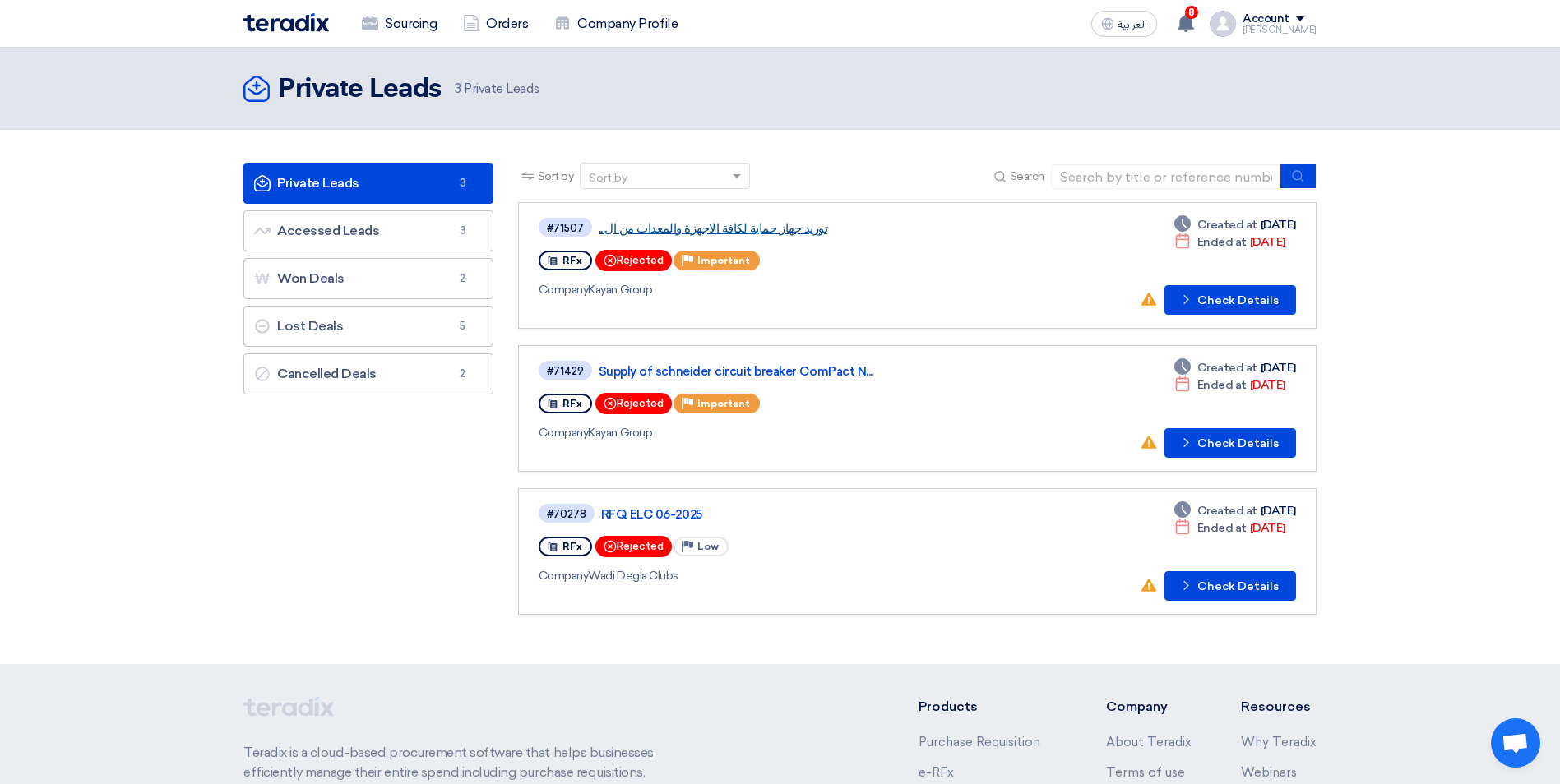
click at [726, 231] on link "توريد جهاز حماية لكافة الاجهزة والمعدات من ال..." at bounding box center [804, 229] width 411 height 15
click at [380, 237] on link "Accessed Leads Accessed Leads 3" at bounding box center [369, 230] width 250 height 41
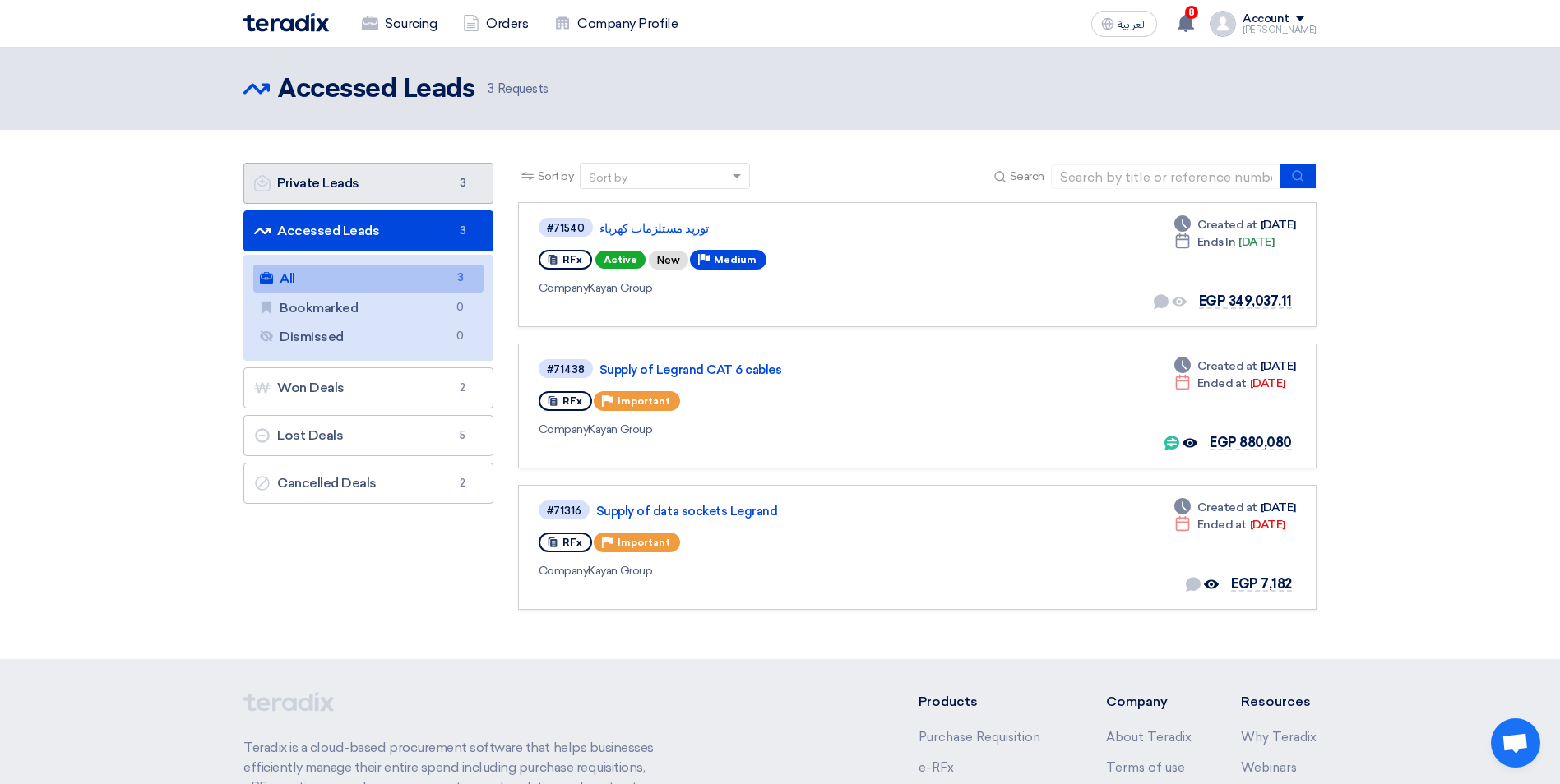
click at [310, 168] on link "Private Leads Private Leads 3" at bounding box center [369, 183] width 250 height 41
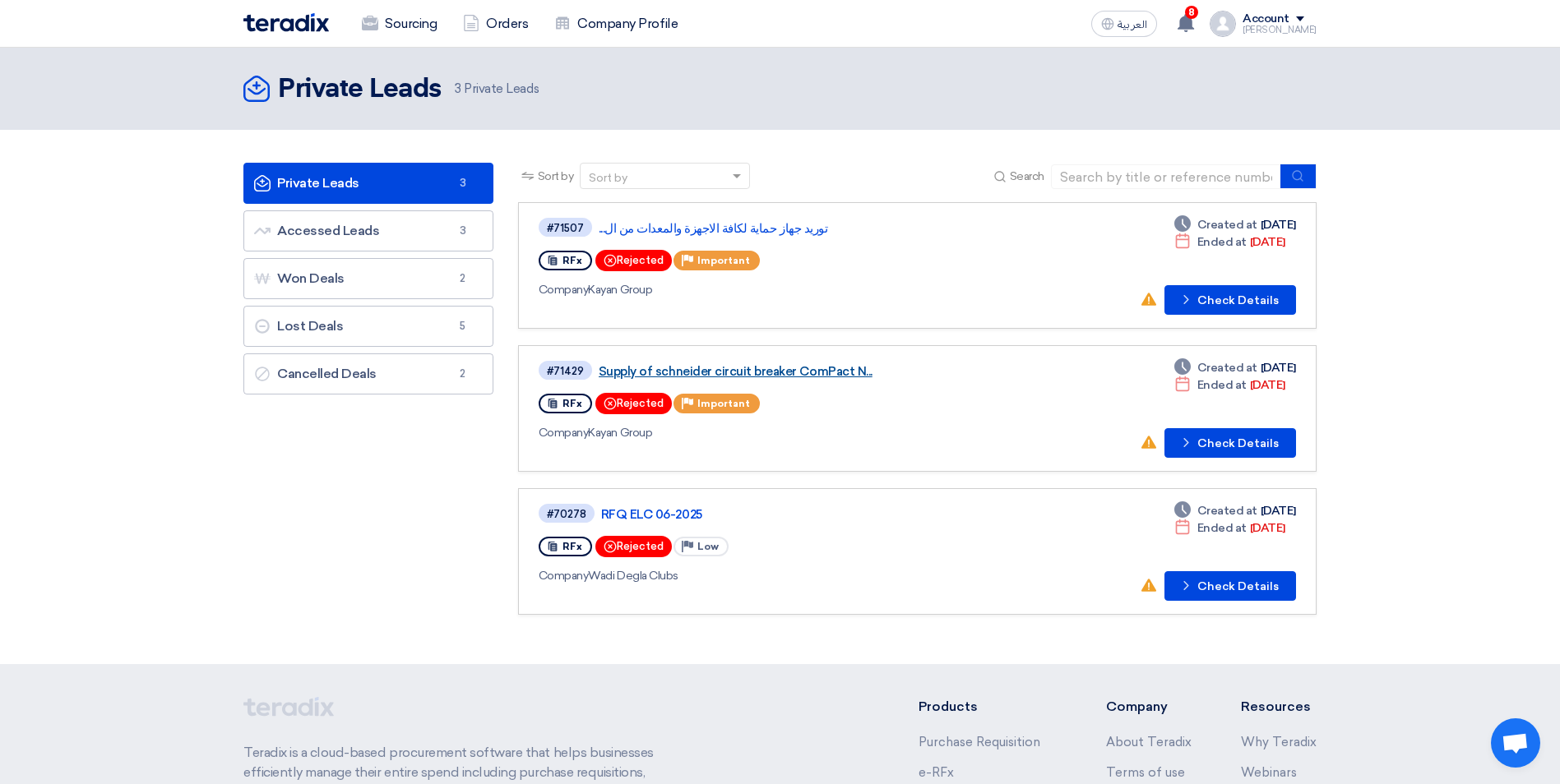
click at [731, 376] on link "Supply of schneider circuit breaker ComPact N..." at bounding box center [804, 371] width 411 height 15
click at [680, 40] on link "Company Profile" at bounding box center [615, 23] width 150 height 36
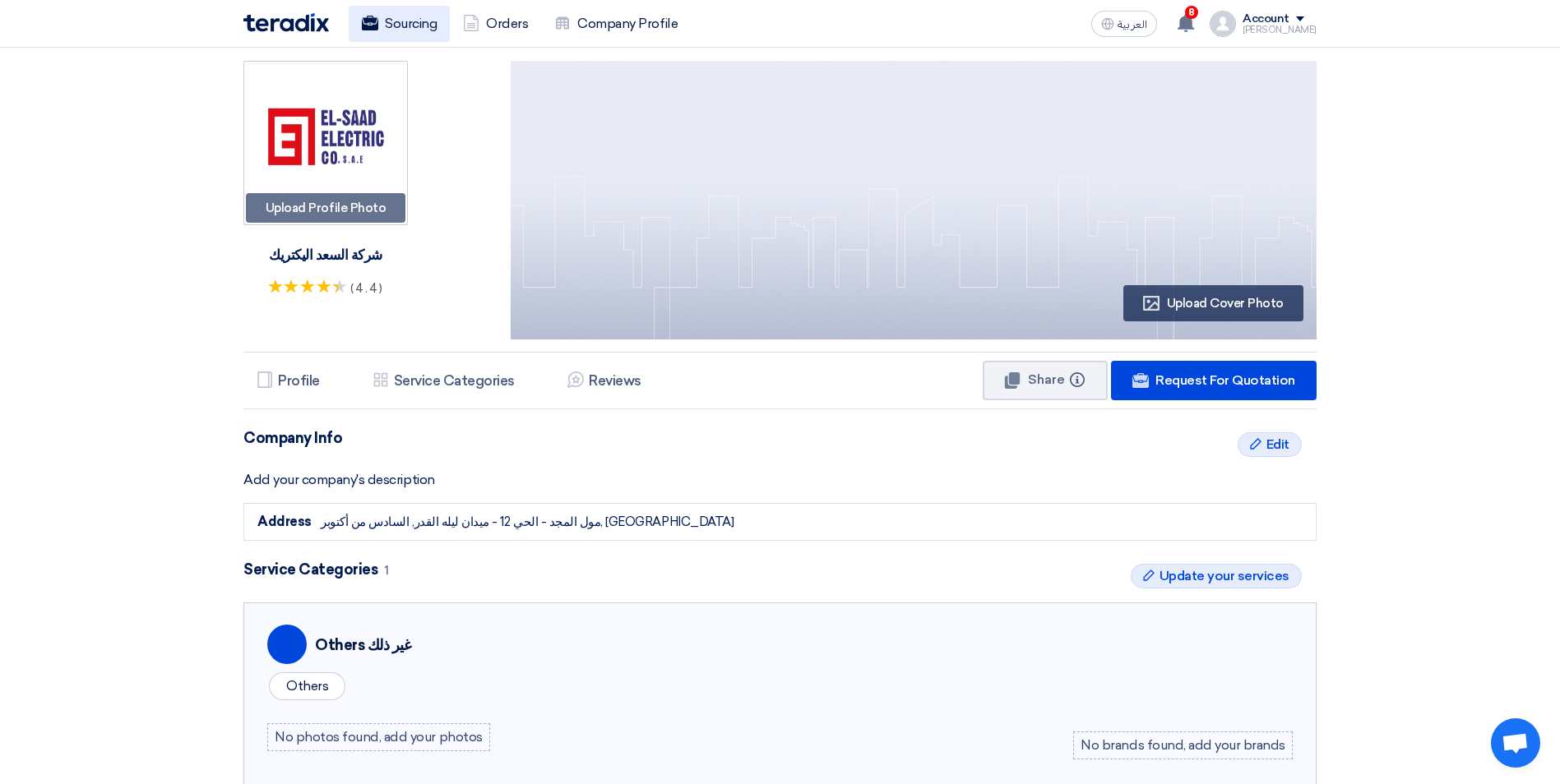
click at [412, 24] on link "Sourcing" at bounding box center [399, 23] width 101 height 36
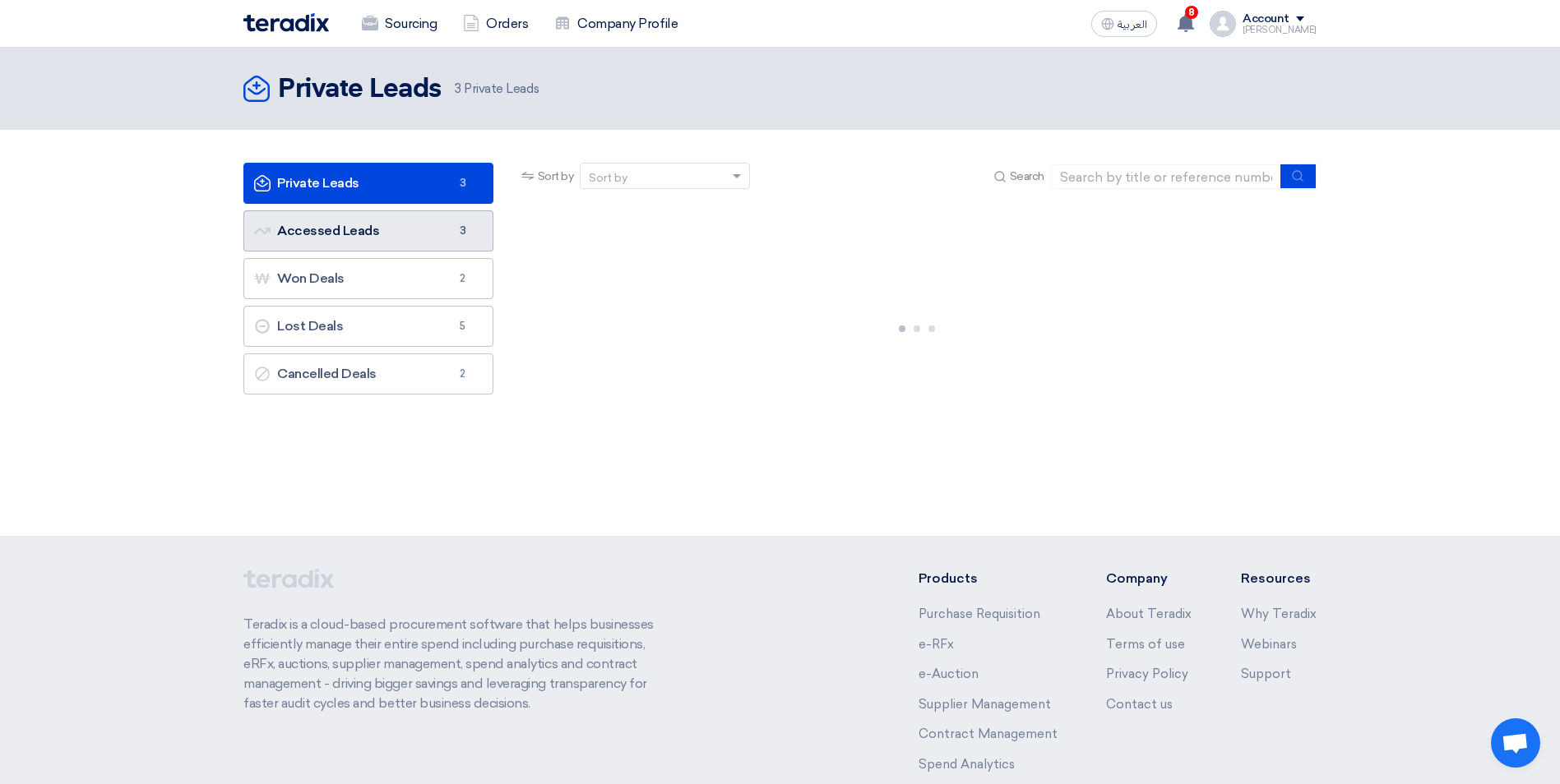
click at [403, 212] on link "Accessed Leads Accessed Leads 3" at bounding box center [369, 230] width 250 height 41
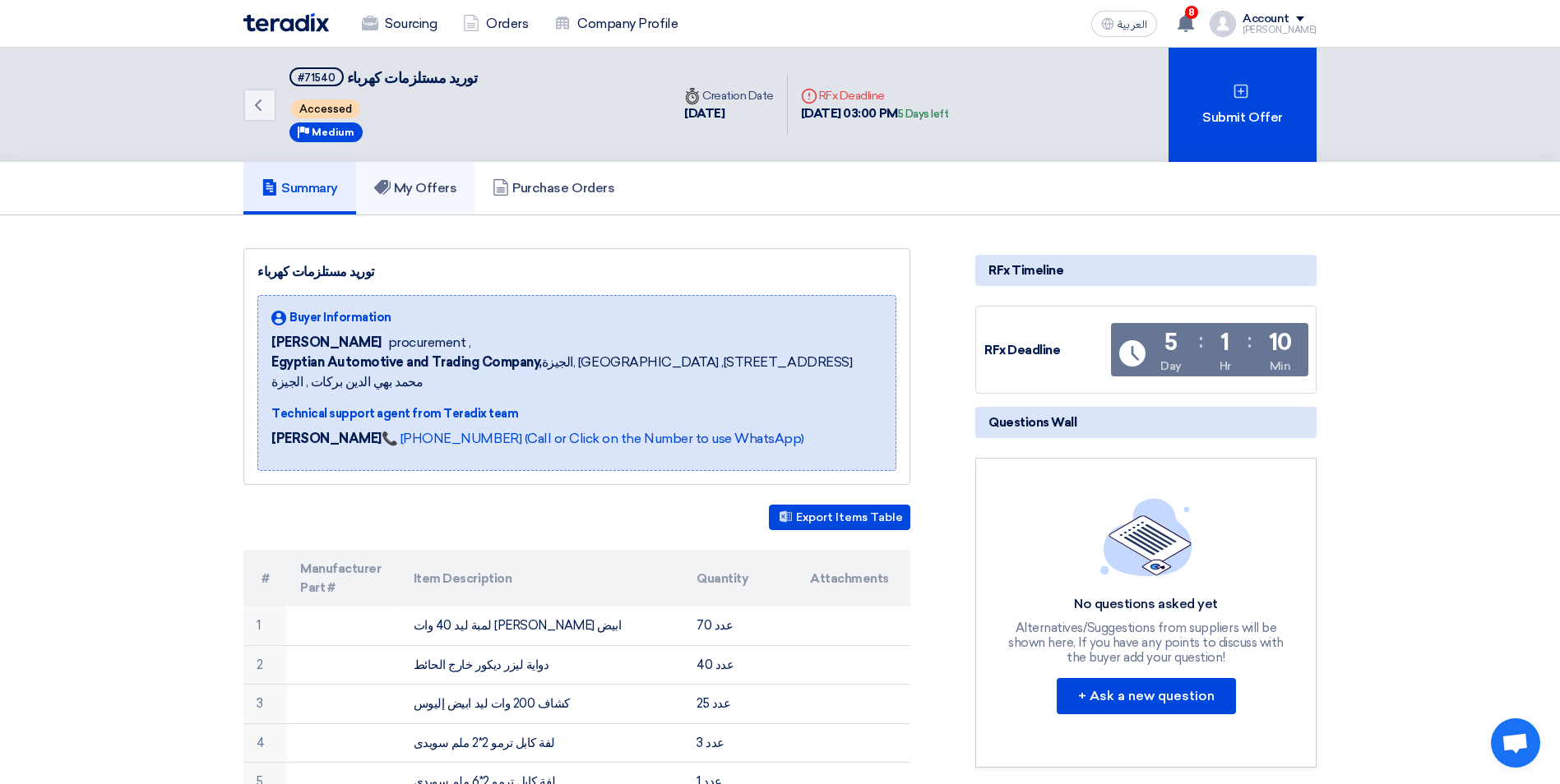
click at [404, 191] on h5 "My Offers" at bounding box center [416, 188] width 83 height 17
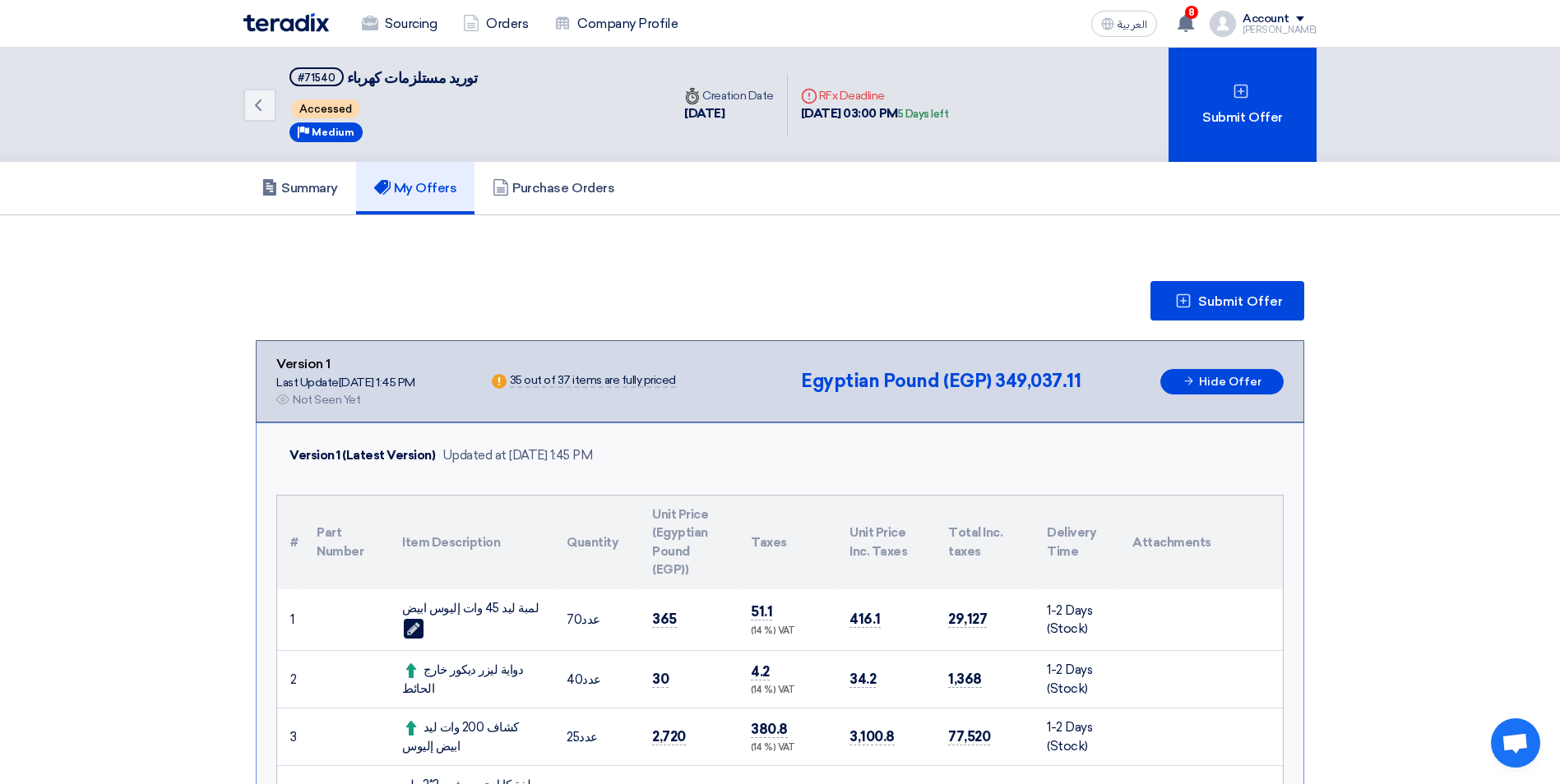
click at [435, 190] on h5 "My Offers" at bounding box center [416, 188] width 83 height 17
click at [257, 107] on use at bounding box center [258, 105] width 6 height 12
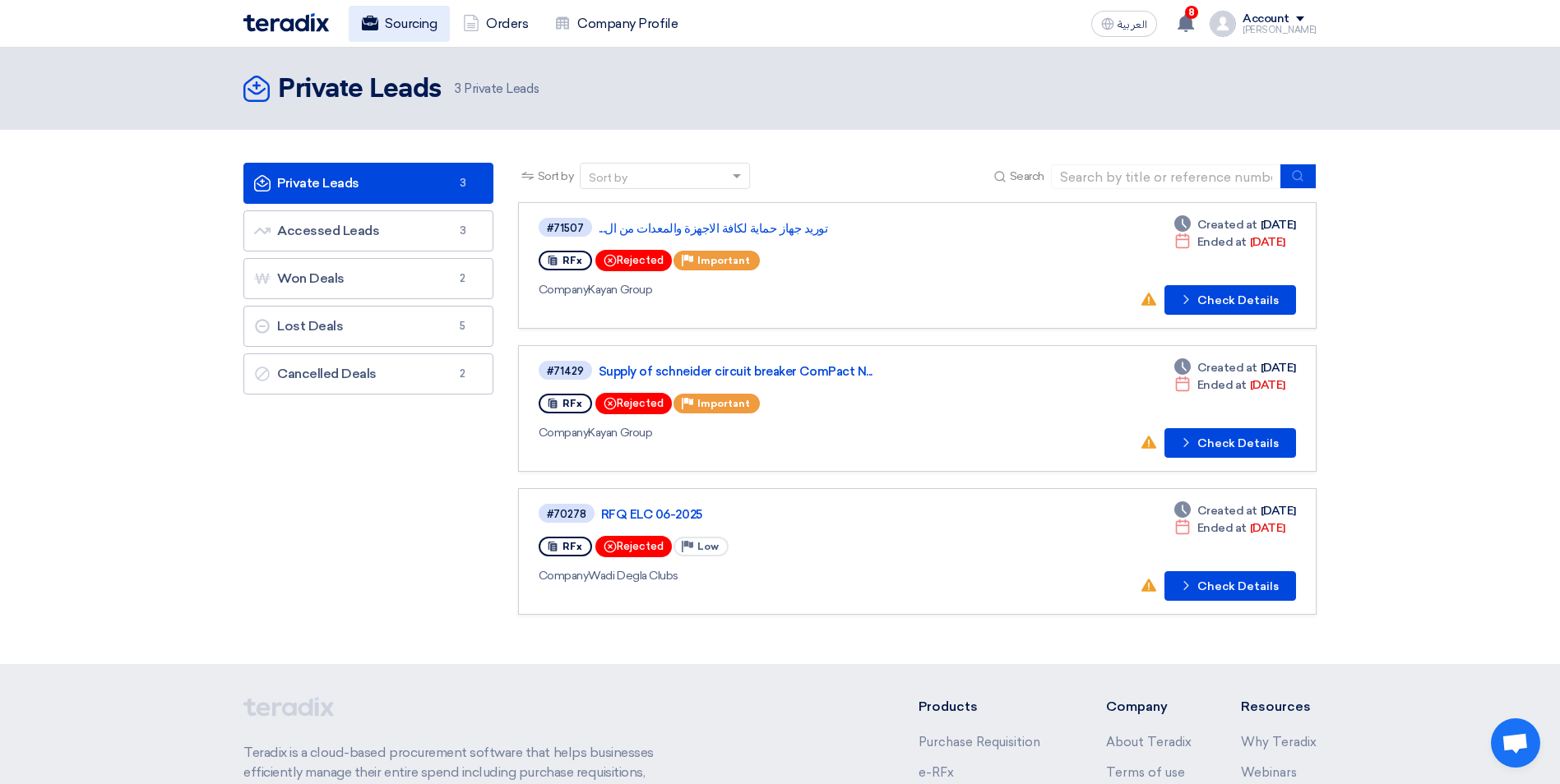
click at [417, 19] on link "Sourcing" at bounding box center [399, 23] width 101 height 36
click at [382, 213] on link "Accessed Leads Accessed Leads 3" at bounding box center [369, 230] width 250 height 41
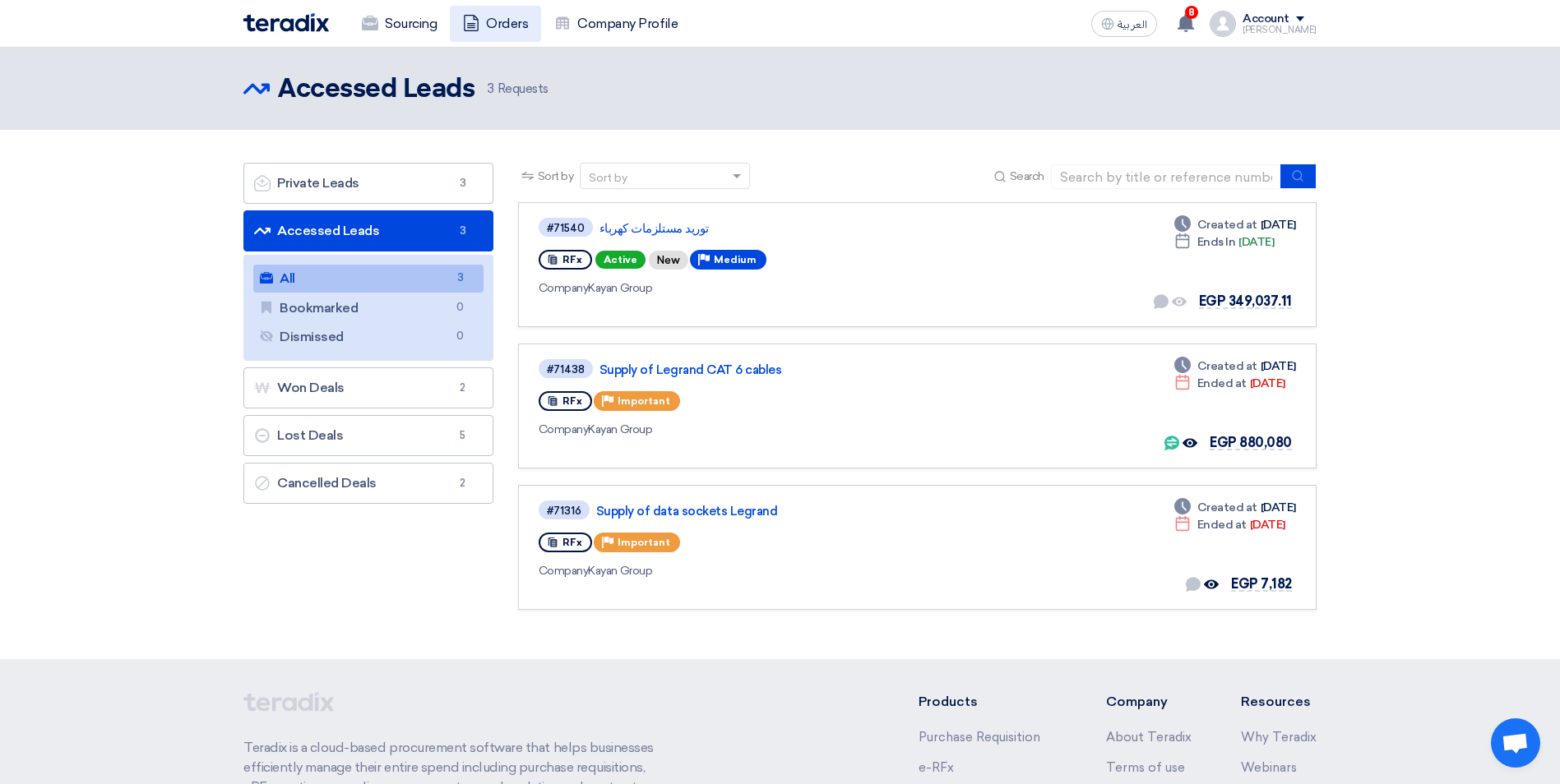
click at [519, 28] on link "Orders" at bounding box center [495, 23] width 91 height 36
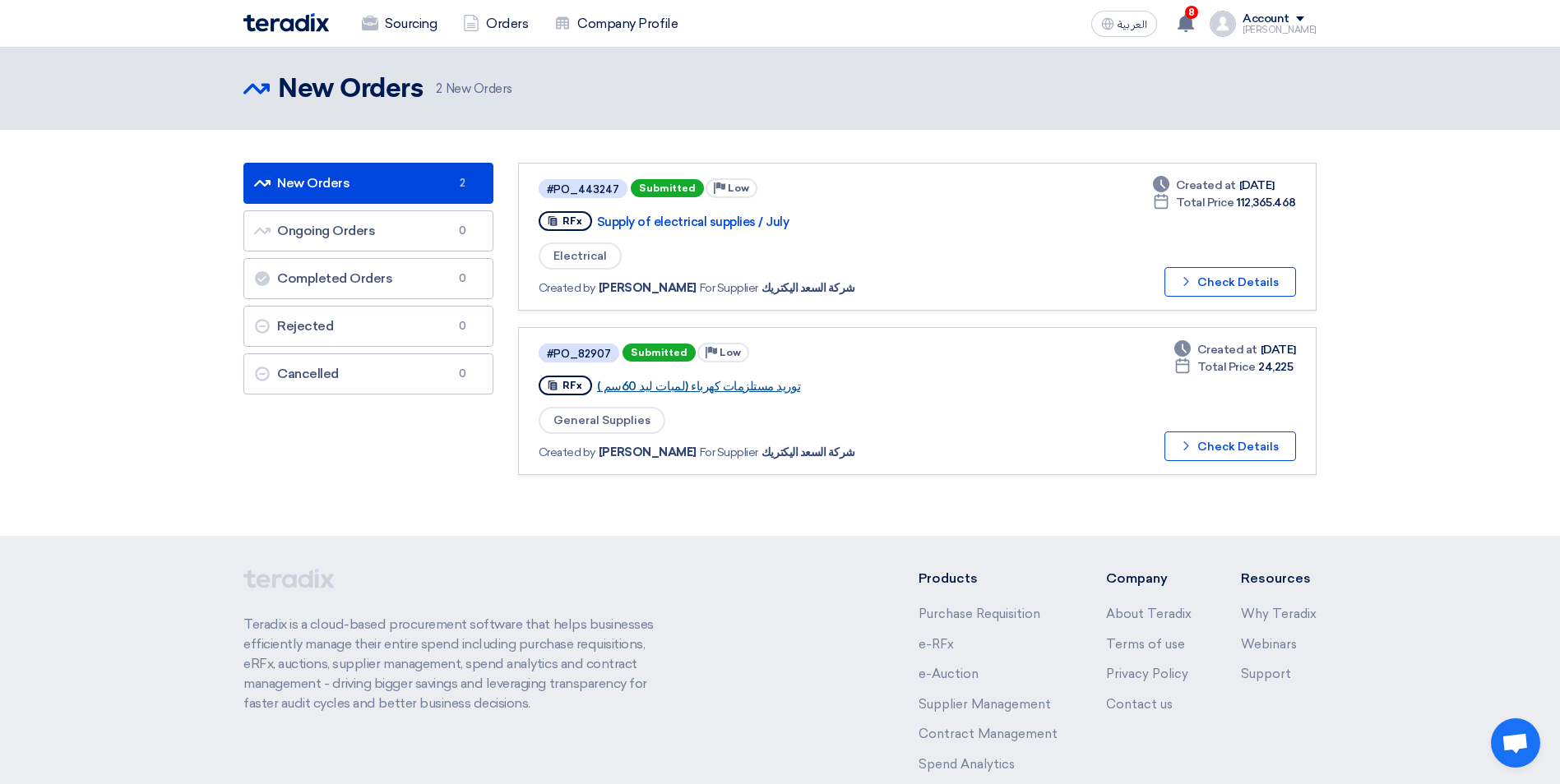
click at [707, 383] on link "توريد مستلزمات كهرباء (لمبات ليد 60سم )" at bounding box center [802, 386] width 411 height 15
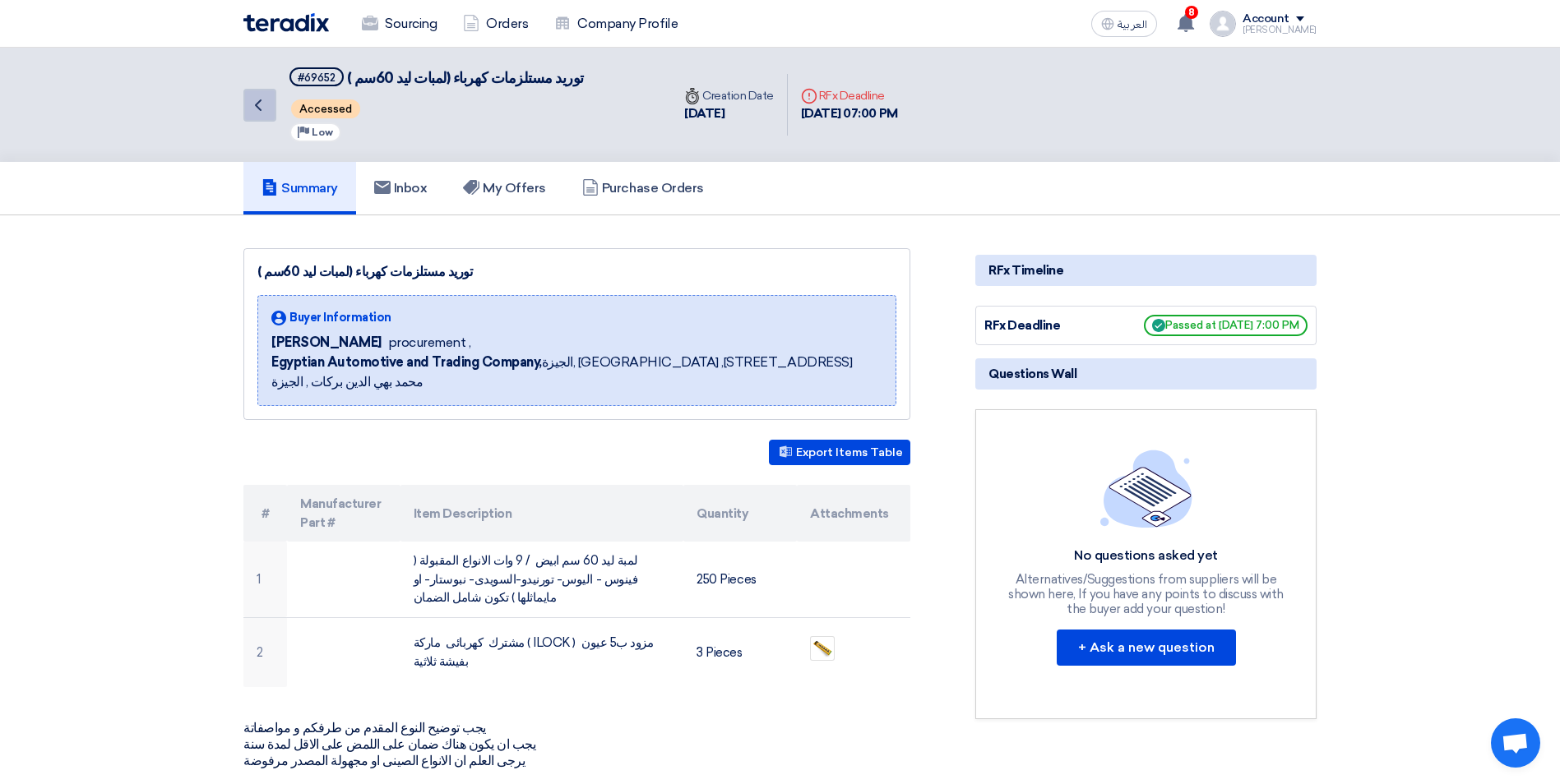
click at [255, 114] on icon "Back" at bounding box center [258, 105] width 20 height 19
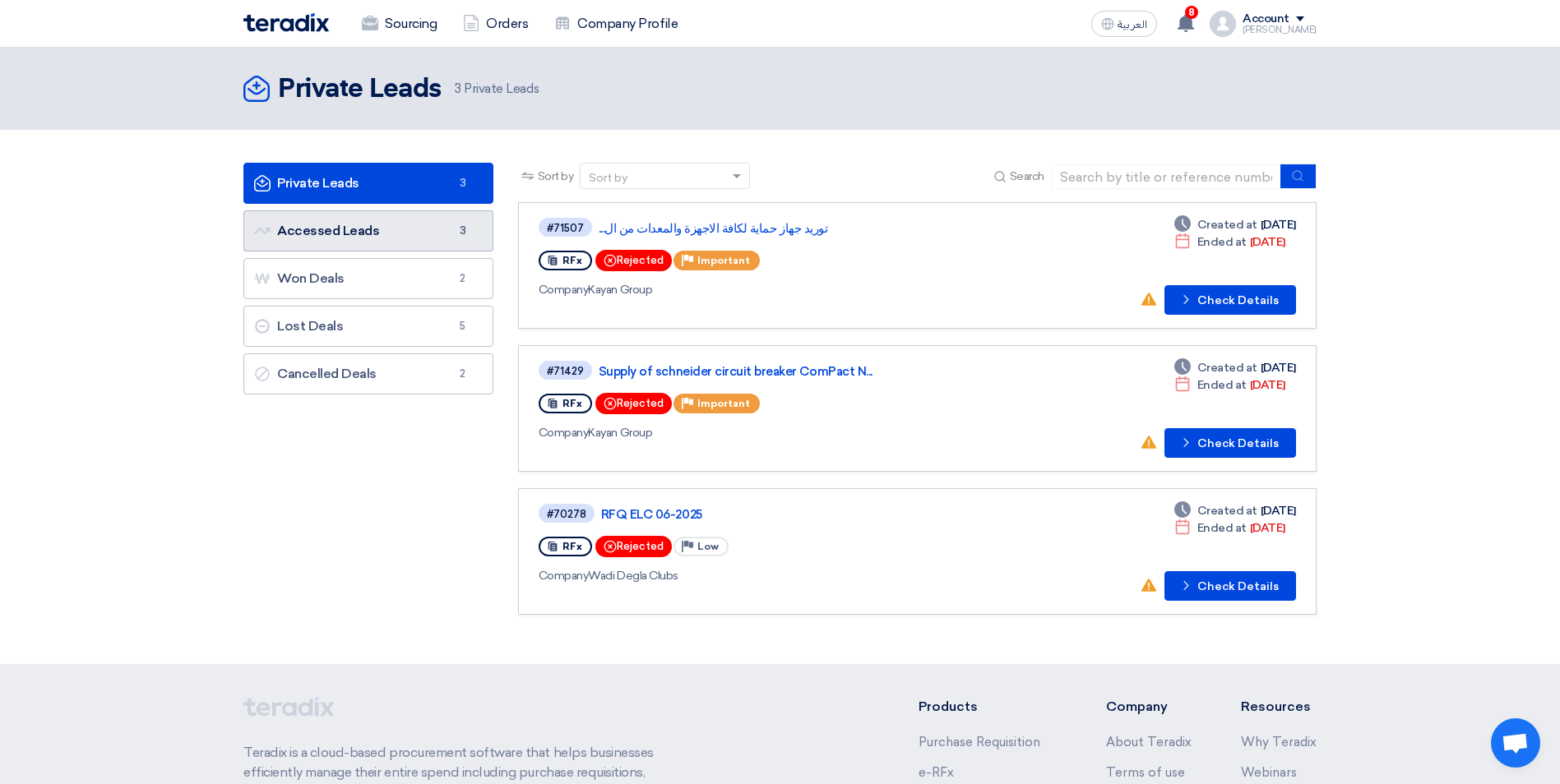
click at [407, 227] on link "Accessed Leads Accessed Leads 3" at bounding box center [369, 230] width 250 height 41
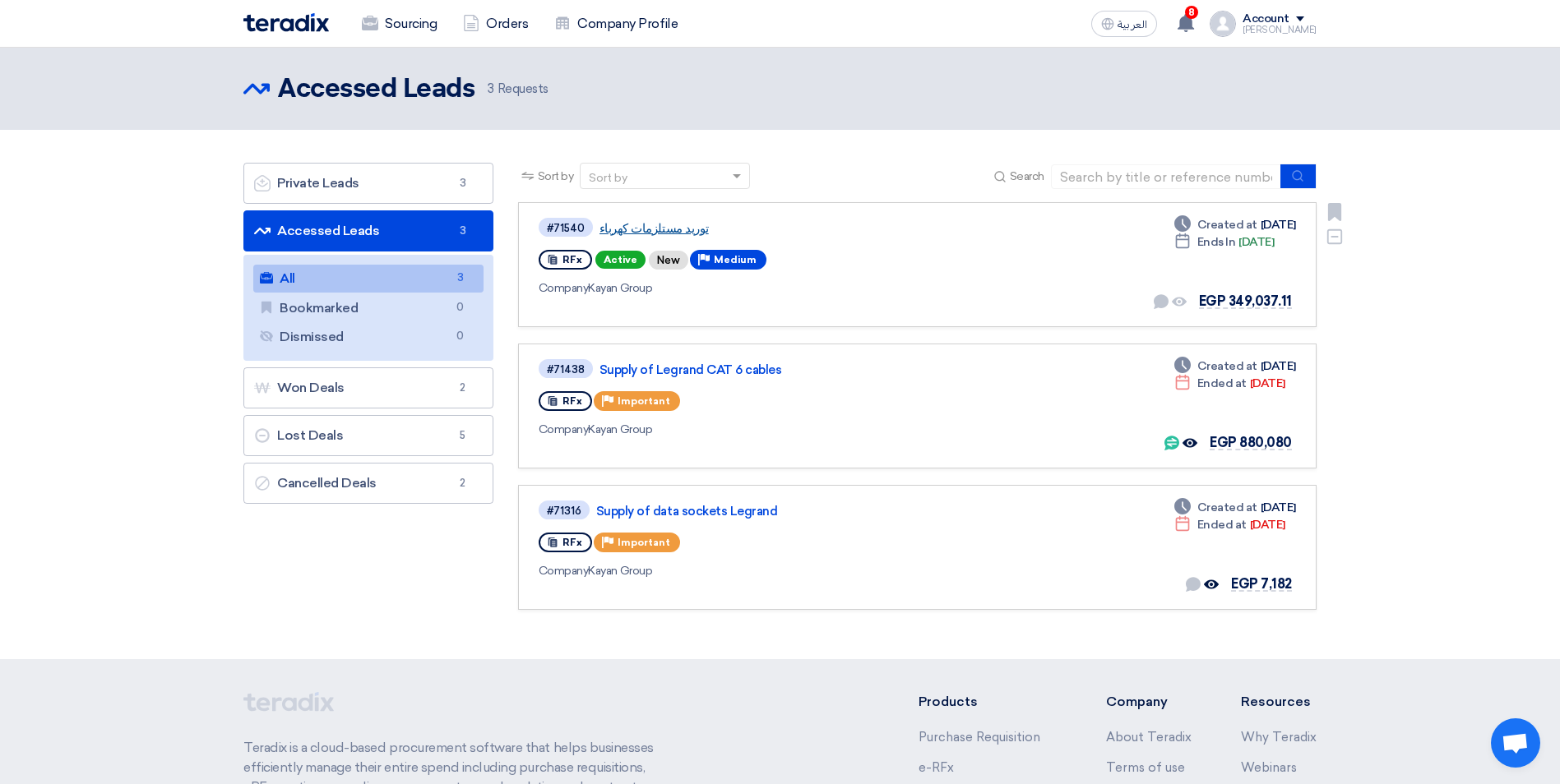
click at [657, 229] on link "توريد مستلزمات كهرباء" at bounding box center [805, 229] width 411 height 15
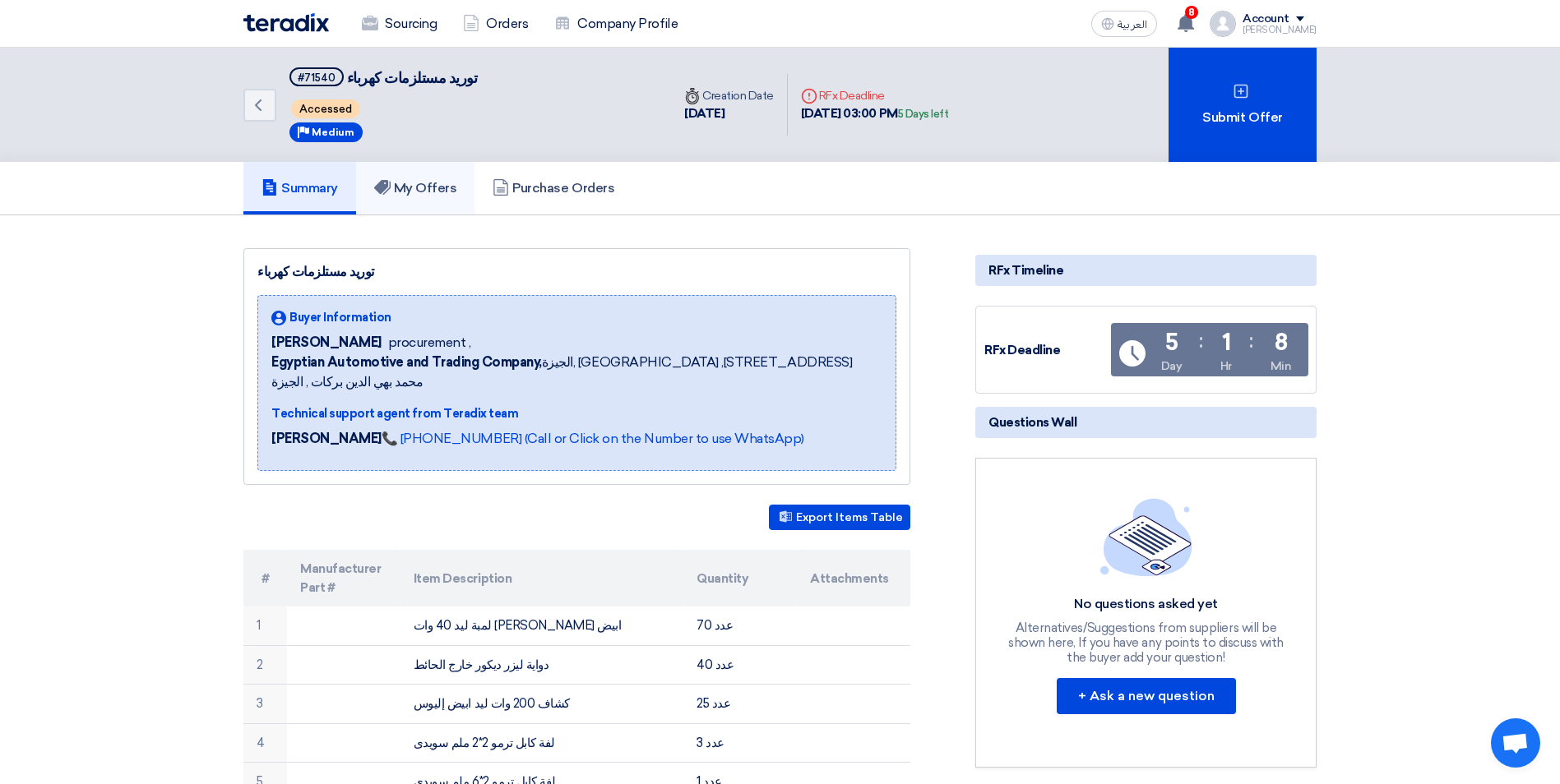
click at [433, 187] on h5 "My Offers" at bounding box center [416, 188] width 83 height 17
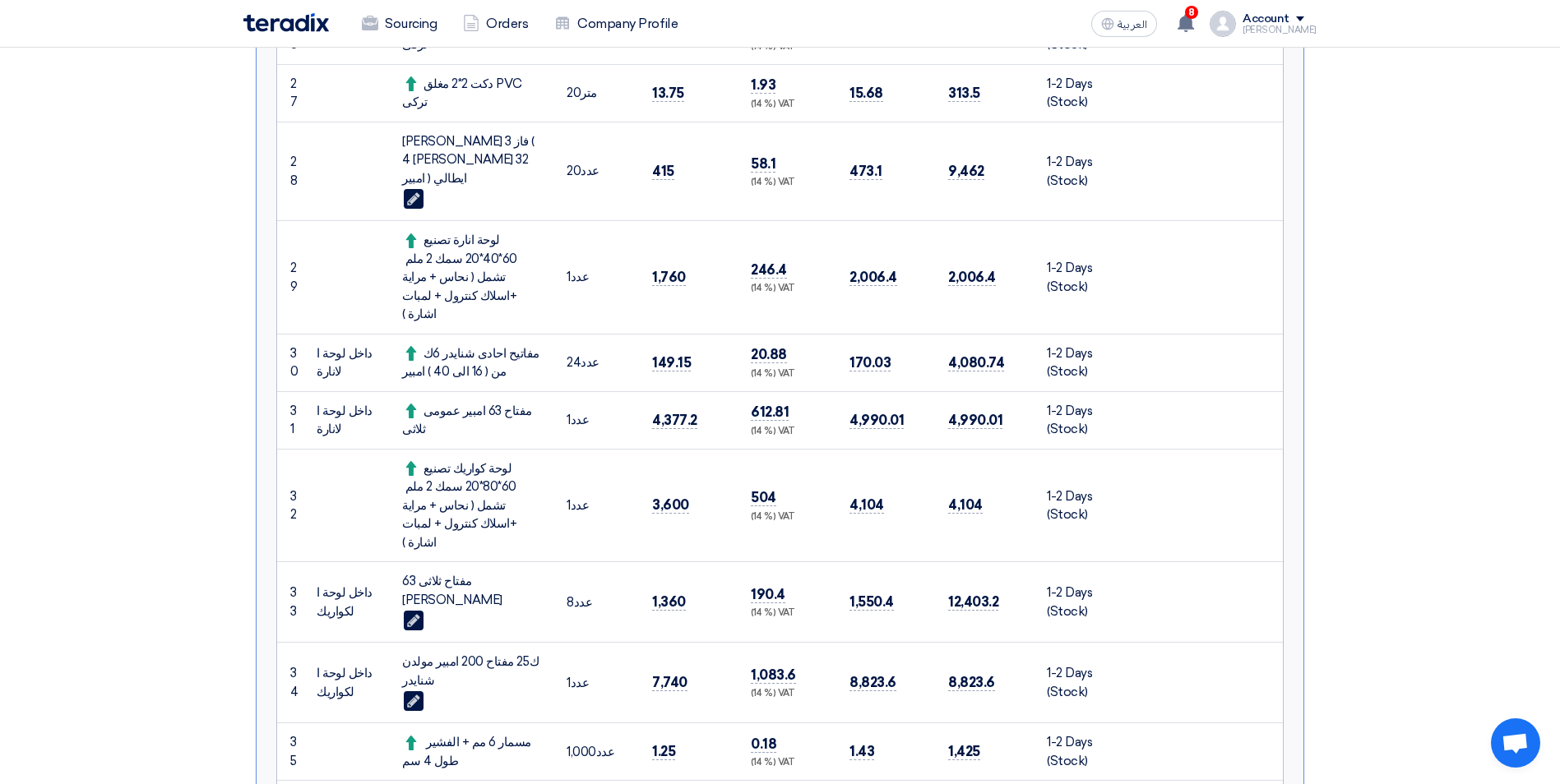
scroll to position [1397, 0]
